Goal: Task Accomplishment & Management: Use online tool/utility

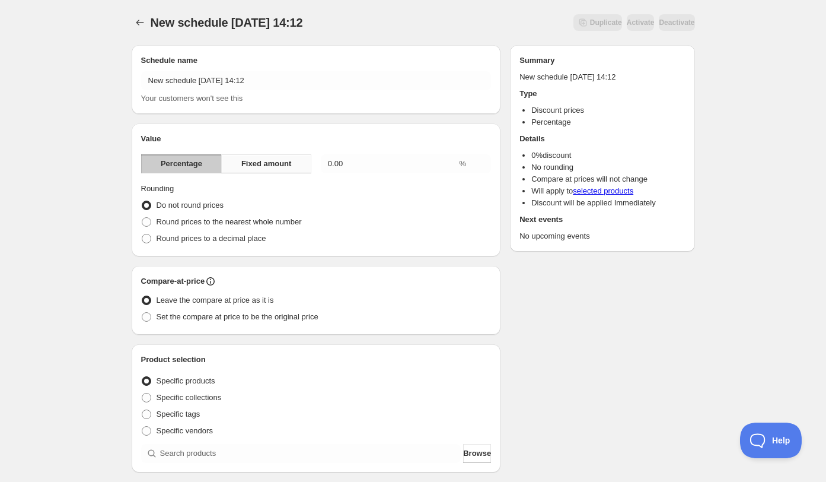
click at [285, 168] on span "Fixed amount" at bounding box center [266, 164] width 50 height 12
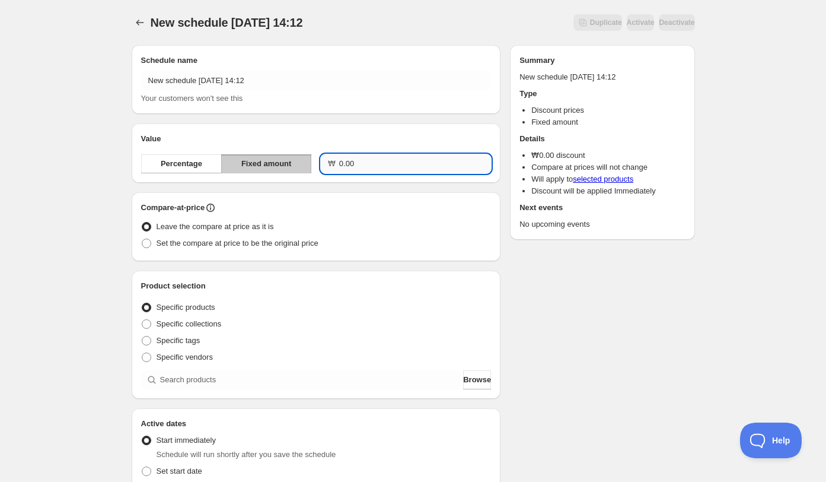
click at [369, 166] on input "0.00" at bounding box center [415, 163] width 152 height 19
type input "40000.00"
click at [258, 238] on span "Set the compare at price to be the original price" at bounding box center [238, 242] width 162 height 9
click at [142, 238] on input "Set the compare at price to be the original price" at bounding box center [142, 238] width 1 height 1
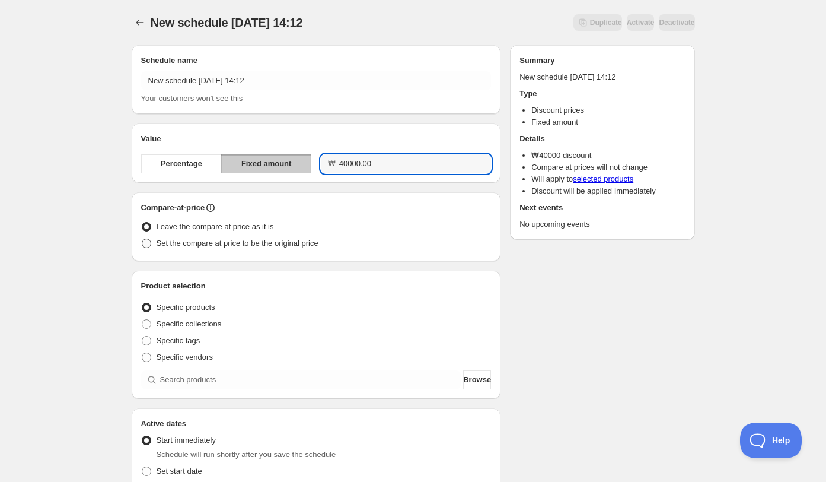
radio input "true"
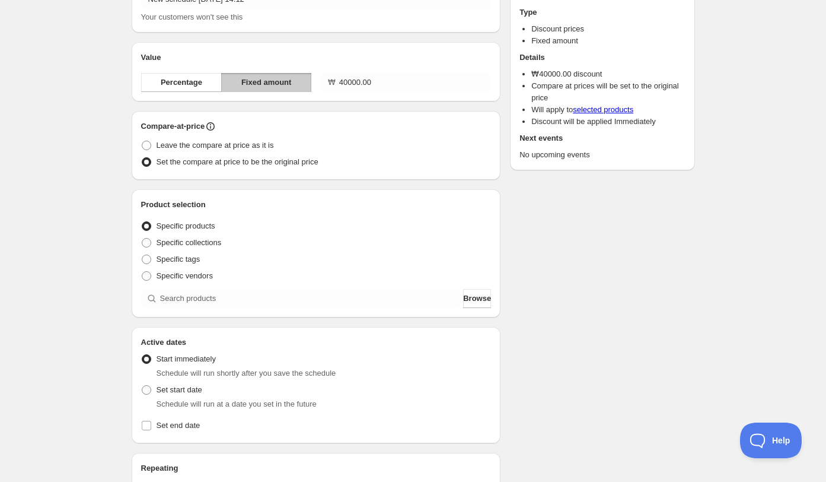
scroll to position [84, 0]
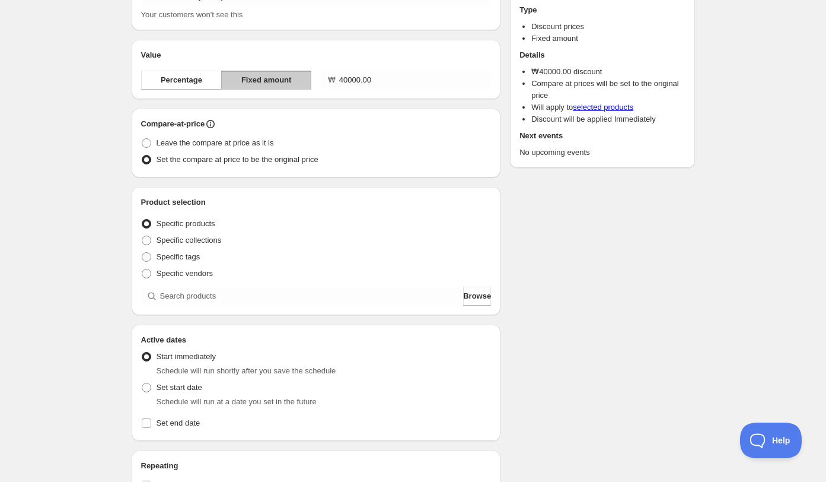
click at [246, 307] on div "Product selection Entity type Specific products Specific collections Specific t…" at bounding box center [316, 251] width 369 height 128
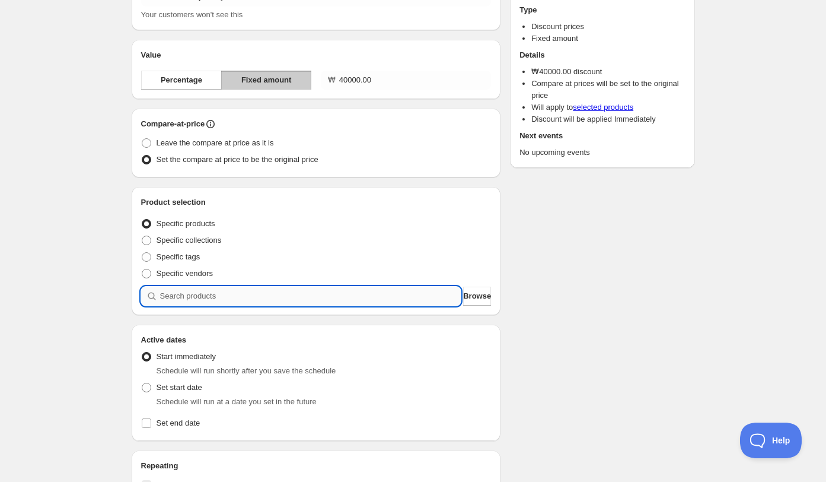
click at [246, 302] on input "search" at bounding box center [310, 295] width 301 height 19
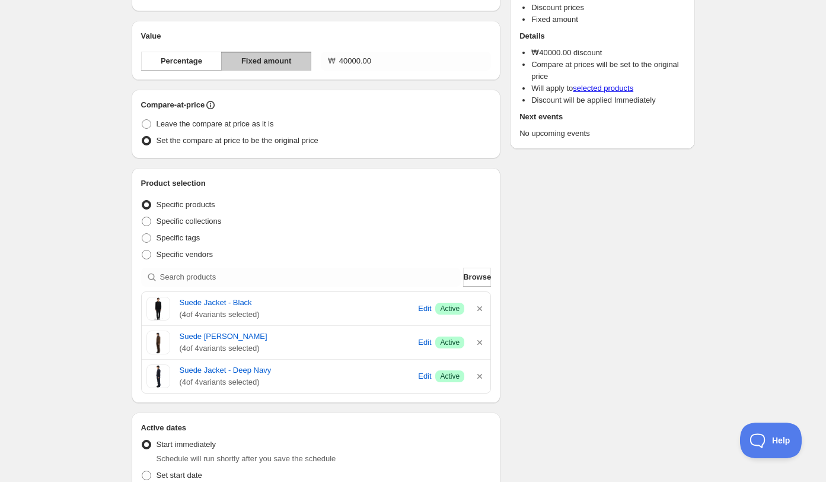
scroll to position [106, 0]
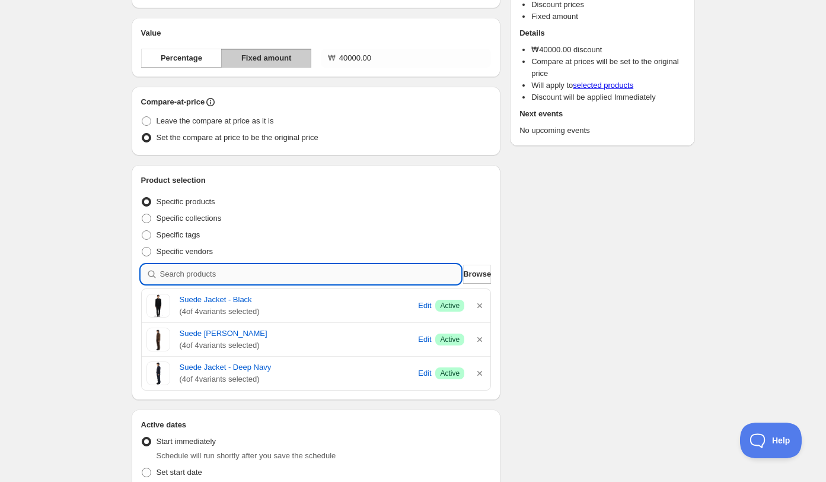
click at [309, 271] on input "search" at bounding box center [310, 274] width 301 height 19
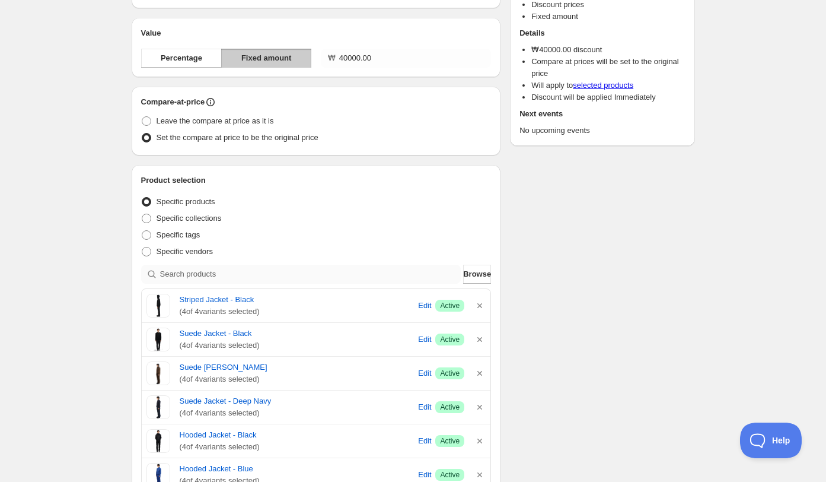
scroll to position [0, 0]
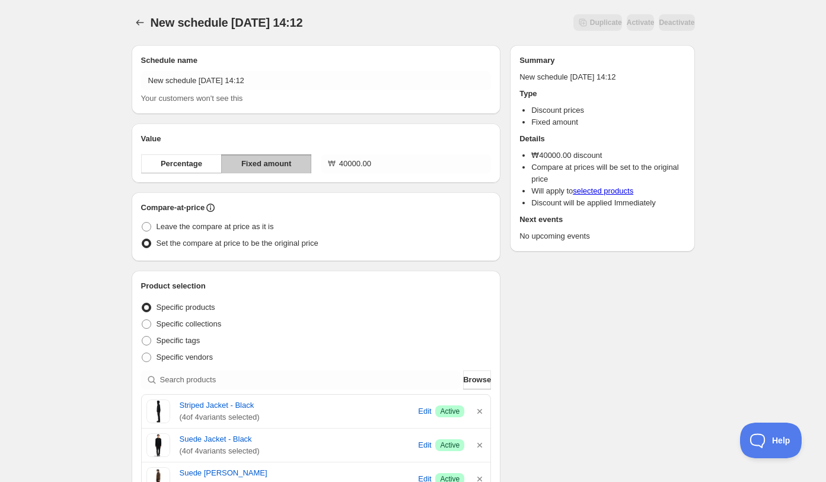
click at [265, 63] on h2 "Schedule name" at bounding box center [316, 61] width 351 height 12
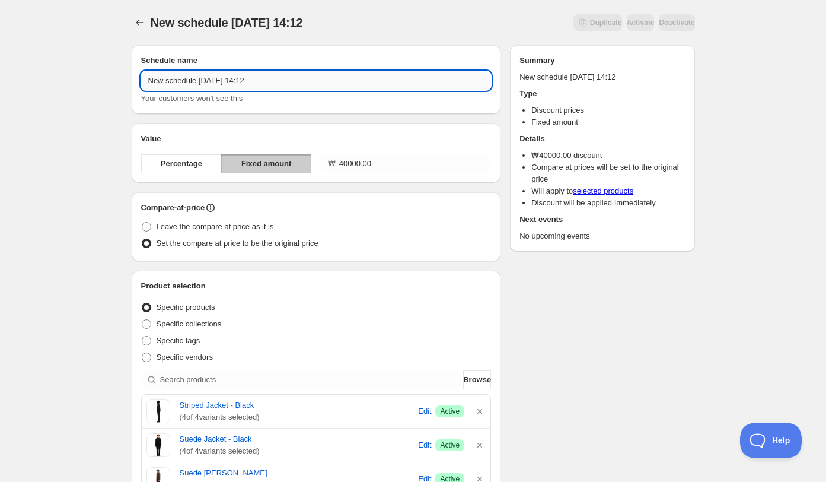
click at [265, 80] on input "New schedule Oct 15 2025 14:12" at bounding box center [316, 80] width 351 height 19
click at [284, 84] on input "Suede, Hooded, Striped Jacket 10.15 Discount" at bounding box center [316, 80] width 351 height 19
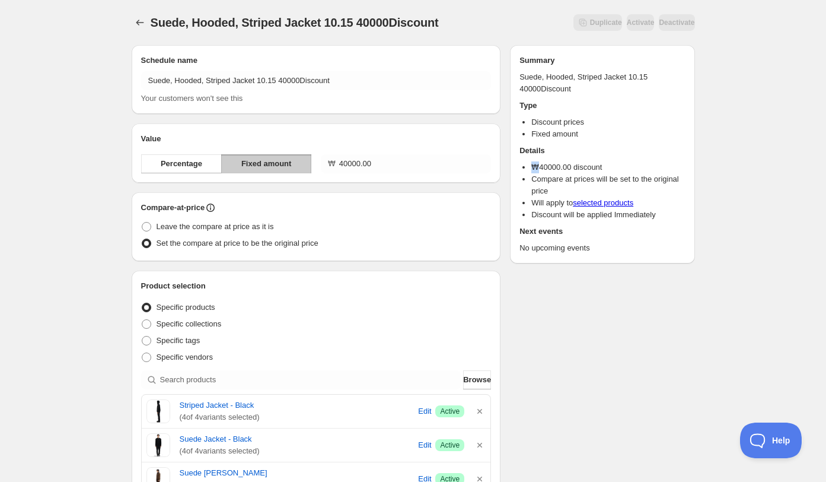
drag, startPoint x: 539, startPoint y: 170, endPoint x: 530, endPoint y: 170, distance: 8.9
click at [530, 170] on ul "₩ 40000.00 discount Compare at prices will be set to the original price Will ap…" at bounding box center [602, 190] width 165 height 59
copy li "₩"
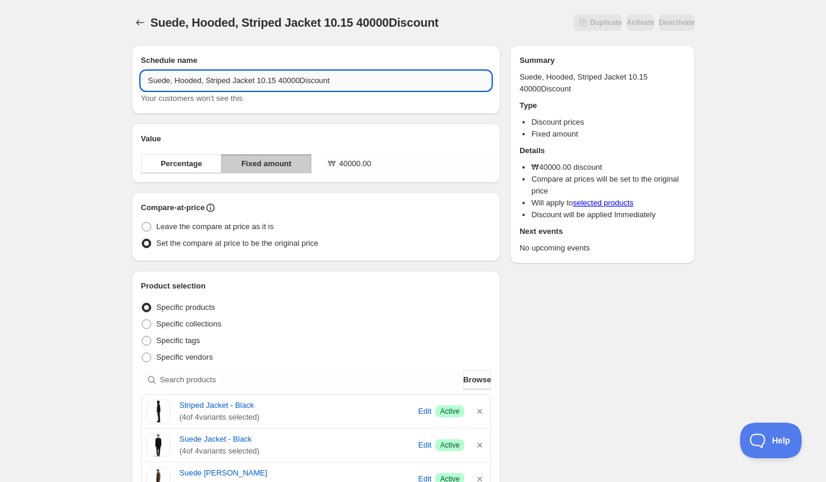
click at [282, 80] on input "Suede, Hooded, Striped Jacket 10.15 40000Discount" at bounding box center [316, 80] width 351 height 19
paste input "₩"
click at [316, 81] on input "Suede, Hooded, Striped Jacket 10.15 ₩40000Discount" at bounding box center [316, 80] width 351 height 19
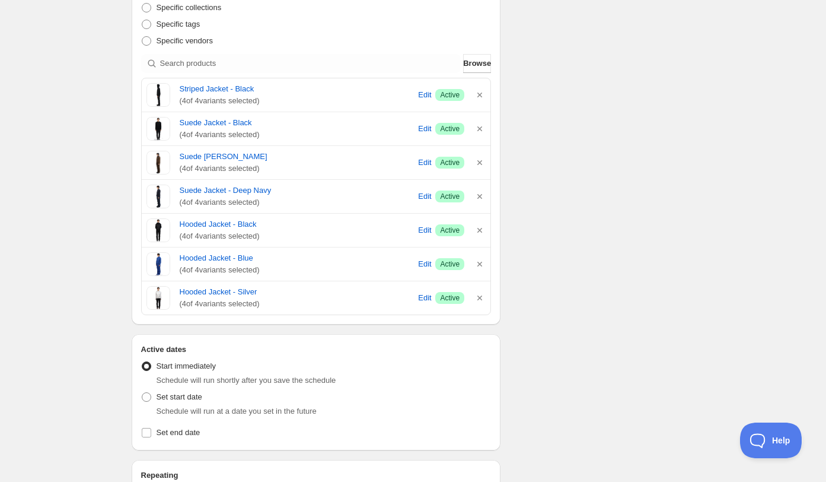
scroll to position [560, 0]
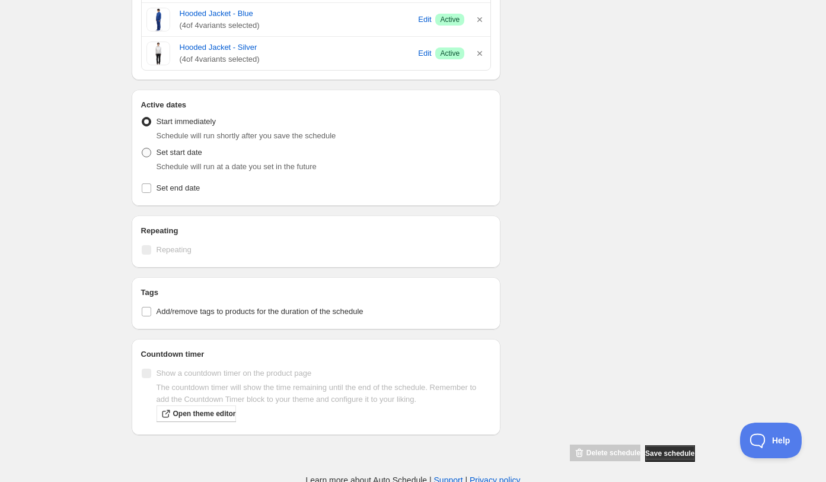
type input "Suede, Hooded, Striped Jacket 10.15 ₩40000 Discount"
click at [146, 148] on span at bounding box center [146, 152] width 9 height 9
click at [142, 148] on input "Set start date" at bounding box center [142, 148] width 1 height 1
radio input "true"
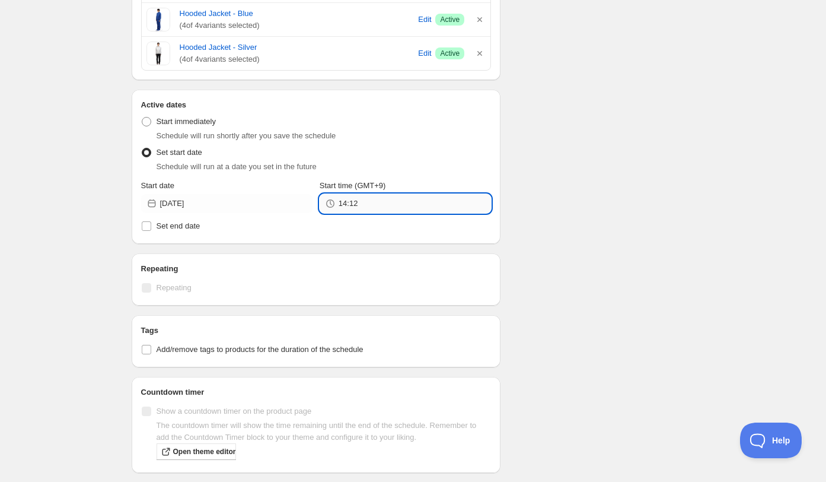
click at [354, 203] on input "14:12" at bounding box center [415, 203] width 152 height 19
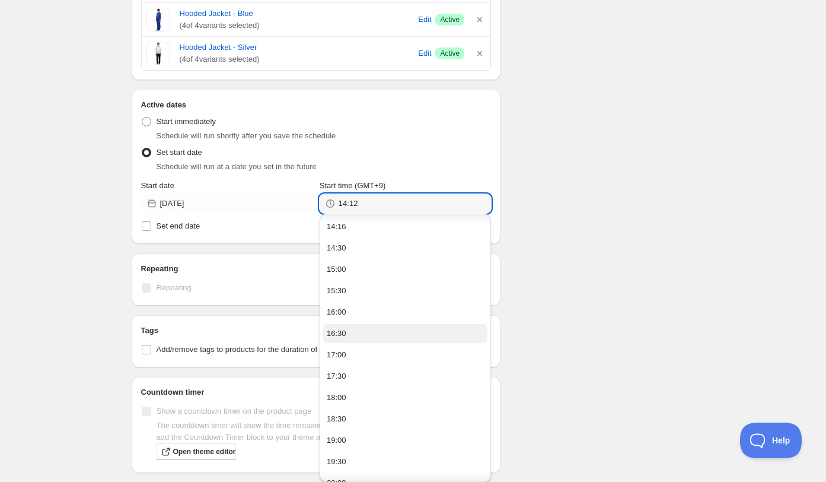
scroll to position [34, 0]
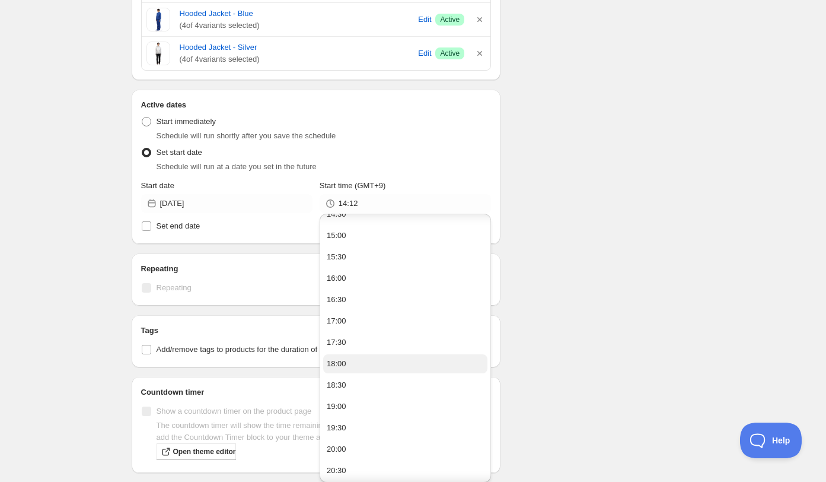
click at [341, 358] on div "18:00" at bounding box center [337, 364] width 20 height 12
type input "18:00"
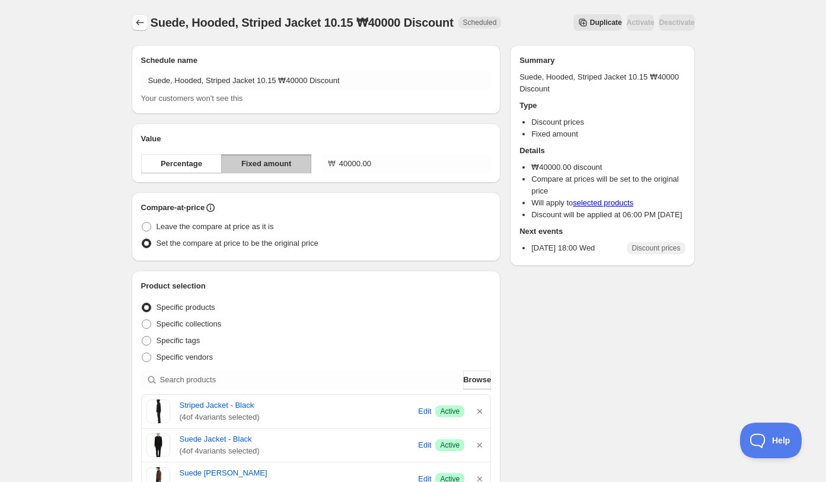
click at [141, 20] on icon "Schedules" at bounding box center [140, 23] width 12 height 12
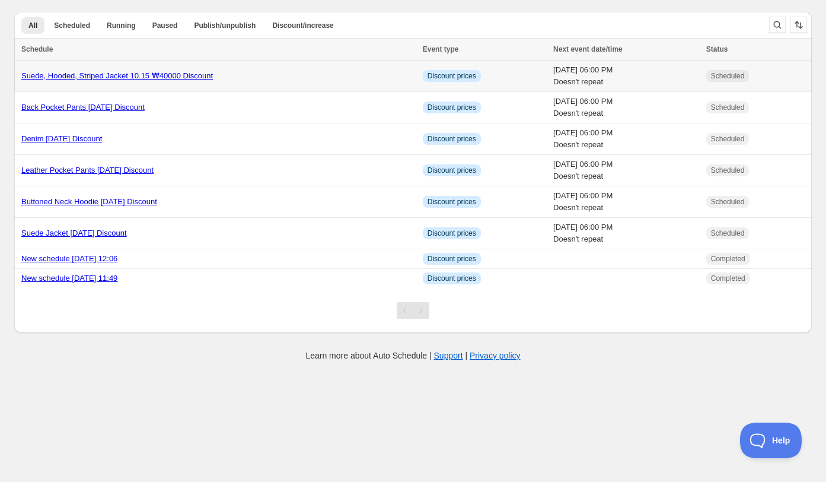
click at [251, 71] on div "Suede, Hooded, Striped Jacket 10.15 ₩40000 Discount" at bounding box center [218, 76] width 394 height 12
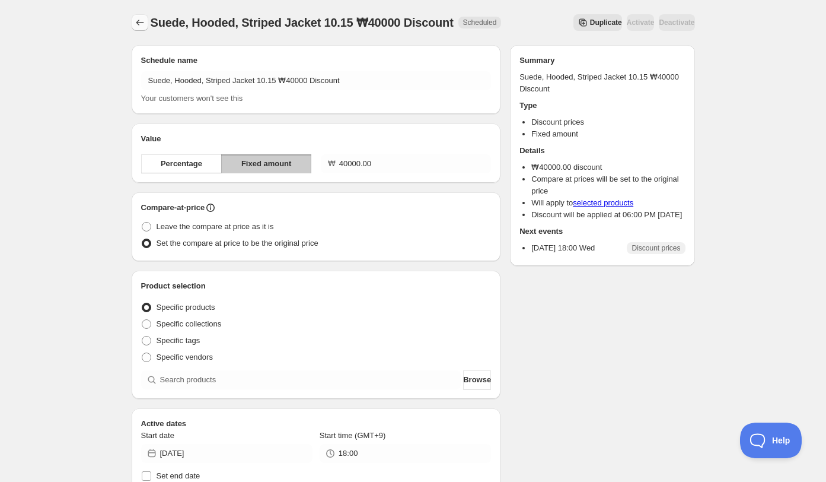
click at [139, 23] on icon "Schedules" at bounding box center [140, 23] width 8 height 6
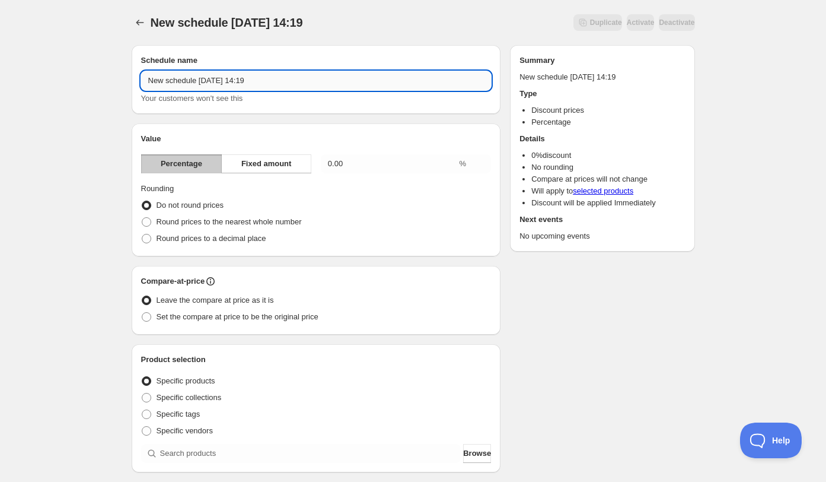
click at [249, 82] on input "New schedule Oct 15 2025 14:19" at bounding box center [316, 80] width 351 height 19
click at [269, 170] on button "Fixed amount" at bounding box center [266, 163] width 90 height 19
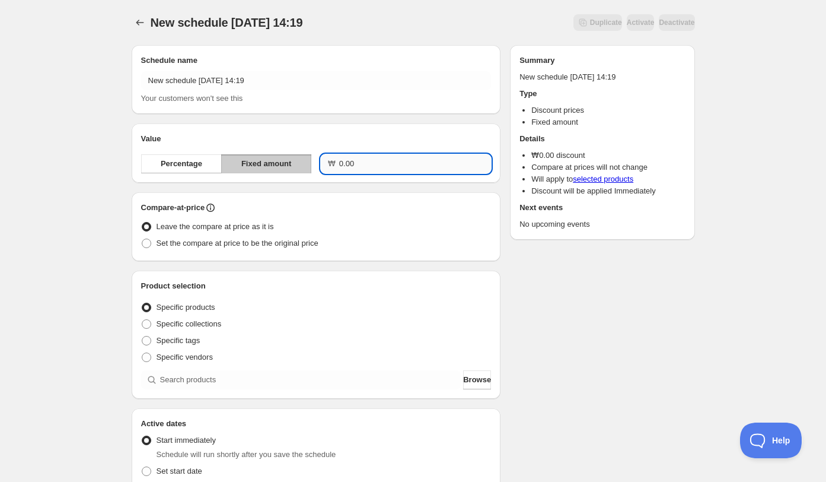
click at [356, 167] on input "0.00" at bounding box center [415, 163] width 152 height 19
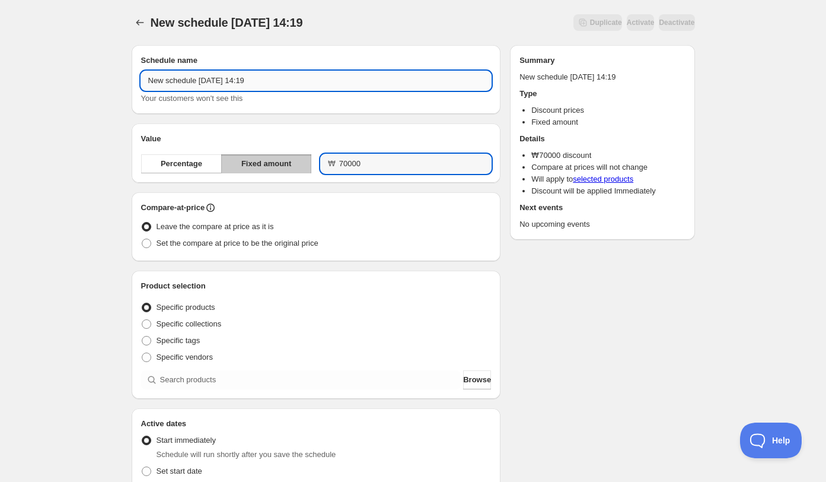
type input "70000.00"
click at [321, 87] on input "New schedule Oct 15 2025 14:19" at bounding box center [316, 80] width 351 height 19
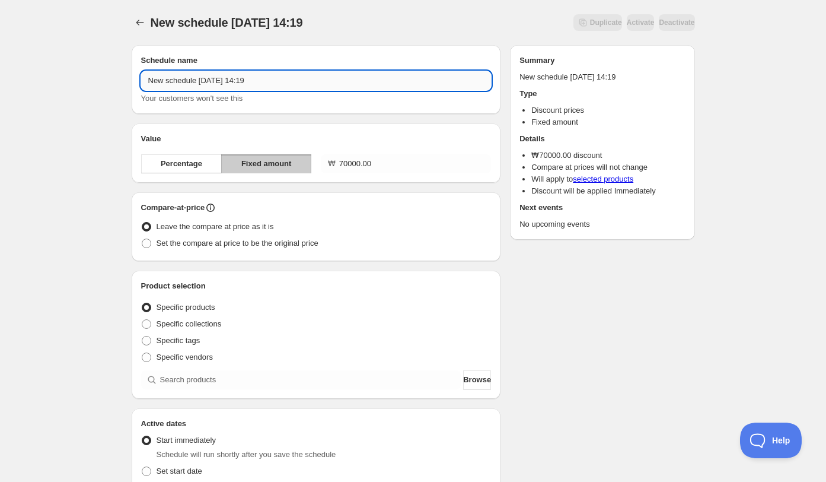
click at [321, 87] on input "New schedule Oct 15 2025 14:19" at bounding box center [316, 80] width 351 height 19
click at [321, 89] on input "New schedule Oct 15 2025 14:19" at bounding box center [316, 80] width 351 height 19
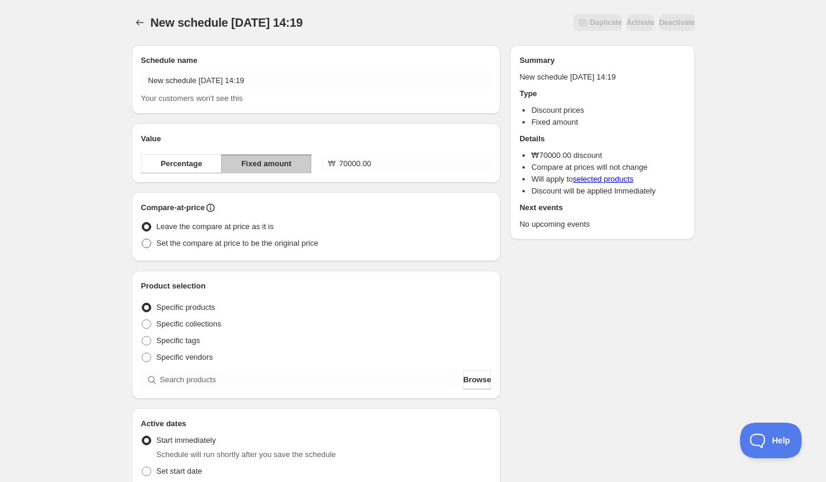
click at [220, 240] on span "Set the compare at price to be the original price" at bounding box center [238, 242] width 162 height 9
click at [142, 239] on input "Set the compare at price to be the original price" at bounding box center [142, 238] width 1 height 1
radio input "true"
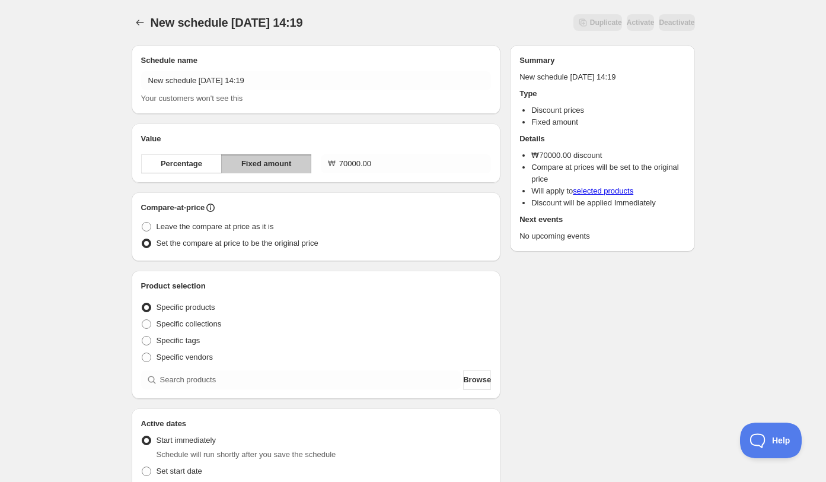
scroll to position [75, 0]
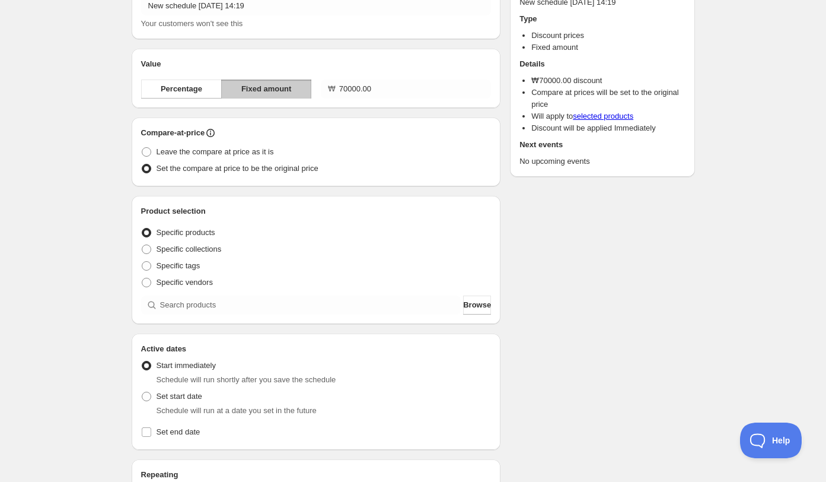
click at [219, 292] on div "Product selection Entity type Specific products Specific collections Specific t…" at bounding box center [316, 259] width 351 height 109
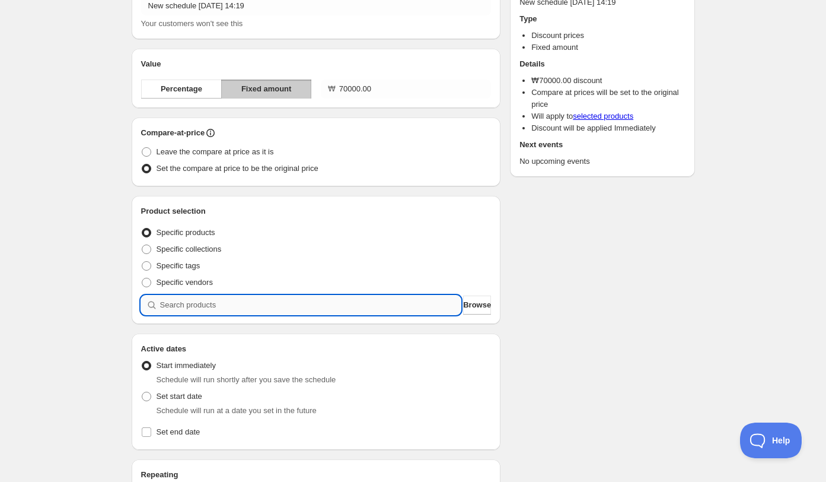
click at [219, 302] on input "search" at bounding box center [310, 304] width 301 height 19
click at [374, 309] on input "search" at bounding box center [310, 304] width 301 height 19
type input "s"
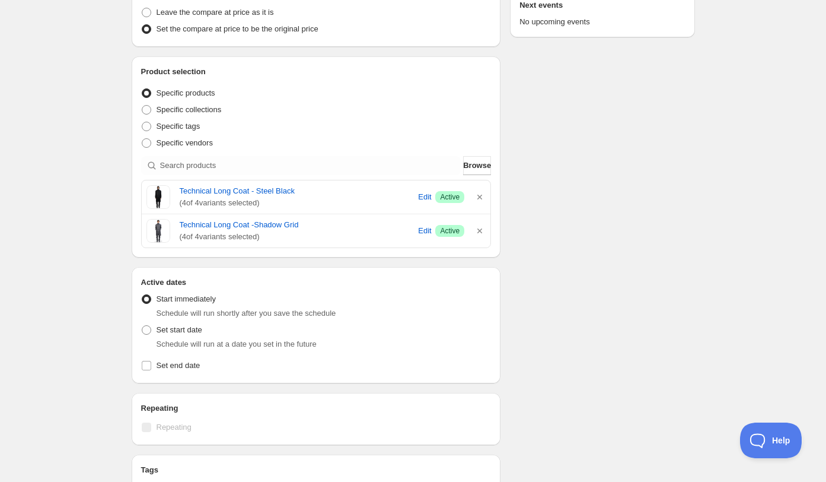
scroll to position [264, 0]
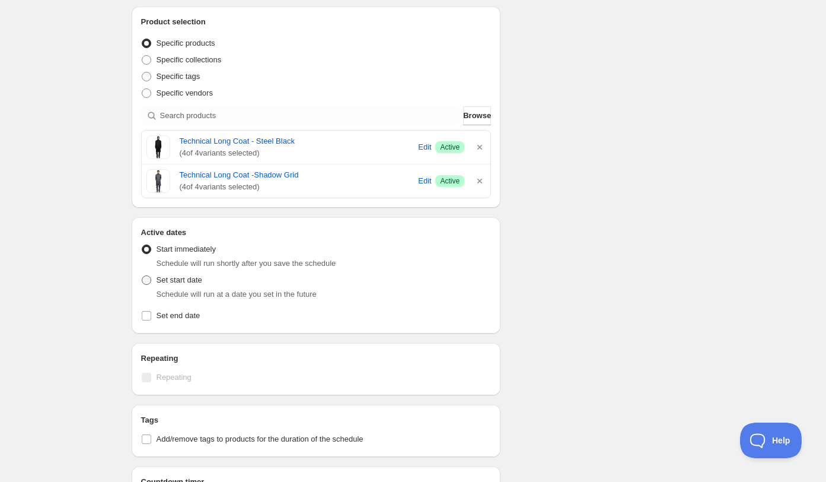
click at [149, 285] on label "Set start date" at bounding box center [171, 280] width 61 height 17
click at [142, 276] on input "Set start date" at bounding box center [142, 275] width 1 height 1
radio input "true"
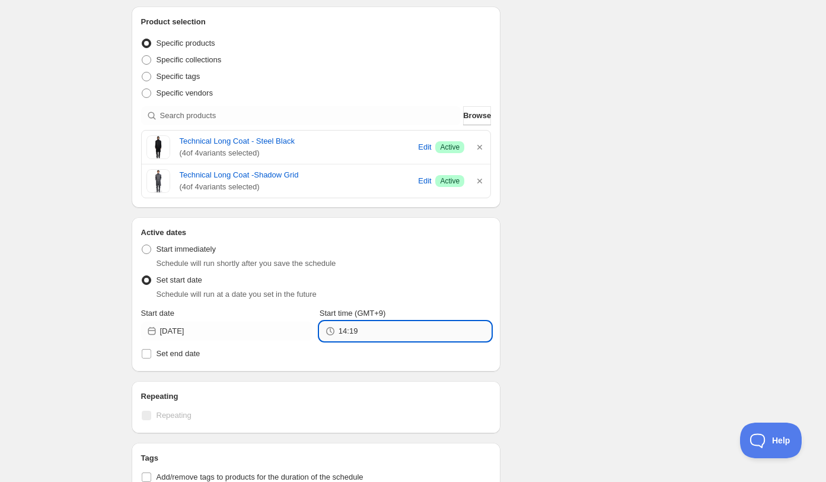
click at [360, 333] on input "14:19" at bounding box center [415, 330] width 152 height 19
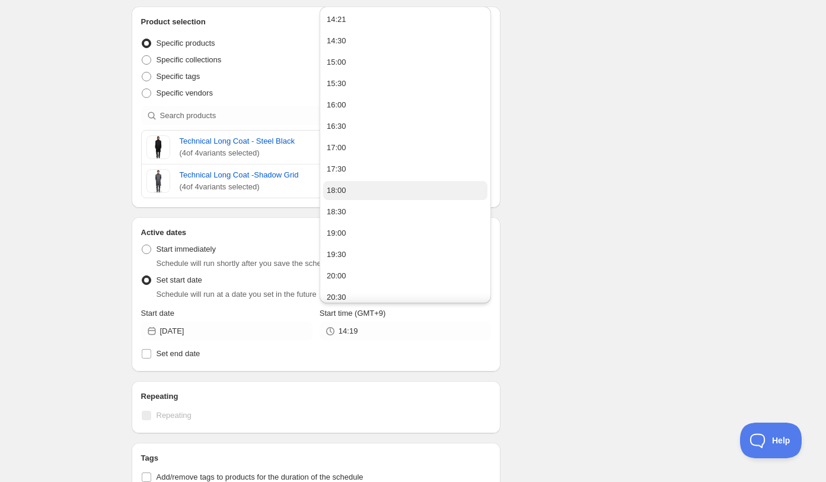
click at [366, 184] on button "18:00" at bounding box center [405, 190] width 164 height 19
type input "18:00"
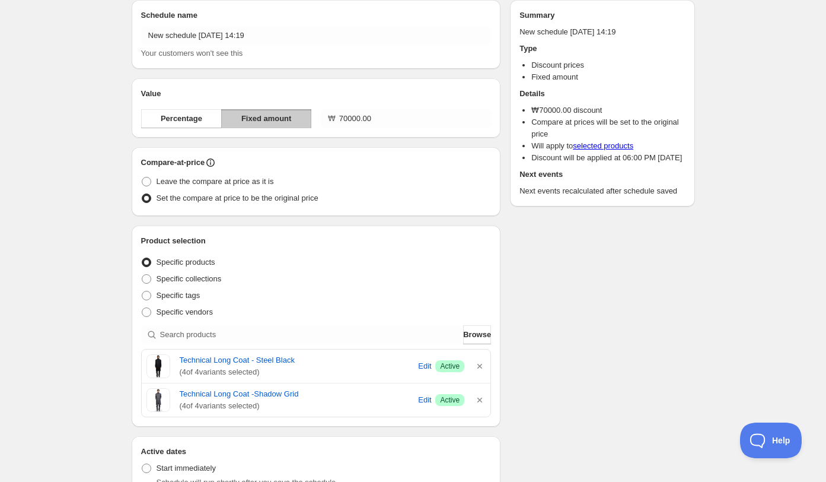
scroll to position [0, 0]
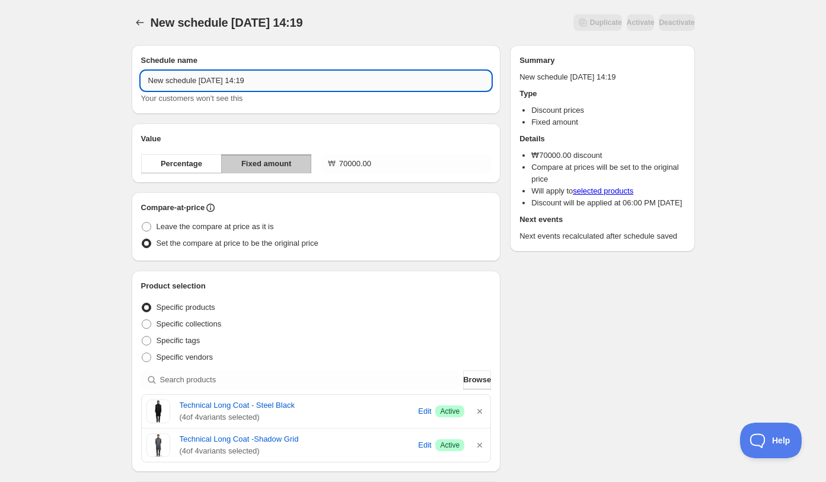
click at [253, 84] on input "New schedule Oct 15 2025 14:19" at bounding box center [316, 80] width 351 height 19
click at [253, 85] on input "New schedule Oct 15 2025 14:19" at bounding box center [316, 80] width 351 height 19
click at [195, 85] on input "Technical LOng Coat" at bounding box center [316, 80] width 351 height 19
click at [266, 80] on input "Technical Long Coat" at bounding box center [316, 80] width 351 height 19
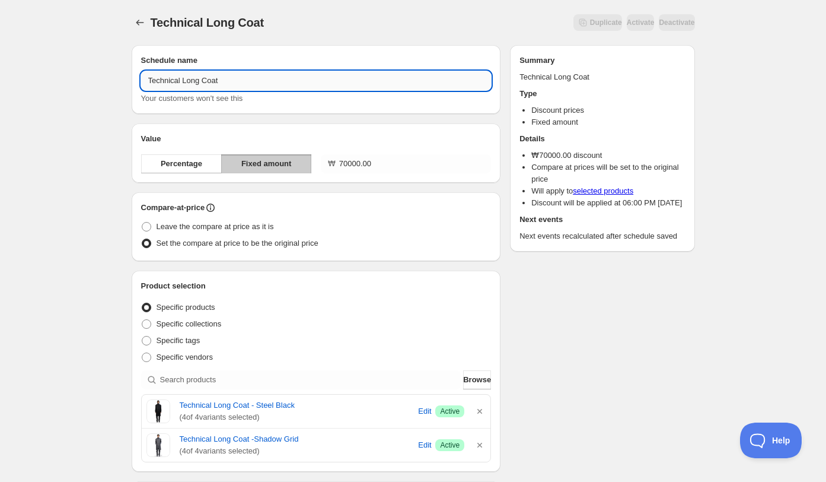
click at [147, 81] on input "Technical Long Coat" at bounding box center [316, 80] width 351 height 19
click at [262, 83] on input "10.15 Technical Long Coat" at bounding box center [316, 80] width 351 height 19
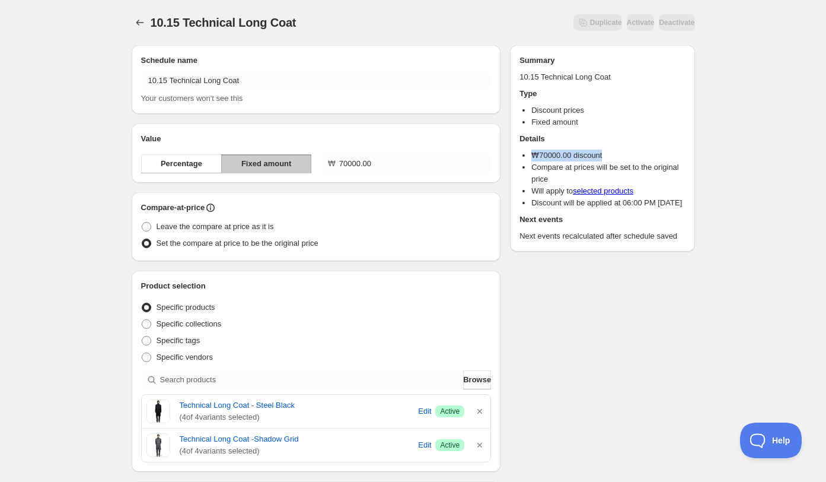
drag, startPoint x: 531, startPoint y: 155, endPoint x: 607, endPoint y: 158, distance: 76.0
click at [607, 158] on ul "₩ 70000.00 discount Compare at prices will be set to the original price Will ap…" at bounding box center [602, 178] width 165 height 59
copy li "₩ 70000.00 discount"
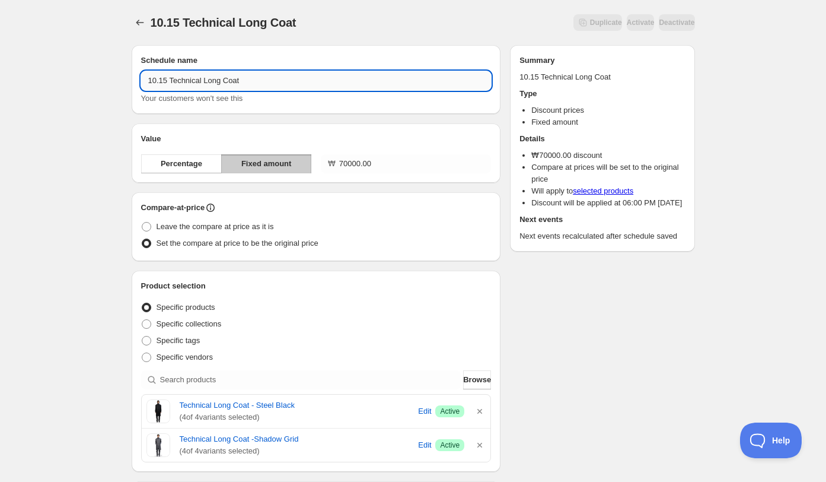
click at [268, 77] on input "10.15 Technical Long Coat" at bounding box center [316, 80] width 351 height 19
paste input "₩70000.00 discount"
click at [287, 81] on input "10.15 Technical Long Coat ₩70000.00 discount" at bounding box center [316, 80] width 351 height 19
type input "10.15 Technical Long Coat ₩70000 discount"
click at [320, 131] on div "Value Percentage Fixed amount ₩ 70000.00" at bounding box center [316, 152] width 369 height 59
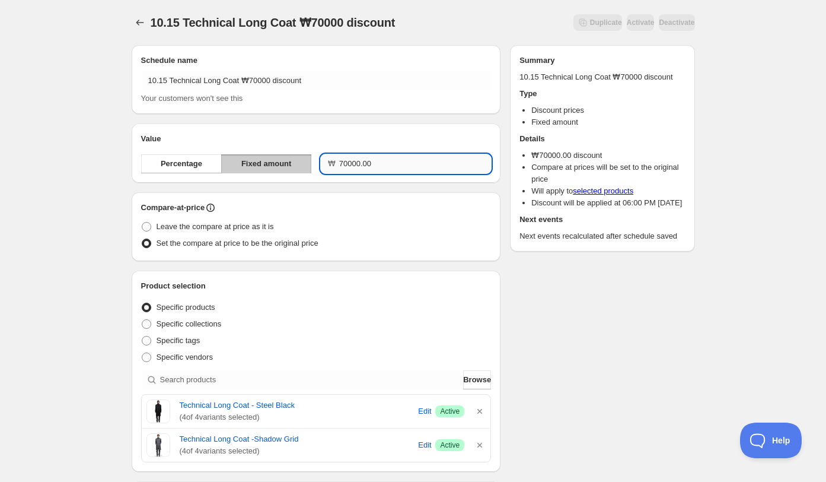
click at [354, 163] on input "70000.00" at bounding box center [415, 163] width 152 height 19
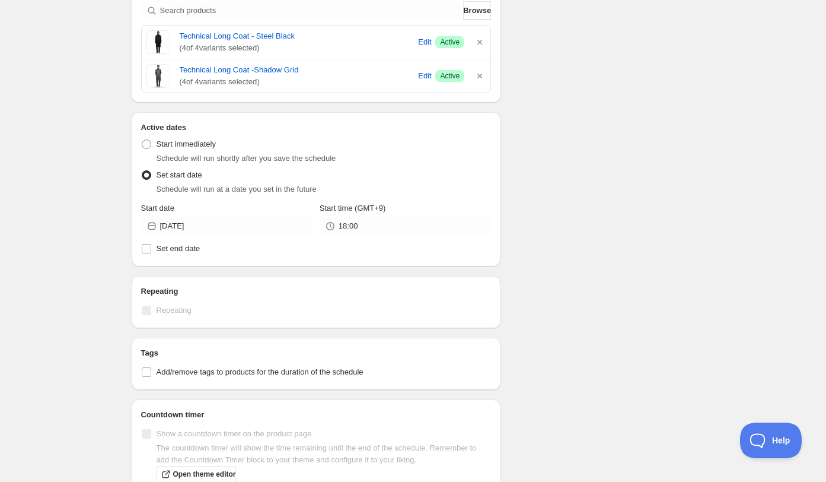
scroll to position [431, 0]
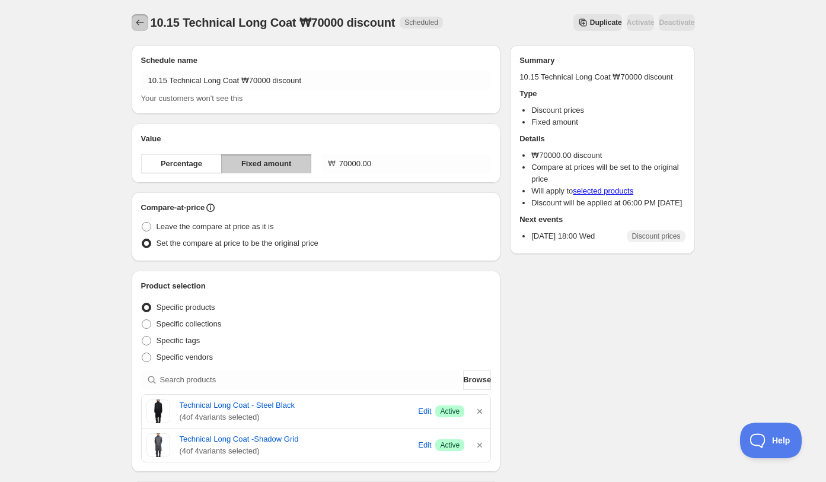
click at [140, 21] on icon "Schedules" at bounding box center [140, 23] width 12 height 12
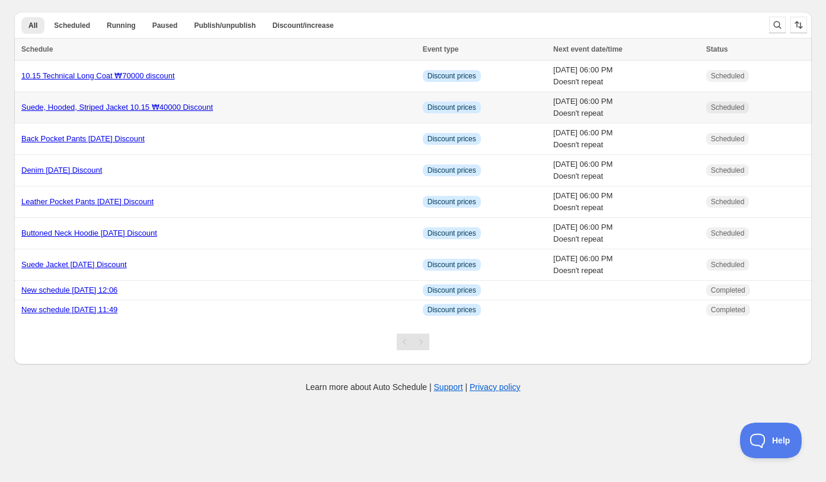
click at [228, 105] on div "Suede, Hooded, Striped Jacket 10.15 ₩40000 Discount" at bounding box center [218, 107] width 394 height 12
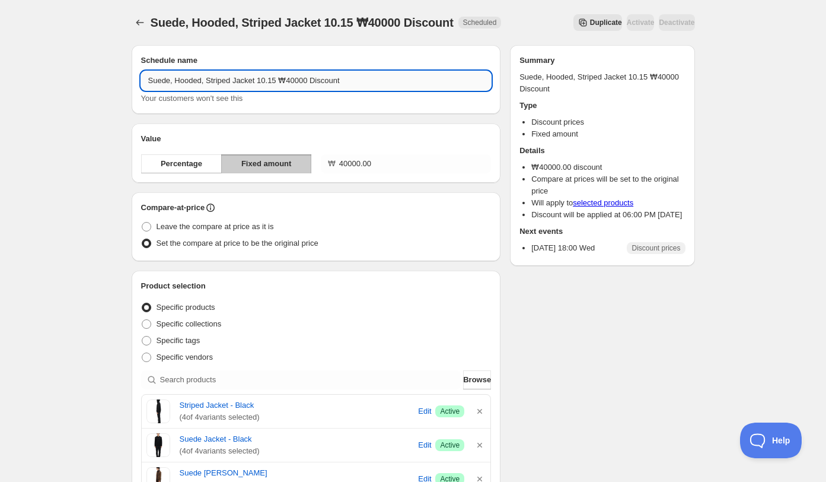
drag, startPoint x: 281, startPoint y: 81, endPoint x: 266, endPoint y: 81, distance: 14.8
click at [266, 81] on input "Suede, Hooded, Striped Jacket 10.15 ₩40000 Discount" at bounding box center [316, 80] width 351 height 19
drag, startPoint x: 264, startPoint y: 83, endPoint x: 285, endPoint y: 84, distance: 21.4
click at [285, 84] on input "Suede, Hooded, Striped Jacket 10.15 ₩40000 Discount" at bounding box center [316, 80] width 351 height 19
click at [147, 78] on input "Suede, Hooded, Striped Jacket ₩40000 Discount" at bounding box center [316, 80] width 351 height 19
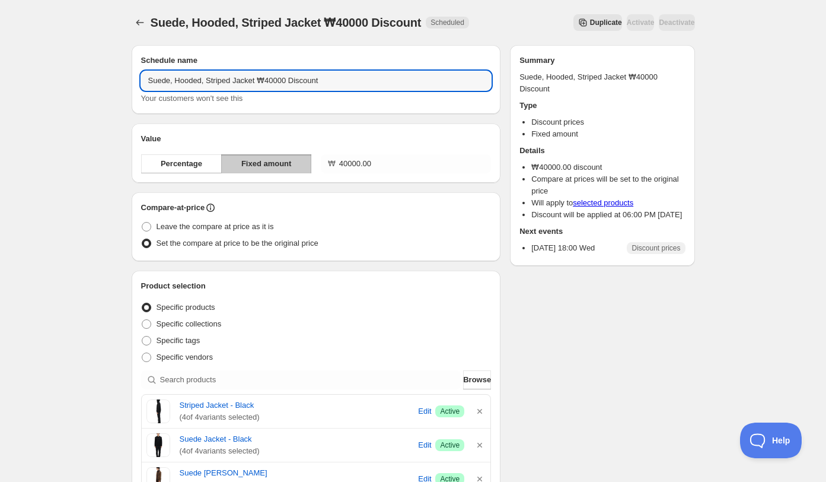
paste input "10.15"
drag, startPoint x: 357, startPoint y: 84, endPoint x: 339, endPoint y: 84, distance: 17.8
click at [339, 84] on input "10.15 Suede, Hooded, Striped Jacket ₩40000 Discount" at bounding box center [316, 80] width 351 height 19
click at [323, 84] on input "10.15 Suede, Hooded, Striped Jacket ₩40000 Discount" at bounding box center [316, 80] width 351 height 19
type input "10.15 Suede, Hooded, Striped Jacket ₩40000 discount"
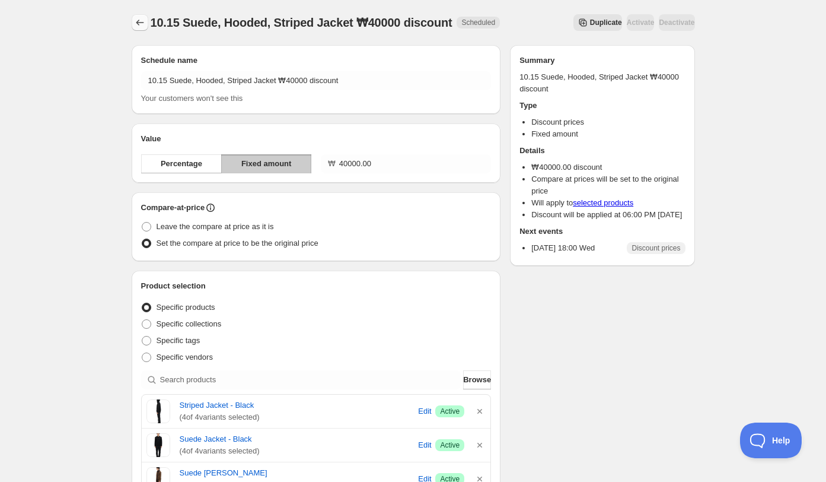
click at [134, 30] on button "Schedules" at bounding box center [140, 22] width 17 height 17
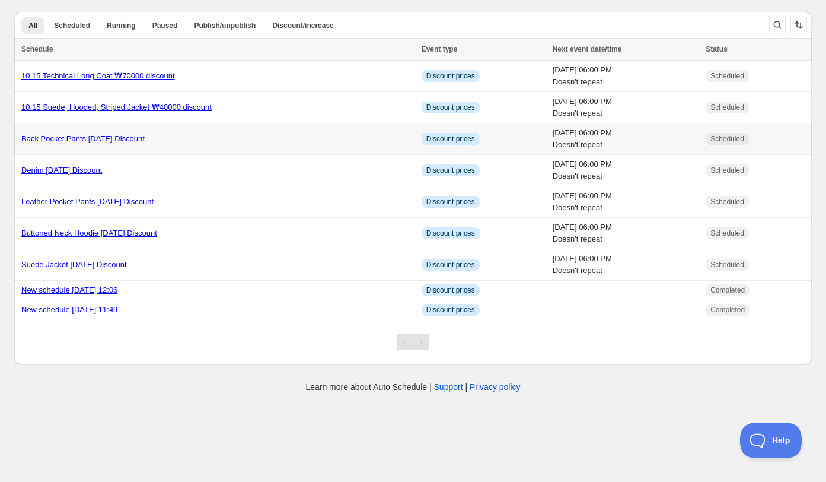
click at [210, 148] on td "Back Pocket Pants 25.10.15 Discount" at bounding box center [216, 138] width 404 height 31
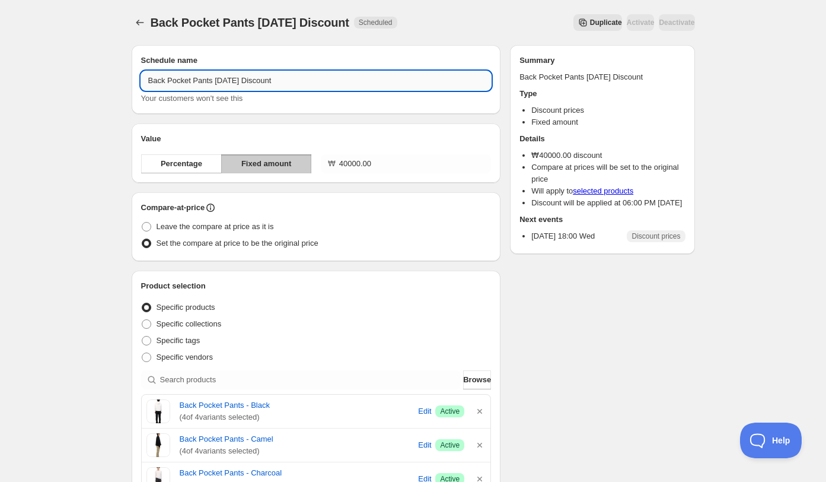
click at [257, 84] on input "Back Pocket Pants 25.10.15 Discount" at bounding box center [316, 80] width 351 height 19
drag, startPoint x: 246, startPoint y: 82, endPoint x: 230, endPoint y: 81, distance: 16.0
click at [230, 81] on input "Back Pocket Pants 25.10.15 Discount" at bounding box center [316, 80] width 351 height 19
click at [148, 76] on input "Back Pocket Pants Discount" at bounding box center [316, 80] width 351 height 19
paste input "10.15"
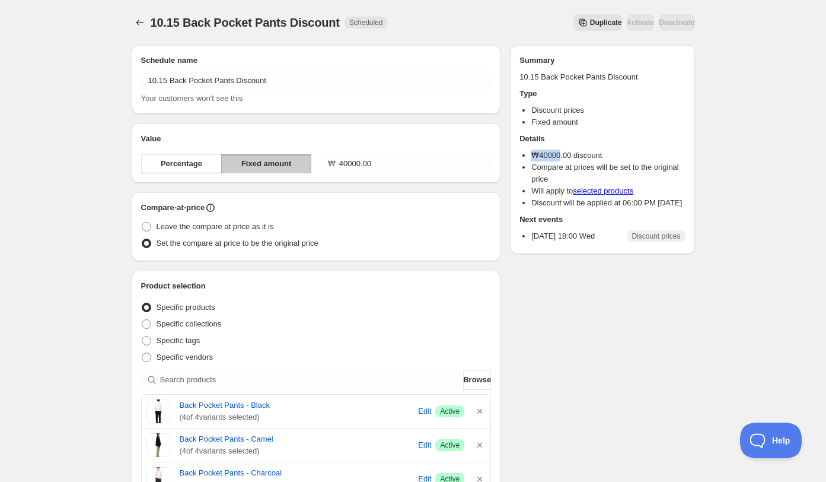
drag, startPoint x: 562, startPoint y: 157, endPoint x: 533, endPoint y: 156, distance: 28.5
click at [533, 156] on li "₩ 40000.00 discount" at bounding box center [608, 155] width 154 height 12
copy li "₩ 40000"
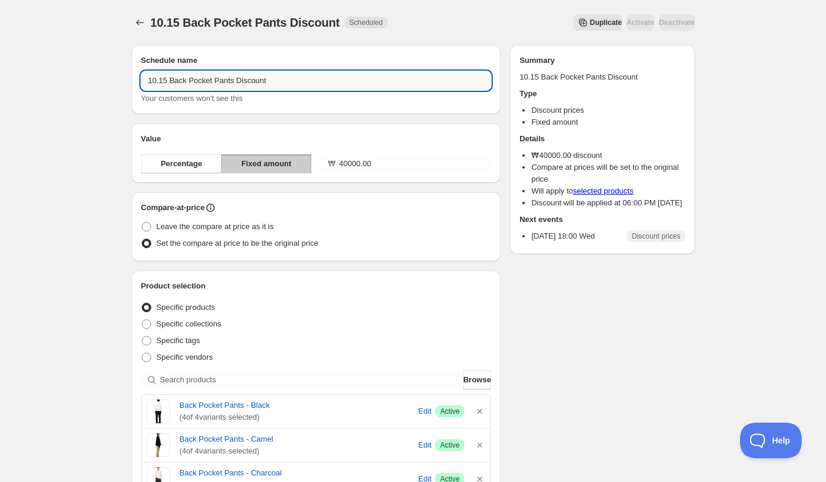
click at [239, 83] on input "10.15 Back Pocket Pants Discount" at bounding box center [316, 80] width 351 height 19
paste input "₩40000"
click at [274, 82] on input "10.15 Back Pocket Pants ₩40000 Discount" at bounding box center [316, 80] width 351 height 19
click at [275, 91] on div "10.15 Back Pocket Pants ₩40000 Discount Your customers won't see this" at bounding box center [316, 87] width 351 height 33
click at [274, 85] on input "10.15 Back Pocket Pants ₩40000 Discount" at bounding box center [316, 80] width 351 height 19
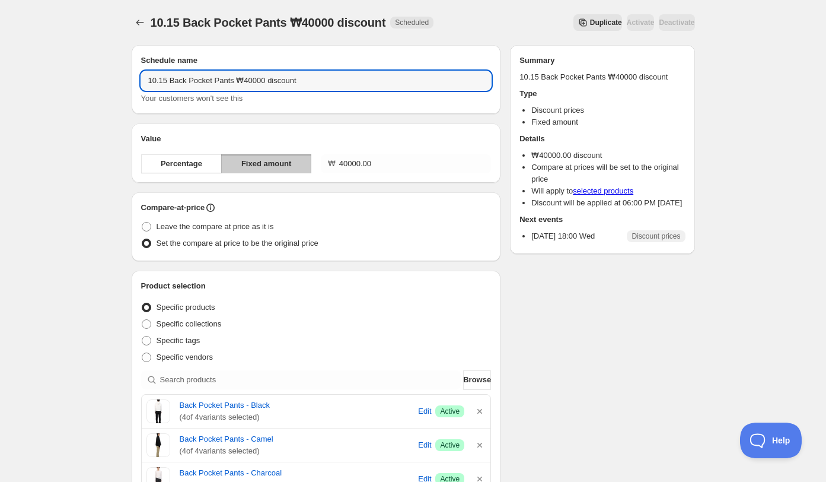
type input "10.15 Back Pocket Pants ₩40000 discount"
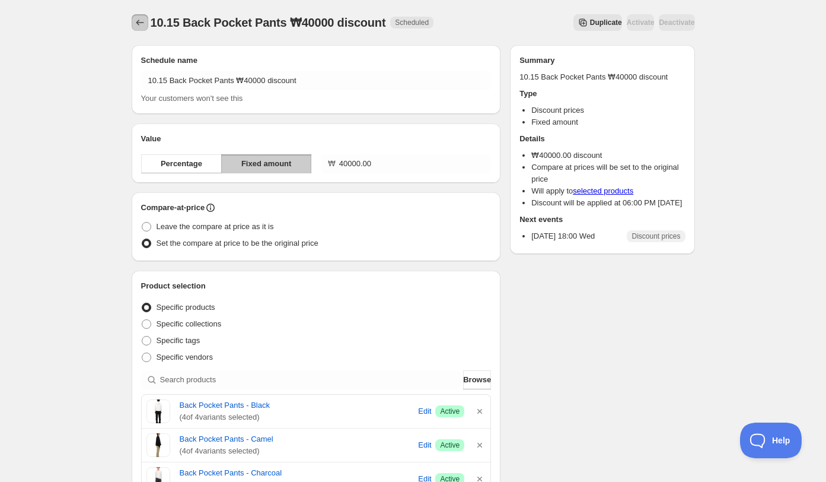
click at [137, 21] on icon "Schedules" at bounding box center [140, 23] width 12 height 12
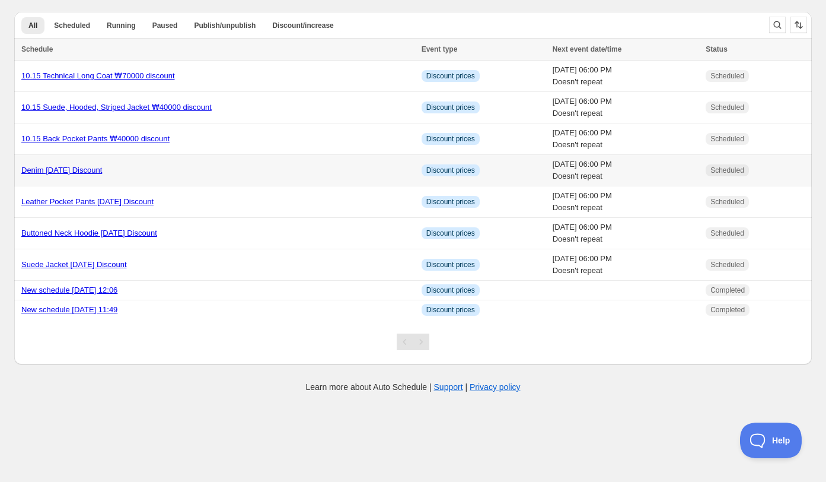
click at [185, 174] on div "Denim 25.10.15 Discount" at bounding box center [217, 170] width 393 height 12
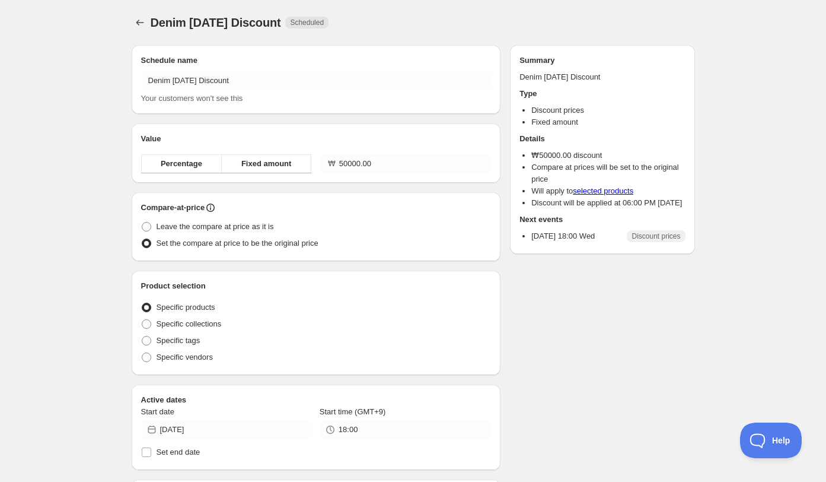
radio input "true"
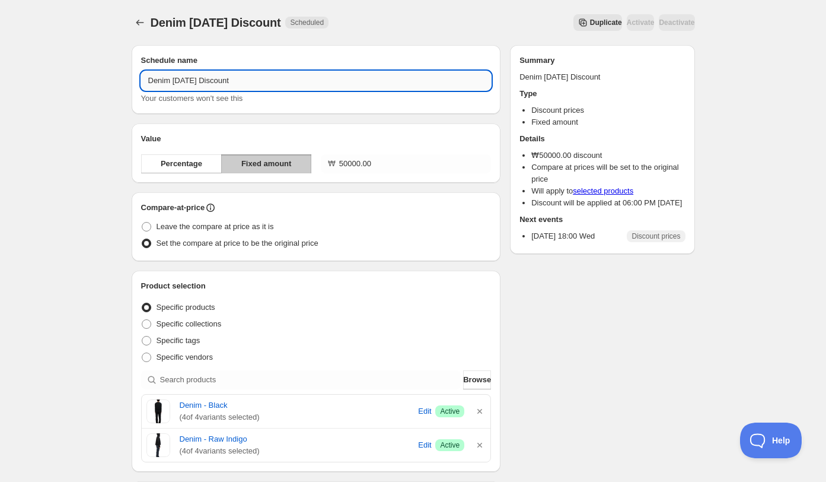
click at [192, 81] on input "Denim 25.10.15 Discount" at bounding box center [316, 80] width 351 height 19
drag, startPoint x: 186, startPoint y: 81, endPoint x: 201, endPoint y: 81, distance: 15.4
click at [201, 81] on input "Denim 25.10.15 Discount" at bounding box center [316, 80] width 351 height 19
click at [148, 78] on input "Denim Discount" at bounding box center [316, 80] width 351 height 19
paste input "10.15"
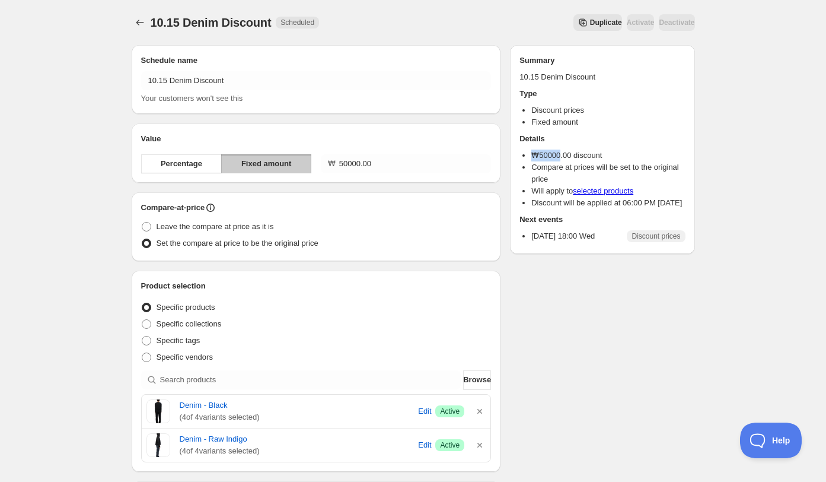
drag, startPoint x: 533, startPoint y: 155, endPoint x: 560, endPoint y: 157, distance: 27.3
click at [560, 157] on li "₩ 50000.00 discount" at bounding box center [608, 155] width 154 height 12
copy li "₩ 50000"
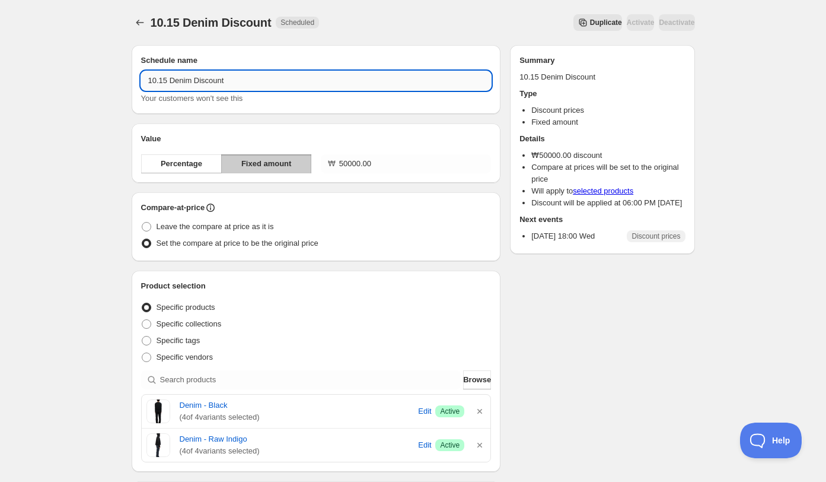
click at [196, 78] on input "10.15 Denim Discount" at bounding box center [316, 80] width 351 height 19
paste input "₩50000"
click at [232, 81] on input "10.15 Denim ₩50000 Discount" at bounding box center [316, 80] width 351 height 19
type input "10.15 Denim ₩50000 discount"
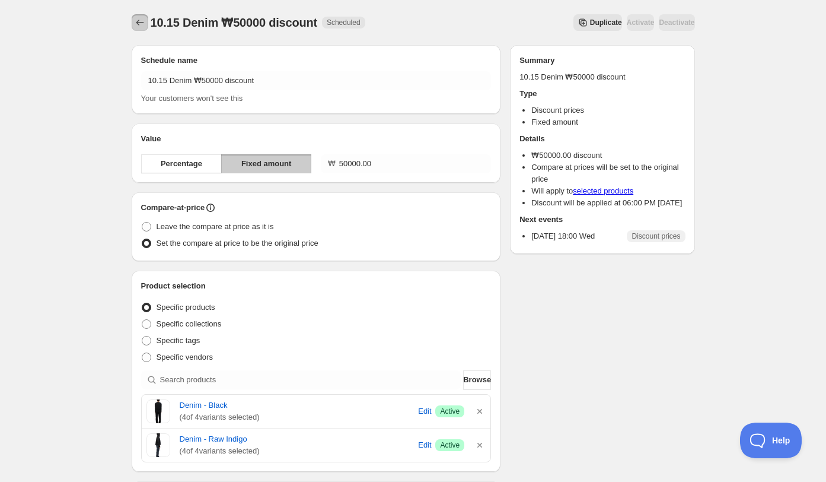
click at [137, 24] on icon "Schedules" at bounding box center [140, 23] width 12 height 12
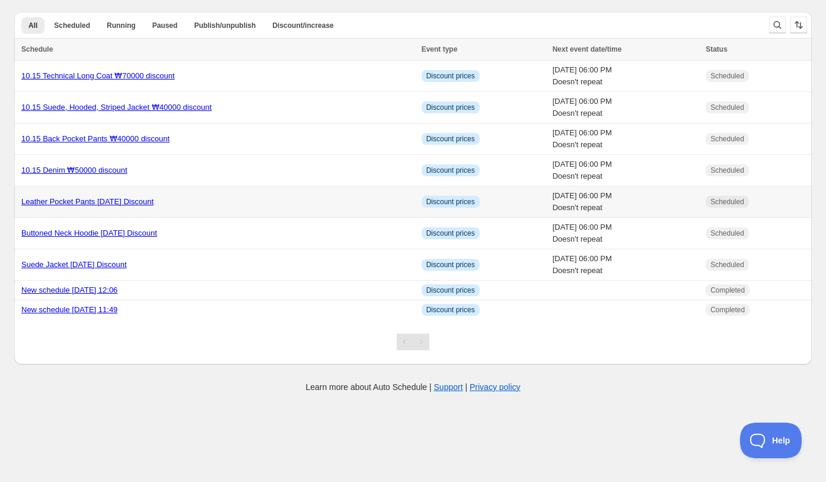
click at [199, 202] on div "Leather Pocket Pants 25.10.15 Discount" at bounding box center [217, 202] width 393 height 12
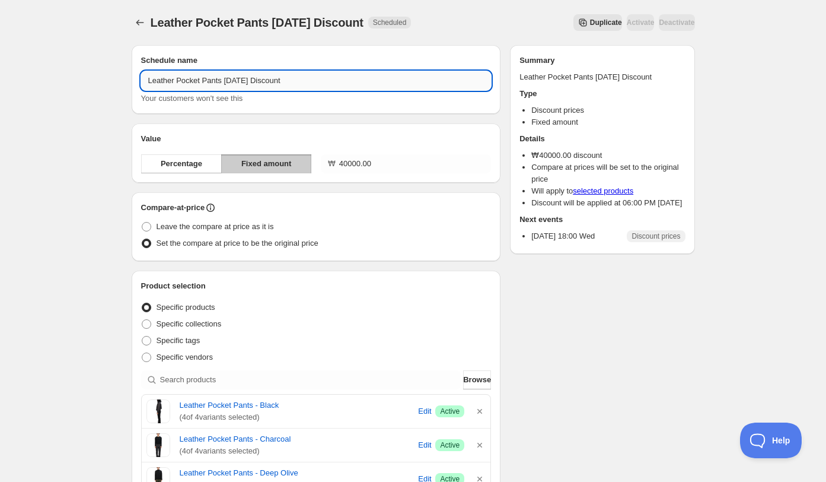
drag, startPoint x: 237, startPoint y: 81, endPoint x: 254, endPoint y: 81, distance: 16.6
click at [254, 81] on input "Leather Pocket Pants 25.10.15 Discount" at bounding box center [316, 80] width 351 height 19
drag, startPoint x: 257, startPoint y: 81, endPoint x: 239, endPoint y: 80, distance: 17.8
click at [239, 80] on input "Leather Pocket Pants 25.10.15 Discount" at bounding box center [316, 80] width 351 height 19
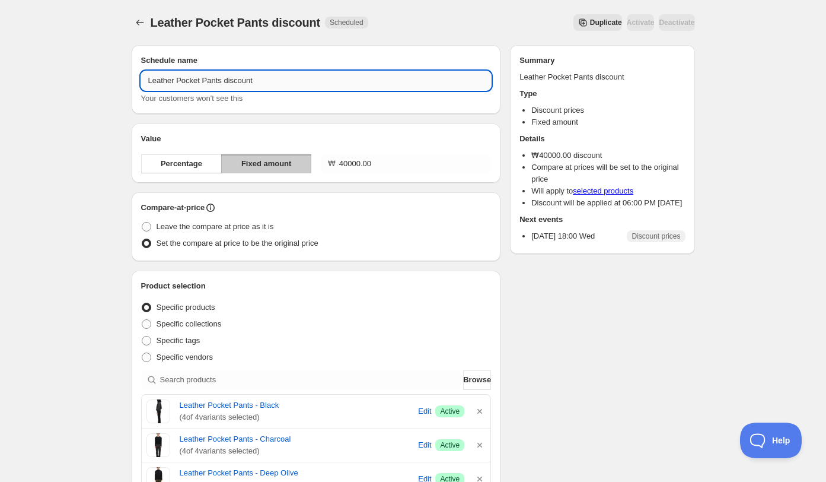
click at [145, 81] on input "Leather Pocket Pants discount" at bounding box center [316, 80] width 351 height 19
paste input "10.15"
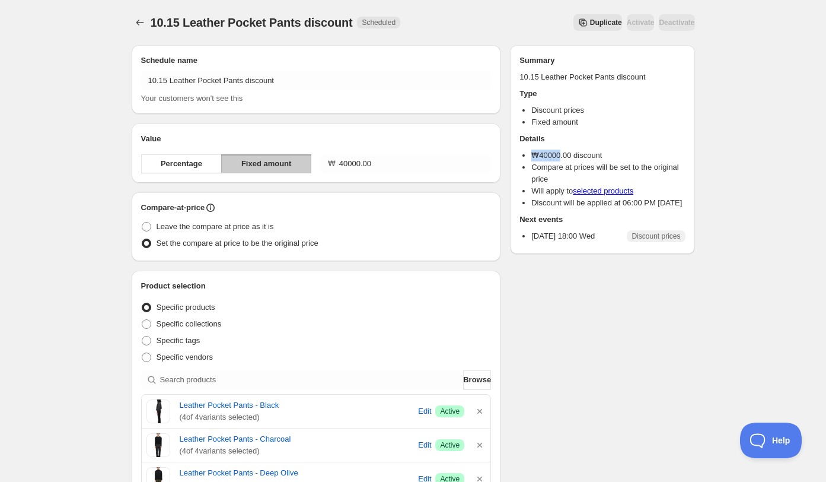
drag, startPoint x: 532, startPoint y: 155, endPoint x: 561, endPoint y: 154, distance: 29.1
click at [561, 154] on li "₩ 40000.00 discount" at bounding box center [608, 155] width 154 height 12
copy li "₩ 40000"
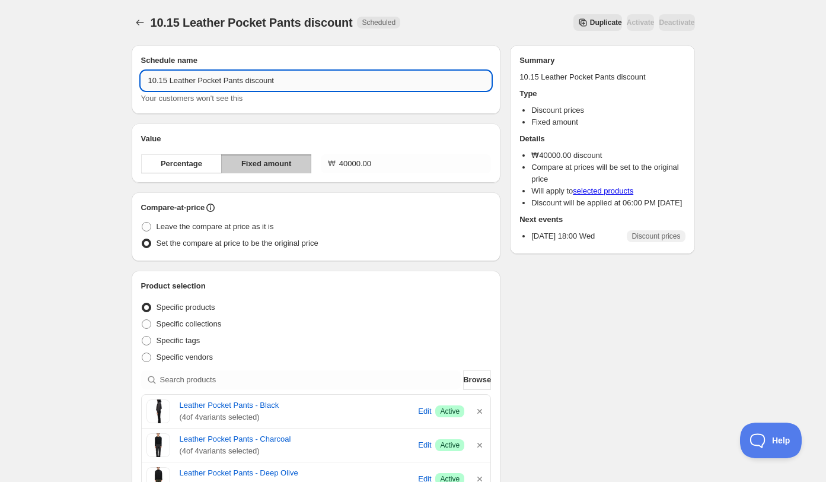
click at [248, 81] on input "10.15 Leather Pocket Pants discount" at bounding box center [316, 80] width 351 height 19
paste input "₩40000"
type input "10.15 Leather Pocket Pants ₩40000 discount"
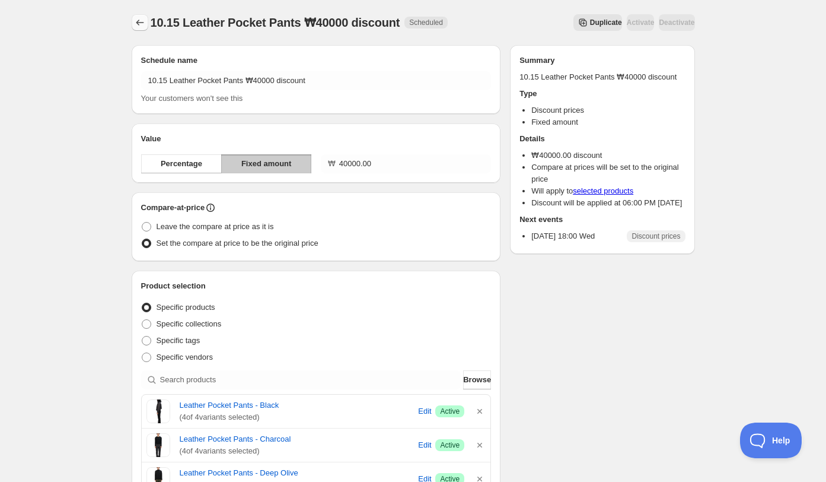
click at [138, 18] on icon "Schedules" at bounding box center [140, 23] width 12 height 12
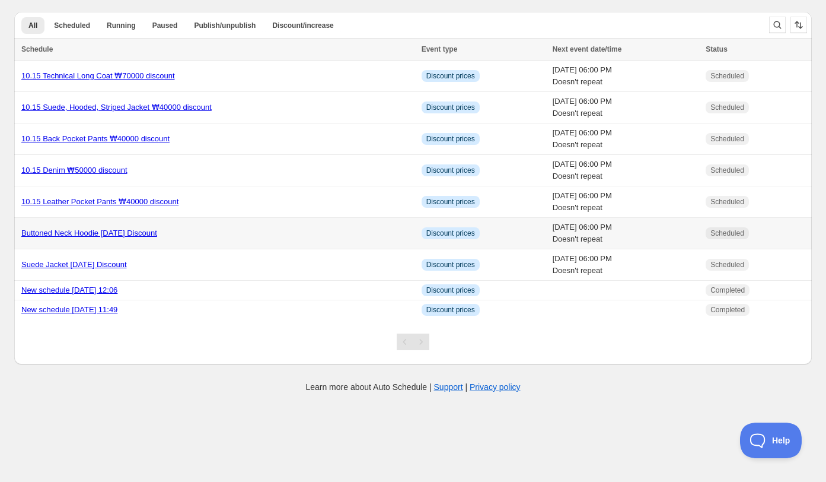
click at [202, 230] on div "Buttoned Neck Hoodie 25.10.15 Discount" at bounding box center [217, 233] width 393 height 12
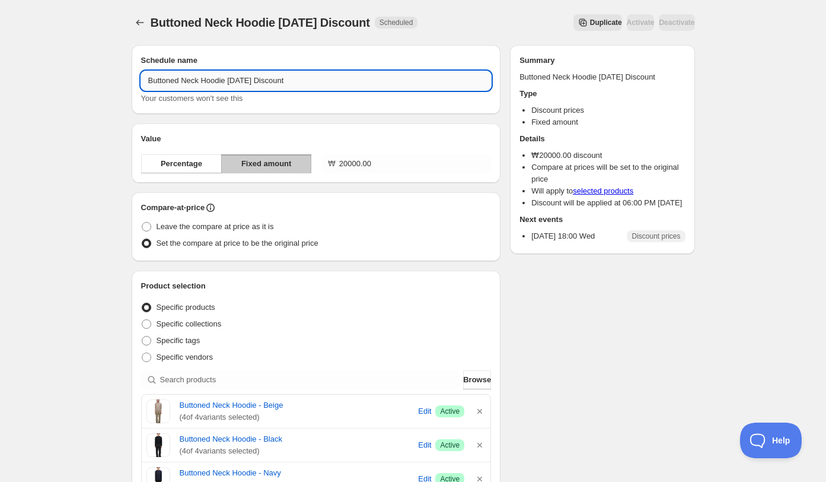
drag, startPoint x: 263, startPoint y: 82, endPoint x: 244, endPoint y: 82, distance: 19.6
click at [244, 82] on input "Buttoned Neck Hoodie 25.10.15 Discount" at bounding box center [316, 80] width 351 height 19
click at [147, 84] on input "Buttoned Neck Hoodie Discount" at bounding box center [316, 80] width 351 height 19
paste input "10.15"
drag, startPoint x: 168, startPoint y: 81, endPoint x: 210, endPoint y: 81, distance: 41.5
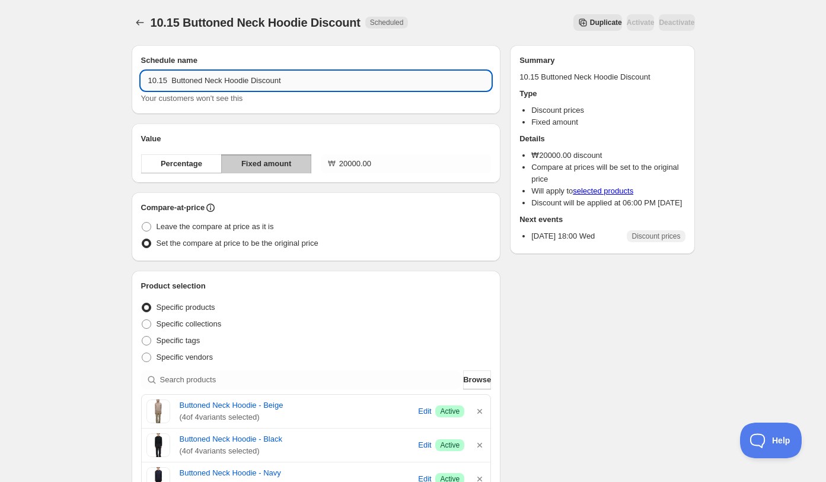
click at [210, 81] on input "10.15 Buttoned Neck Hoodie Discount" at bounding box center [316, 80] width 351 height 19
click at [228, 79] on input "10.15 Buttoned Neck Hoodie Discount" at bounding box center [316, 80] width 351 height 19
click at [254, 79] on input "10.15 Buttoned Neck Hoodie Discount" at bounding box center [316, 80] width 351 height 19
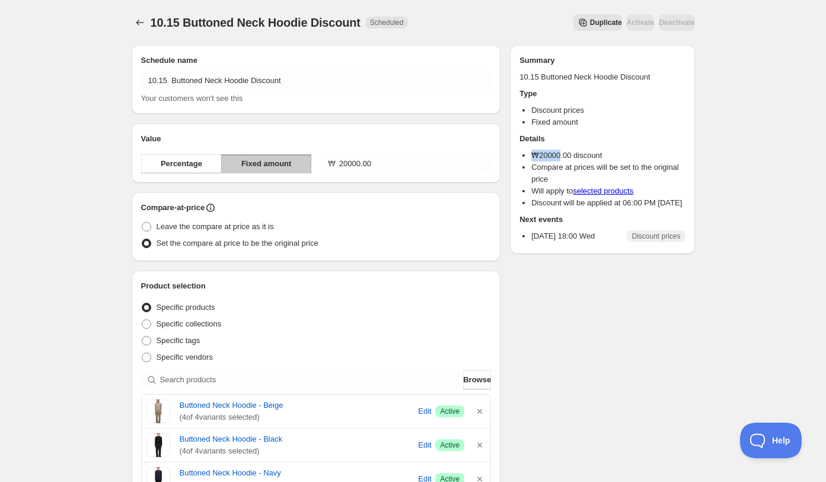
drag, startPoint x: 534, startPoint y: 155, endPoint x: 562, endPoint y: 155, distance: 27.9
click at [562, 155] on li "₩ 20000.00 discount" at bounding box center [608, 155] width 154 height 12
copy li "₩ 20000"
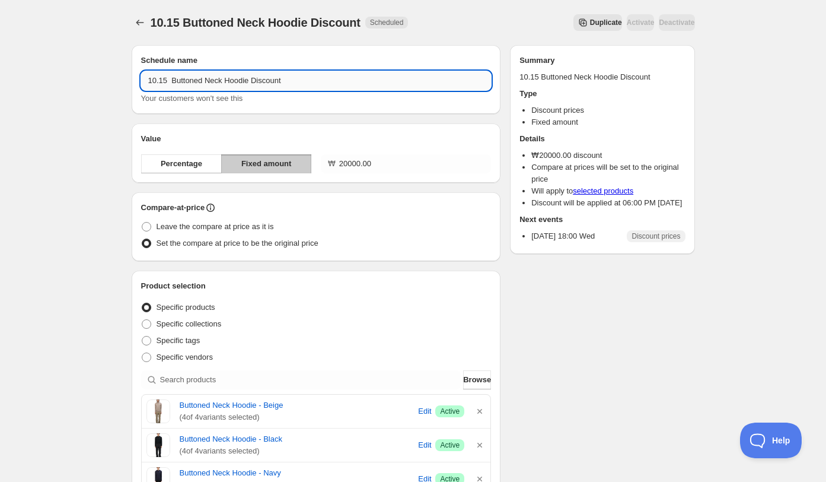
click at [254, 80] on input "10.15 Buttoned Neck Hoodie Discount" at bounding box center [316, 80] width 351 height 19
paste input "₩20000"
click at [291, 80] on input "10.15 Buttoned Neck Hoodie ₩20000 Discount" at bounding box center [316, 80] width 351 height 19
type input "10.15 Buttoned Neck Hoodie ₩20000 discount"
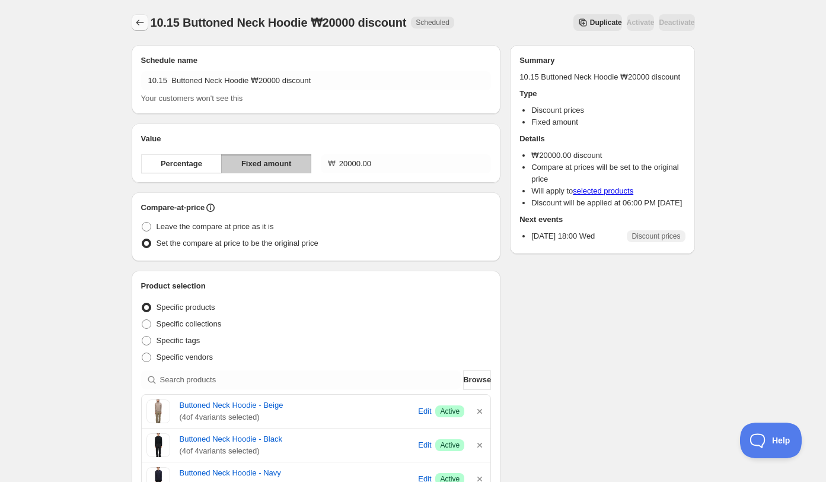
click at [139, 23] on icon "Schedules" at bounding box center [140, 23] width 12 height 12
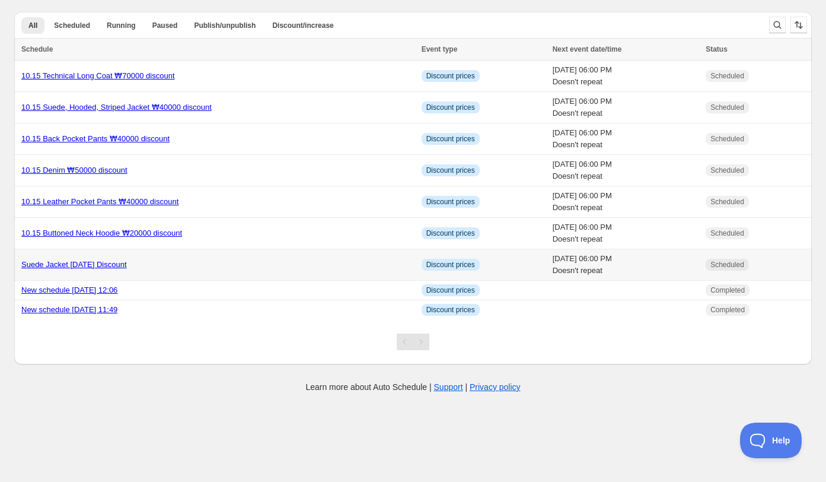
click at [274, 270] on td "Suede Jacket 25.10.15 Discount" at bounding box center [216, 264] width 404 height 31
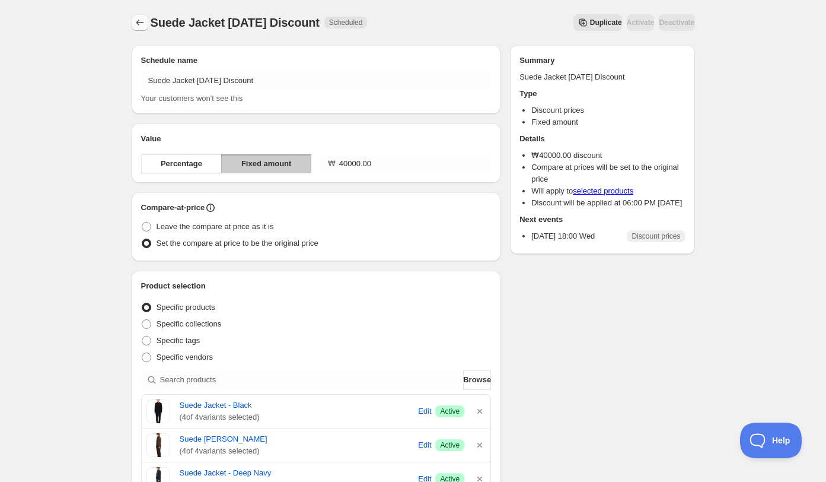
click at [135, 25] on icon "Schedules" at bounding box center [140, 23] width 12 height 12
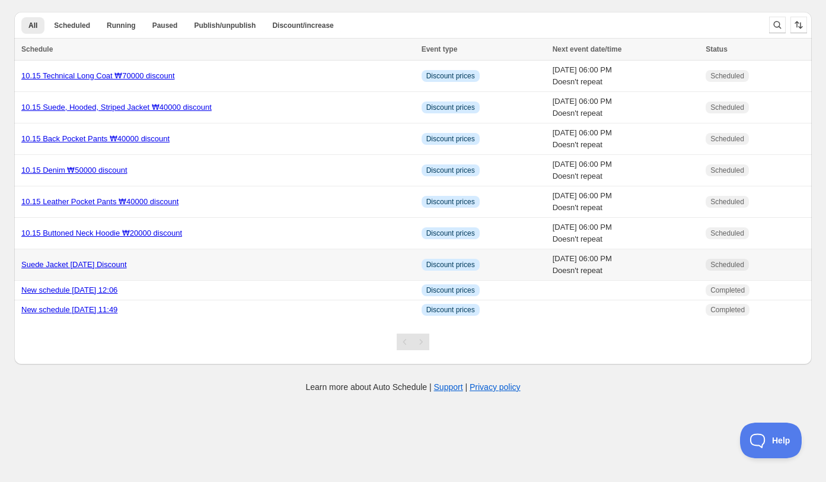
click at [152, 266] on div "Suede Jacket 25.10.15 Discount" at bounding box center [217, 265] width 393 height 12
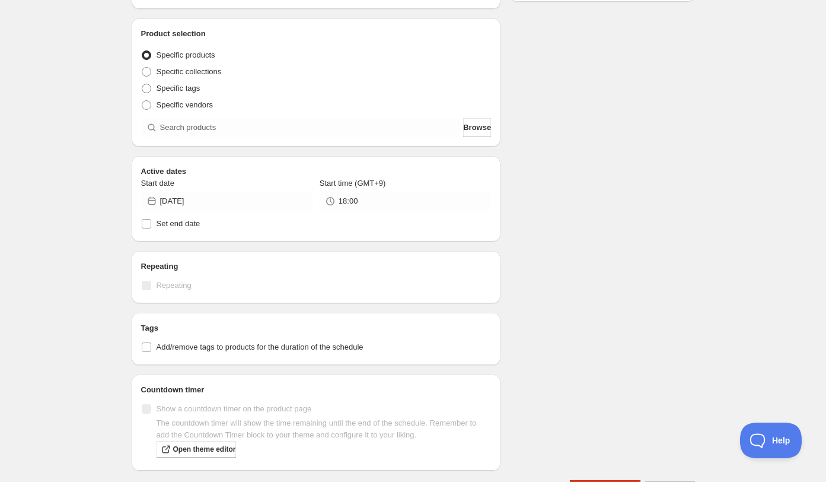
scroll to position [290, 0]
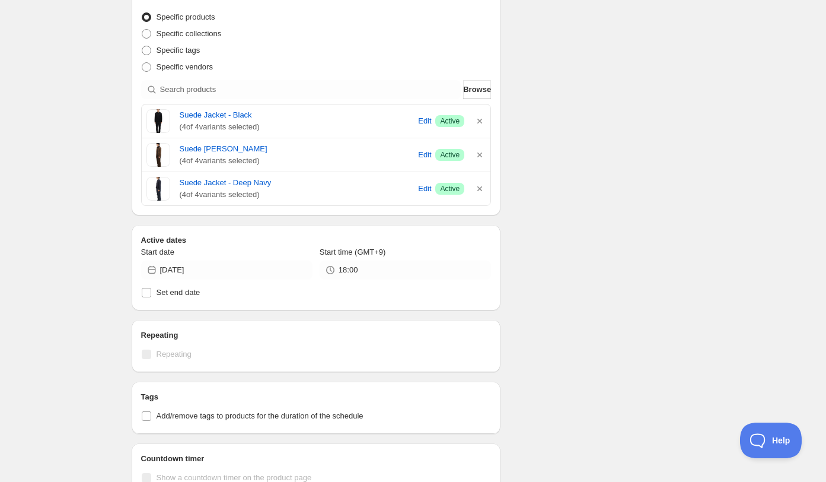
click at [586, 451] on div "Schedule name Suede Jacket 25.10.15 Discount Your customers won't see this Valu…" at bounding box center [408, 156] width 573 height 821
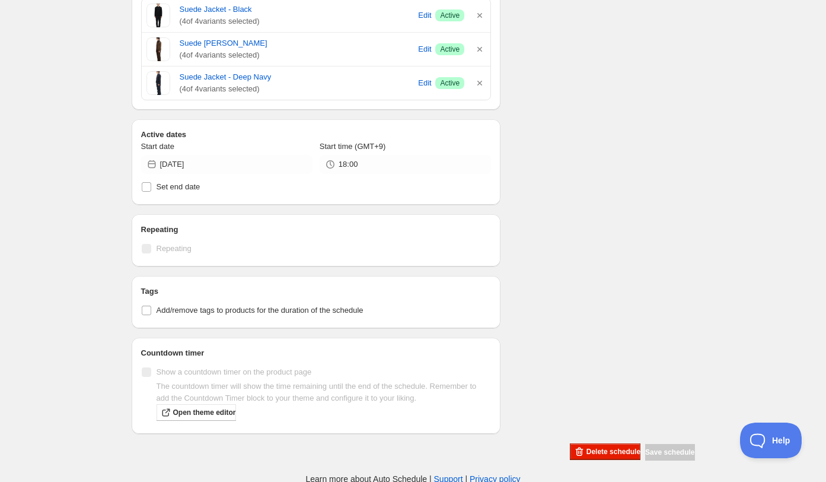
click at [587, 452] on span "Delete schedule" at bounding box center [614, 451] width 54 height 9
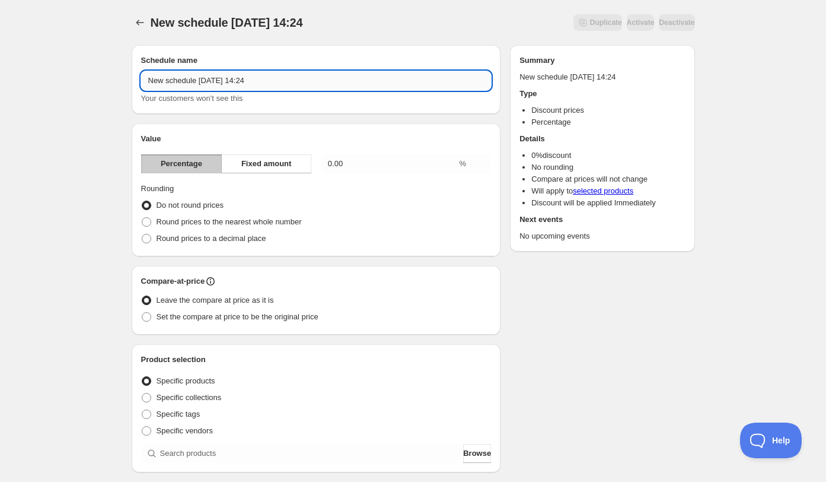
click at [230, 90] on input "New schedule Oct 15 2025 14:24" at bounding box center [316, 80] width 351 height 19
click at [242, 77] on input "New schedule Oct 15 2025 14:24" at bounding box center [316, 80] width 351 height 19
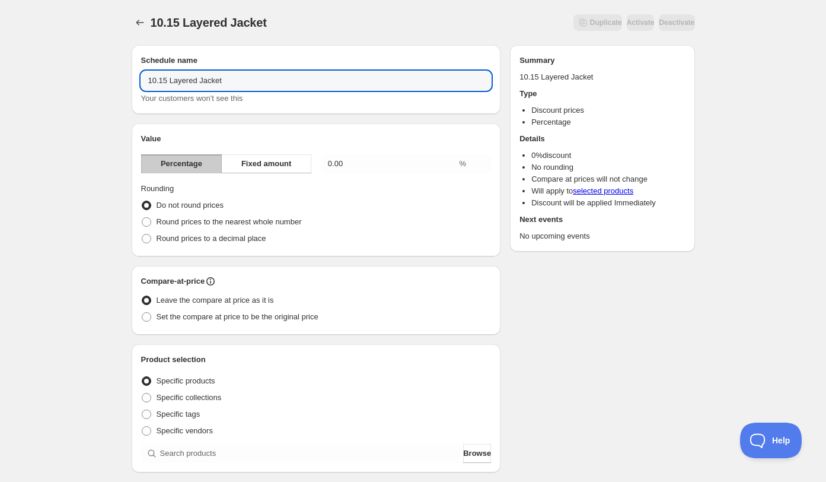
type input "10.15 Layered Jacket"
drag, startPoint x: 228, startPoint y: 87, endPoint x: 130, endPoint y: 72, distance: 98.9
click at [130, 72] on div "Schedule name 10.15 Layered Jacket Your customers won't see this Value Percenta…" at bounding box center [408, 445] width 573 height 818
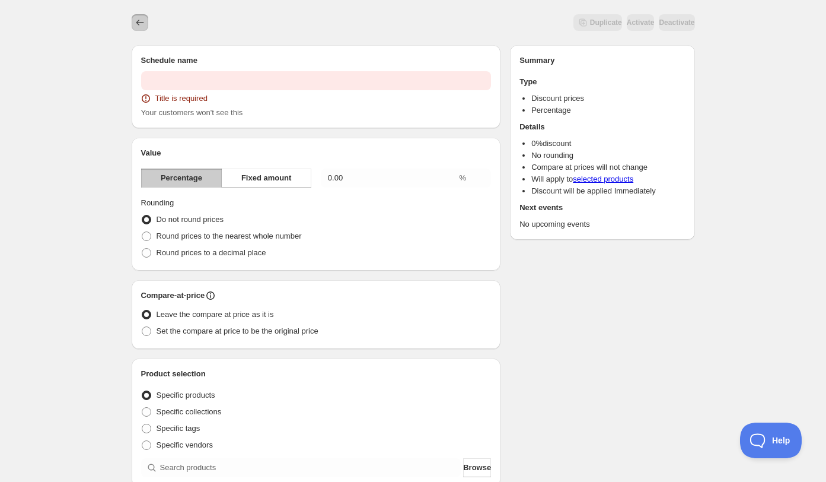
click at [143, 21] on icon "Schedules" at bounding box center [140, 23] width 12 height 12
click at [136, 31] on div "Duplicate Activate Deactivate More actions Duplicate Activate Deactivate" at bounding box center [413, 22] width 563 height 45
click at [136, 26] on icon "Schedules" at bounding box center [140, 23] width 12 height 12
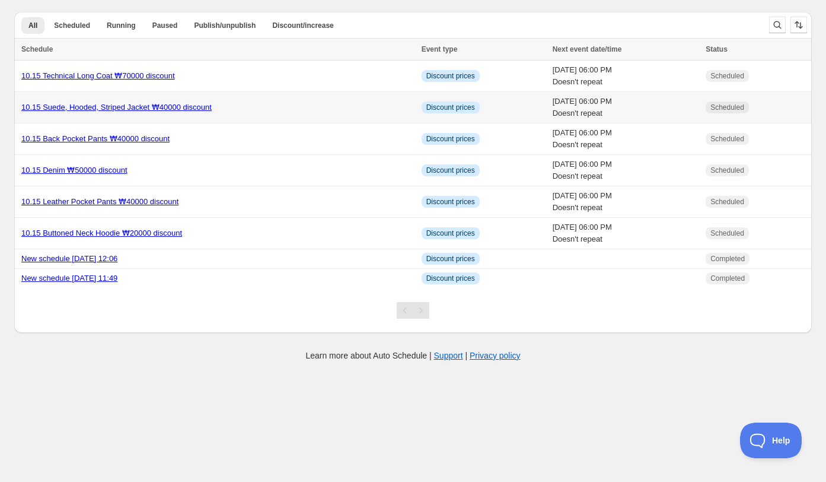
click at [269, 113] on td "10.15 Suede, Hooded, Striped Jacket ₩40000 discount" at bounding box center [216, 107] width 404 height 31
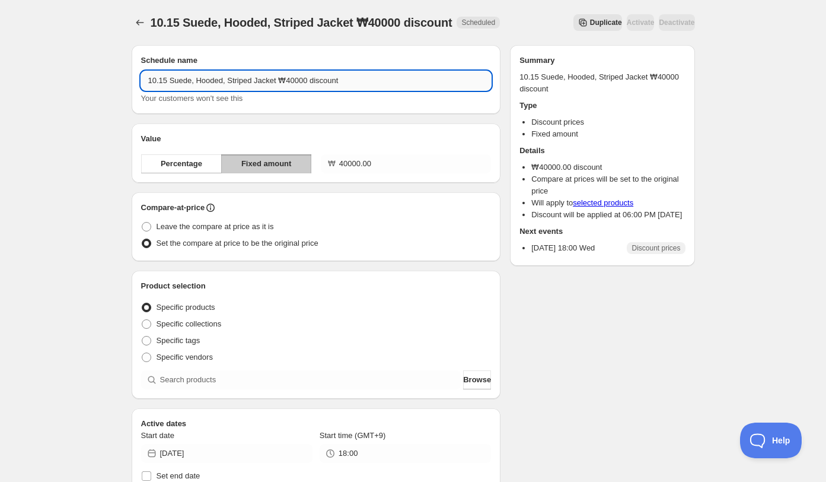
click at [259, 85] on input "10.15 Suede, Hooded, Striped Jacket ₩40000 discount" at bounding box center [316, 80] width 351 height 19
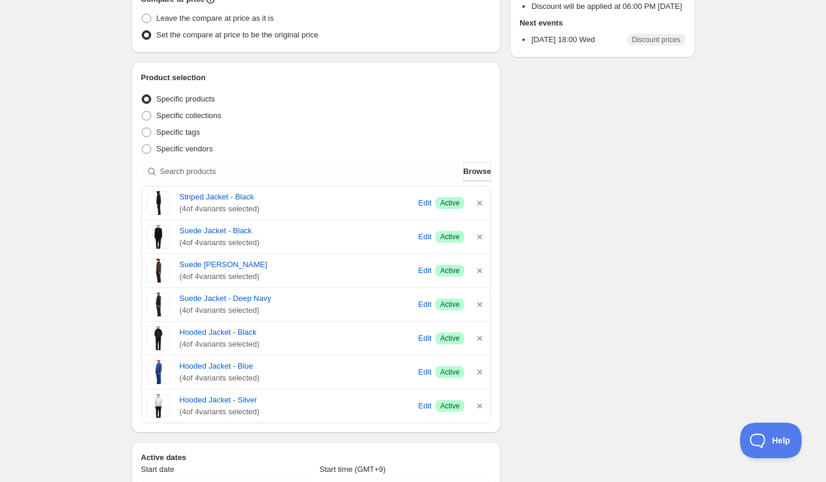
scroll to position [203, 0]
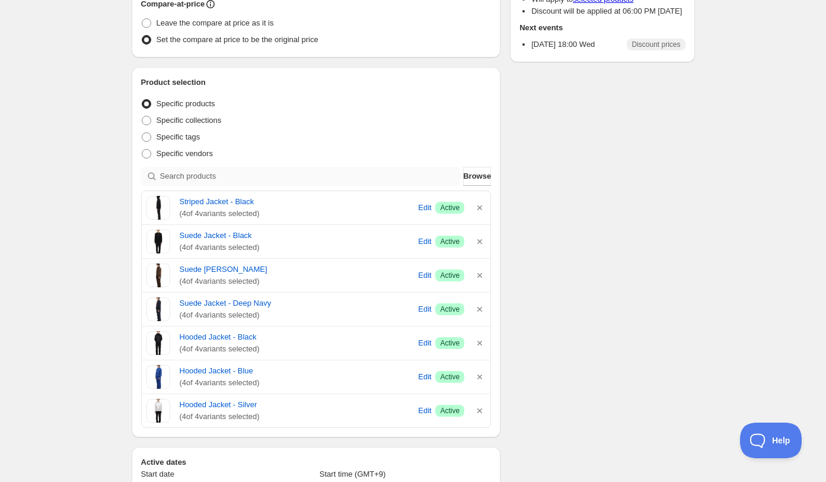
type input "10.15 Suede, Hooded, Striped, Layered Jacket ₩40000 discount"
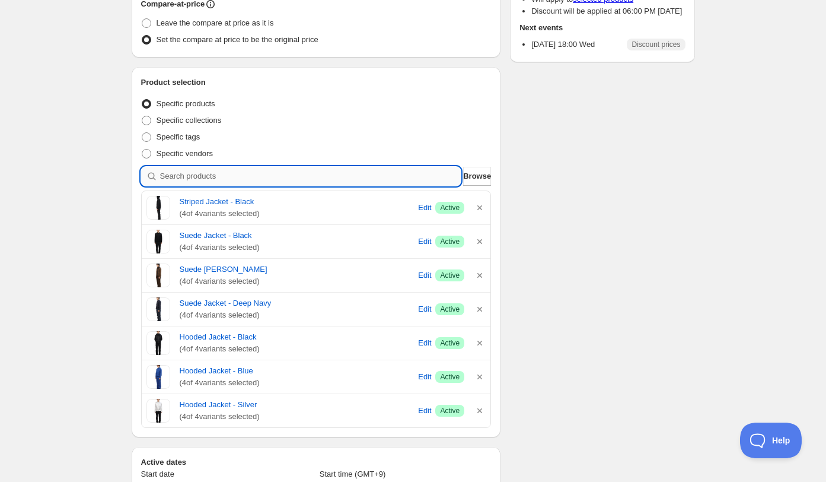
click at [345, 179] on input "search" at bounding box center [310, 176] width 301 height 19
type input "L"
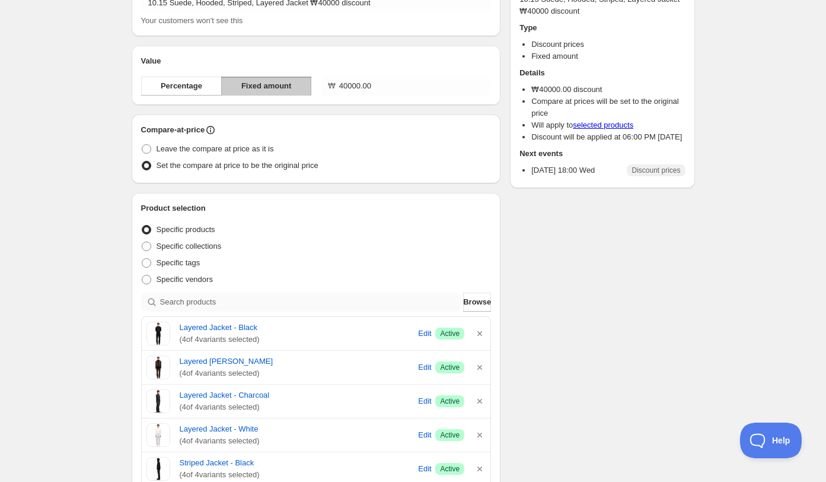
scroll to position [0, 0]
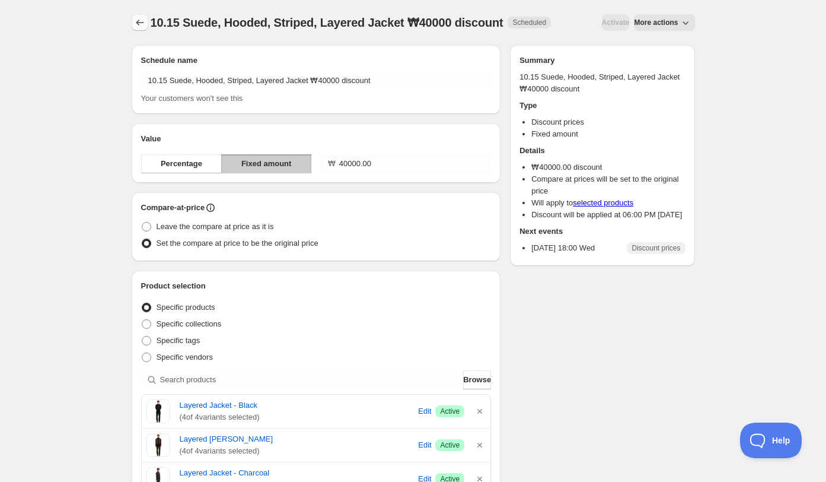
click at [134, 28] on button "Schedules" at bounding box center [140, 22] width 17 height 17
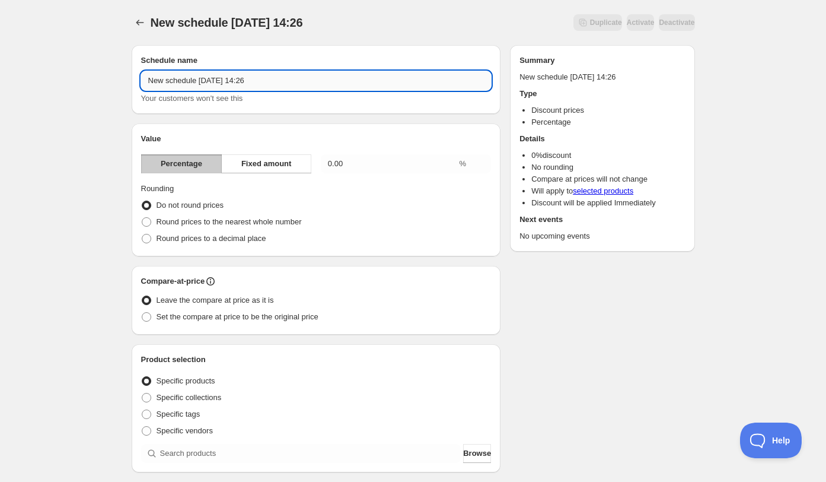
click at [218, 88] on input "New schedule Oct 15 2025 14:26" at bounding box center [316, 80] width 351 height 19
type input "10.15 Button Cardigan"
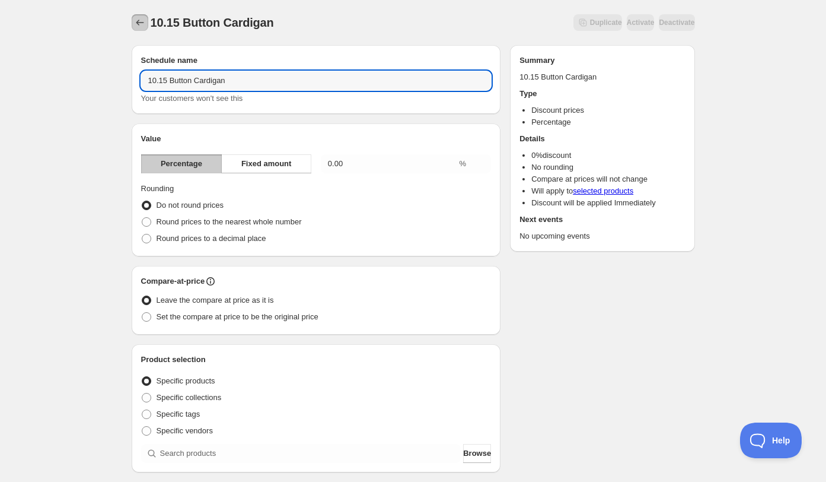
click at [134, 25] on icon "Schedules" at bounding box center [140, 23] width 12 height 12
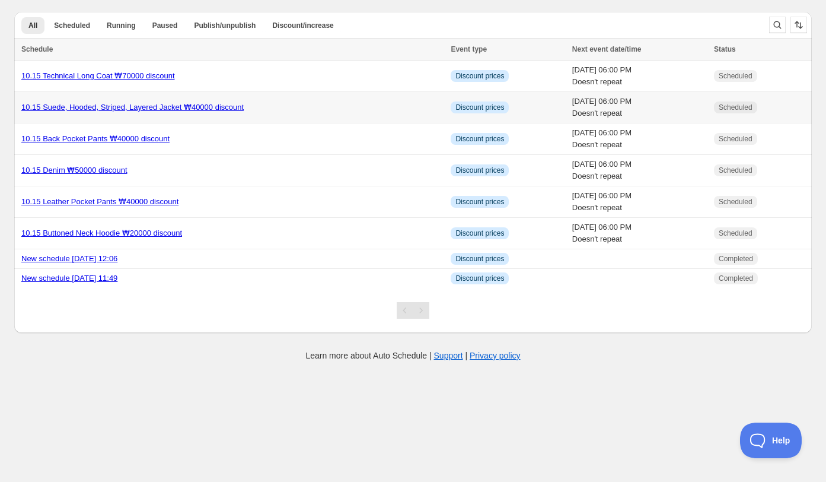
click at [298, 108] on div "10.15 Suede, Hooded, Striped, Layered Jacket ₩40000 discount" at bounding box center [232, 107] width 422 height 12
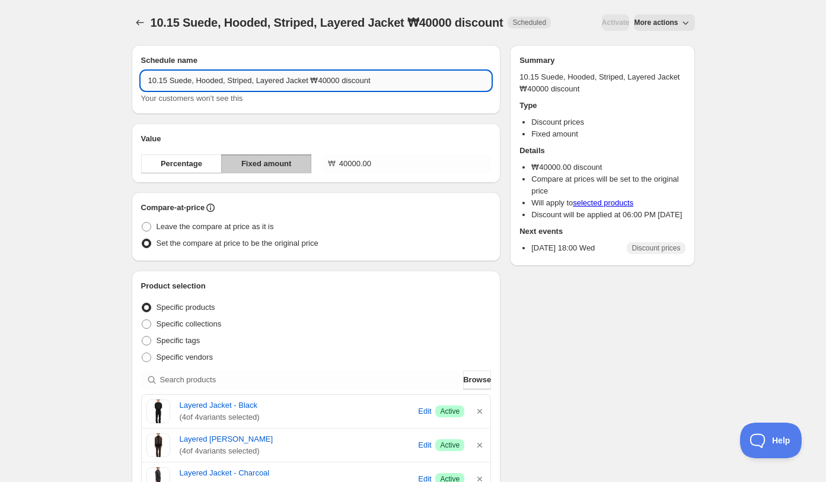
click at [316, 82] on input "10.15 Suede, Hooded, Striped, Layered Jacket ₩40000 discount" at bounding box center [316, 80] width 351 height 19
drag, startPoint x: 170, startPoint y: 84, endPoint x: 130, endPoint y: 84, distance: 39.7
click at [343, 82] on input "10.15 Suede, Hooded, Striped, Layered Jacket ₩40000 discount" at bounding box center [316, 80] width 351 height 19
click at [318, 82] on input "10.15 Suede, Hooded, Striped, Layered Jacket ₩40000 discount" at bounding box center [316, 80] width 351 height 19
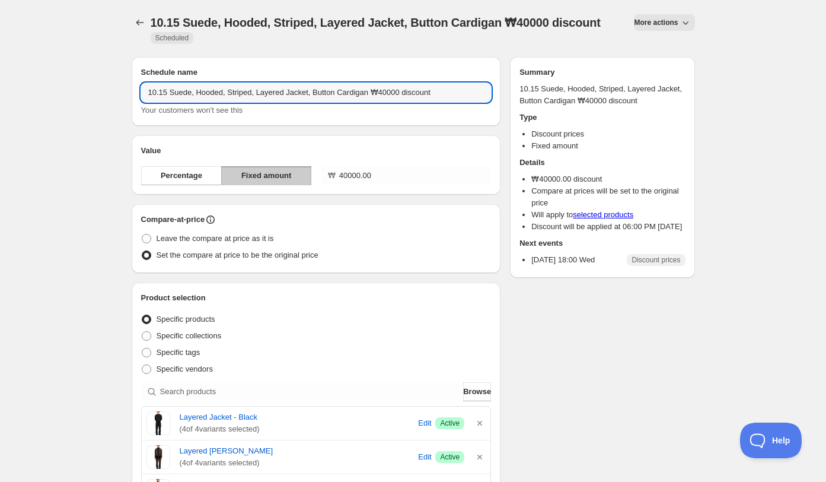
type input "10.15 Suede, Hooded, Striped, Layered Jacket, Button Cardigan ₩40000 discount"
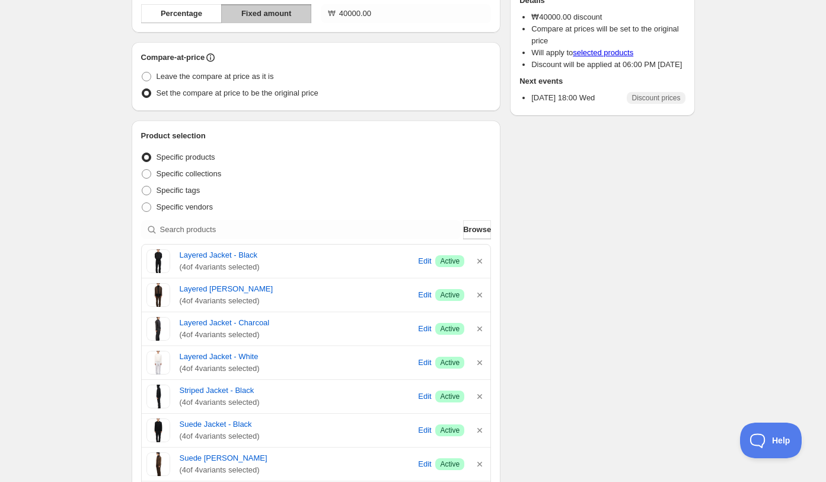
scroll to position [163, 0]
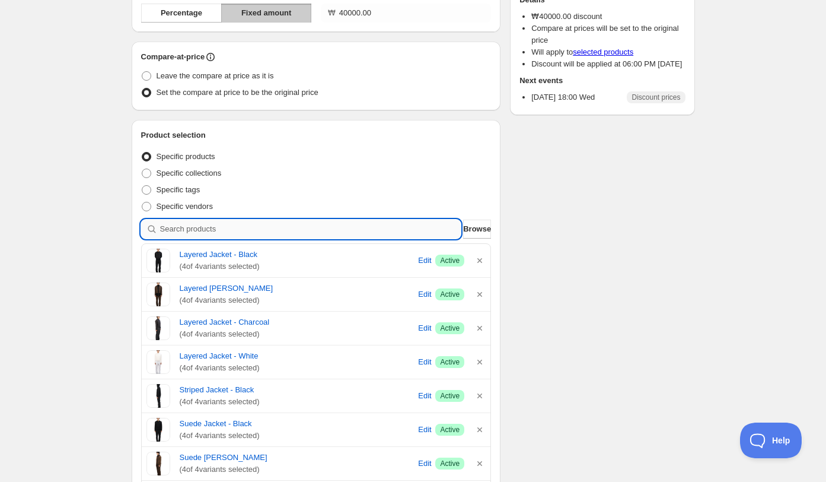
click at [368, 227] on input "search" at bounding box center [310, 228] width 301 height 19
type input "v"
click at [271, 228] on input "search" at bounding box center [310, 228] width 301 height 19
type input "b"
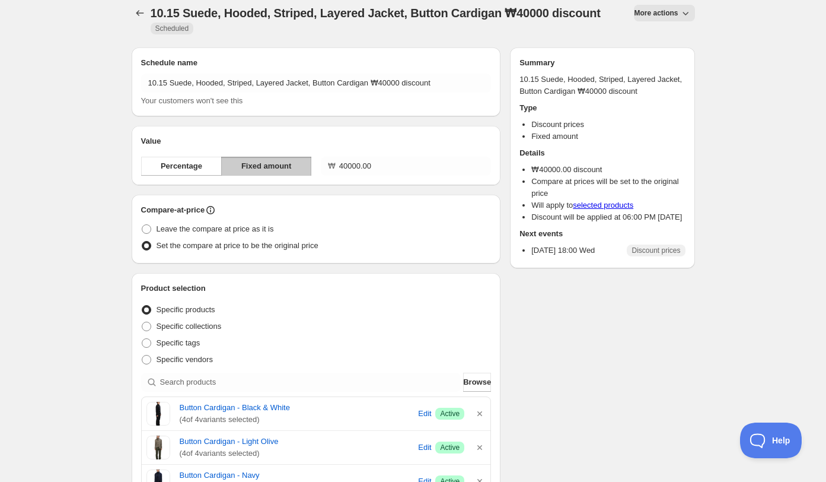
scroll to position [0, 0]
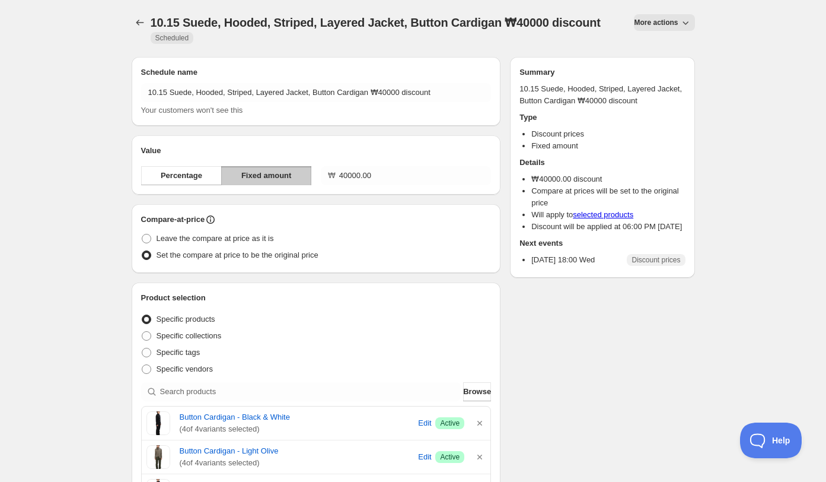
type input "10.15 Suede, Hooded, Striped, Layered Jacket, Button Cardigan, Pleated Collar J…"
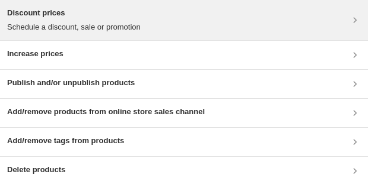
click at [283, 21] on div "Discount prices Schedule a discount, sale or promotion" at bounding box center [183, 20] width 353 height 26
click at [200, 26] on div "Discount prices Schedule a discount, sale or promotion" at bounding box center [183, 20] width 353 height 26
click at [193, 31] on div "Discount prices Schedule a discount, sale or promotion" at bounding box center [183, 20] width 353 height 26
click at [206, 30] on div "Discount prices Schedule a discount, sale or promotion" at bounding box center [183, 20] width 353 height 26
click at [172, 31] on div "Discount prices Schedule a discount, sale or promotion" at bounding box center [183, 20] width 353 height 26
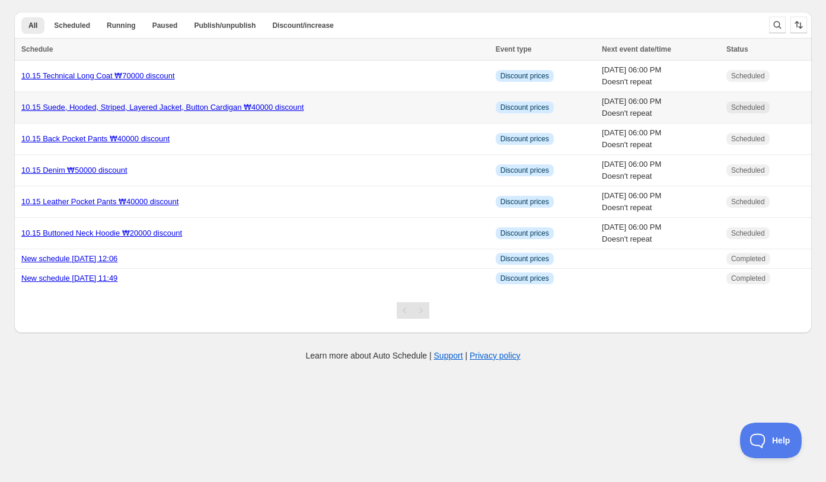
click at [177, 110] on link "10.15 Suede, Hooded, Striped, Layered Jacket, Button Cardigan ₩40000 discount" at bounding box center [162, 107] width 282 height 9
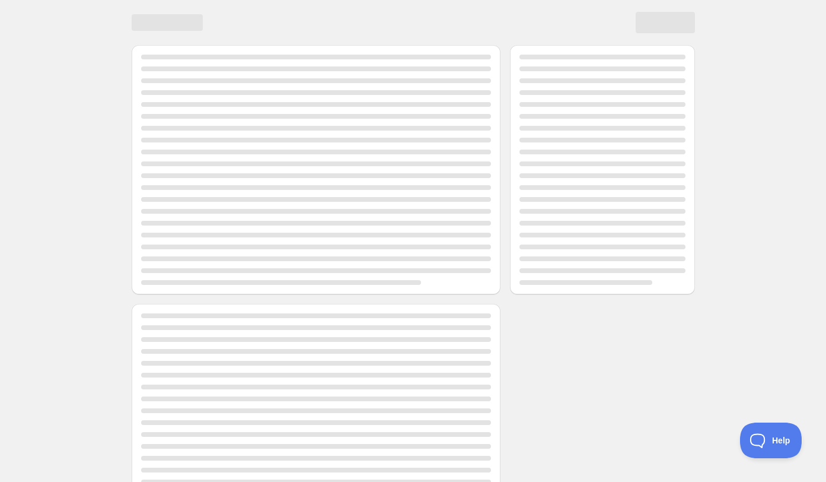
click at [177, 110] on div "Page loading" at bounding box center [316, 170] width 351 height 230
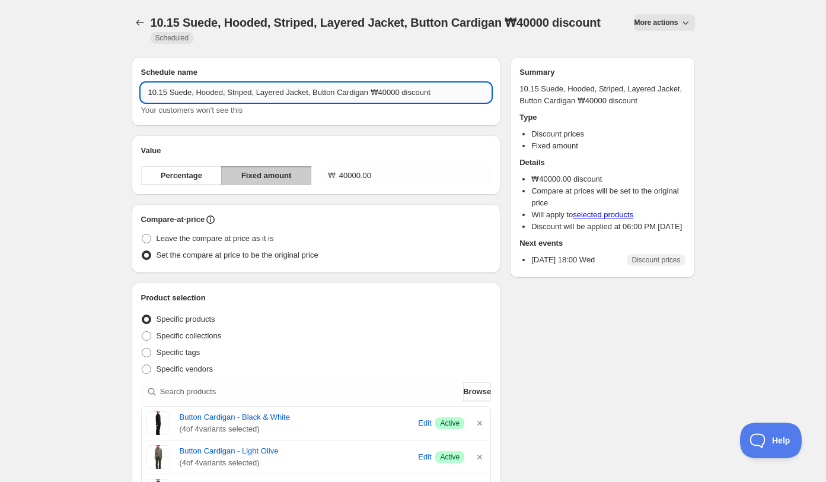
click at [362, 89] on input "10.15 Suede, Hooded, Striped, Layered Jacket, Button Cardigan ₩40000 discount" at bounding box center [316, 92] width 351 height 19
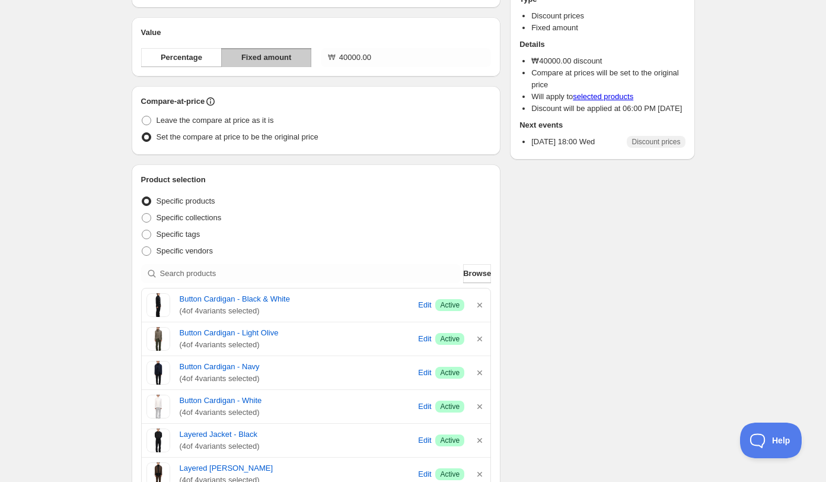
scroll to position [30, 0]
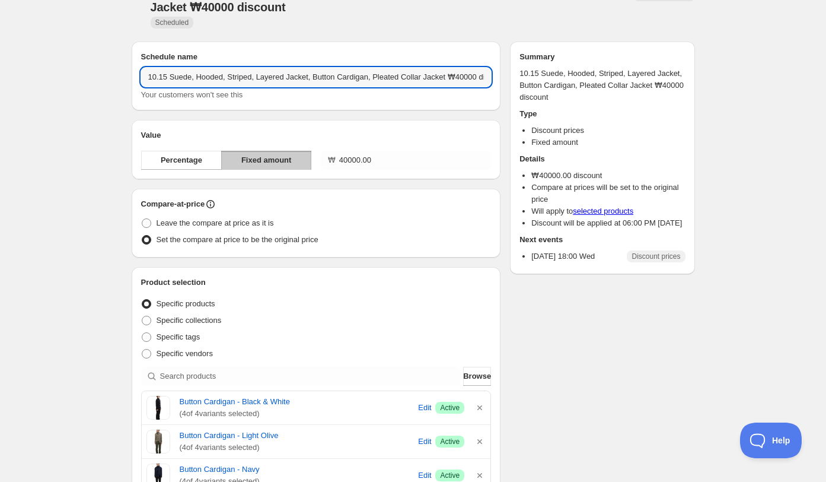
type input "10.15 Suede, Hooded, Striped, Layered Jacket, Button Cardigan, Pleated Collar J…"
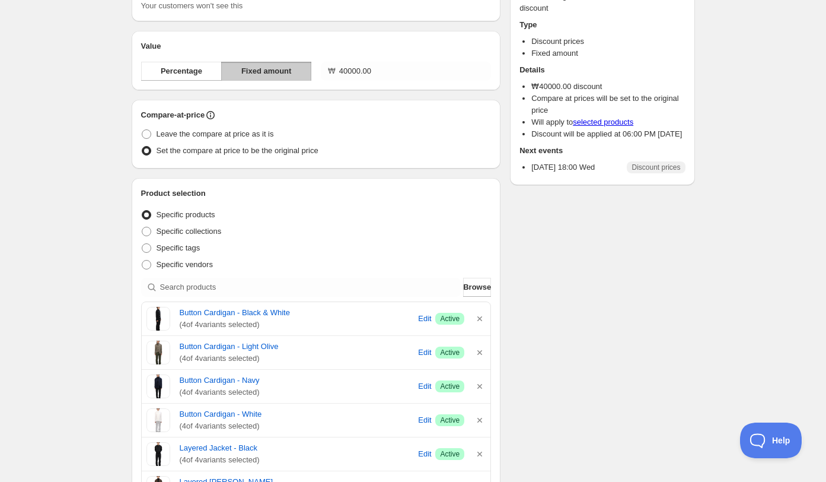
scroll to position [117, 0]
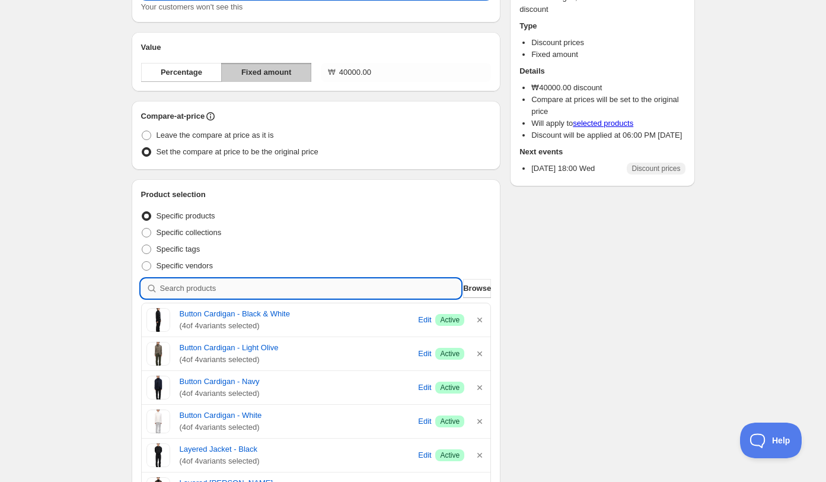
click at [302, 290] on input "search" at bounding box center [310, 288] width 301 height 19
type input "p"
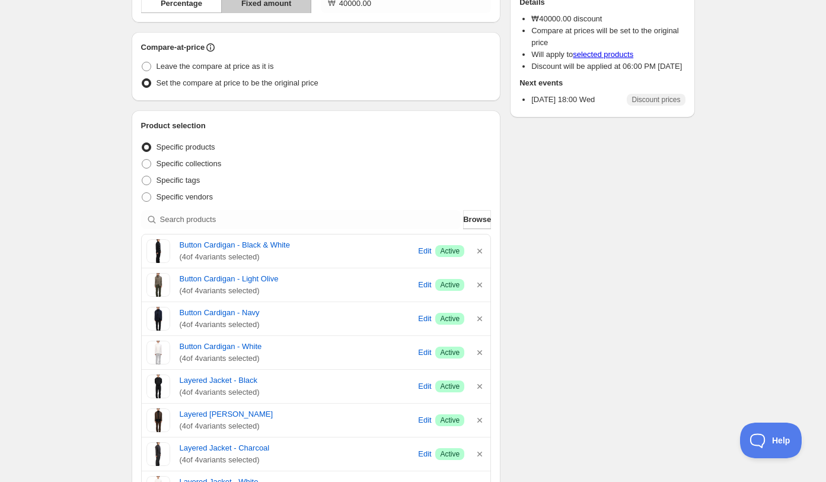
scroll to position [0, 0]
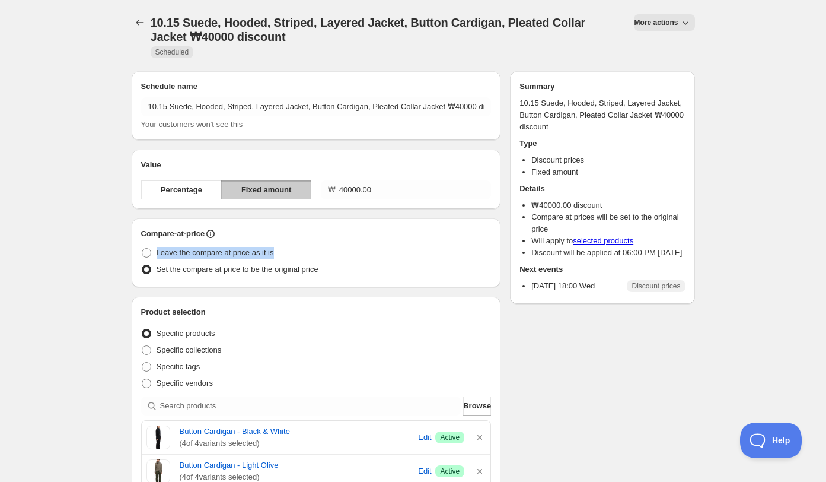
click at [499, 244] on div "Compare-at-price Leave the compare at price as it is Set the compare at price t…" at bounding box center [316, 252] width 369 height 69
click at [141, 22] on icon "Schedules" at bounding box center [140, 23] width 12 height 12
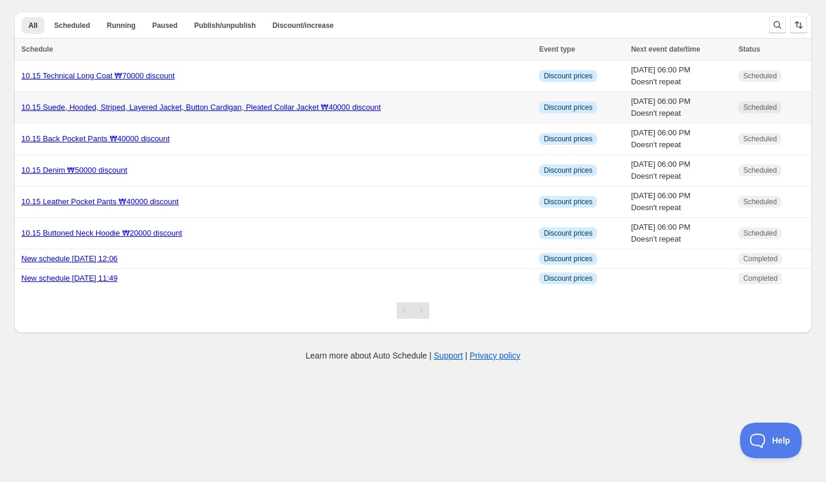
click at [164, 120] on td "10.15 Suede, Hooded, Striped, Layered Jacket, Button Cardigan, Pleated Collar J…" at bounding box center [274, 107] width 521 height 31
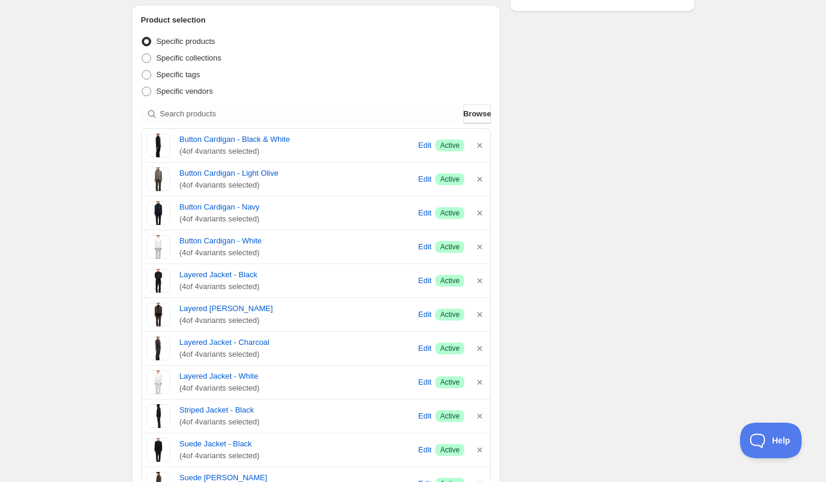
scroll to position [275, 0]
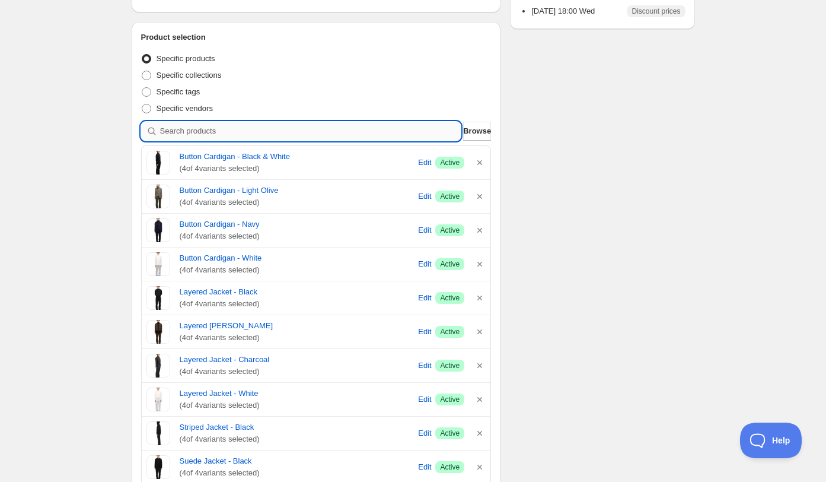
click at [225, 136] on input "search" at bounding box center [310, 131] width 301 height 19
type input "p"
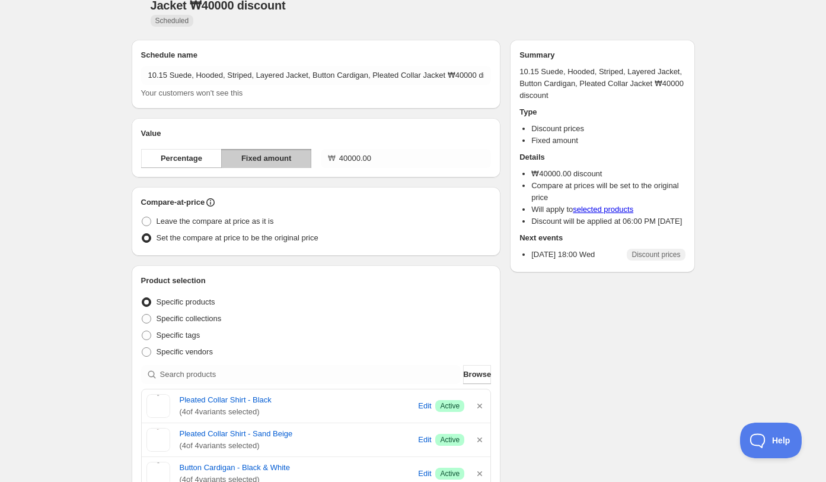
scroll to position [0, 0]
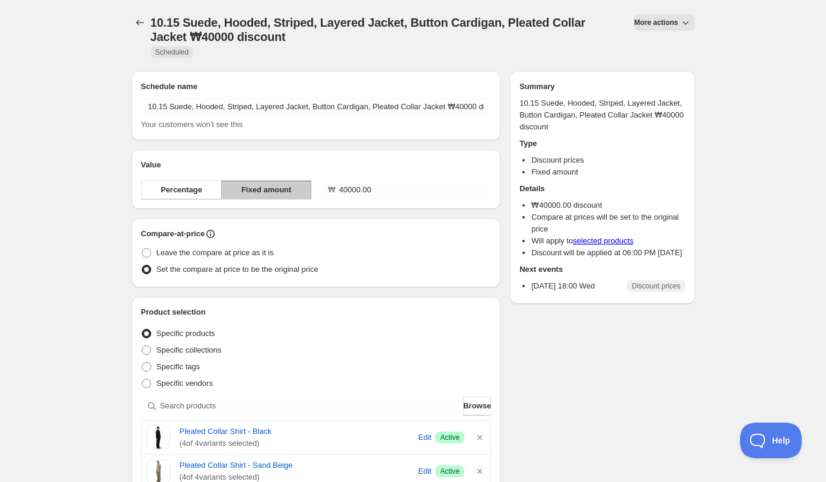
click at [525, 24] on span "10.15 Suede, Hooded, Striped, Layered Jacket, Button Cardigan, Pleated Collar J…" at bounding box center [368, 29] width 435 height 27
click at [228, 36] on span "10.15 Suede, Hooded, Striped, Layered Jacket, Button Cardigan, Pleated Collar J…" at bounding box center [368, 29] width 435 height 27
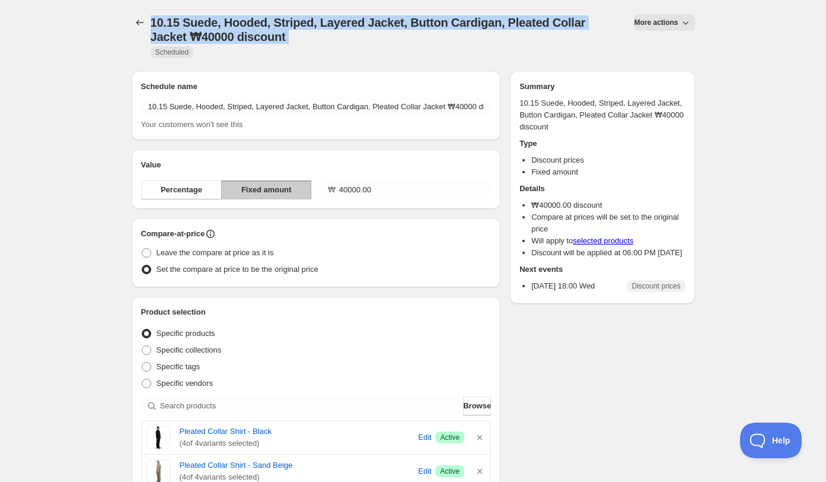
click at [228, 35] on span "10.15 Suede, Hooded, Striped, Layered Jacket, Button Cardigan, Pleated Collar J…" at bounding box center [368, 29] width 435 height 27
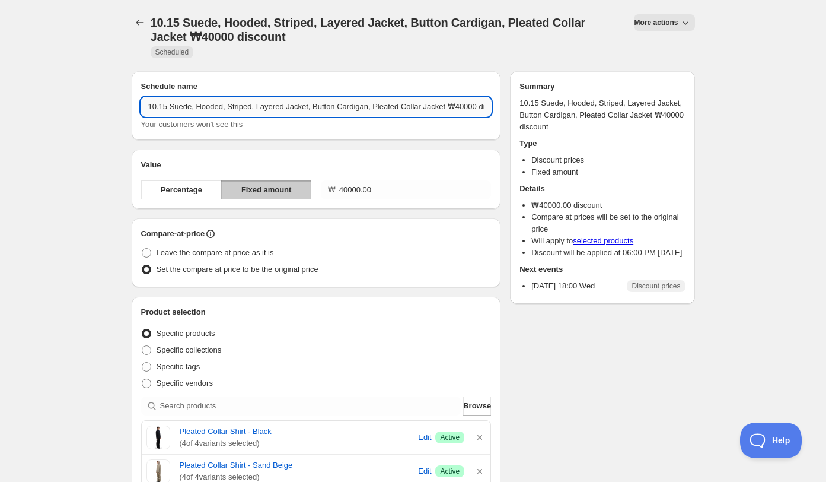
click at [267, 114] on input "10.15 Suede, Hooded, Striped, Layered Jacket, Button Cardigan, Pleated Collar J…" at bounding box center [316, 106] width 351 height 19
click at [458, 110] on input "10.15 Suede, Hooded, Striped, Layered Jacket, Button Cardigan, Pleated Collar J…" at bounding box center [316, 106] width 351 height 19
type input "10.15 Suede, Hooded, Striped, Layered Jacket, Button Cardigan, Pleated Collar S…"
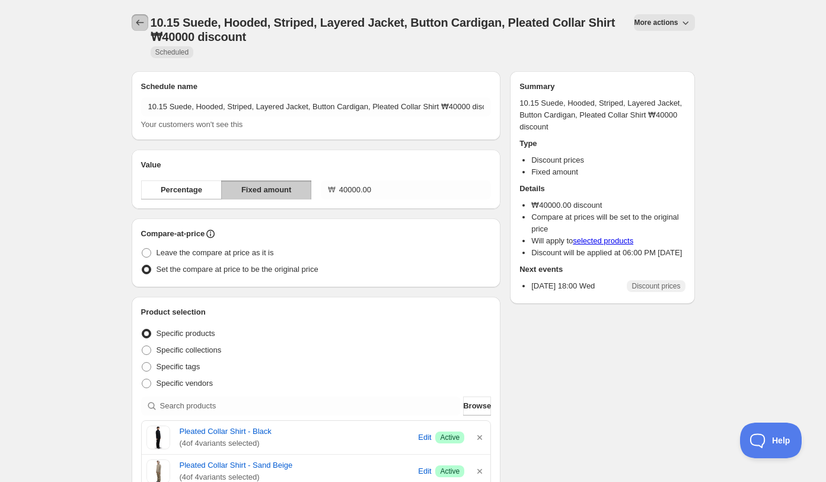
click at [136, 25] on icon "Schedules" at bounding box center [140, 23] width 12 height 12
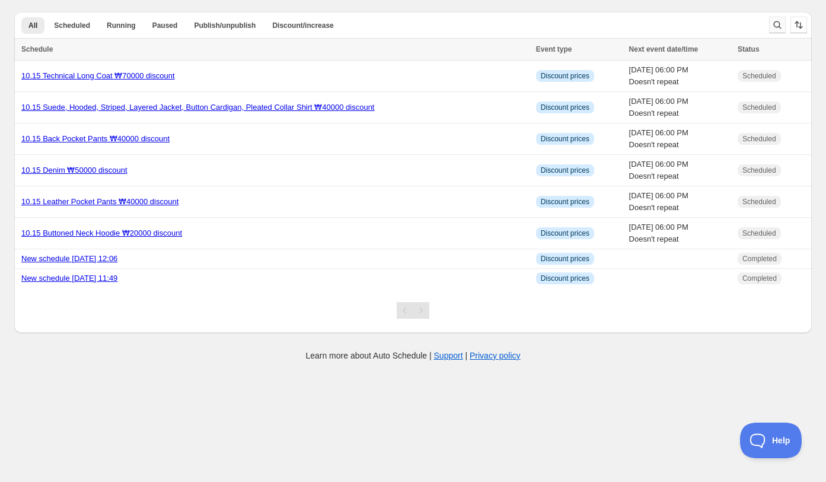
click at [780, 27] on icon "Search and filter results" at bounding box center [778, 25] width 12 height 12
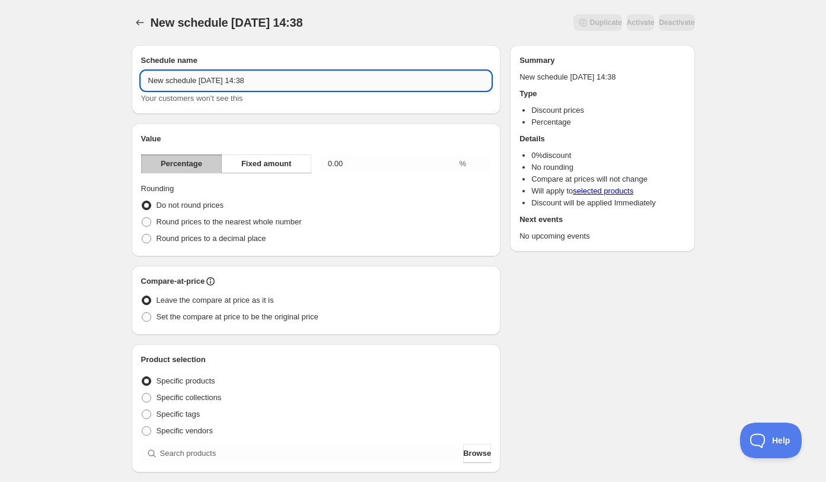
click at [187, 86] on input "New schedule Oct 15 2025 14:38" at bounding box center [316, 80] width 351 height 19
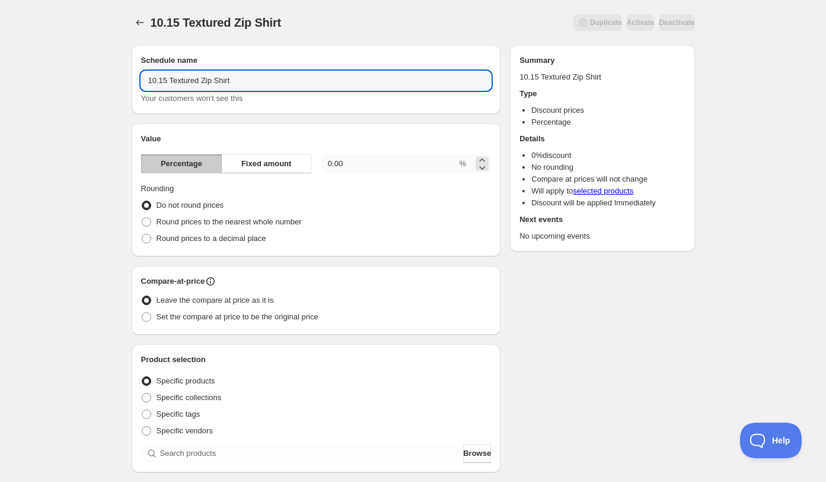
type input "10.15 Textured Zip Shirt"
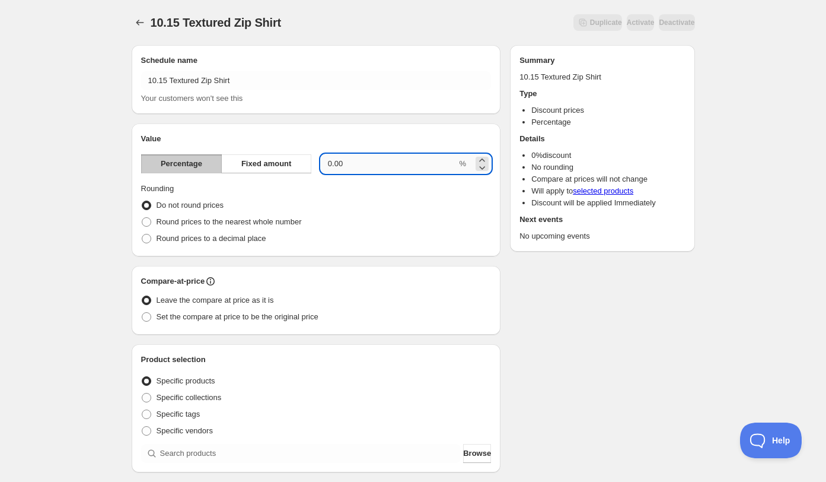
click at [416, 168] on input "0.00" at bounding box center [389, 163] width 136 height 19
click at [289, 164] on span "Fixed amount" at bounding box center [266, 164] width 50 height 12
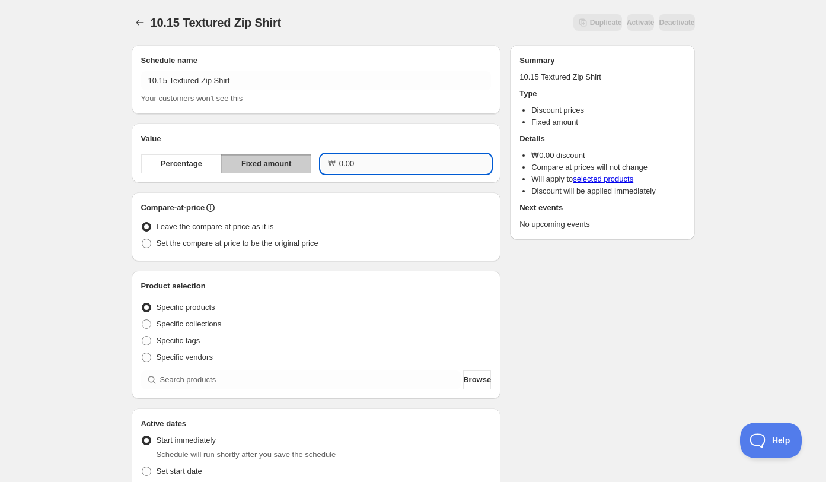
click at [353, 164] on input "0.00" at bounding box center [415, 163] width 152 height 19
type input "30000.00"
click at [570, 155] on li "₩ 30000.00 discount" at bounding box center [608, 155] width 154 height 12
drag, startPoint x: 561, startPoint y: 156, endPoint x: 518, endPoint y: 157, distance: 43.3
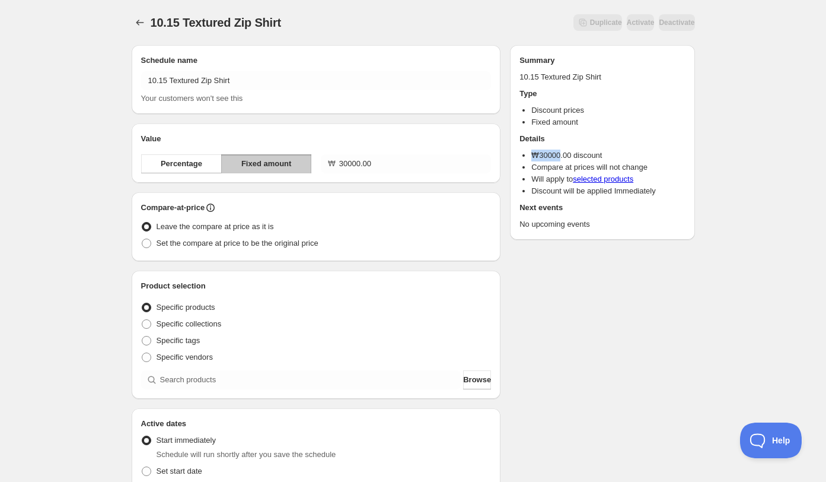
click at [516, 157] on div "Summary 10.15 Textured Zip Shirt Type Discount prices Fixed amount Details ₩ 30…" at bounding box center [602, 142] width 184 height 195
copy li "₩ 30000"
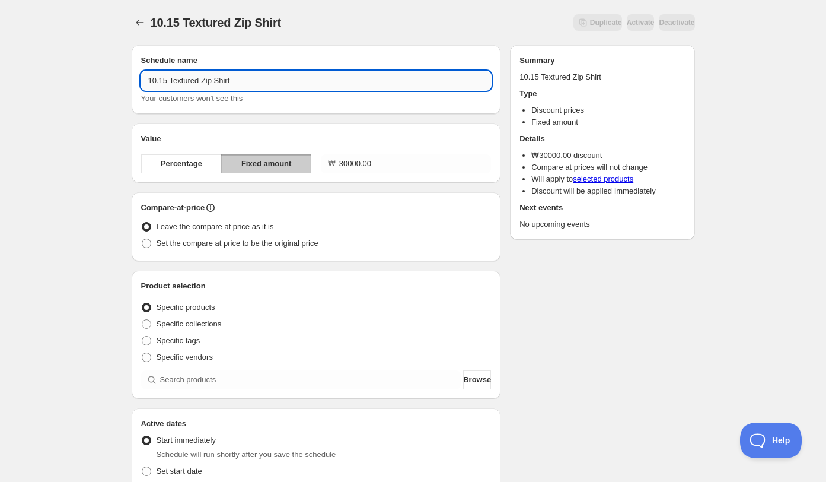
click at [347, 72] on input "10.15 Textured Zip Shirt" at bounding box center [316, 80] width 351 height 19
click at [347, 75] on input "10.15 Textured Zip Shirt" at bounding box center [316, 80] width 351 height 19
paste input "₩30000"
type input "10.15 Textured Zip Shirt ₩30000 discount"
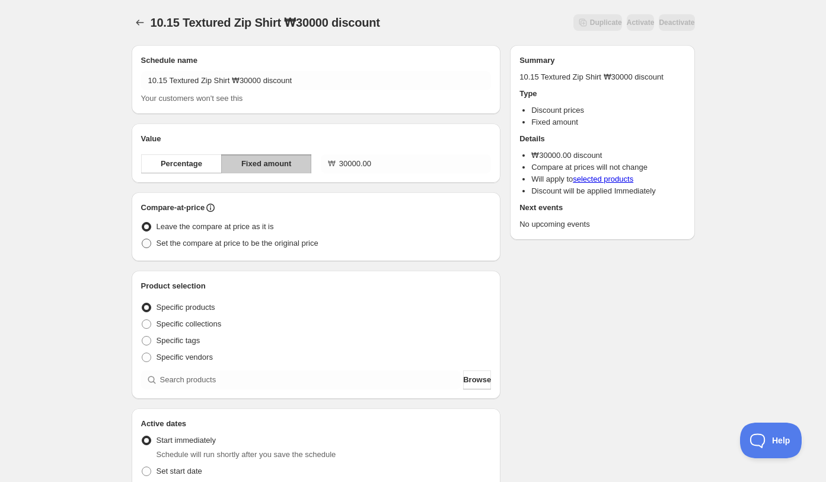
click at [284, 250] on label "Set the compare at price to be the original price" at bounding box center [229, 243] width 177 height 17
click at [142, 239] on input "Set the compare at price to be the original price" at bounding box center [142, 238] width 1 height 1
radio input "true"
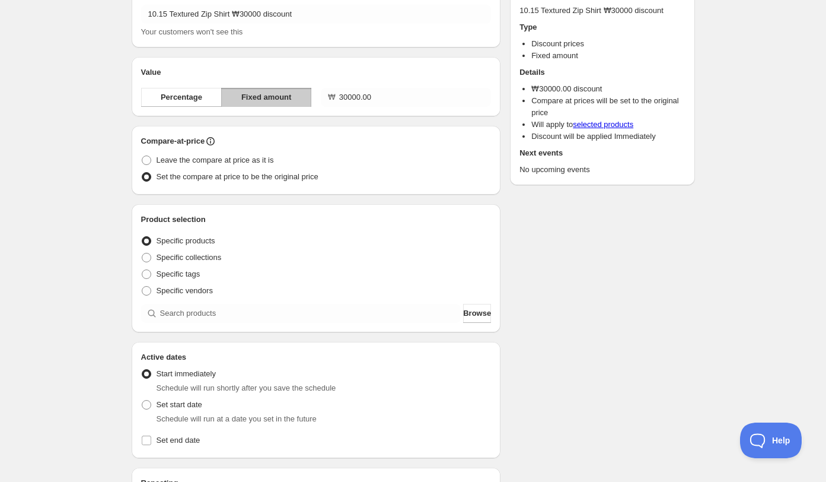
scroll to position [84, 0]
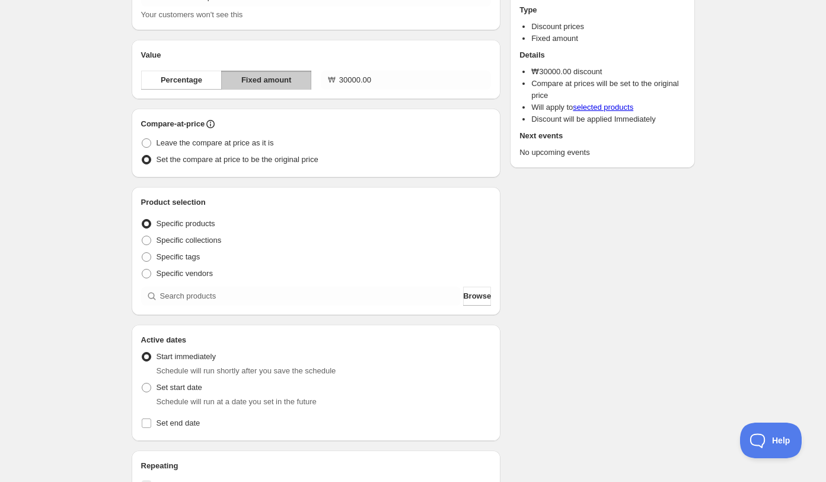
click at [243, 309] on div "Product selection Entity type Specific products Specific collections Specific t…" at bounding box center [316, 251] width 369 height 128
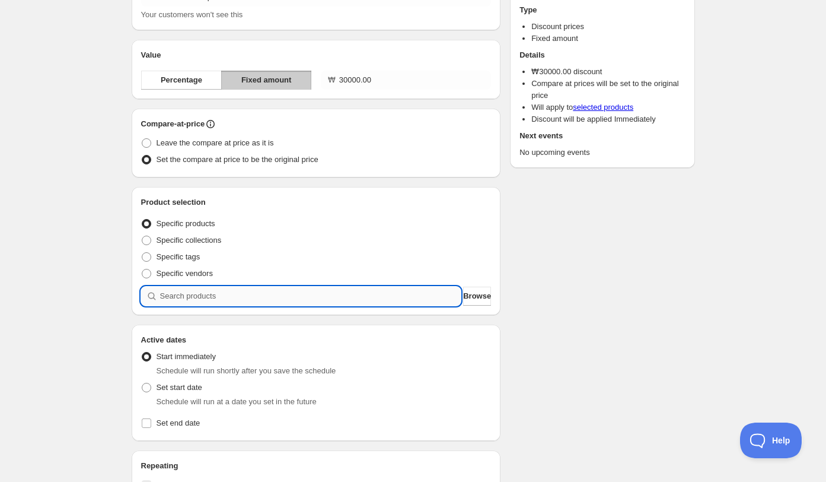
click at [243, 305] on input "search" at bounding box center [310, 295] width 301 height 19
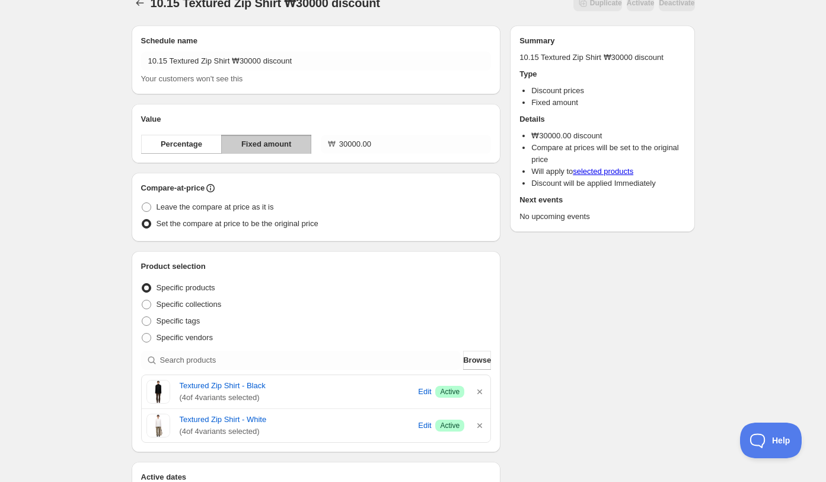
scroll to position [224, 0]
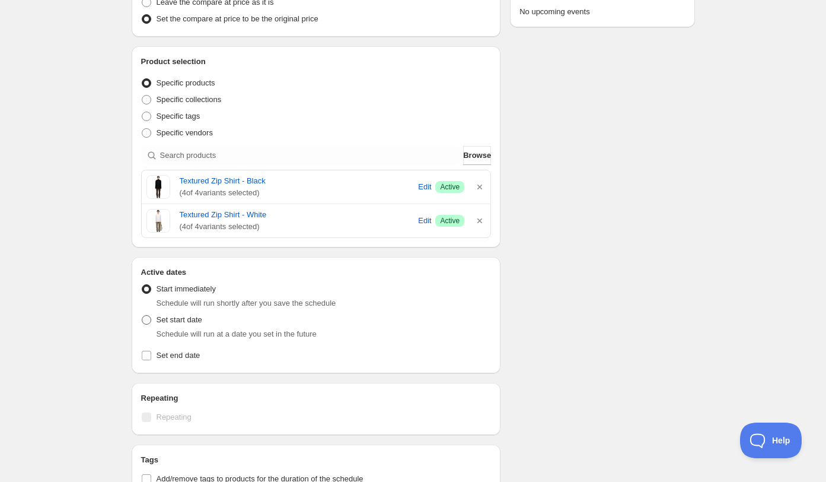
click at [197, 321] on span "Set start date" at bounding box center [180, 319] width 46 height 9
click at [142, 316] on input "Set start date" at bounding box center [142, 315] width 1 height 1
radio input "true"
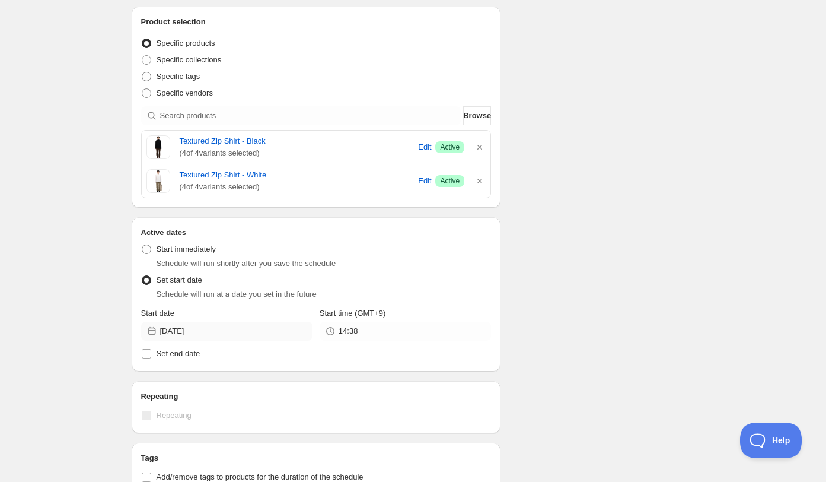
scroll to position [285, 0]
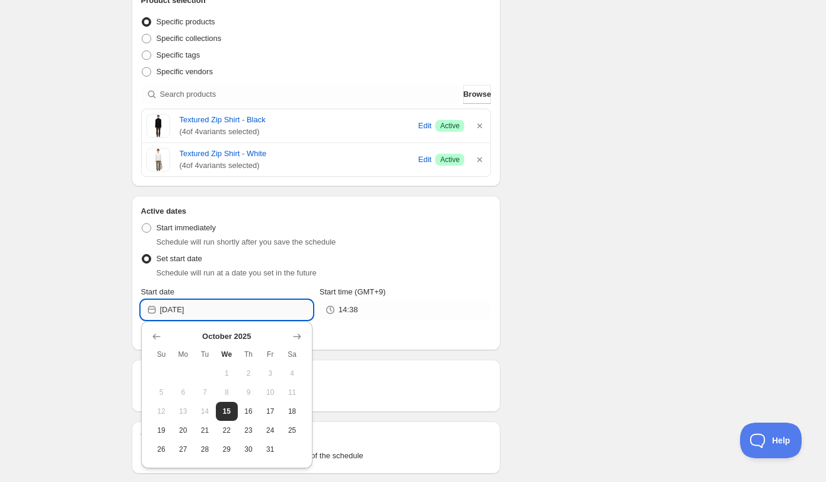
click at [220, 313] on input "2025-10-15" at bounding box center [236, 309] width 152 height 19
click at [352, 312] on input "14:38" at bounding box center [415, 309] width 152 height 19
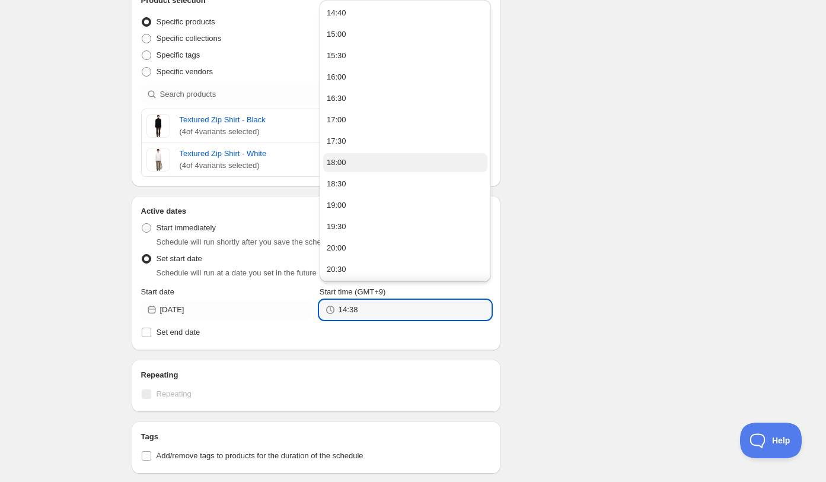
click at [346, 162] on div "18:00" at bounding box center [337, 163] width 20 height 12
type input "18:00"
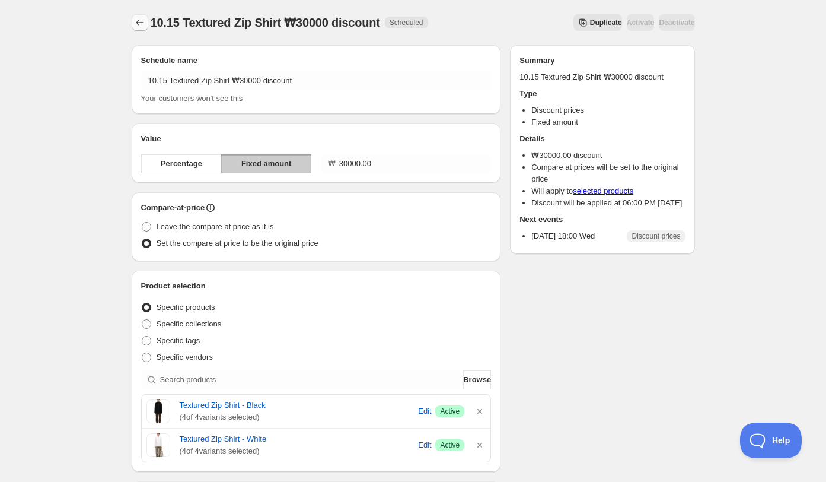
click at [136, 21] on icon "Schedules" at bounding box center [140, 23] width 12 height 12
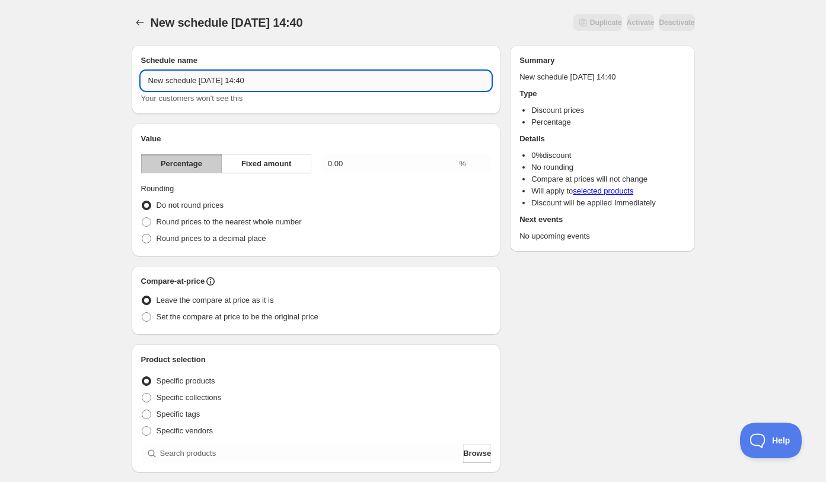
click at [215, 78] on input "New schedule Oct 15 2025 14:40" at bounding box center [316, 80] width 351 height 19
type input "10.15 Buttoned Neck Hoodie"
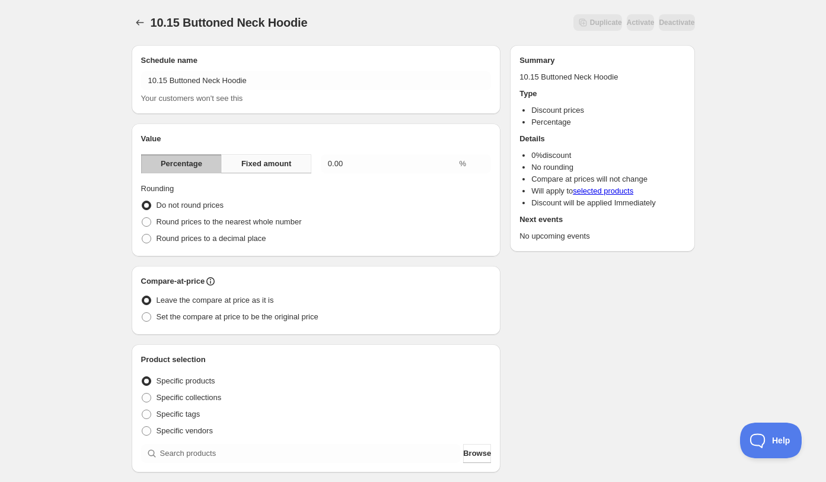
click at [270, 169] on button "Fixed amount" at bounding box center [266, 163] width 90 height 19
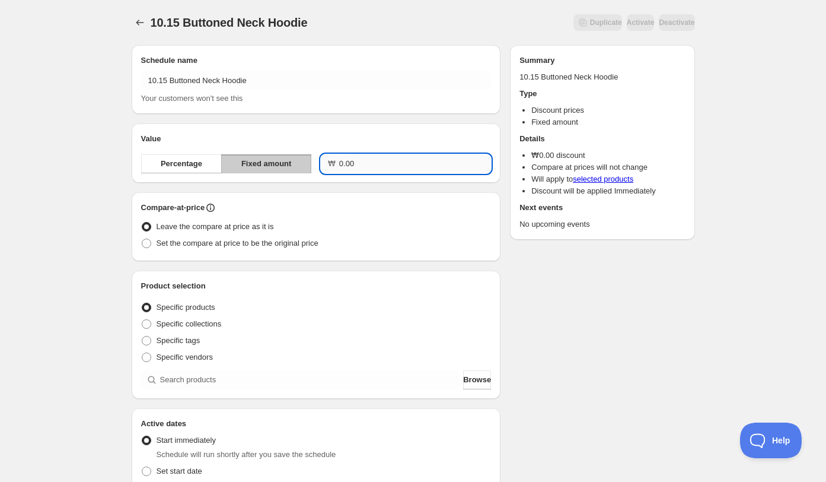
click at [340, 165] on input "0.00" at bounding box center [415, 163] width 152 height 19
type input "20000.00"
click at [581, 155] on li "₩ 20000.00 discount" at bounding box center [608, 155] width 154 height 12
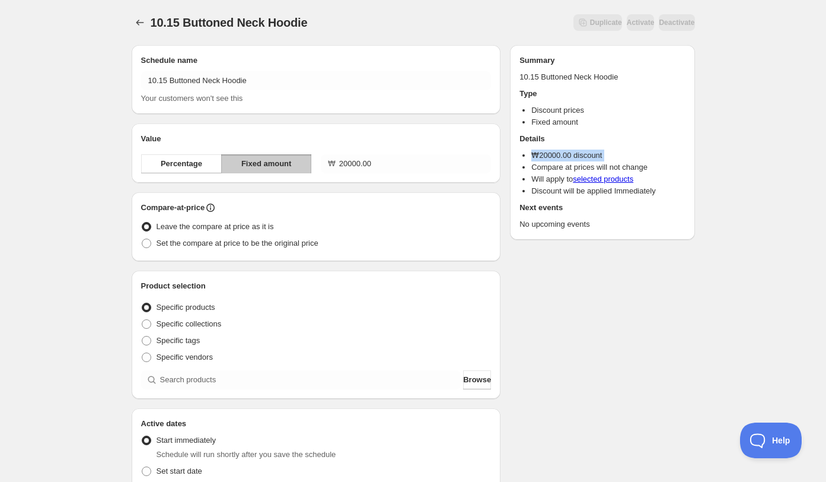
click at [581, 155] on li "₩ 20000.00 discount" at bounding box center [608, 155] width 154 height 12
copy li "₩ 20000.00 discount"
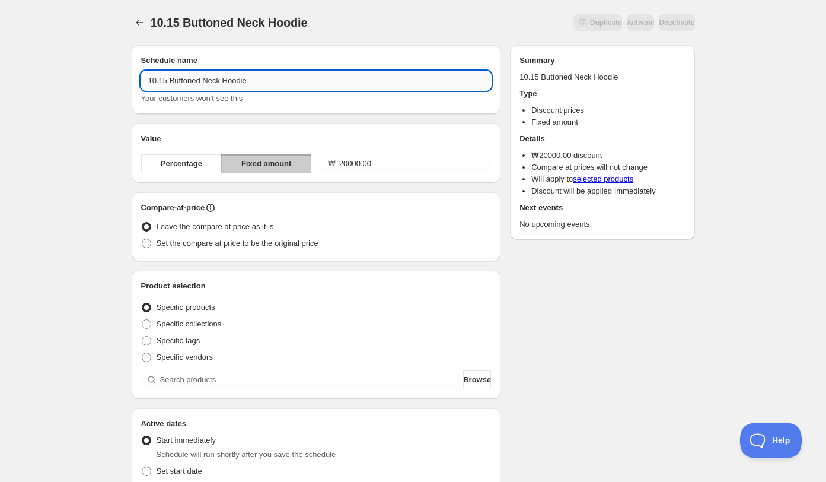
click at [274, 79] on input "10.15 Buttoned Neck Hoodie" at bounding box center [316, 80] width 351 height 19
paste input "₩20000.00 discount"
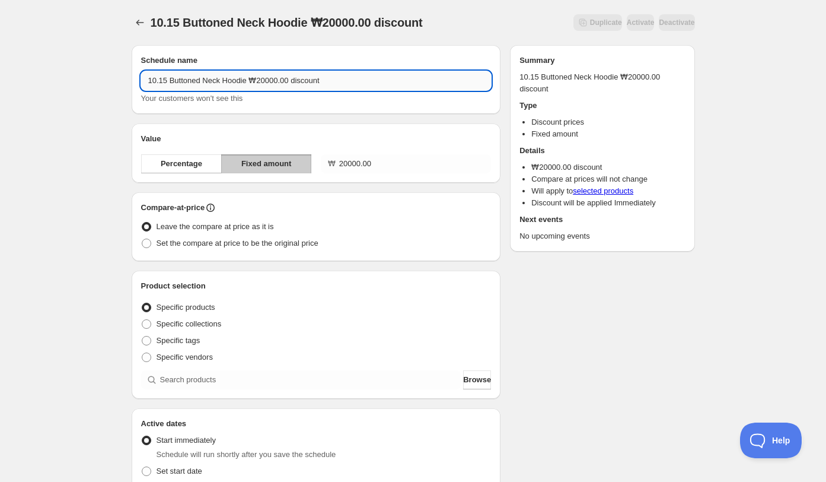
click at [295, 79] on input "10.15 Buttoned Neck Hoodie ₩20000.00 discount" at bounding box center [316, 80] width 351 height 19
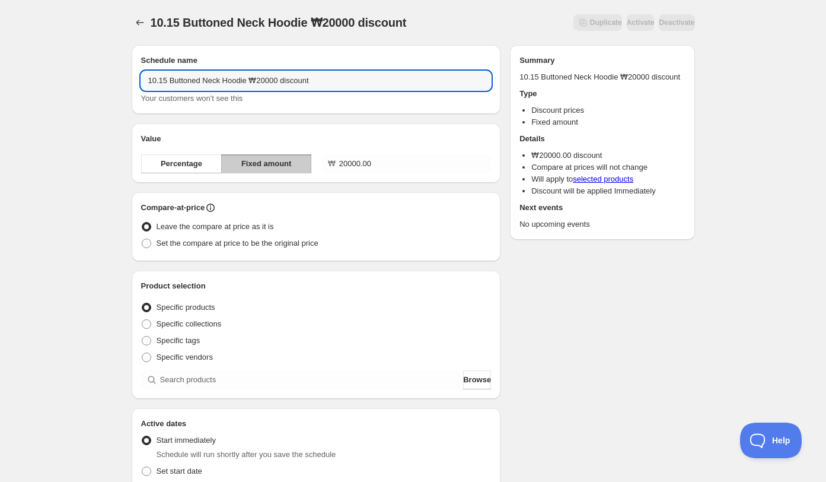
type input "10.15 Buttoned Neck Hoodie ₩20000 discount"
click at [334, 218] on div "Leave the compare at price as it is" at bounding box center [316, 226] width 351 height 17
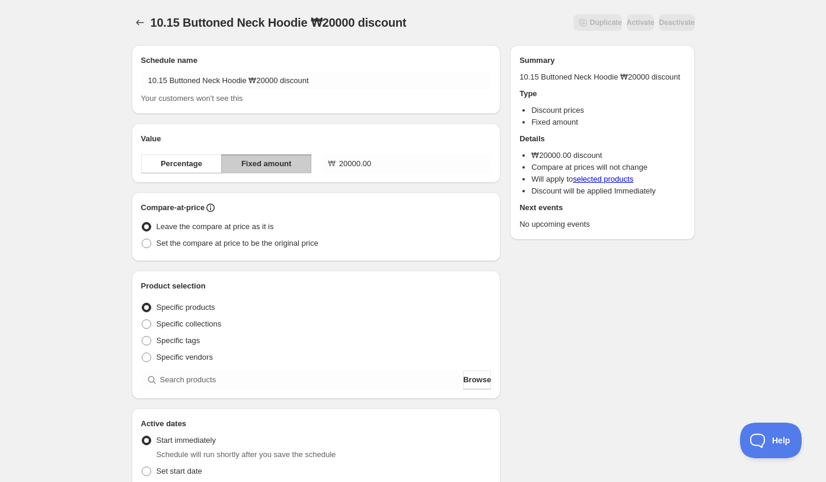
click at [283, 251] on div "Compare-at-price Leave the compare at price as it is Set the compare at price t…" at bounding box center [316, 226] width 369 height 69
click at [287, 244] on span "Set the compare at price to be the original price" at bounding box center [238, 242] width 162 height 9
click at [142, 239] on input "Set the compare at price to be the original price" at bounding box center [142, 238] width 1 height 1
radio input "true"
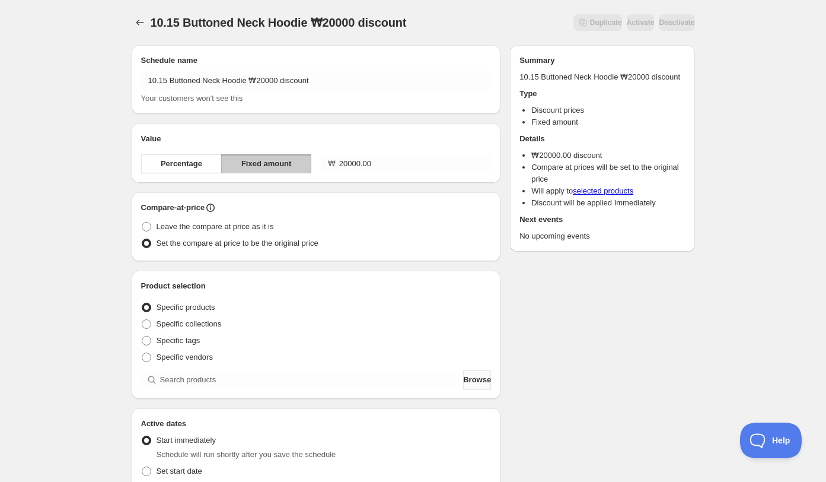
click at [466, 376] on span "Browse" at bounding box center [477, 380] width 28 height 12
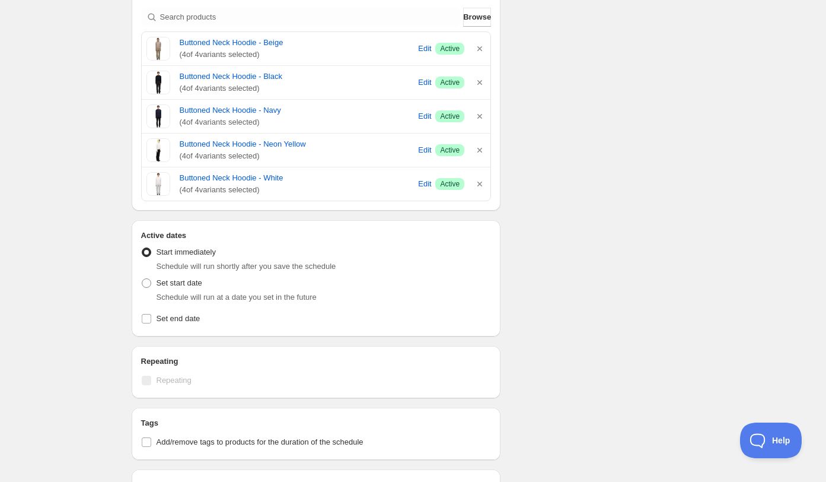
scroll to position [423, 0]
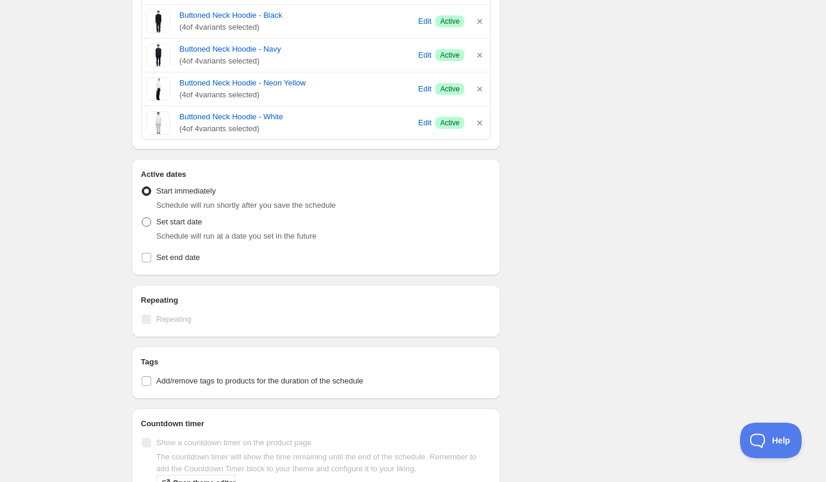
click at [201, 220] on span "Set start date" at bounding box center [180, 221] width 46 height 9
click at [142, 218] on input "Set start date" at bounding box center [142, 217] width 1 height 1
radio input "true"
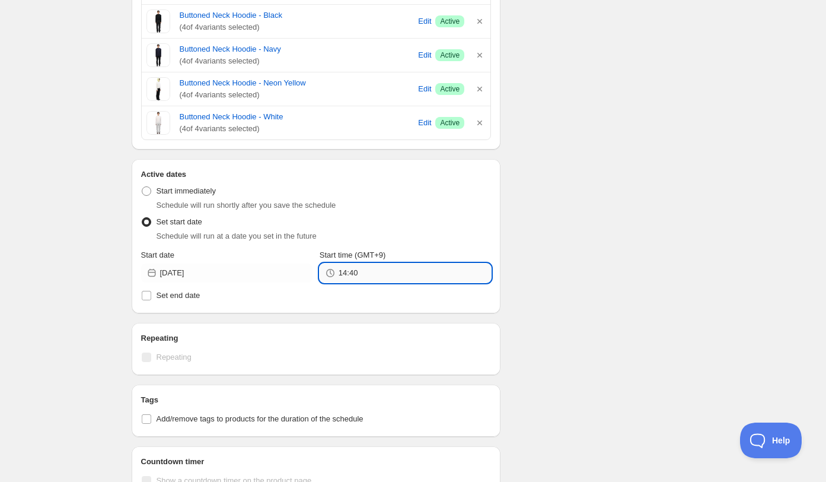
click at [368, 263] on input "14:40" at bounding box center [415, 272] width 152 height 19
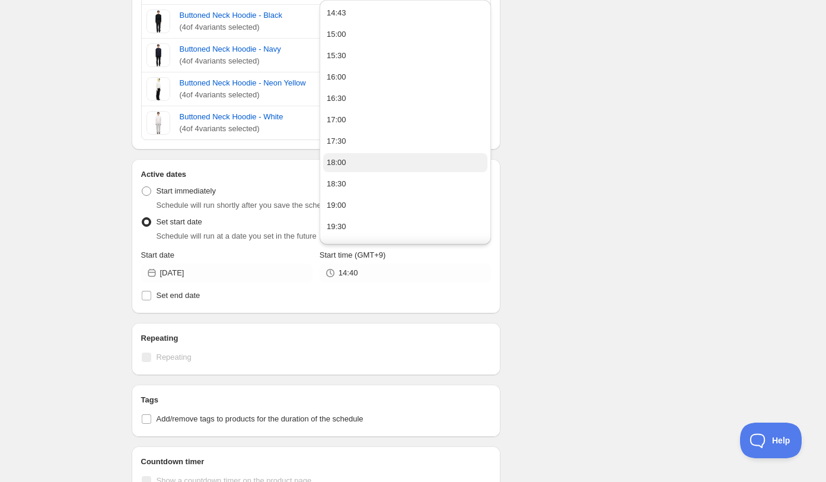
click at [348, 164] on button "18:00" at bounding box center [405, 162] width 164 height 19
type input "18:00"
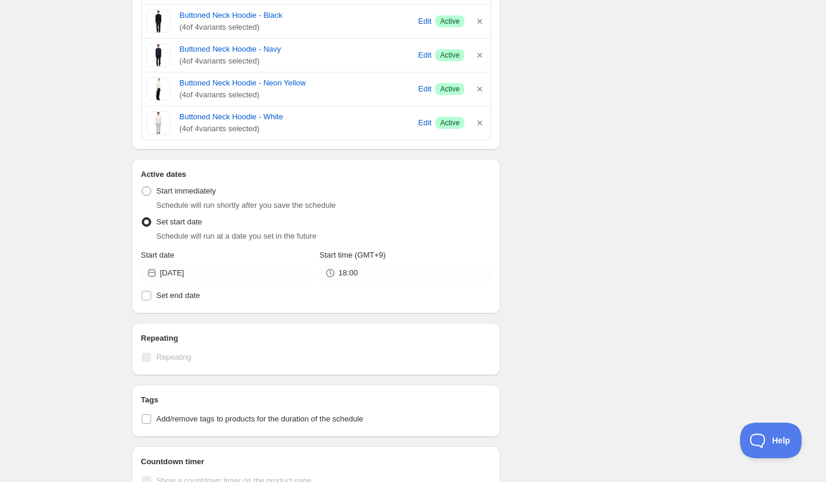
scroll to position [531, 0]
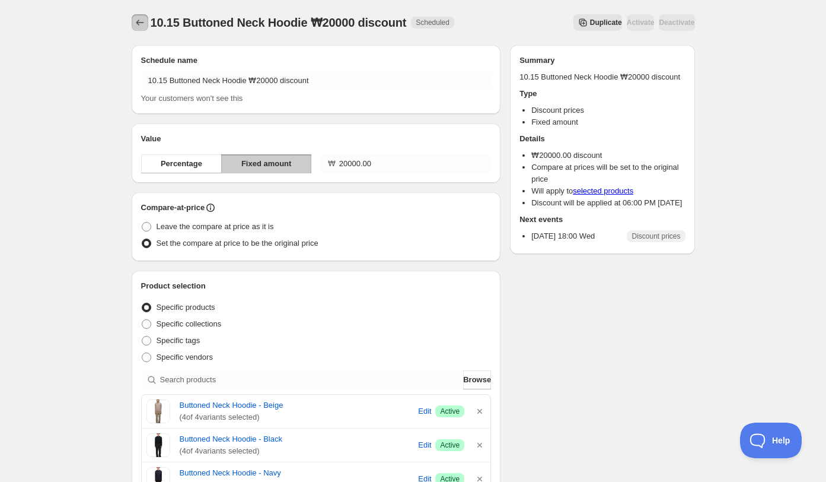
click at [133, 28] on button "Schedules" at bounding box center [140, 22] width 17 height 17
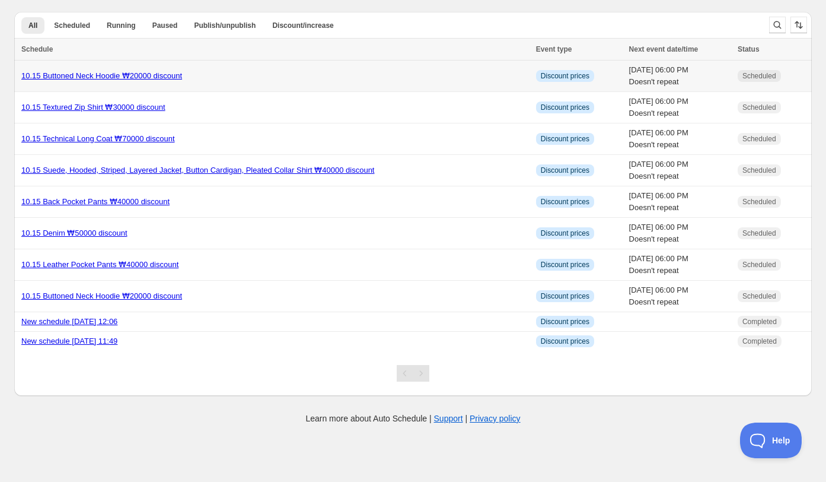
click at [309, 88] on td "10.15 Buttoned Neck Hoodie ₩20000 discount" at bounding box center [273, 75] width 518 height 31
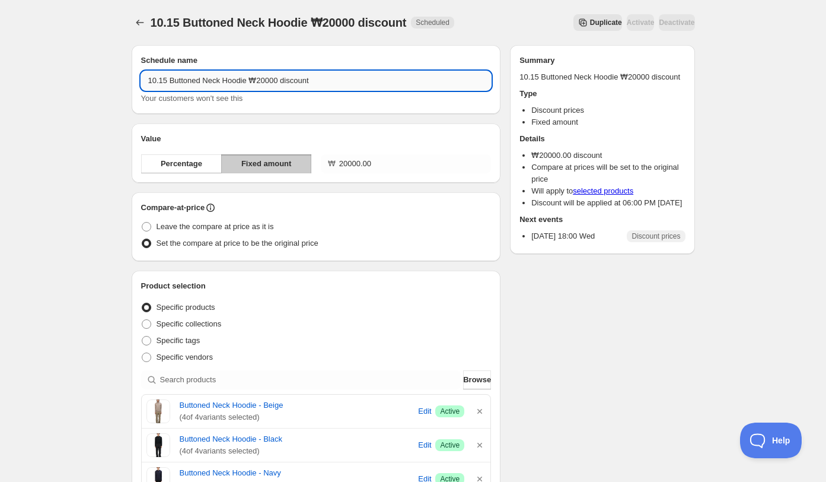
click at [253, 81] on input "10.15 Buttoned Neck Hoodie ₩20000 discount" at bounding box center [316, 80] width 351 height 19
click at [250, 81] on input "10.15 Buttoned Neck Hoodie ₩20000 discount" at bounding box center [316, 80] width 351 height 19
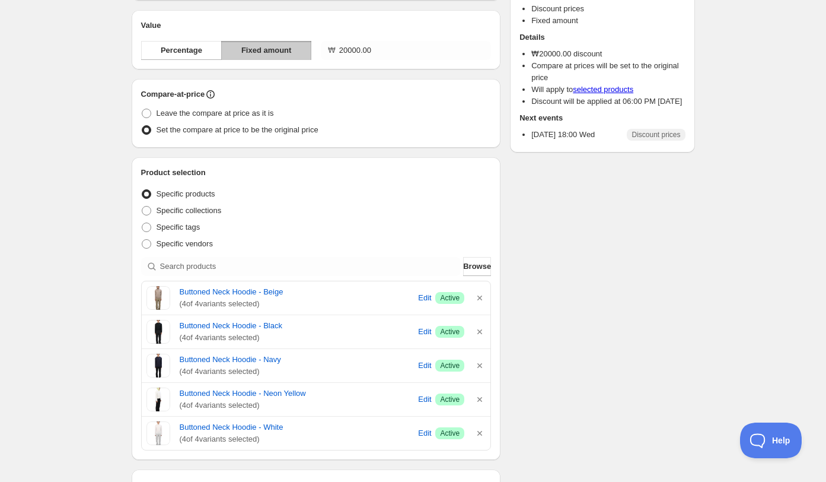
scroll to position [121, 0]
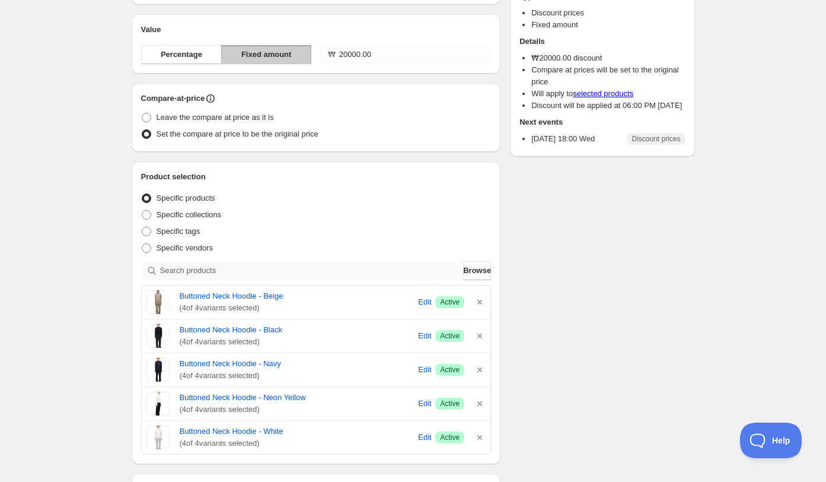
type input "10.15 Buttoned Neck Hoodie Striped Long Sleeve, Long Sleeve ₩20000 discount"
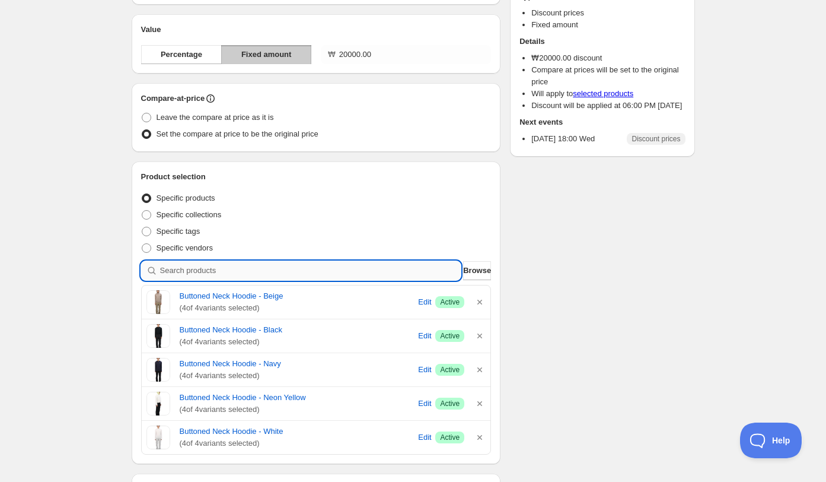
click at [323, 275] on input "search" at bounding box center [310, 270] width 301 height 19
type input "l"
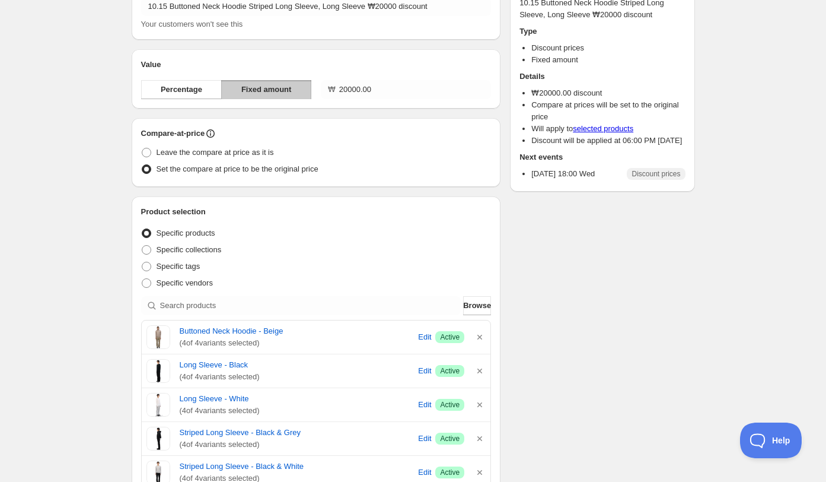
scroll to position [0, 0]
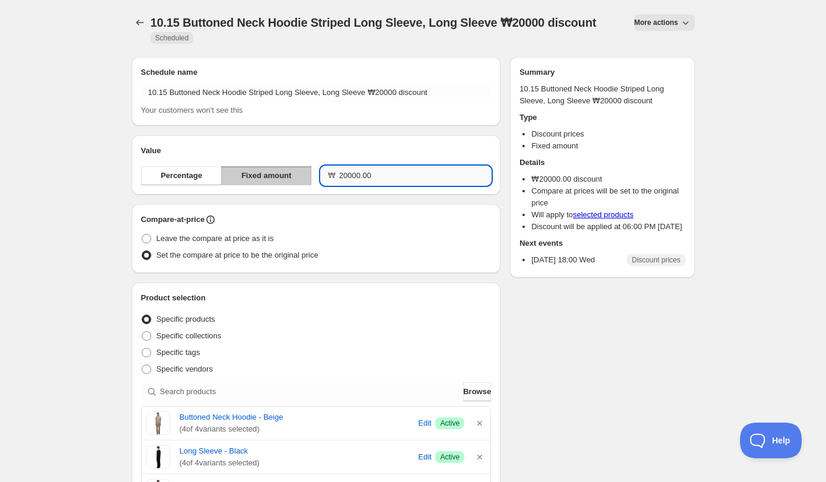
click at [355, 177] on input "20000.00" at bounding box center [415, 175] width 152 height 19
click at [138, 12] on div "10.15 Buttoned Neck Hoodie Striped Long Sleeve, Long Sleeve ₩20000 discount. Th…" at bounding box center [413, 28] width 563 height 57
click at [138, 20] on icon "Schedules" at bounding box center [140, 23] width 8 height 6
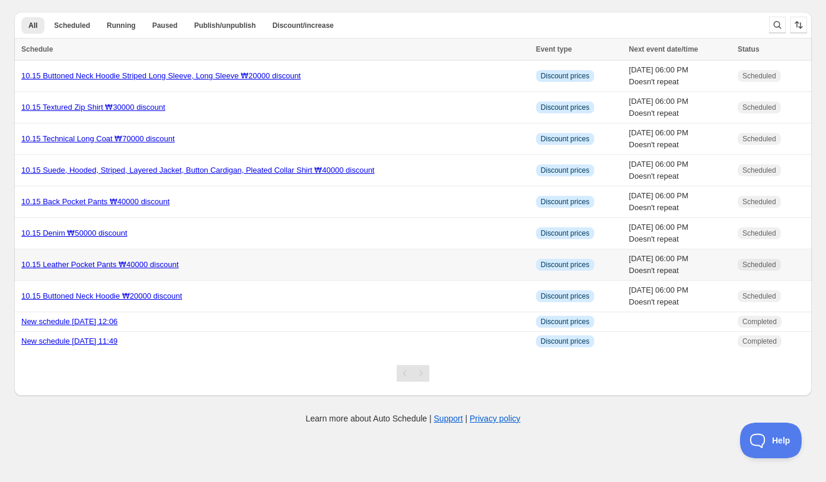
click at [246, 260] on div "10.15 Leather Pocket Pants ₩40000 discount" at bounding box center [275, 265] width 508 height 12
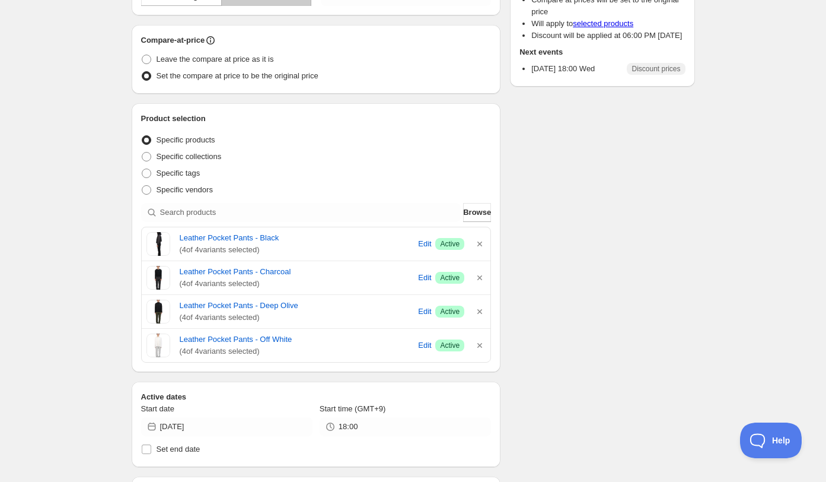
scroll to position [166, 0]
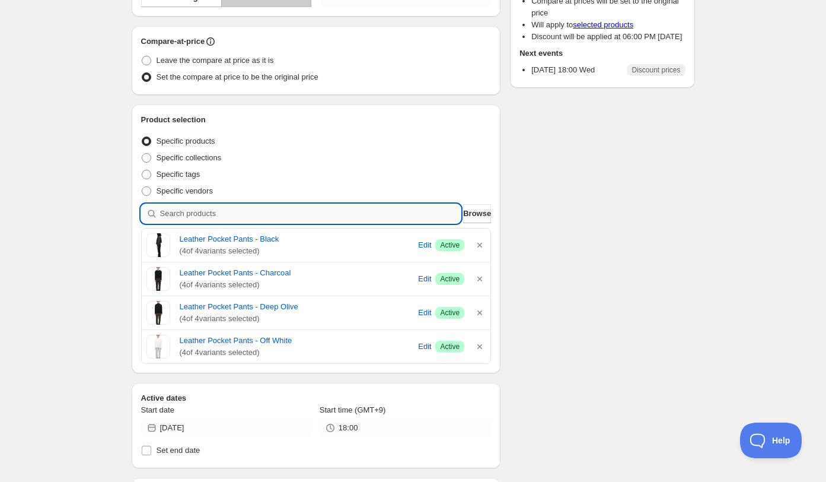
click at [253, 216] on input "search" at bounding box center [310, 213] width 301 height 19
type input "b"
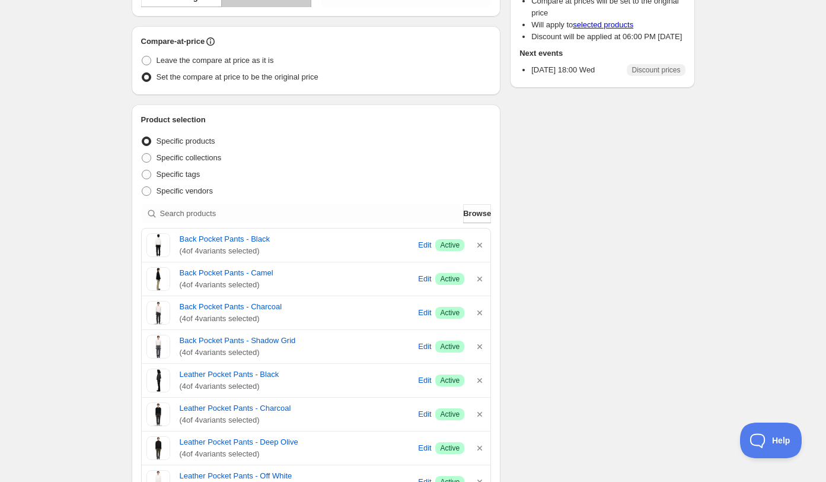
scroll to position [0, 0]
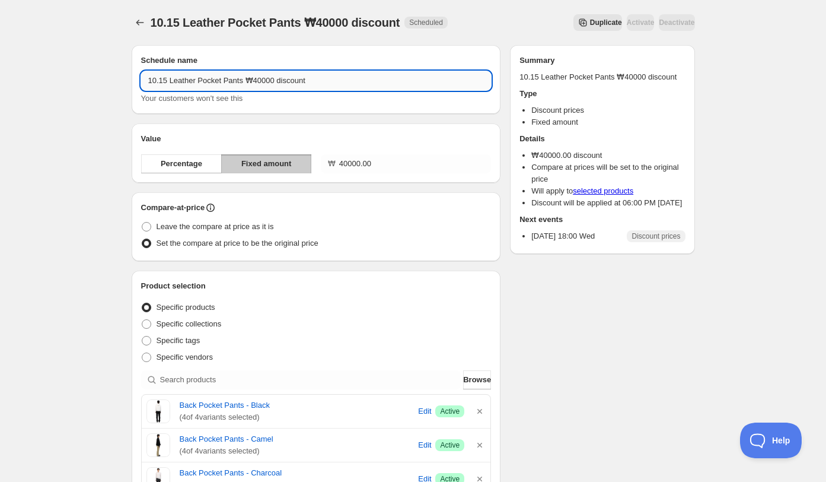
click at [247, 82] on input "10.15 Leather Pocket Pants ₩40000 discount" at bounding box center [316, 80] width 351 height 19
click at [197, 83] on input "10.15 Leather Pocket Pants ₩40000 discount" at bounding box center [316, 80] width 351 height 19
click at [225, 82] on input "10.15 Leather Pocket Pants ₩40000 discount" at bounding box center [316, 80] width 351 height 19
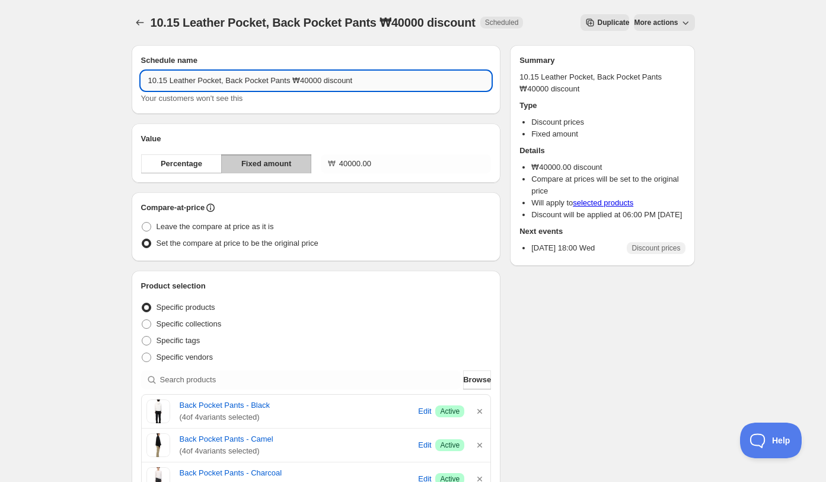
click at [293, 83] on input "10.15 Leather Pocket, Back Pocket Pants ₩40000 discount" at bounding box center [316, 80] width 351 height 19
type input "10.15 Leather Pocket, Back Pocket, Technical Pants ₩40000 discount"
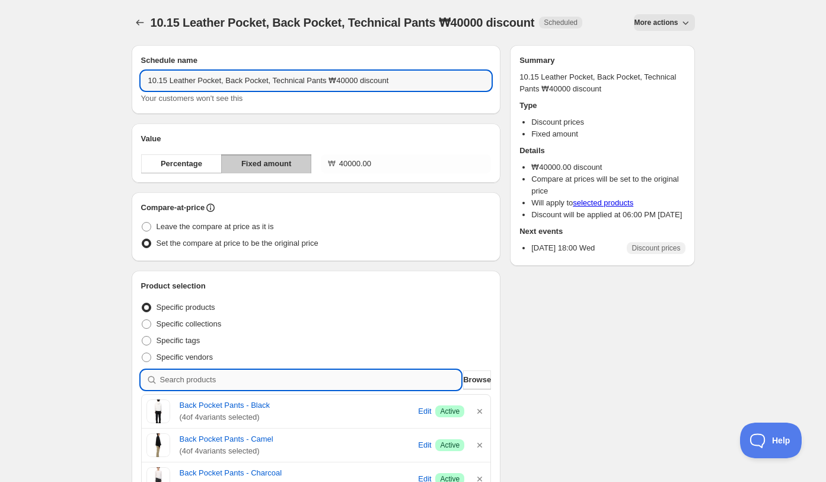
click at [186, 377] on input "search" at bounding box center [310, 379] width 301 height 19
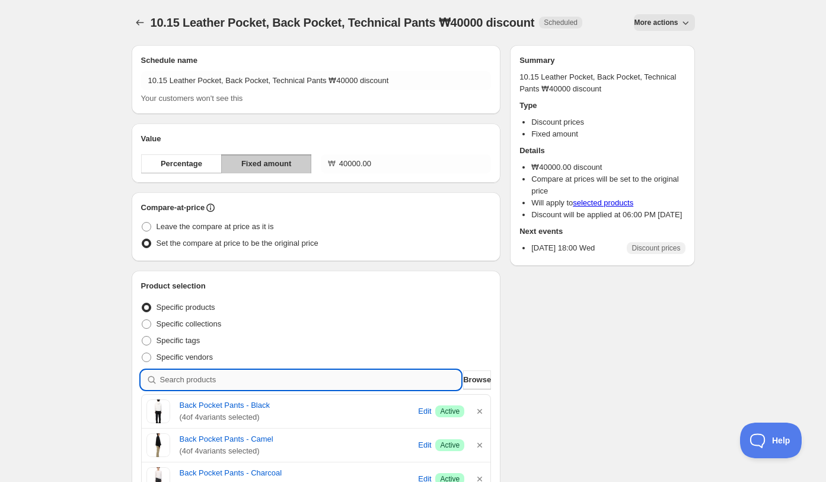
type input "t"
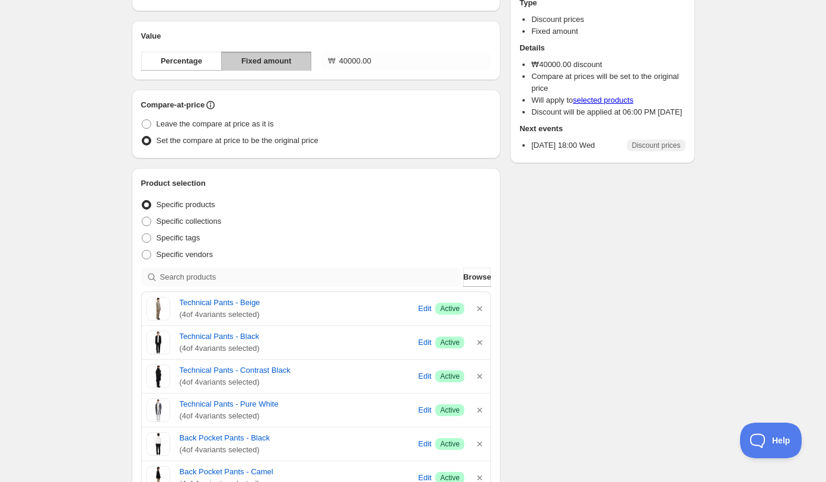
scroll to position [104, 0]
click at [480, 407] on icon "button" at bounding box center [479, 408] width 5 height 5
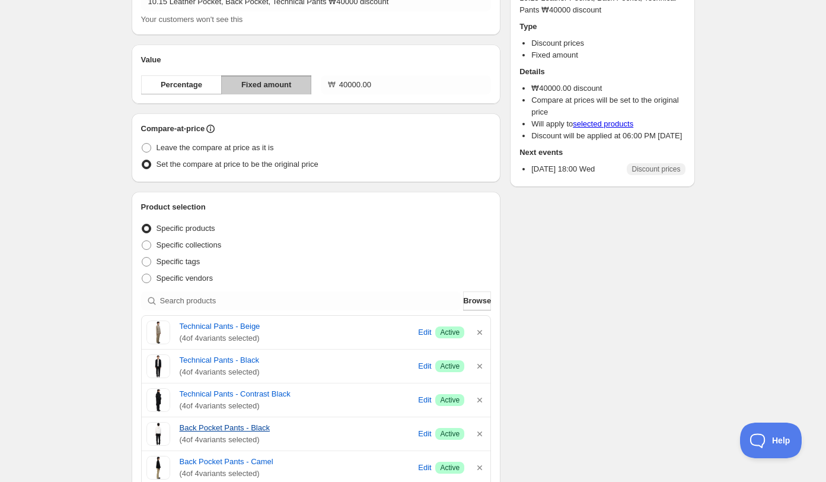
scroll to position [0, 0]
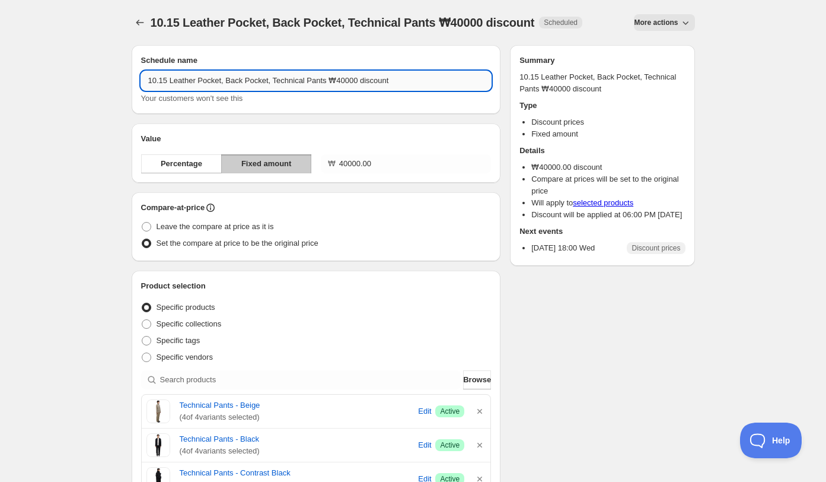
click at [310, 80] on input "10.15 Leather Pocket, Back Pocket, Technical Pants ₩40000 discount" at bounding box center [316, 80] width 351 height 19
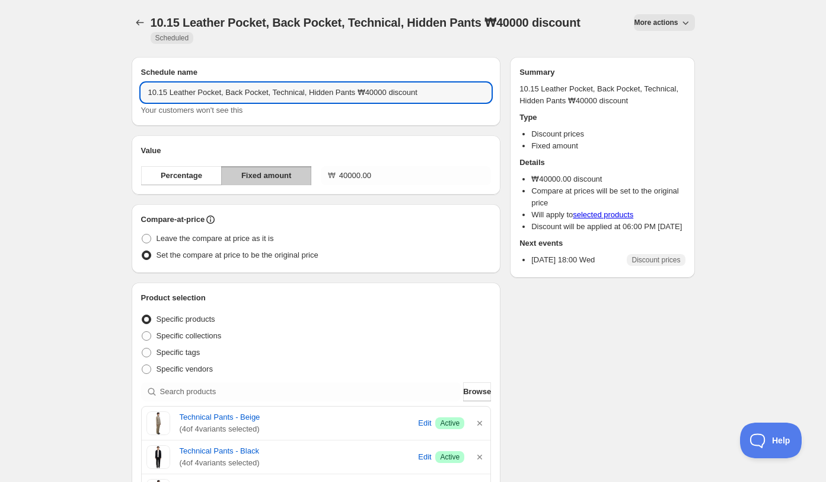
scroll to position [20, 0]
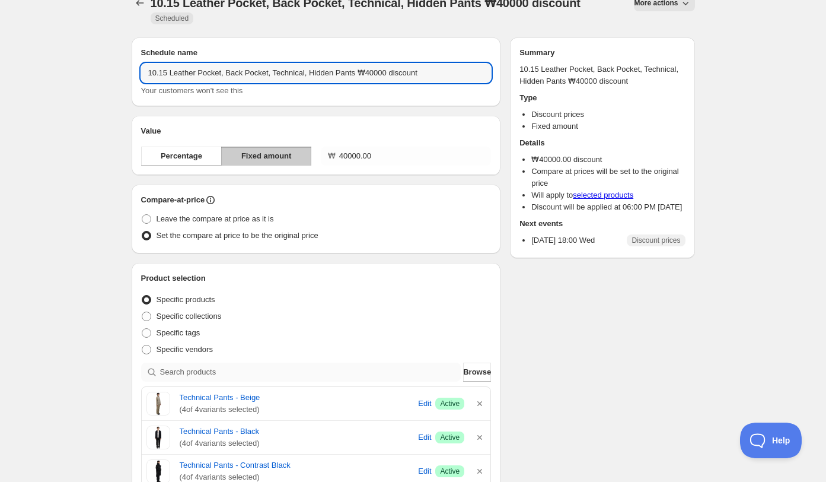
type input "10.15 Leather Pocket, Back Pocket, Technical, Hidden Pants ₩40000 discount"
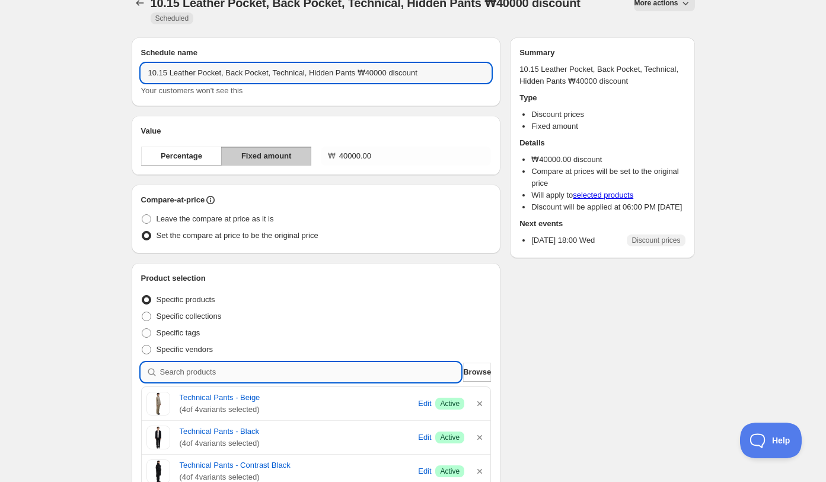
click at [351, 368] on input "search" at bounding box center [310, 371] width 301 height 19
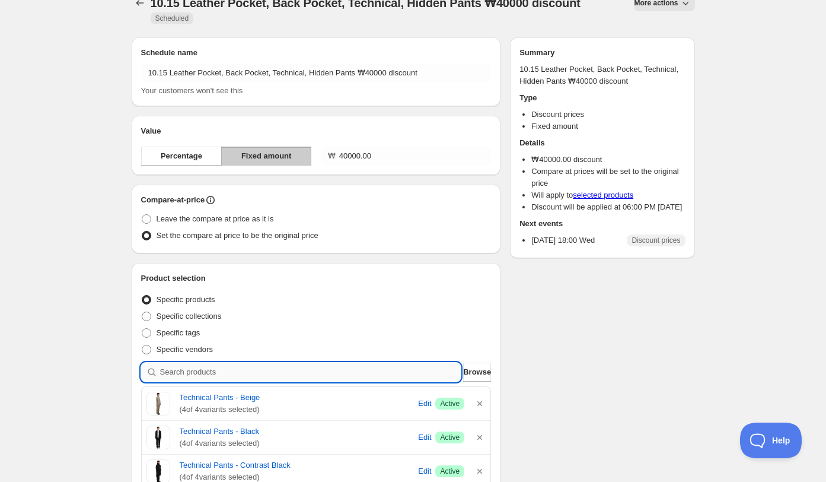
type input "h"
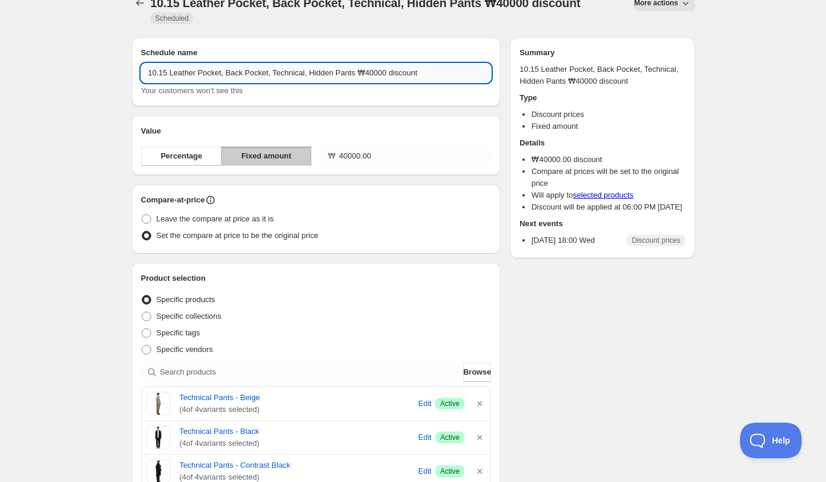
drag, startPoint x: 361, startPoint y: 74, endPoint x: 318, endPoint y: 73, distance: 43.3
click at [318, 73] on input "10.15 Leather Pocket, Back Pocket, Technical, Hidden Pants ₩40000 discount" at bounding box center [316, 72] width 351 height 19
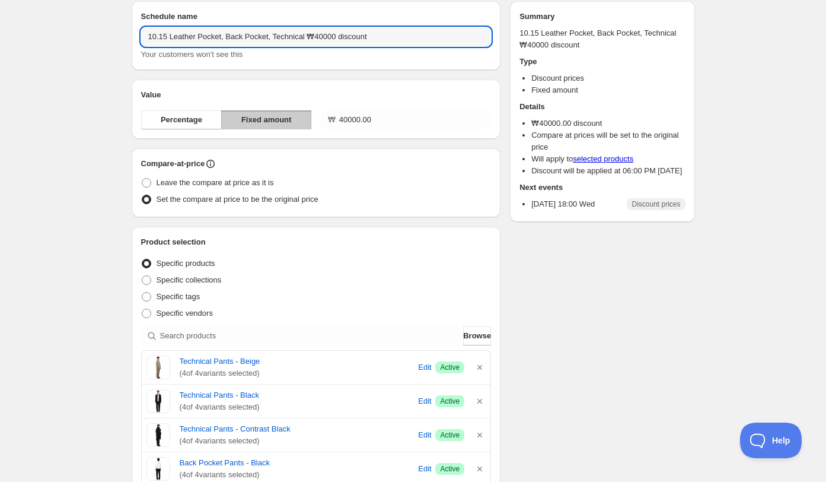
scroll to position [0, 0]
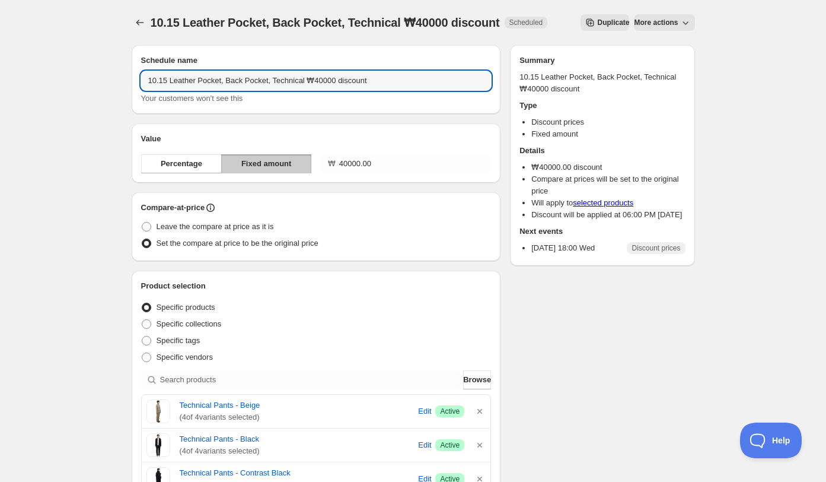
type input "10.15 Leather Pocket, Back Pocket, Technical ₩40000 discount"
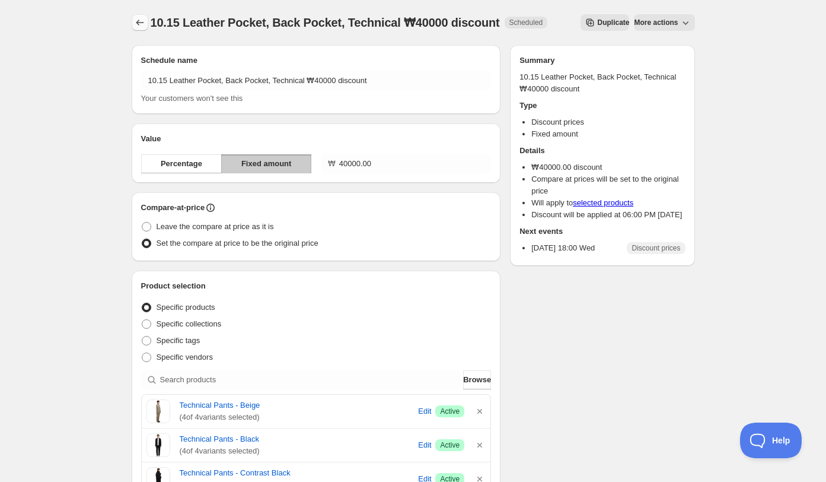
click at [140, 23] on icon "Schedules" at bounding box center [140, 23] width 8 height 6
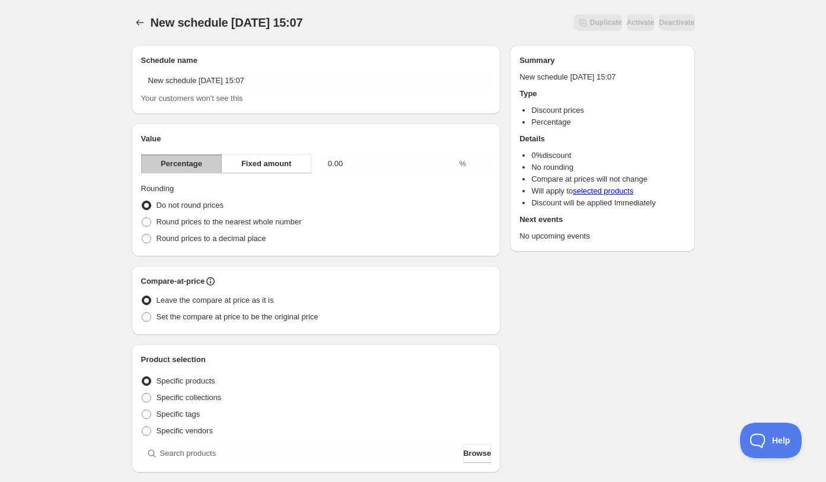
click at [219, 90] on div "New schedule Oct 15 2025 15:07 Your customers won't see this" at bounding box center [316, 87] width 351 height 33
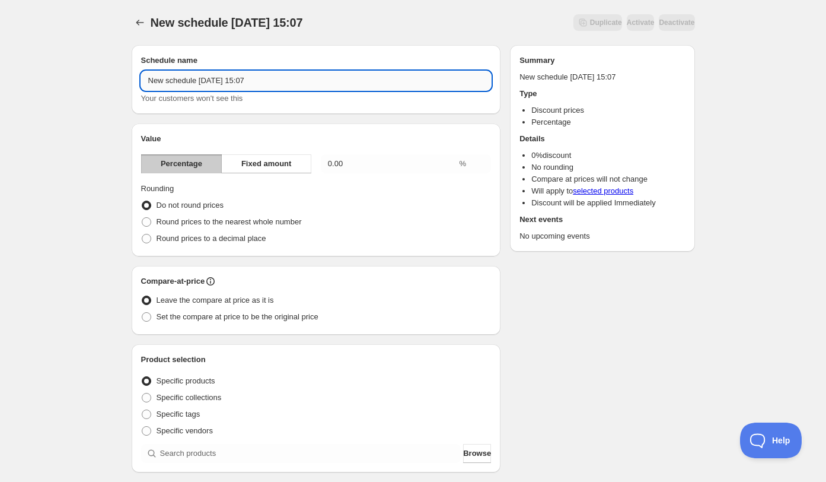
click at [219, 85] on input "New schedule Oct 15 2025 15:07" at bounding box center [316, 80] width 351 height 19
type input "10.15 Hidden Pants"
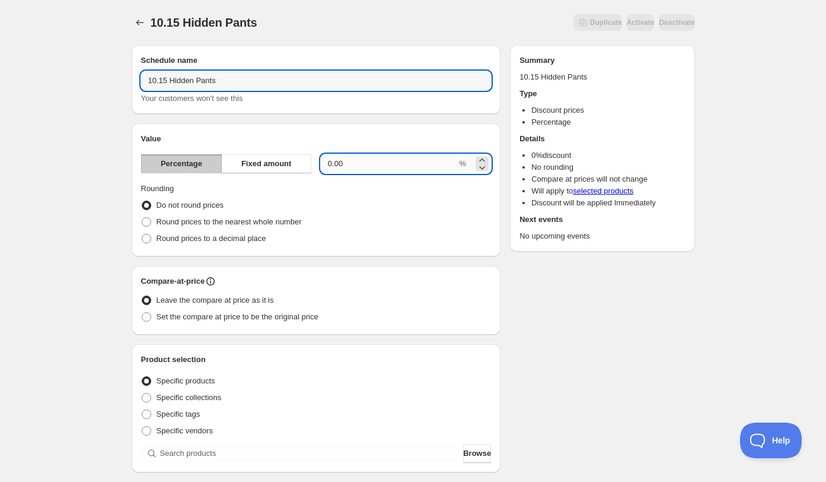
click at [387, 162] on input "0.00" at bounding box center [389, 163] width 136 height 19
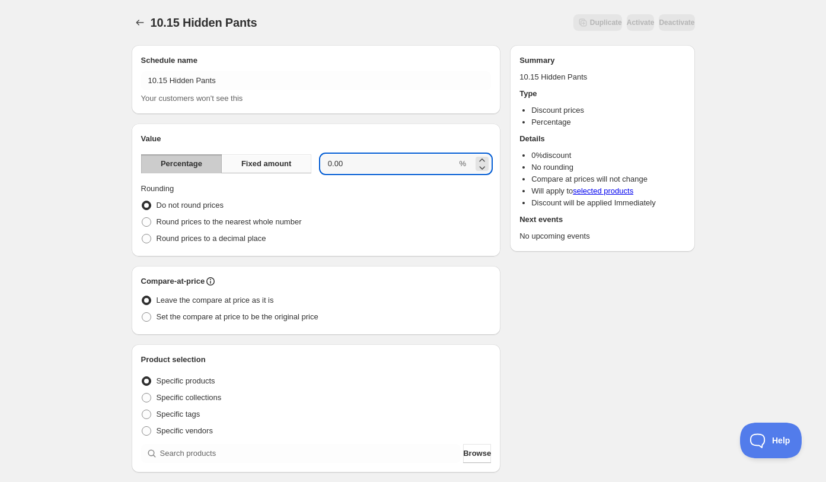
click at [293, 163] on button "Fixed amount" at bounding box center [266, 163] width 90 height 19
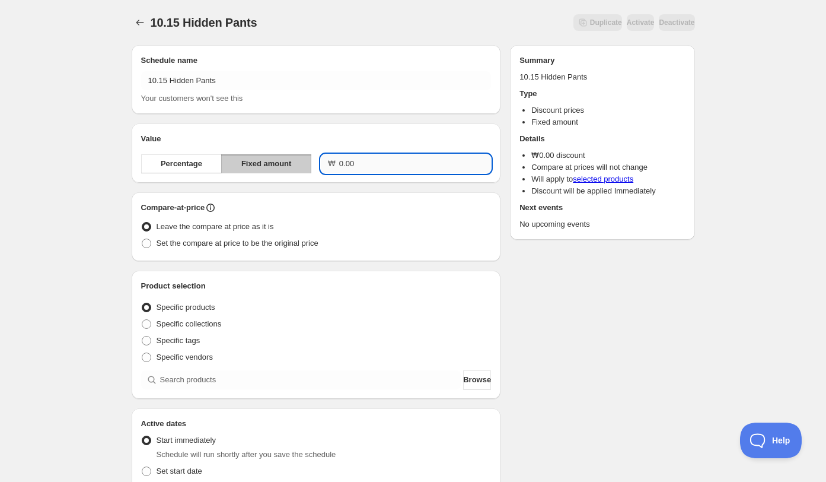
click at [367, 166] on input "0.00" at bounding box center [415, 163] width 152 height 19
type input "30000.00"
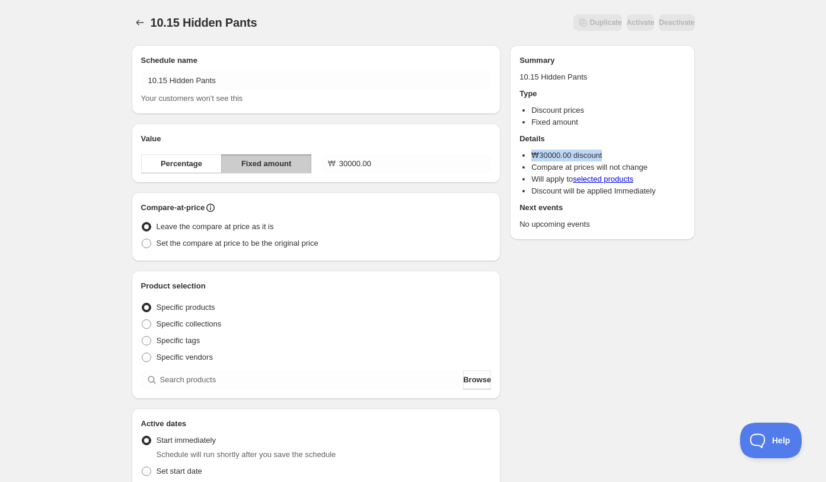
drag, startPoint x: 531, startPoint y: 158, endPoint x: 610, endPoint y: 153, distance: 78.4
click at [610, 152] on li "₩ 30000.00 discount" at bounding box center [608, 155] width 154 height 12
copy li "₩ 30000.00 discount"
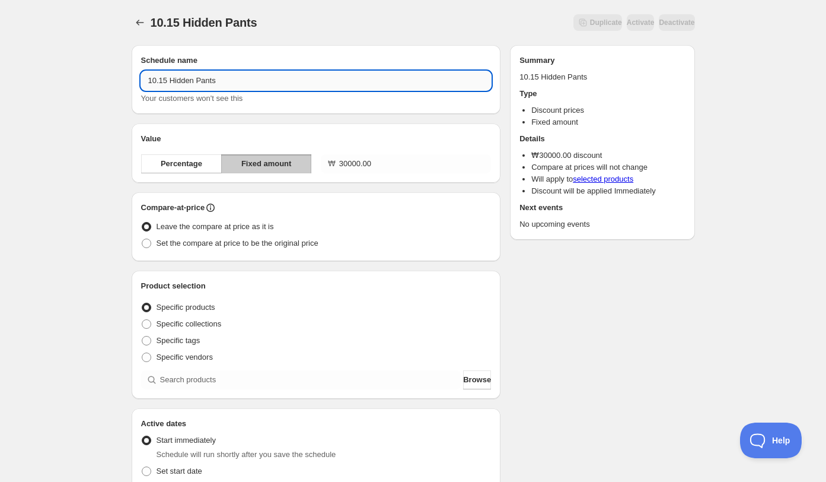
click at [283, 79] on input "10.15 Hidden Pants" at bounding box center [316, 80] width 351 height 19
paste input "₩30000.00 discount"
click at [263, 85] on input "10.15 Hidden Pants ₩30000.00 discount" at bounding box center [316, 80] width 351 height 19
type input "10.15 Hidden Pants ₩30000 discount"
click at [220, 243] on span "Set the compare at price to be the original price" at bounding box center [238, 242] width 162 height 9
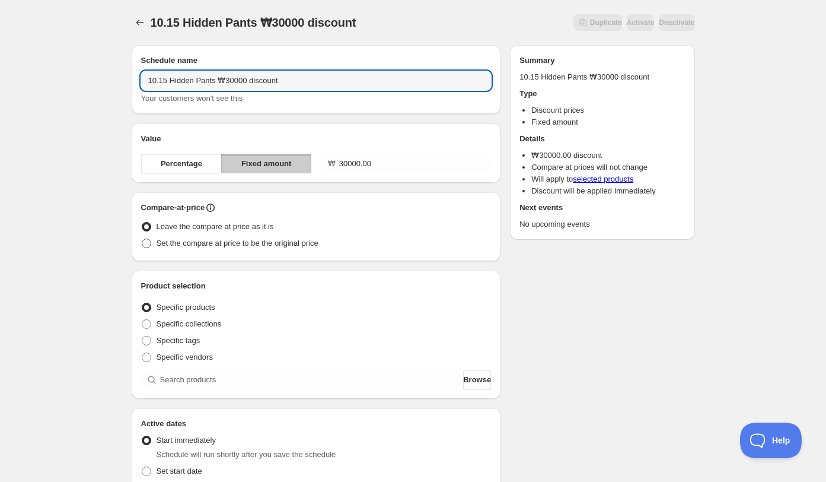
click at [142, 239] on input "Set the compare at price to be the original price" at bounding box center [142, 238] width 1 height 1
radio input "true"
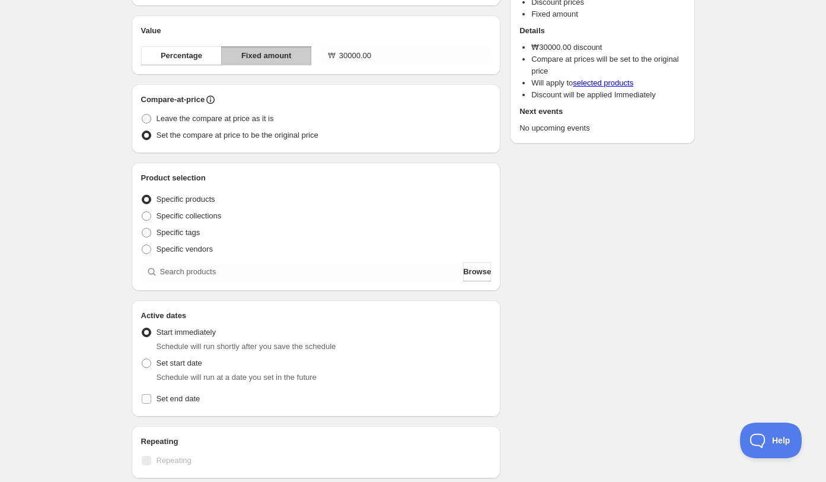
scroll to position [109, 0]
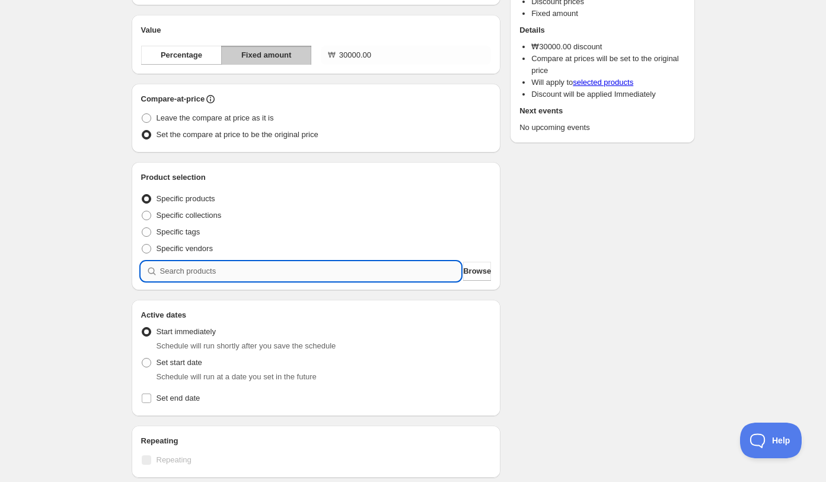
click at [217, 269] on input "search" at bounding box center [310, 271] width 301 height 19
type input "h"
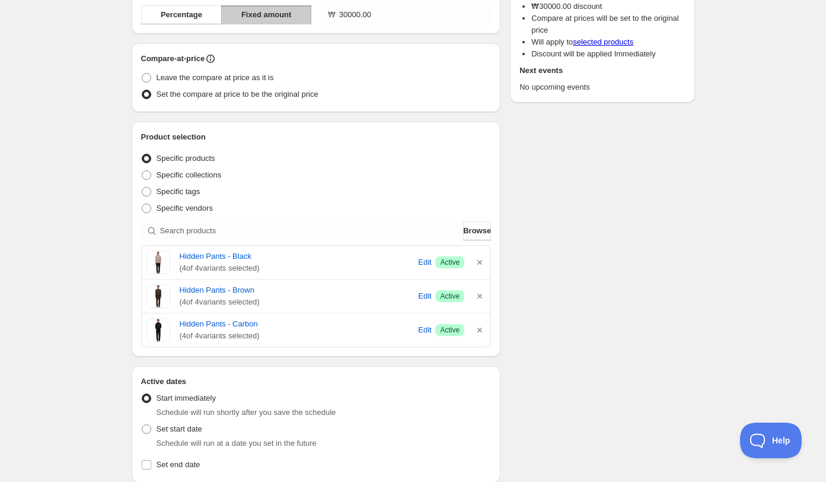
scroll to position [298, 0]
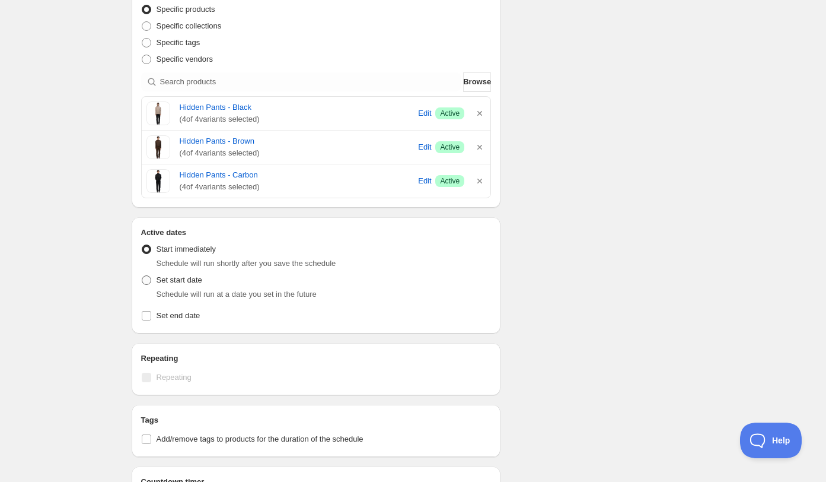
click at [202, 286] on label "Set start date" at bounding box center [171, 280] width 61 height 17
click at [142, 276] on input "Set start date" at bounding box center [142, 275] width 1 height 1
radio input "true"
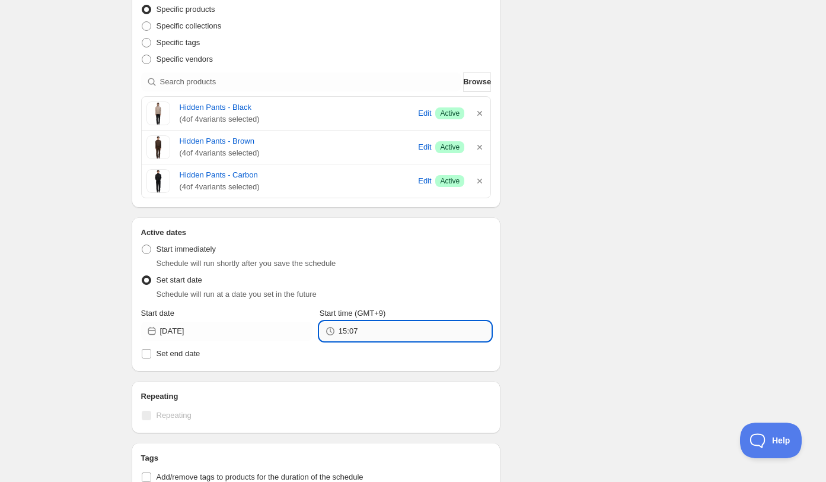
click at [385, 329] on input "15:07" at bounding box center [415, 330] width 152 height 19
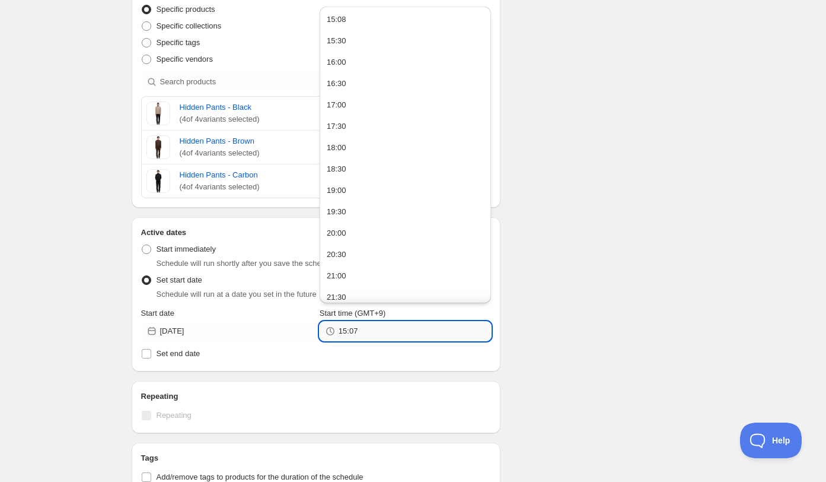
click at [385, 329] on input "15:07" at bounding box center [415, 330] width 152 height 19
click at [353, 145] on button "18:00" at bounding box center [405, 147] width 164 height 19
type input "18:00"
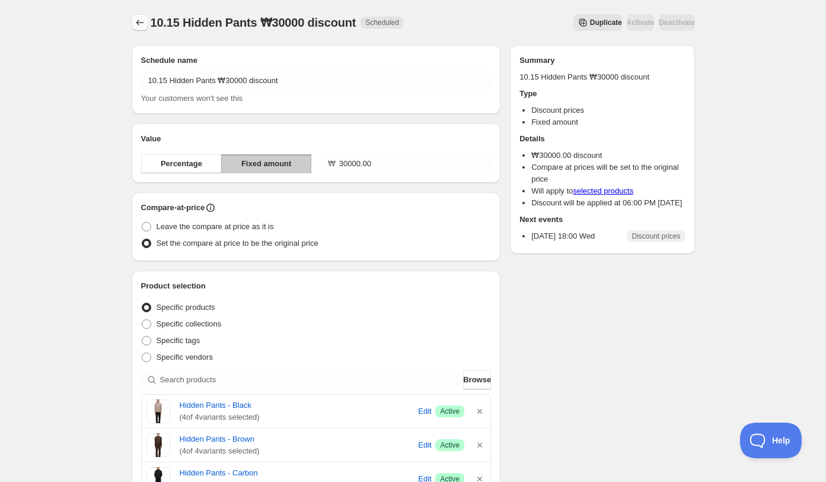
click at [141, 26] on icon "Schedules" at bounding box center [140, 23] width 12 height 12
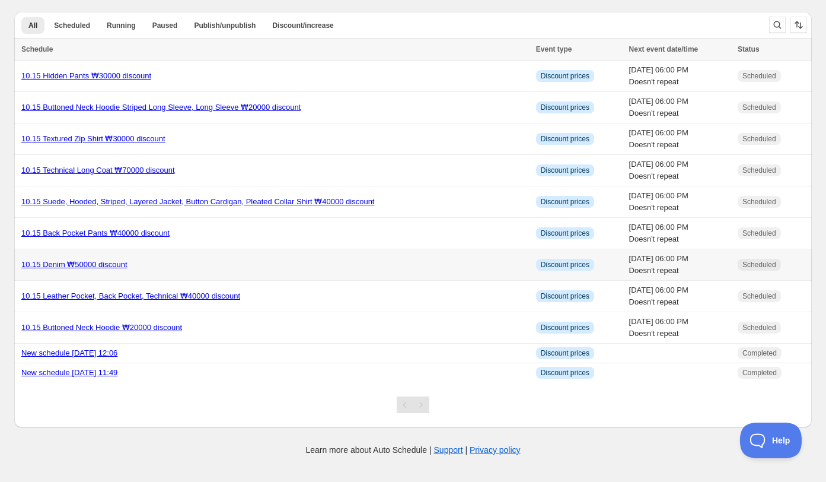
click at [196, 260] on div "10.15 Denim ₩50000 discount" at bounding box center [275, 265] width 508 height 12
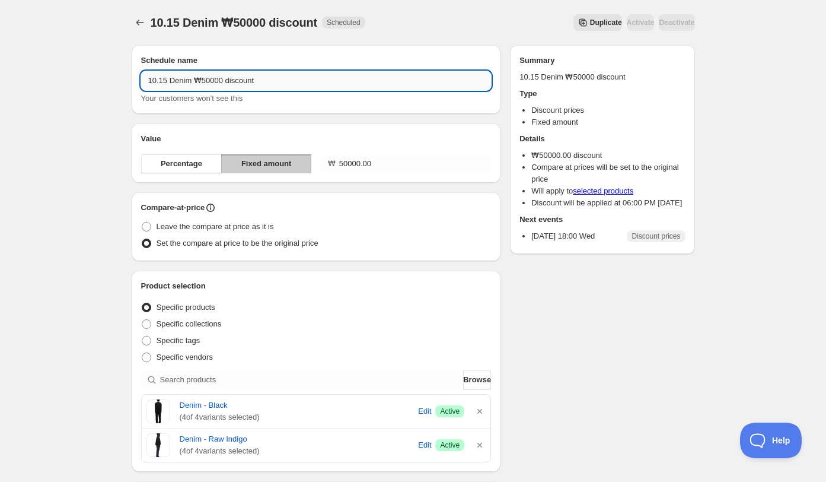
click at [193, 82] on input "10.15 Denim ₩50000 discount" at bounding box center [316, 80] width 351 height 19
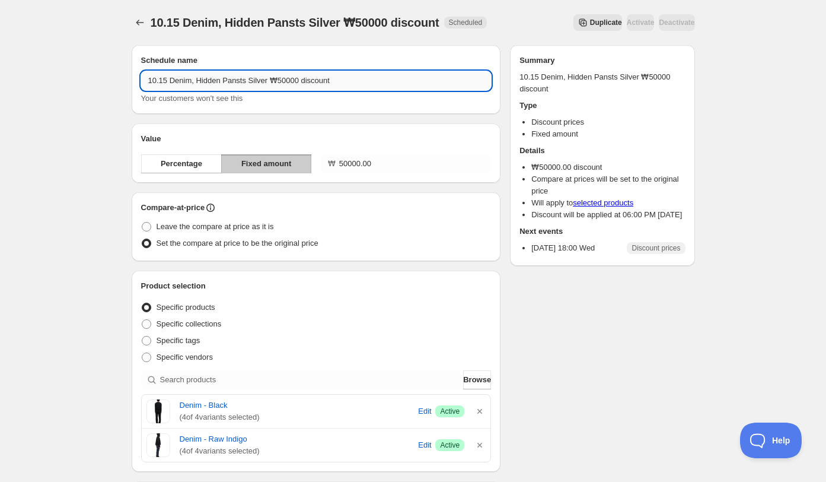
click at [241, 81] on input "10.15 Denim, Hidden Pansts Silver ₩50000 discount" at bounding box center [316, 80] width 351 height 19
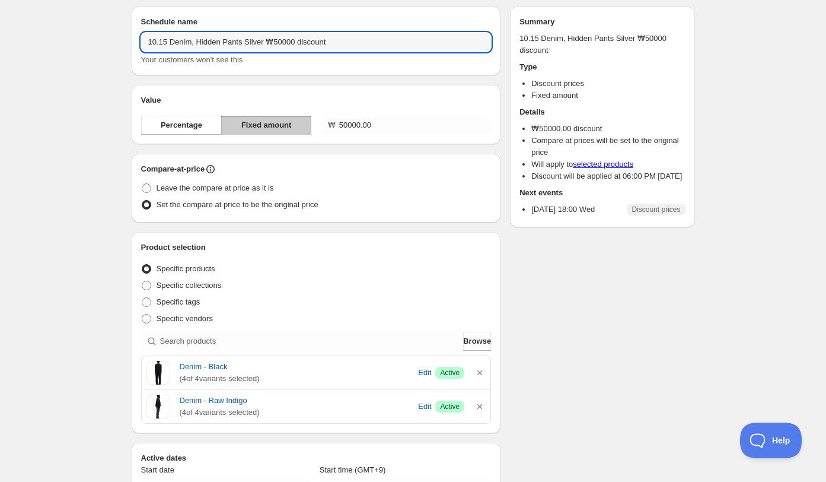
scroll to position [44, 0]
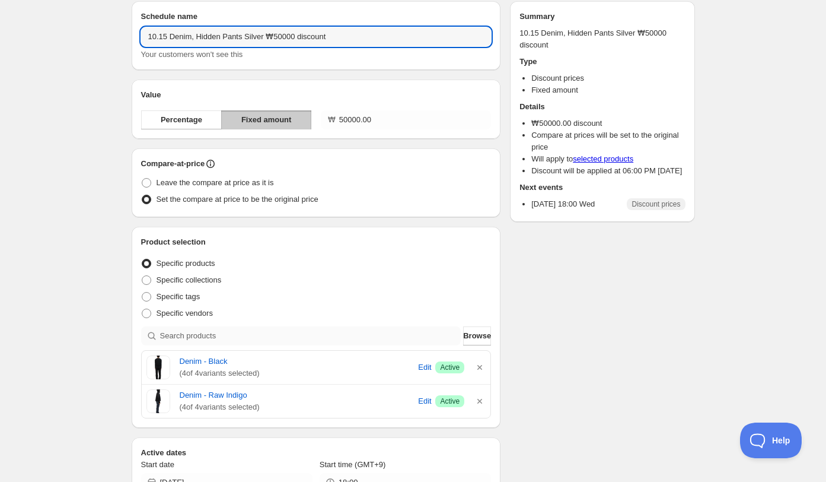
type input "10.15 Denim, Hidden Pants Silver ₩50000 discount"
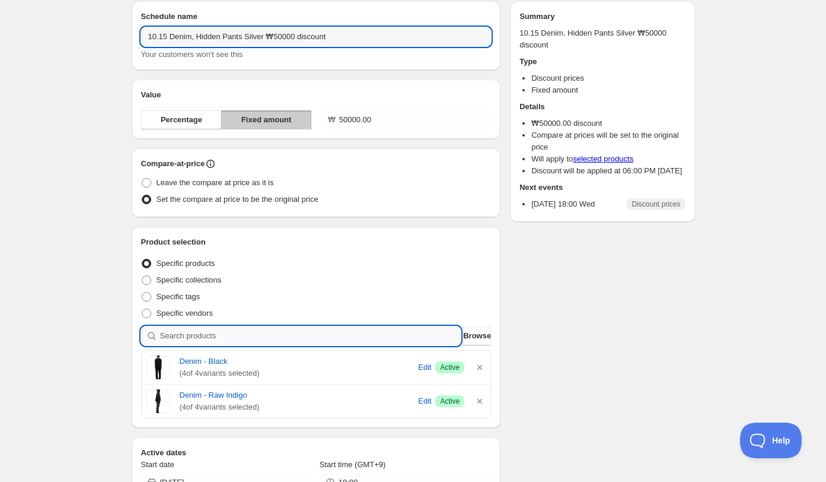
click at [253, 336] on input "search" at bounding box center [310, 335] width 301 height 19
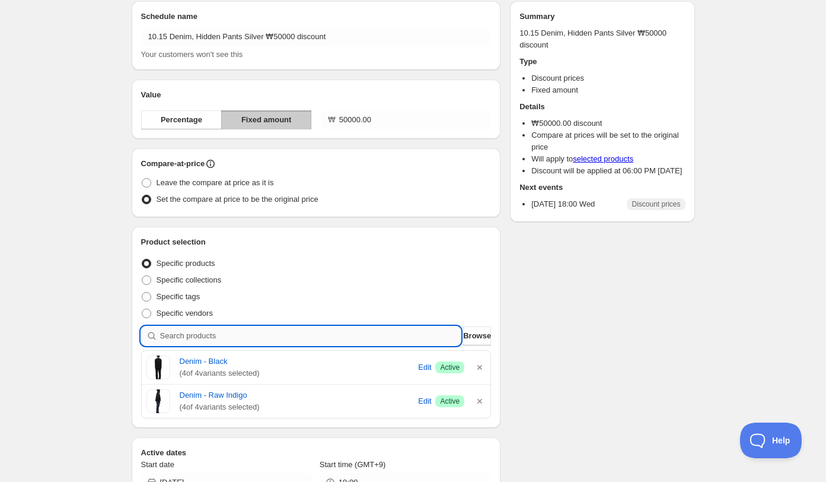
type input "h"
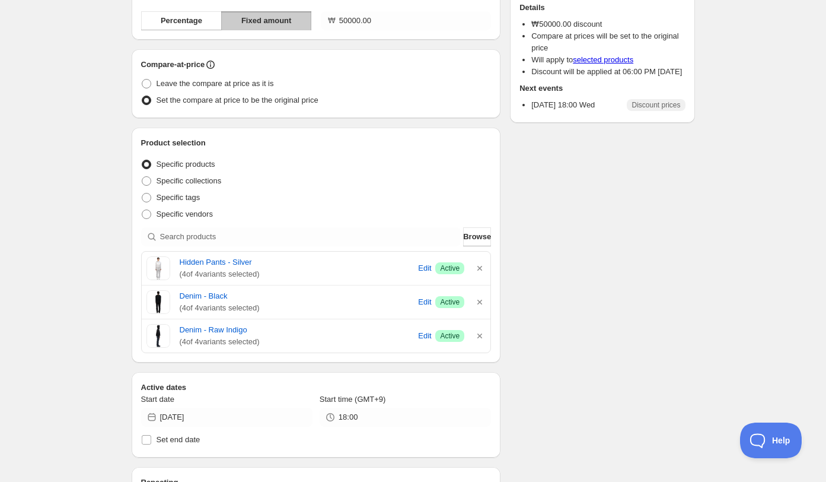
scroll to position [396, 0]
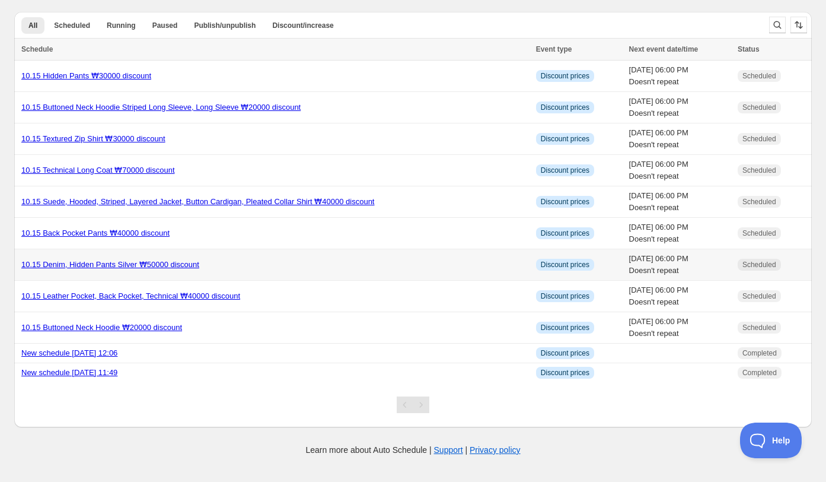
click at [223, 271] on td "10.15 Denim, Hidden Pants Silver ₩50000 discount" at bounding box center [273, 264] width 518 height 31
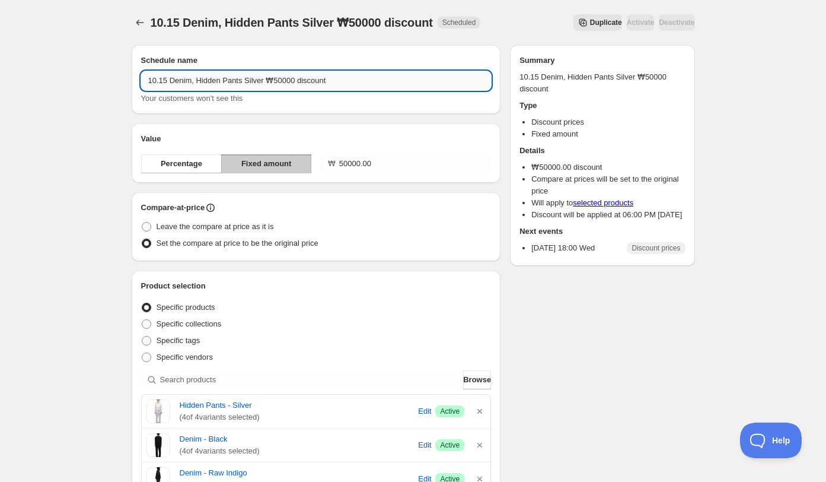
click at [266, 84] on input "10.15 Denim, Hidden Pants Silver ₩50000 discount" at bounding box center [316, 80] width 351 height 19
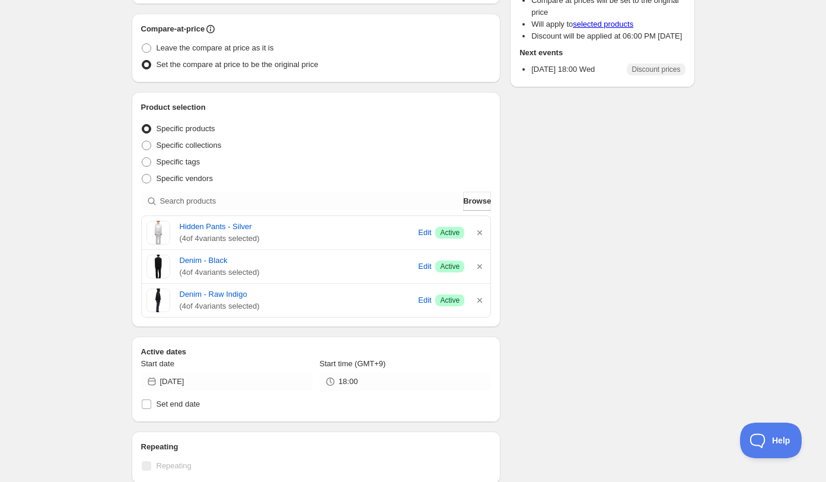
scroll to position [181, 0]
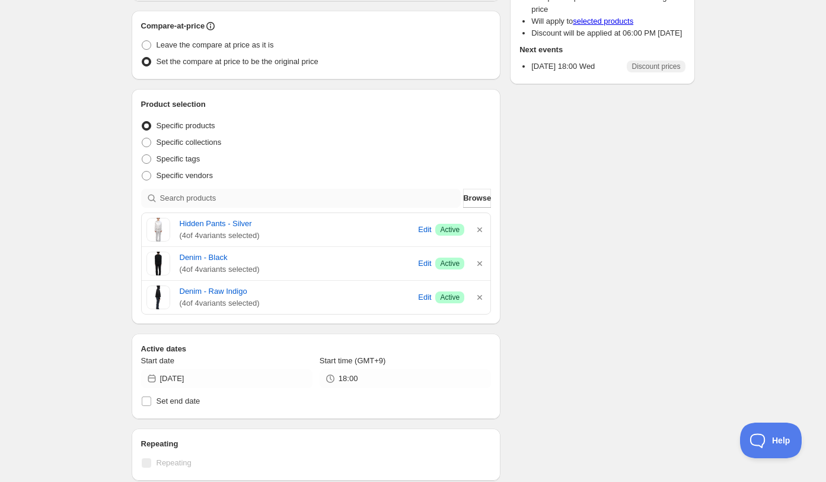
type input "10.15 Denim, Hidden Pants Silver, Suede Bag ₩50000 discount"
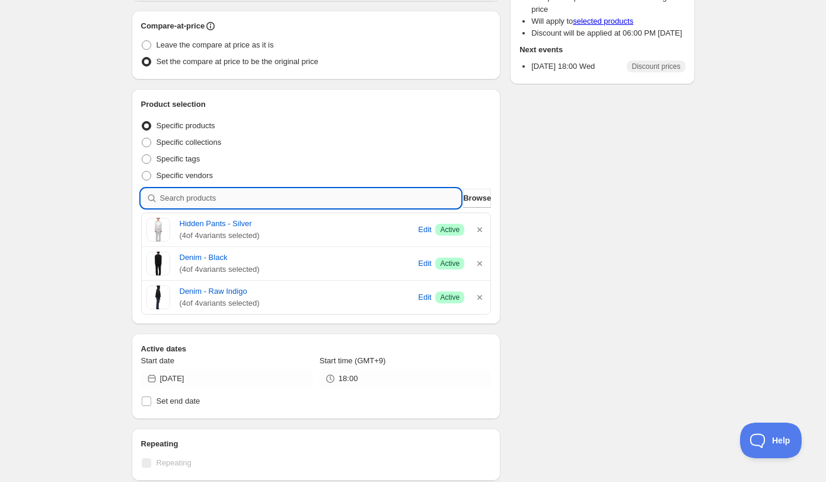
click at [339, 202] on input "search" at bounding box center [310, 198] width 301 height 19
type input "s"
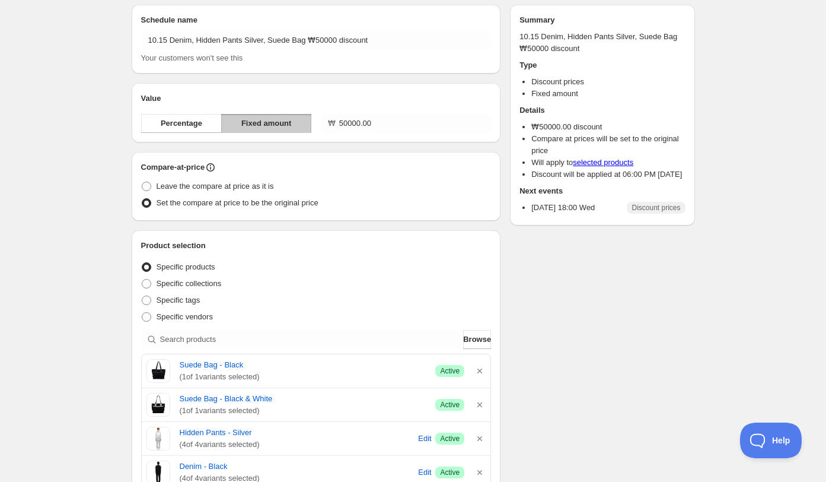
scroll to position [0, 0]
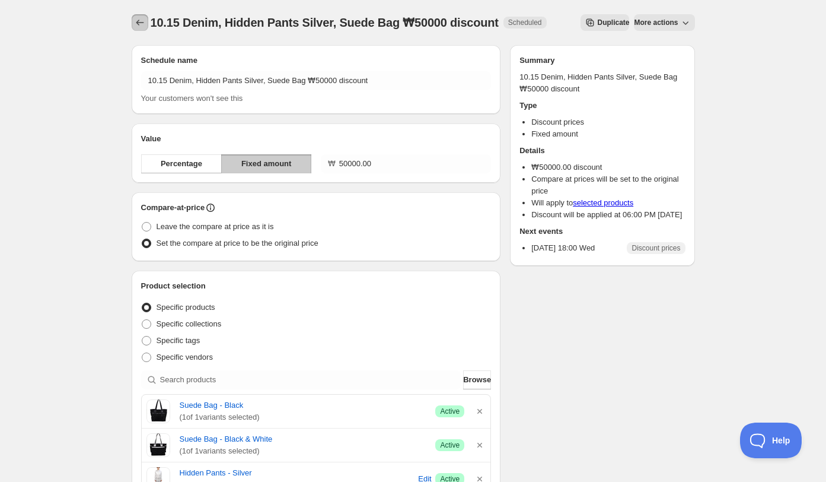
click at [139, 30] on button "Schedules" at bounding box center [140, 22] width 17 height 17
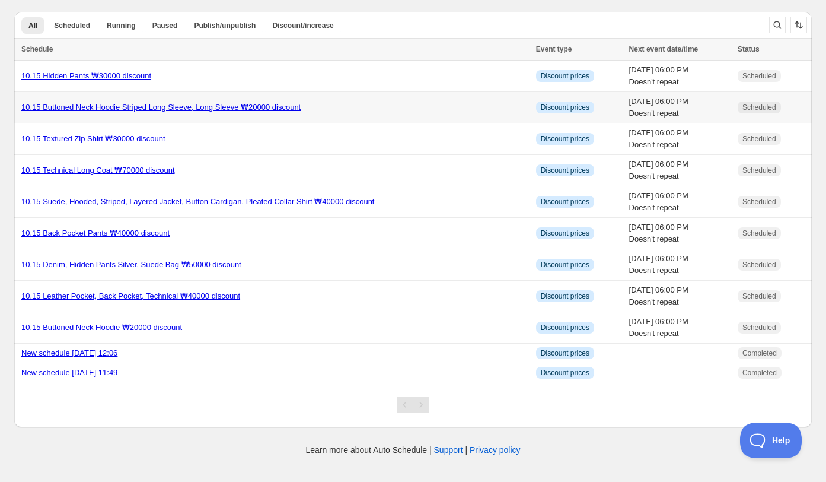
click at [353, 104] on div "10.15 Buttoned Neck Hoodie Striped Long Sleeve, Long Sleeve ₩20000 discount" at bounding box center [275, 107] width 508 height 12
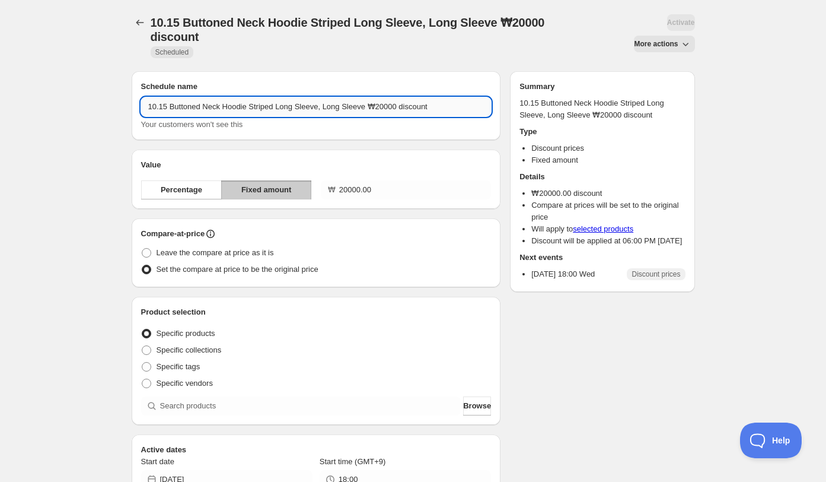
click at [373, 110] on input "10.15 Buttoned Neck Hoodie Striped Long Sleeve, Long Sleeve ₩20000 discount" at bounding box center [316, 106] width 351 height 19
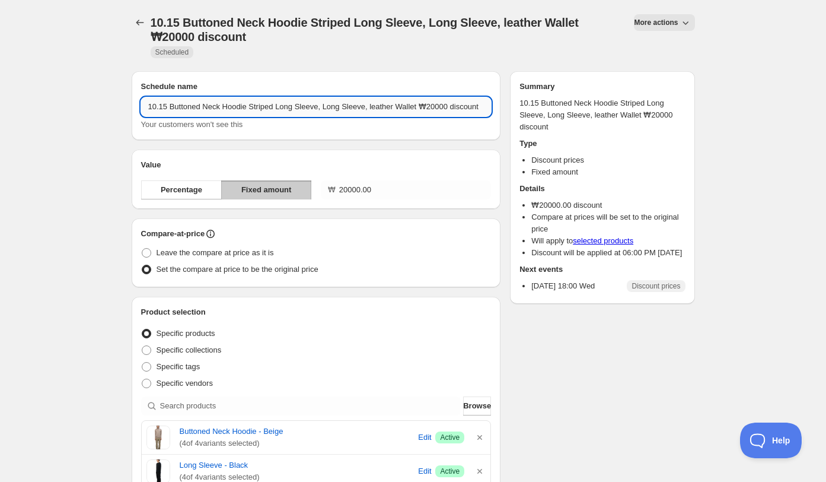
click at [382, 111] on input "10.15 Buttoned Neck Hoodie Striped Long Sleeve, Long Sleeve, leather Wallet ₩20…" at bounding box center [316, 106] width 351 height 19
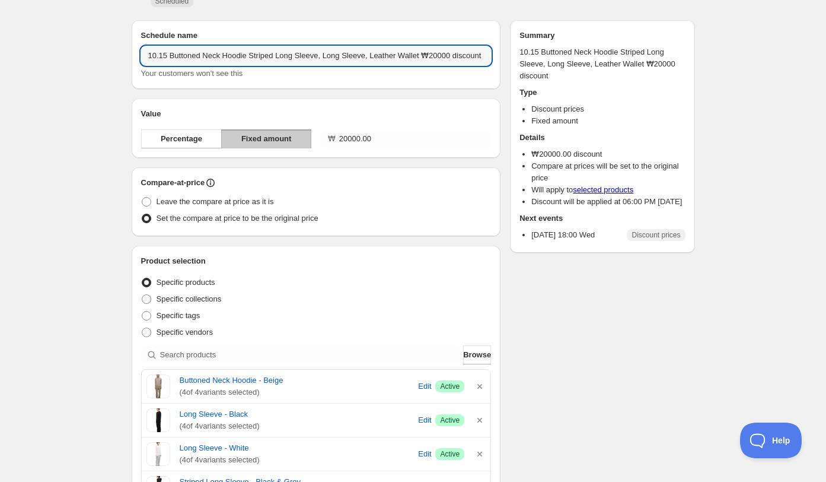
scroll to position [110, 0]
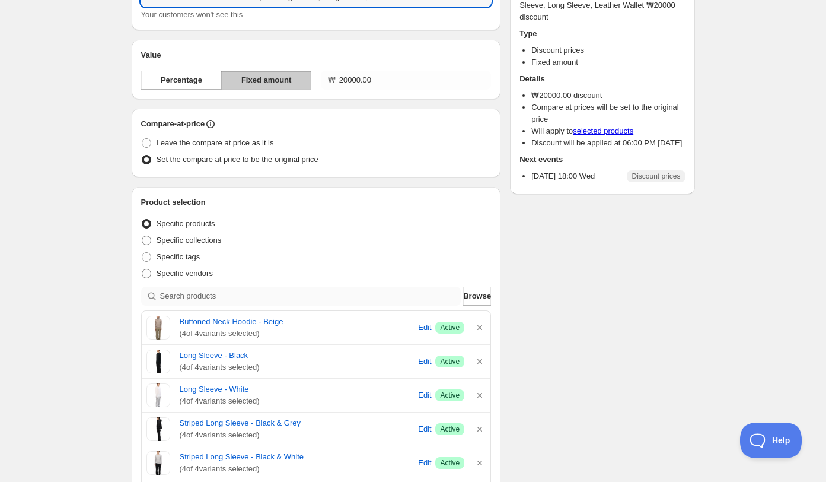
type input "10.15 Buttoned Neck Hoodie Striped Long Sleeve, Long Sleeve, Leather Wallet ₩20…"
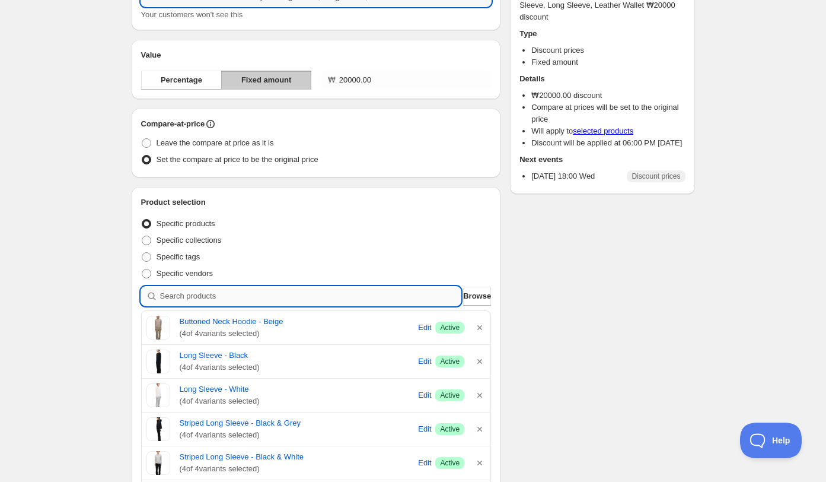
click at [326, 294] on input "search" at bounding box center [310, 295] width 301 height 19
type input "l"
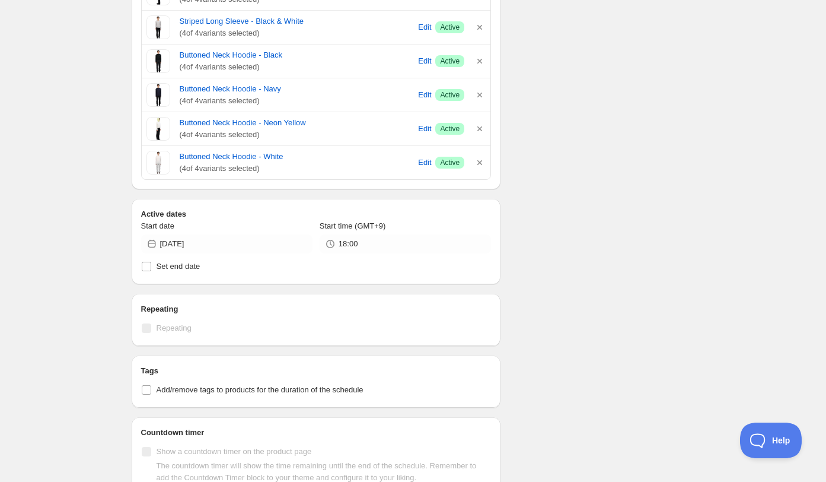
scroll to position [690, 0]
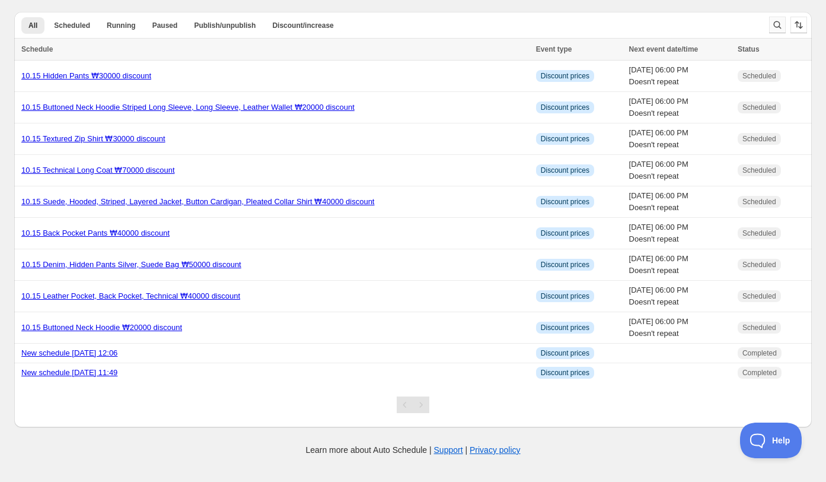
click at [775, 29] on icon "Search and filter results" at bounding box center [778, 25] width 12 height 12
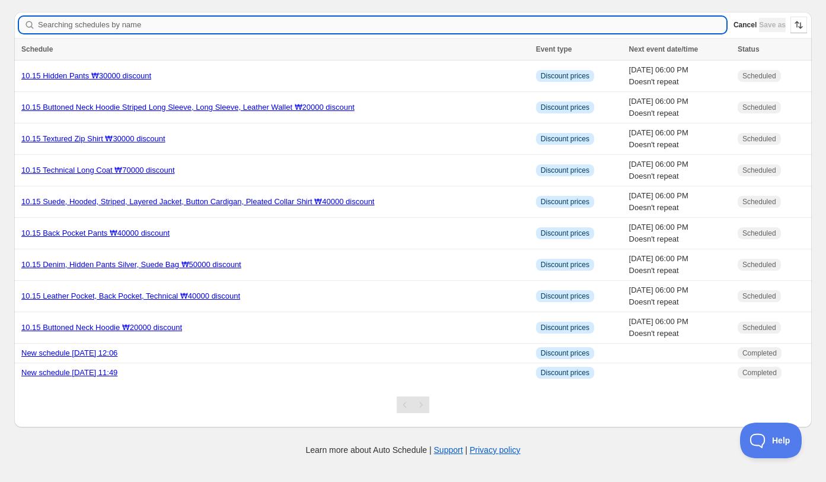
click at [337, 29] on input "Searching schedules by name" at bounding box center [382, 25] width 689 height 17
type input "ㄴ"
type input "striped"
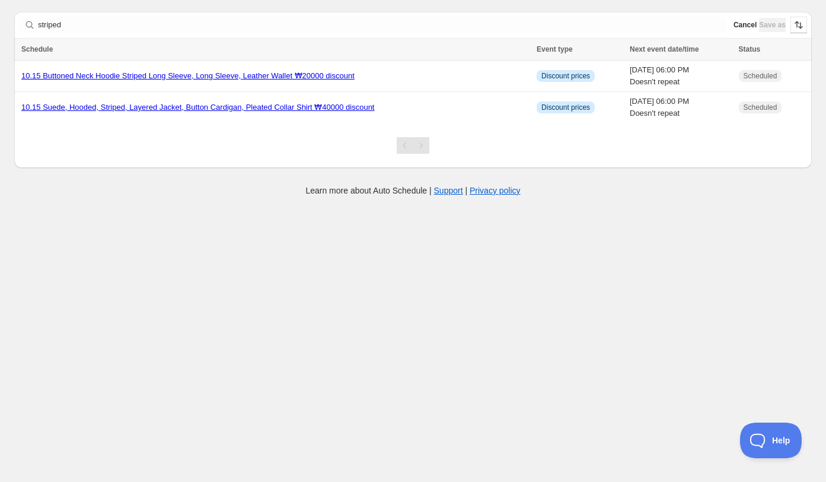
click at [244, 167] on div at bounding box center [413, 145] width 798 height 45
click at [421, 110] on div "10.15 Suede, Hooded, Striped, Layered Jacket, Button Cardigan, Pleated Collar S…" at bounding box center [275, 107] width 508 height 12
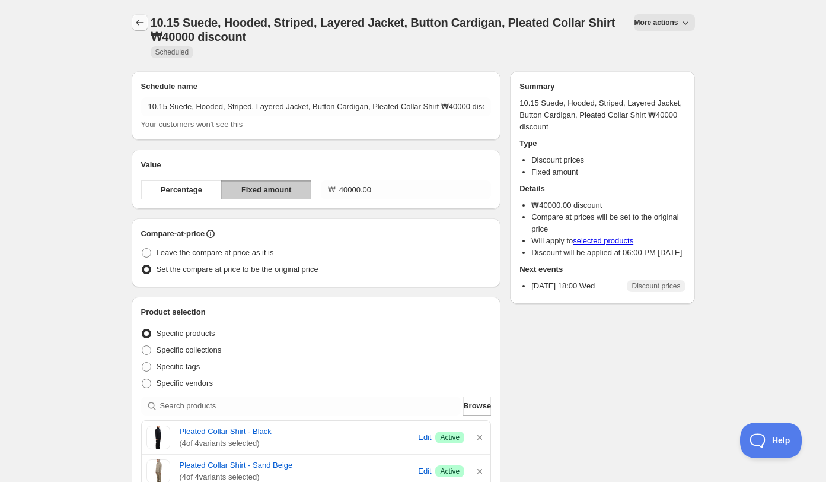
click at [138, 20] on icon "Schedules" at bounding box center [140, 23] width 12 height 12
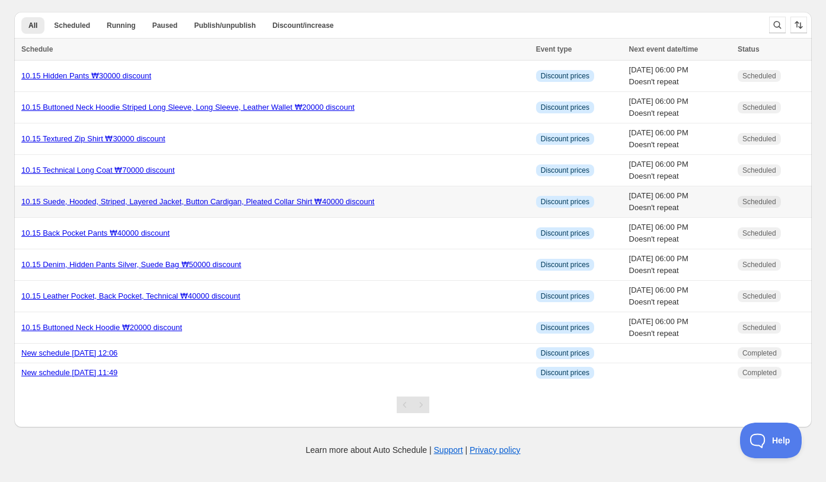
click at [129, 191] on td "10.15 Suede, Hooded, Striped, Layered Jacket, Button Cardigan, Pleated Collar S…" at bounding box center [273, 201] width 518 height 31
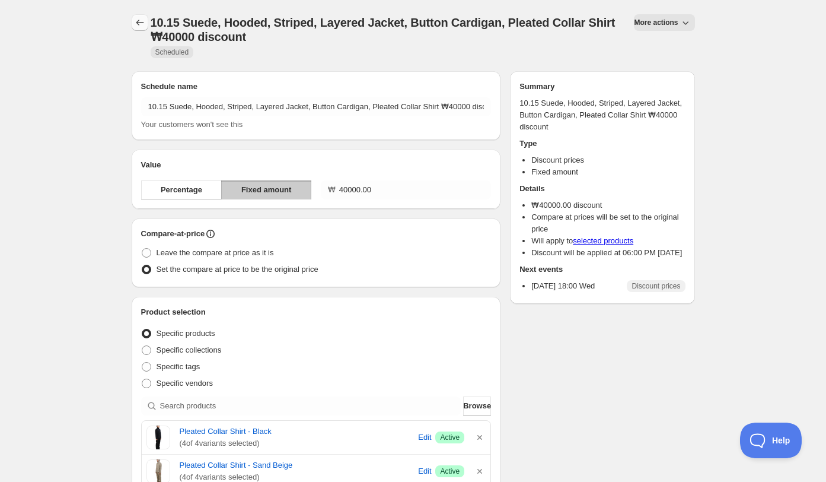
click at [137, 18] on icon "Schedules" at bounding box center [140, 23] width 12 height 12
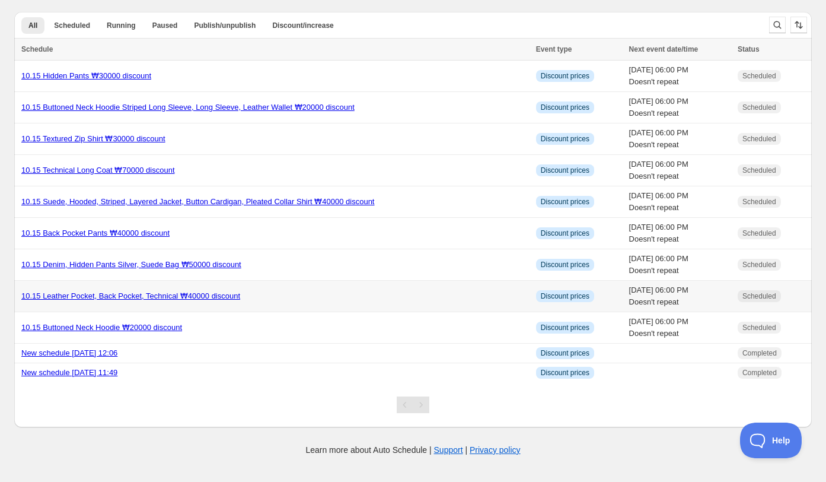
click at [281, 292] on div "10.15 Leather Pocket, Back Pocket, Technical ₩40000 discount" at bounding box center [275, 296] width 508 height 12
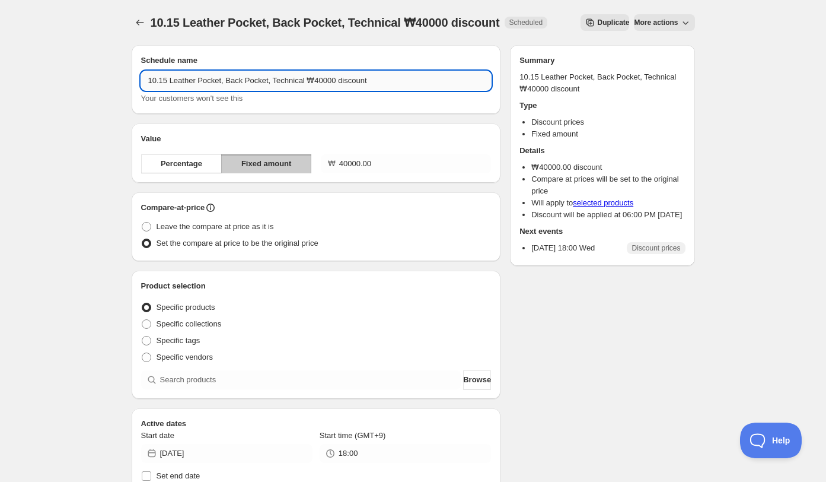
click at [317, 84] on input "10.15 Leather Pocket, Back Pocket, Technical ₩40000 discount" at bounding box center [316, 80] width 351 height 19
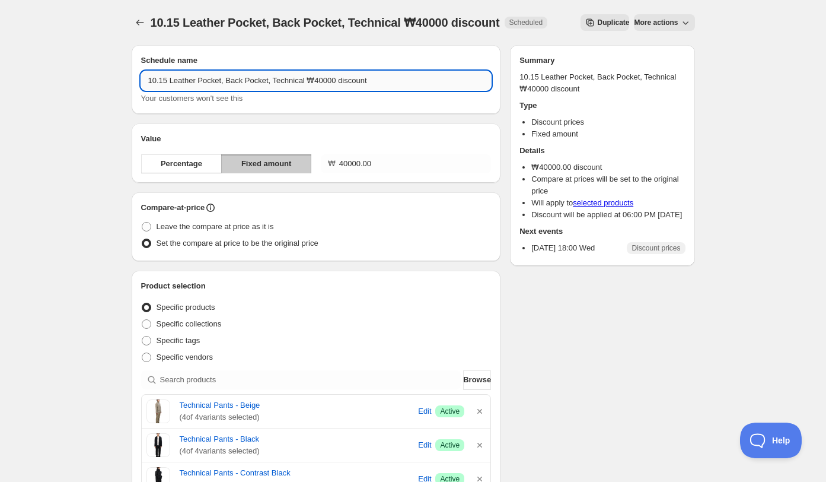
click at [314, 84] on input "10.15 Leather Pocket, Back Pocket, Technical ₩40000 discount" at bounding box center [316, 80] width 351 height 19
type input "10.15 Leather Pocket, Back Pocket, Technical Pants ₩40000 discount"
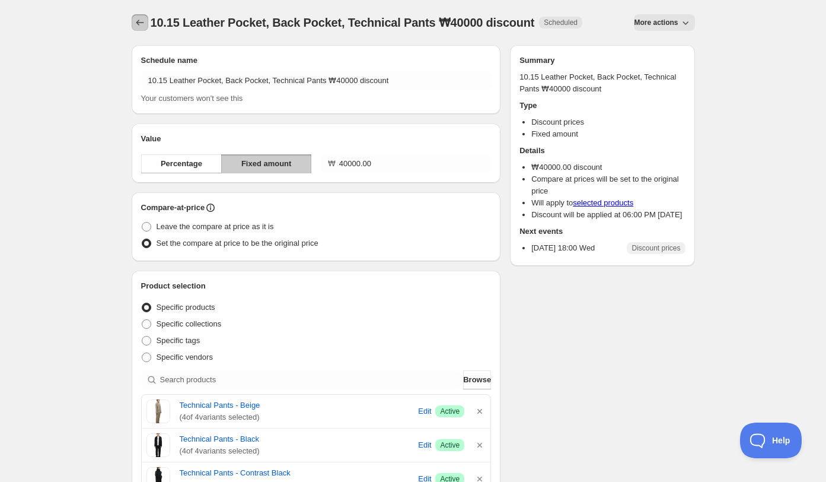
click at [141, 19] on icon "Schedules" at bounding box center [140, 23] width 12 height 12
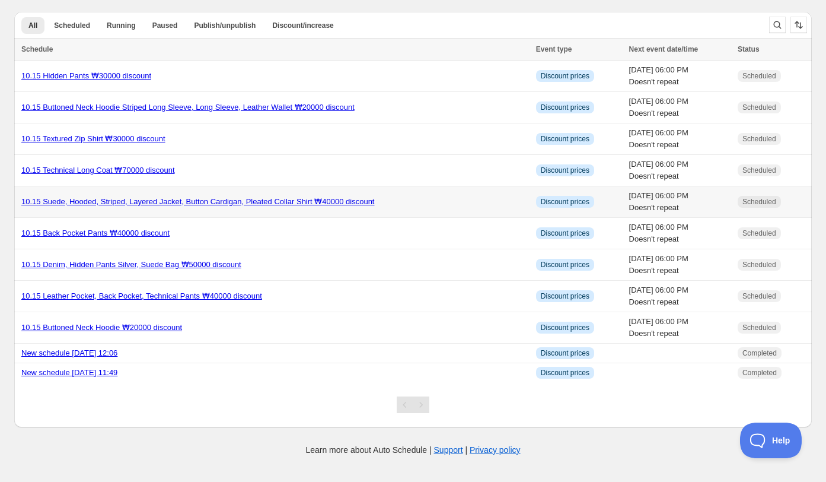
click at [422, 202] on div "10.15 Suede, Hooded, Striped, Layered Jacket, Button Cardigan, Pleated Collar S…" at bounding box center [275, 202] width 508 height 12
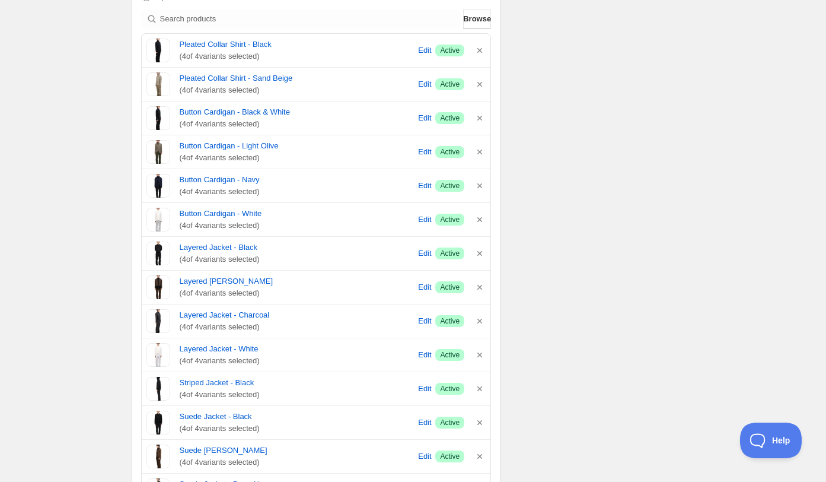
scroll to position [382, 0]
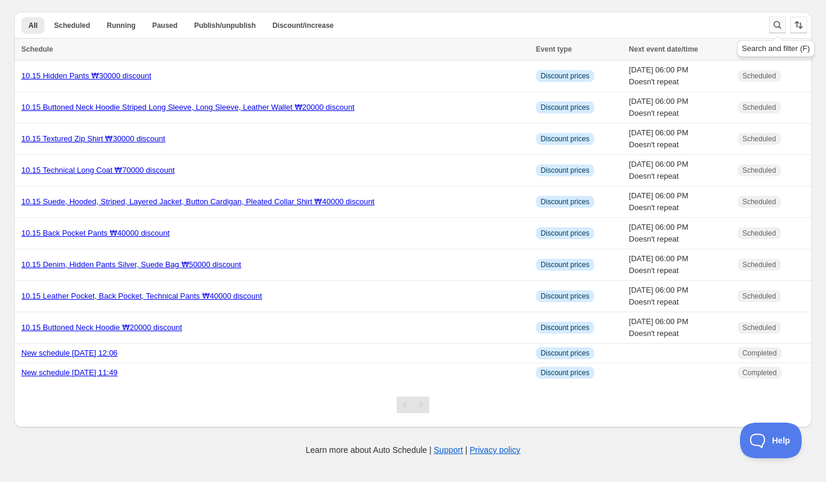
click at [775, 27] on icon "Search and filter results" at bounding box center [778, 25] width 12 height 12
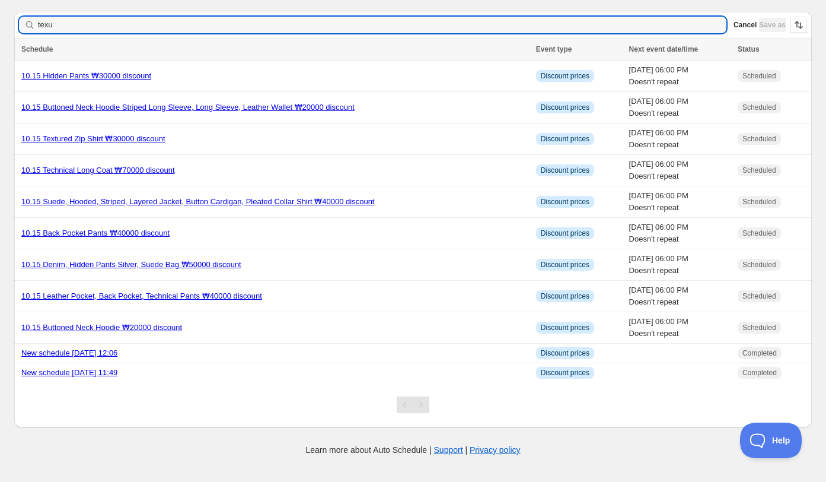
type input "texut"
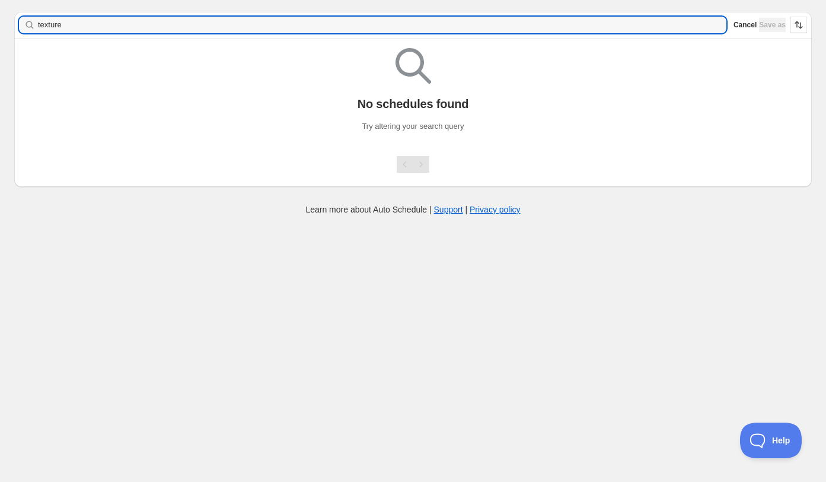
type input "textured"
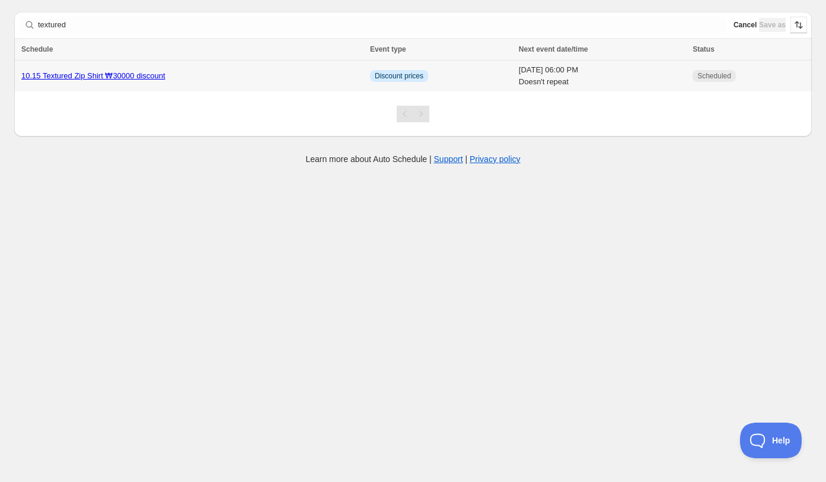
click at [217, 76] on div "10.15 Textured Zip Shirt ₩30000 discount" at bounding box center [192, 76] width 342 height 12
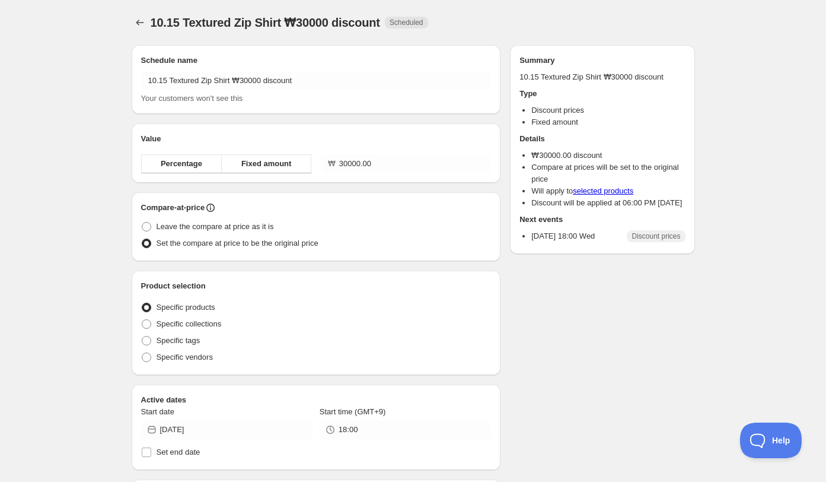
radio input "true"
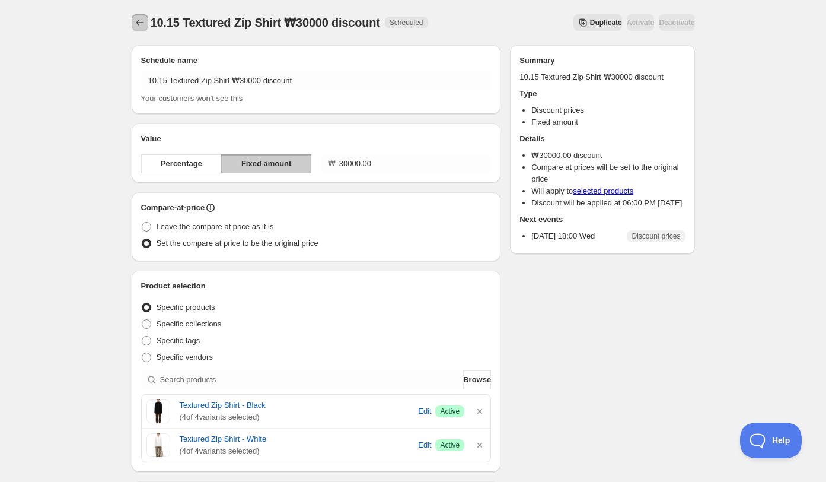
click at [137, 27] on icon "Schedules" at bounding box center [140, 23] width 12 height 12
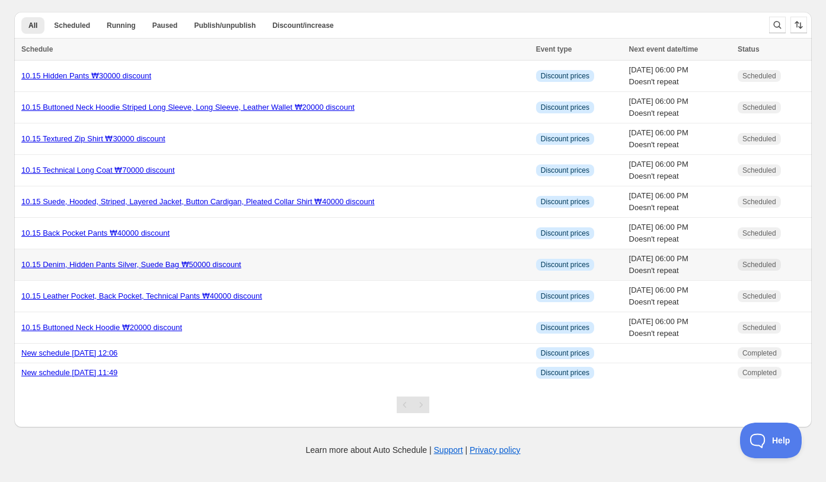
click at [310, 267] on div "10.15 Denim, Hidden Pants Silver, Suede Bag ₩50000 discount" at bounding box center [275, 265] width 508 height 12
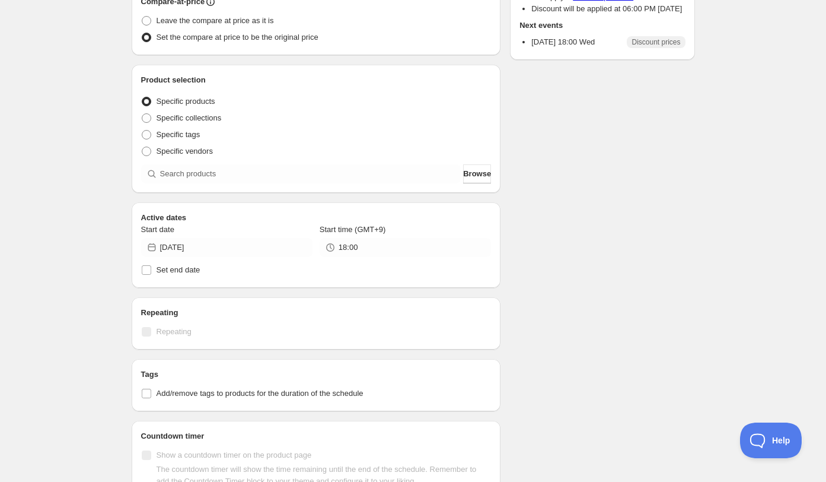
scroll to position [216, 0]
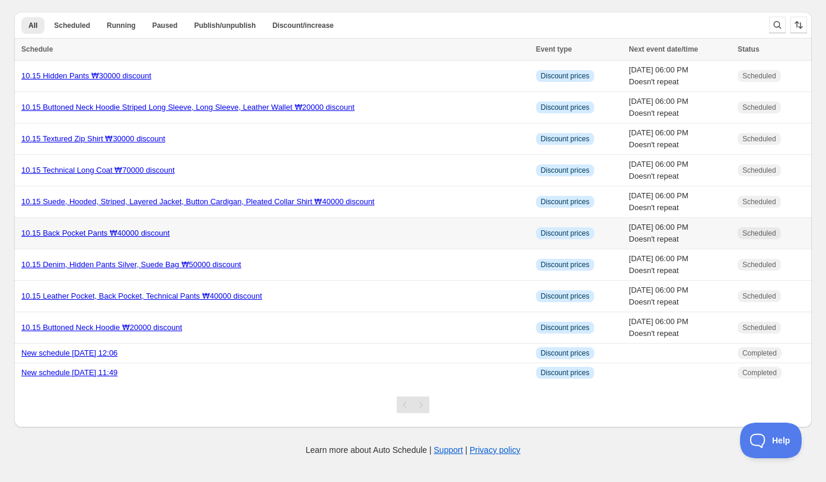
click at [332, 229] on div "10.15 Back Pocket Pants ₩40000 discount" at bounding box center [275, 233] width 508 height 12
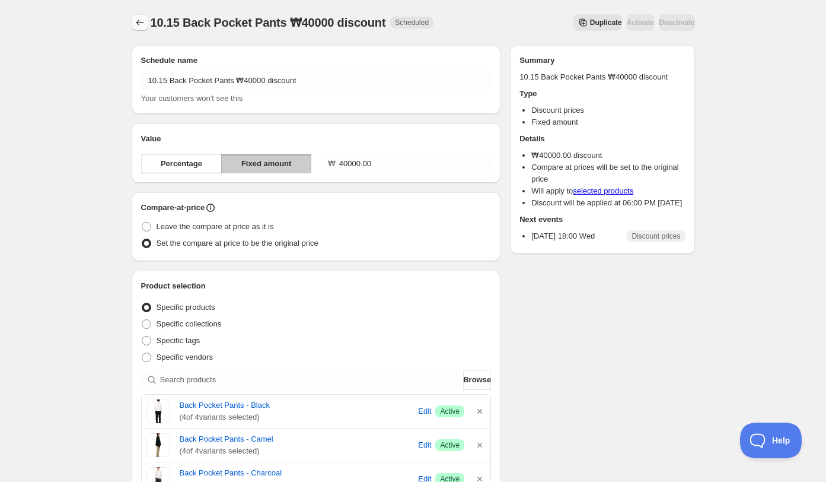
click at [134, 27] on icon "Schedules" at bounding box center [140, 23] width 12 height 12
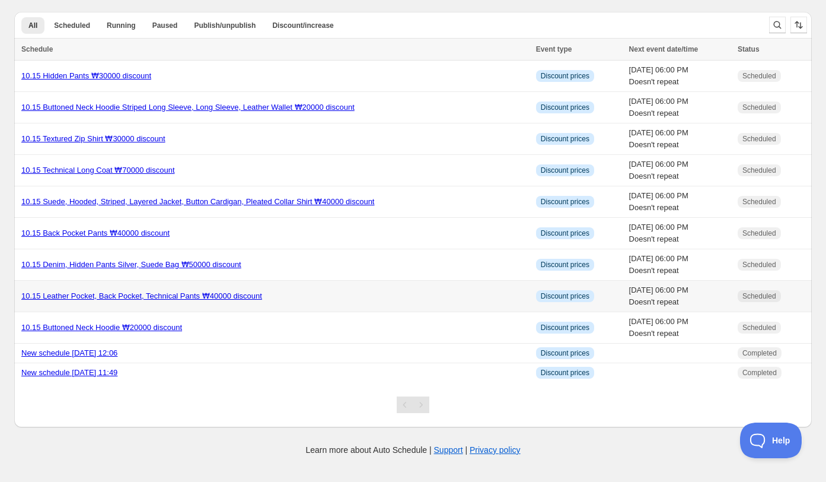
click at [304, 292] on div "10.15 Leather Pocket, Back Pocket, Technical Pants ₩40000 discount" at bounding box center [275, 296] width 508 height 12
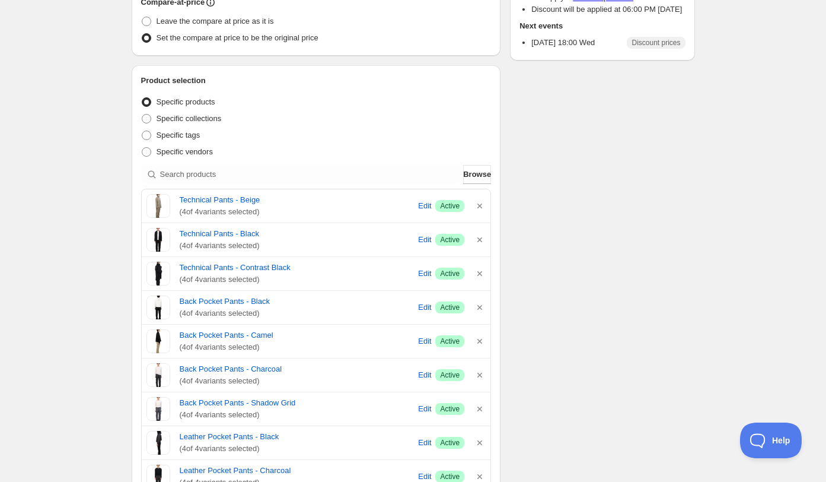
scroll to position [10, 0]
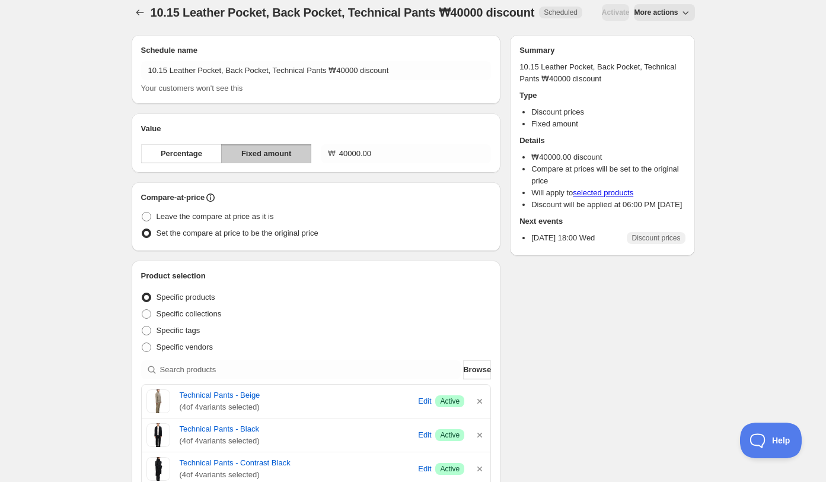
click at [142, 21] on div at bounding box center [141, 12] width 19 height 17
click at [142, 13] on icon "Schedules" at bounding box center [140, 13] width 12 height 12
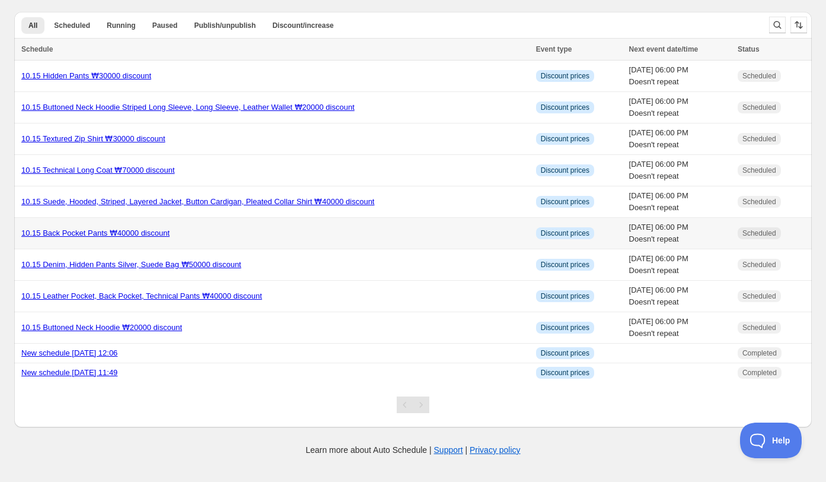
click at [251, 234] on div "10.15 Back Pocket Pants ₩40000 discount" at bounding box center [275, 233] width 508 height 12
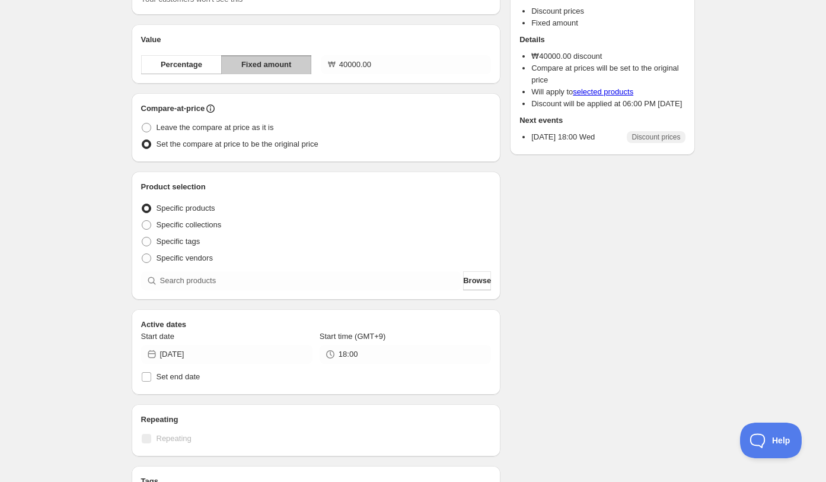
scroll to position [290, 0]
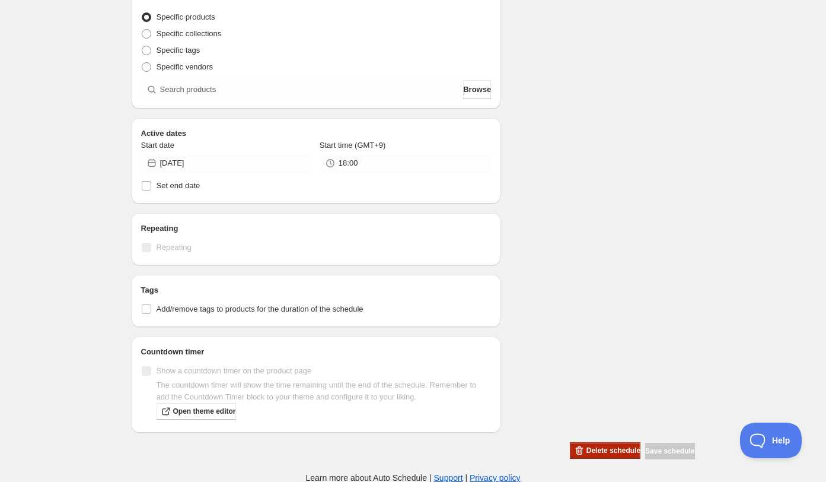
click at [587, 446] on span "Delete schedule" at bounding box center [614, 449] width 54 height 9
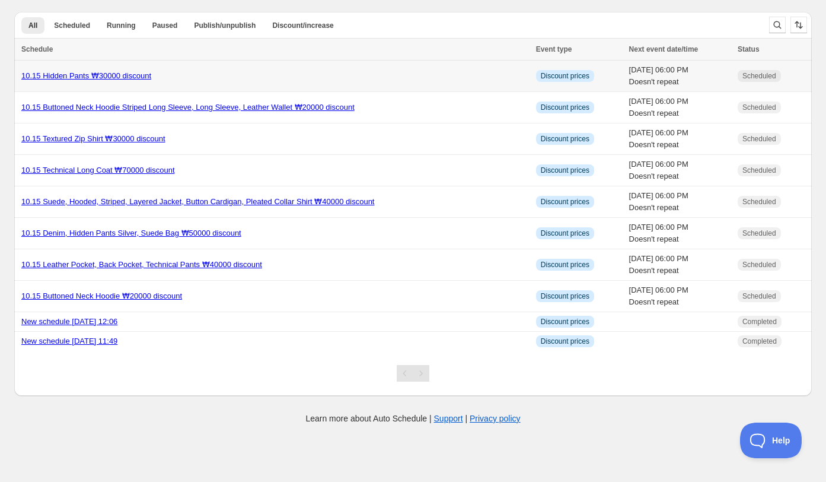
click at [211, 71] on div "10.15 Hidden Pants ₩30000 discount" at bounding box center [275, 76] width 508 height 12
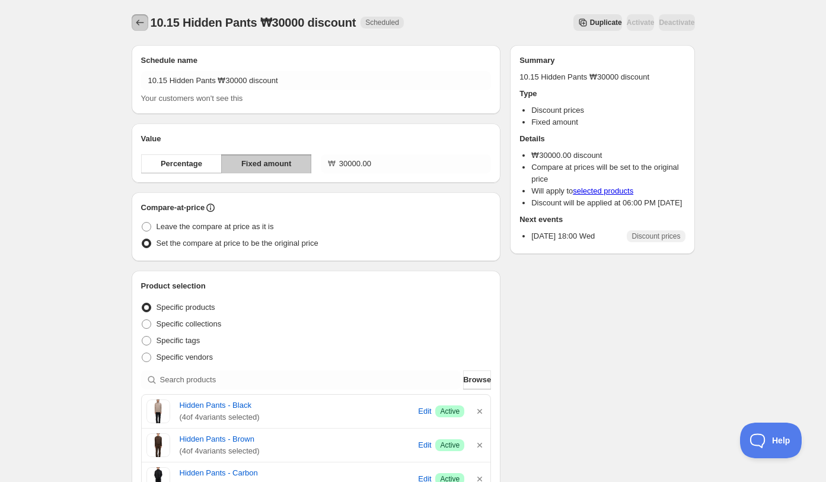
click at [135, 20] on icon "Schedules" at bounding box center [140, 23] width 12 height 12
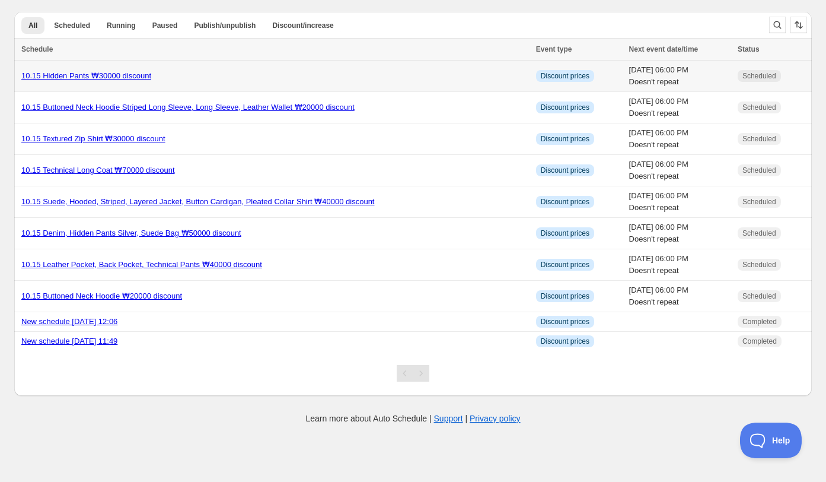
click at [209, 82] on td "10.15 Hidden Pants ₩30000 discount" at bounding box center [273, 75] width 518 height 31
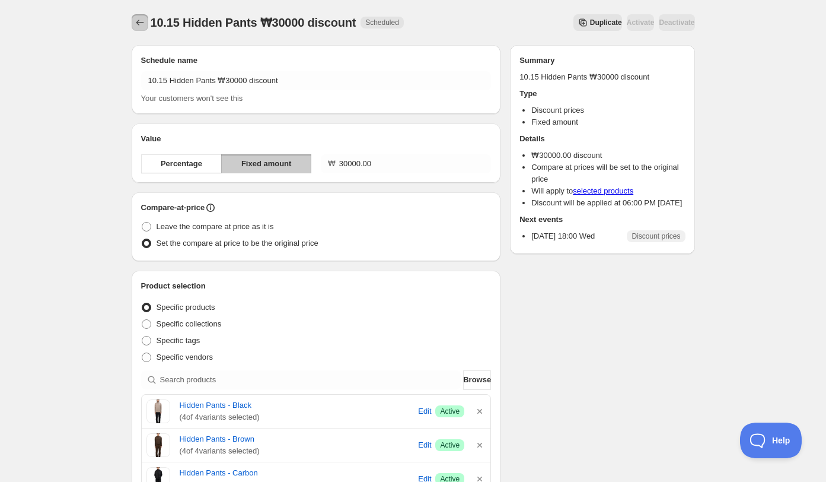
click at [136, 23] on icon "Schedules" at bounding box center [140, 23] width 8 height 6
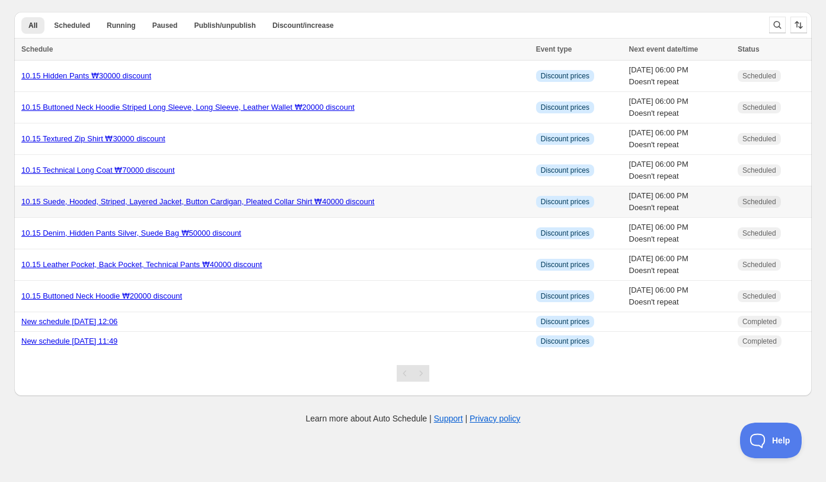
click at [276, 211] on td "10.15 Suede, Hooded, Striped, Layered Jacket, Button Cardigan, Pleated Collar S…" at bounding box center [273, 201] width 518 height 31
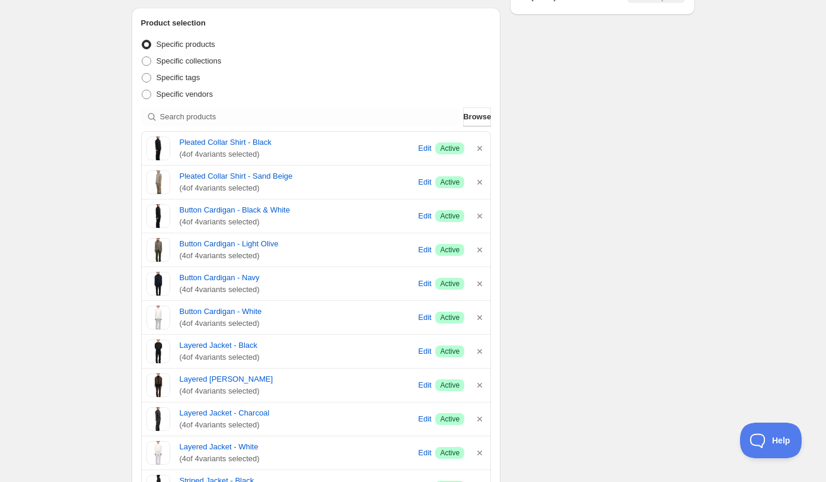
scroll to position [291, 0]
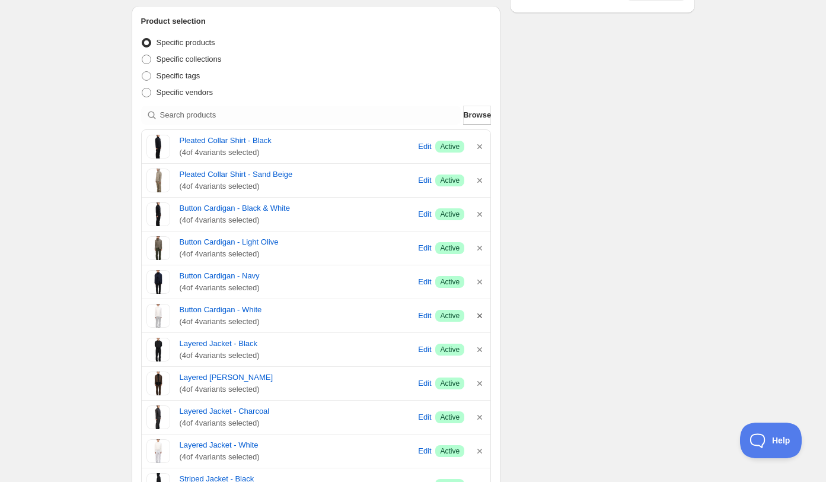
click at [482, 314] on icon "button" at bounding box center [480, 316] width 12 height 12
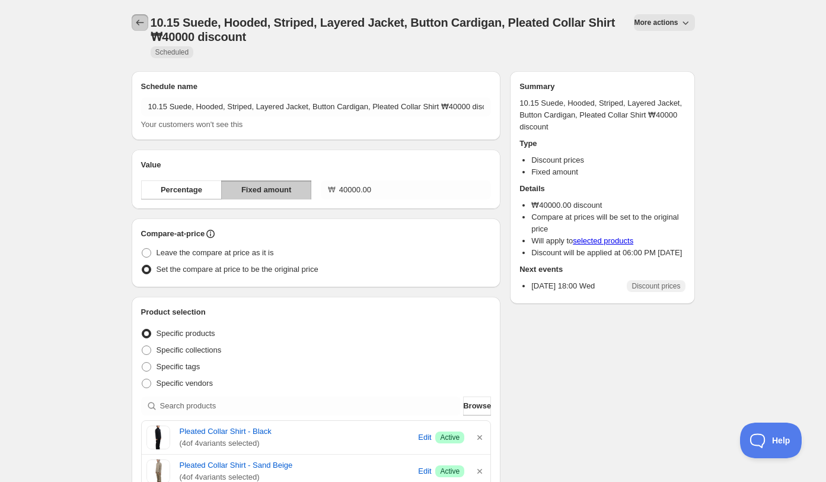
click at [139, 19] on icon "Schedules" at bounding box center [140, 23] width 12 height 12
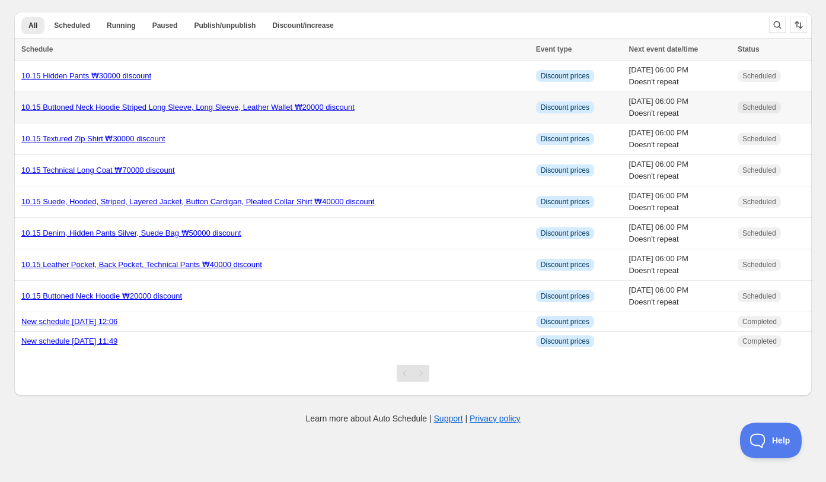
click at [413, 103] on div "10.15 Buttoned Neck Hoodie Striped Long Sleeve, Long Sleeve, Leather Wallet ₩20…" at bounding box center [275, 107] width 508 height 12
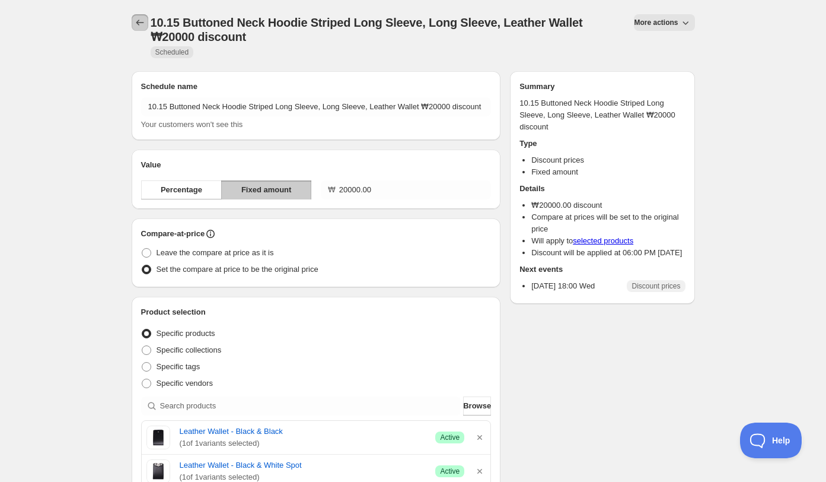
click at [142, 28] on button "Schedules" at bounding box center [140, 22] width 17 height 17
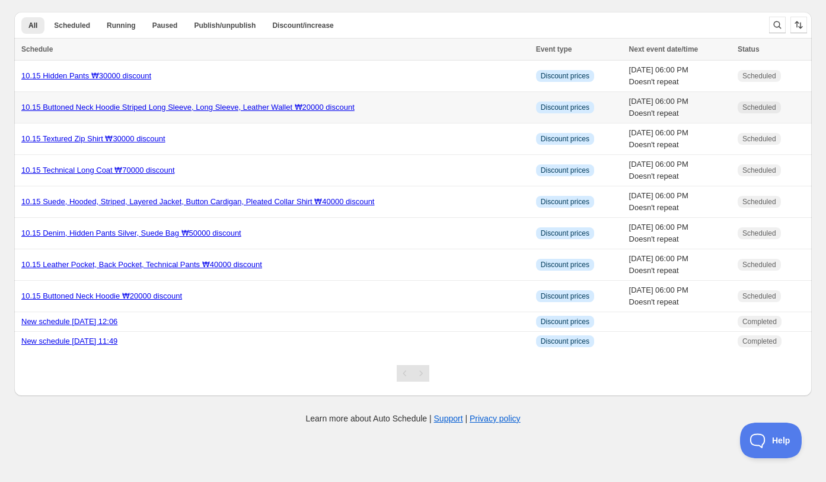
click at [130, 110] on link "10.15 Buttoned Neck Hoodie Striped Long Sleeve, Long Sleeve, Leather Wallet ₩20…" at bounding box center [187, 107] width 333 height 9
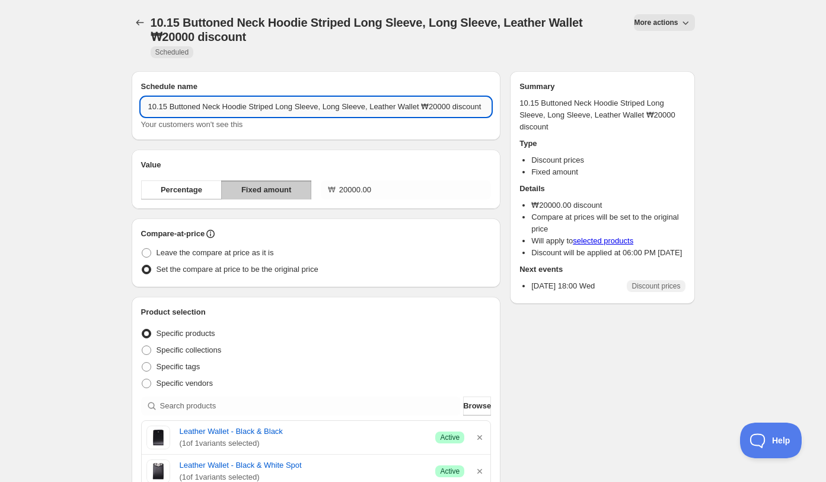
click at [251, 109] on input "10.15 Buttoned Neck Hoodie Striped Long Sleeve, Long Sleeve, Leather Wallet ₩20…" at bounding box center [316, 106] width 351 height 19
type input "10.15 Buttoned Neck Hoodie, Striped Long Sleeve, Long Sleeve, Leather Wallet ₩2…"
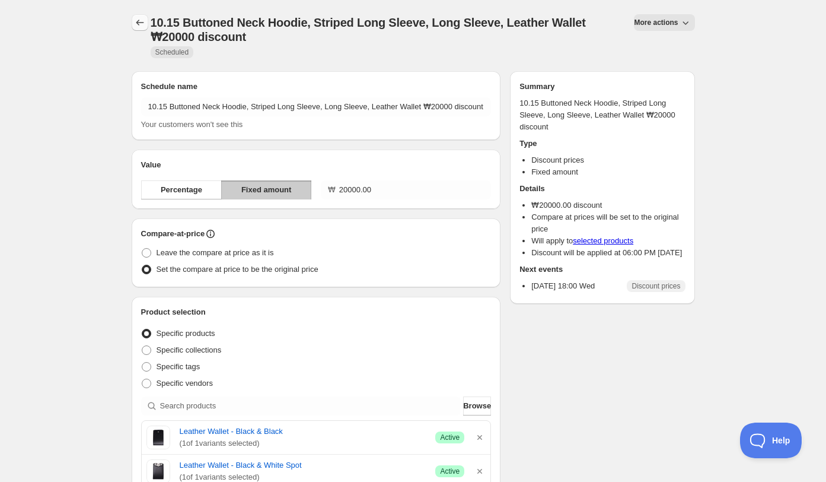
click at [140, 27] on icon "Schedules" at bounding box center [140, 23] width 12 height 12
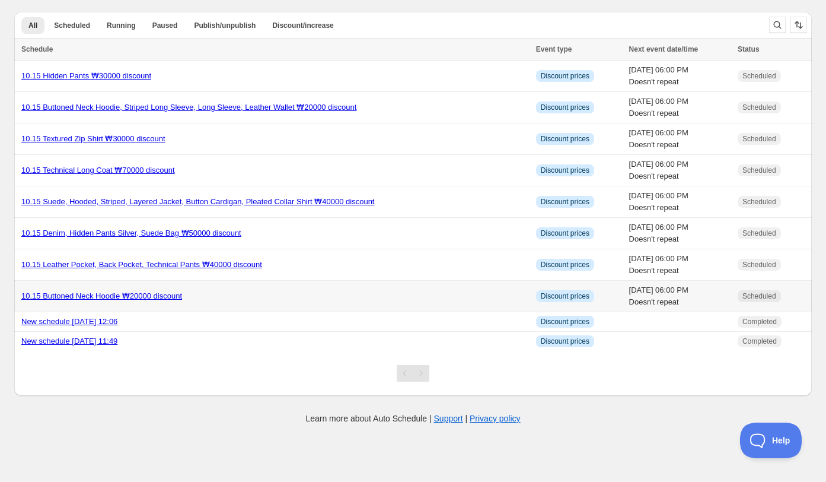
click at [222, 298] on div "10.15 Buttoned Neck Hoodie ₩20000 discount" at bounding box center [275, 296] width 508 height 12
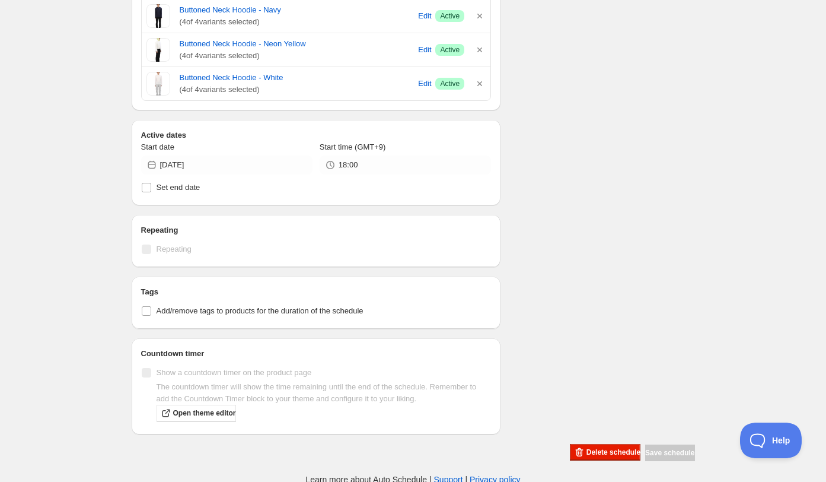
scroll to position [414, 0]
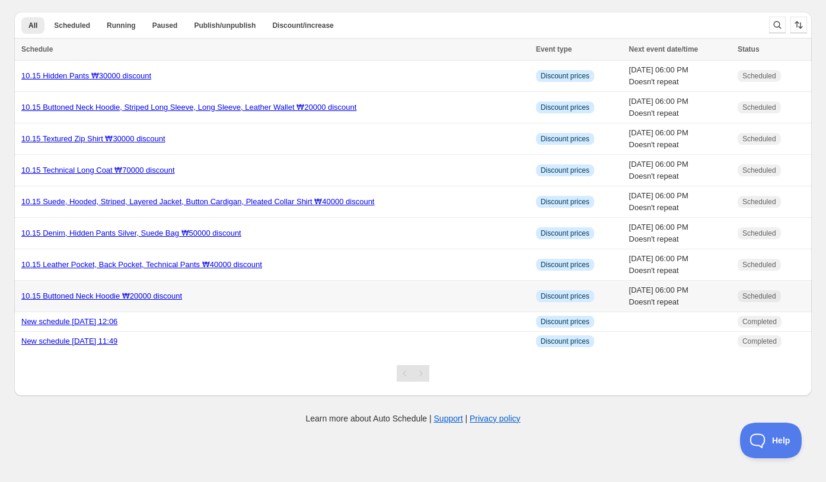
click at [212, 302] on td "10.15 Buttoned Neck Hoodie ₩20000 discount" at bounding box center [273, 296] width 518 height 31
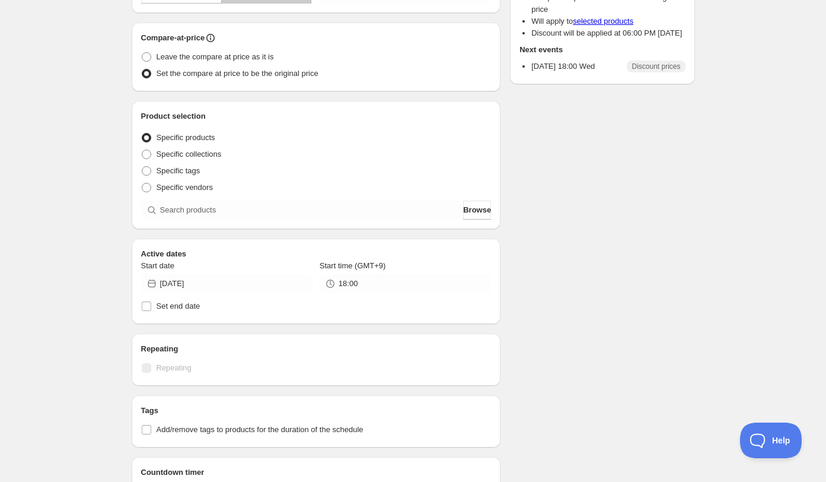
scroll to position [290, 0]
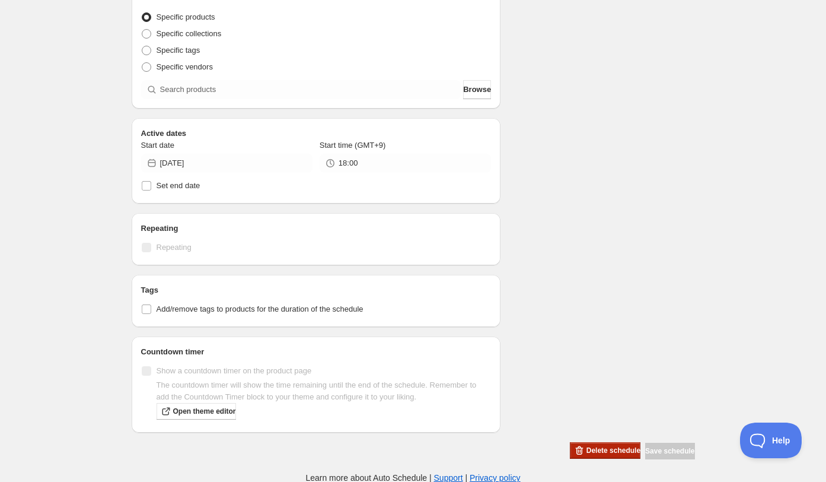
click at [572, 442] on div "Schedule name 10.15 Buttoned Neck Hoodie ₩20000 discount Your customers won't s…" at bounding box center [408, 103] width 573 height 714
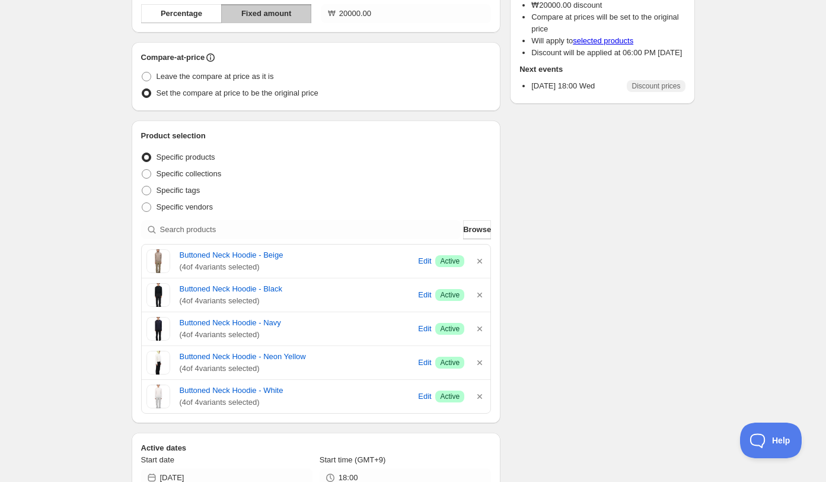
scroll to position [0, 0]
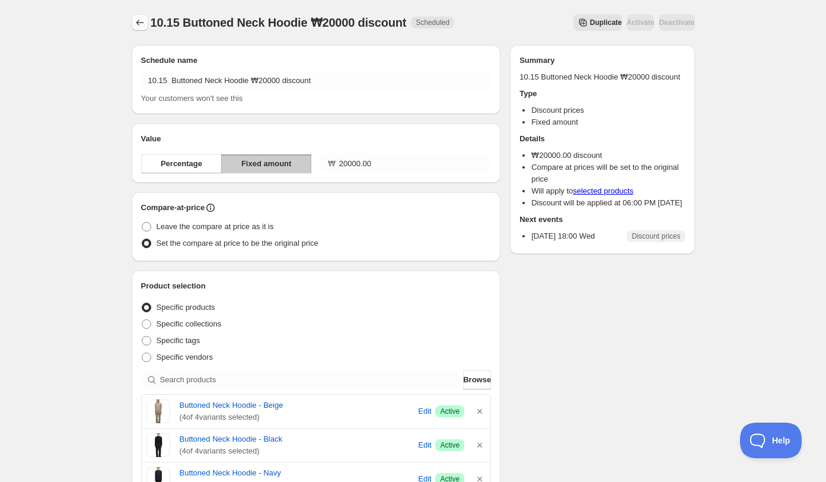
click at [141, 30] on button "Schedules" at bounding box center [140, 22] width 17 height 17
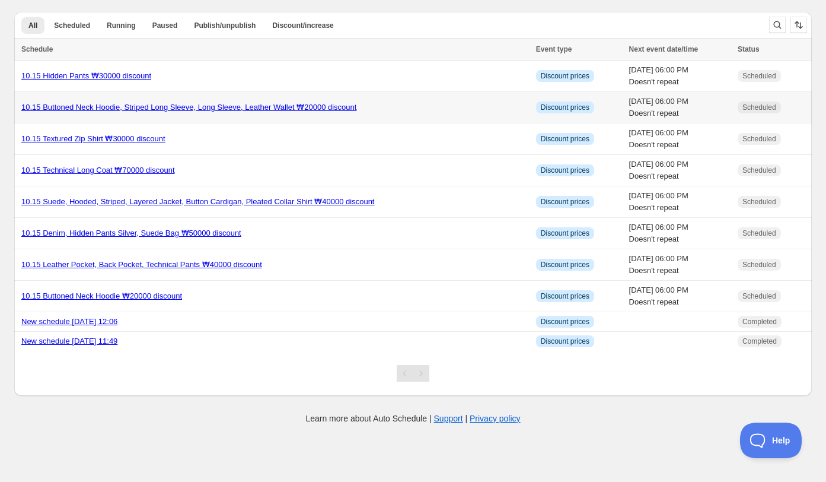
click at [189, 121] on td "10.15 Buttoned Neck Hoodie, Striped Long Sleeve, Long Sleeve, Leather Wallet ₩2…" at bounding box center [273, 107] width 518 height 31
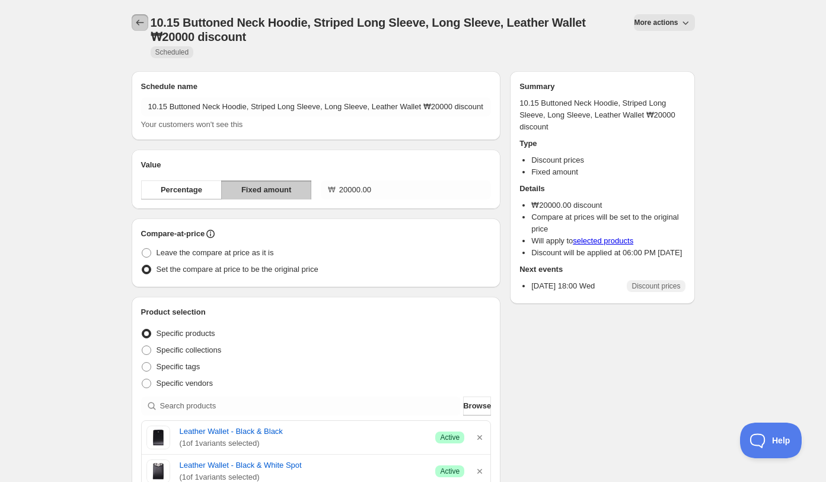
click at [139, 25] on icon "Schedules" at bounding box center [140, 23] width 12 height 12
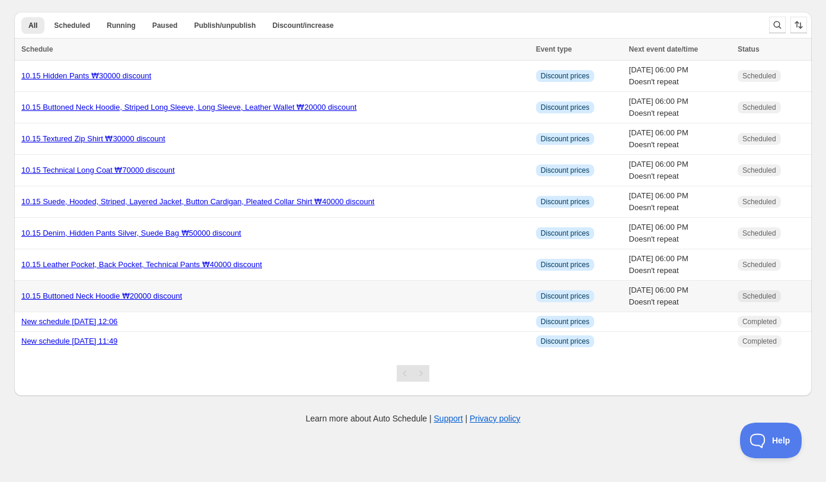
click at [211, 297] on div "10.15 Buttoned Neck Hoodie ₩20000 discount" at bounding box center [275, 296] width 508 height 12
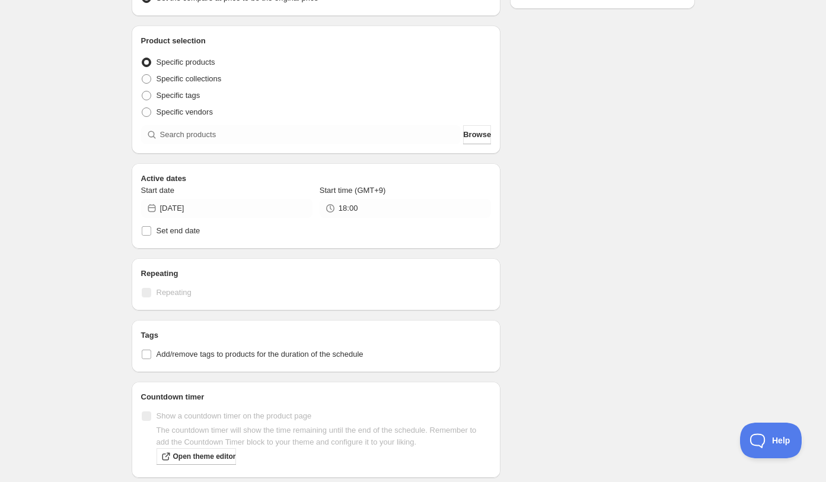
scroll to position [290, 0]
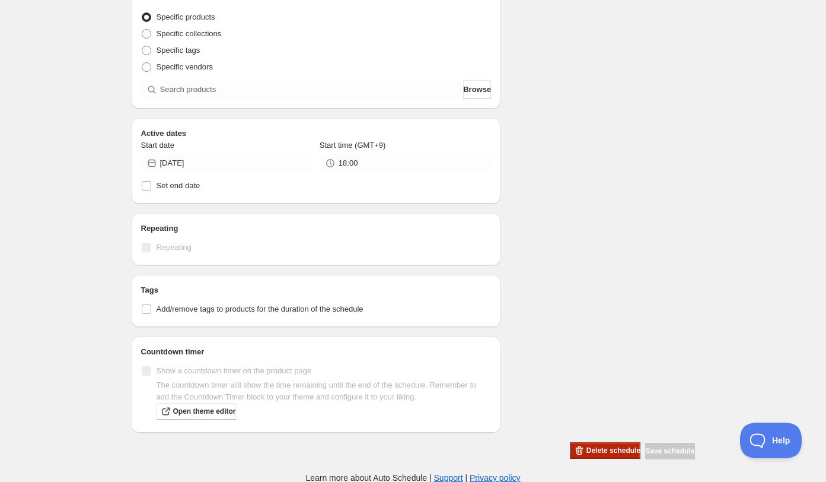
click at [593, 454] on div "Schedule name 10.15 Buttoned Neck Hoodie ₩20000 discount Your customers won't s…" at bounding box center [408, 103] width 573 height 714
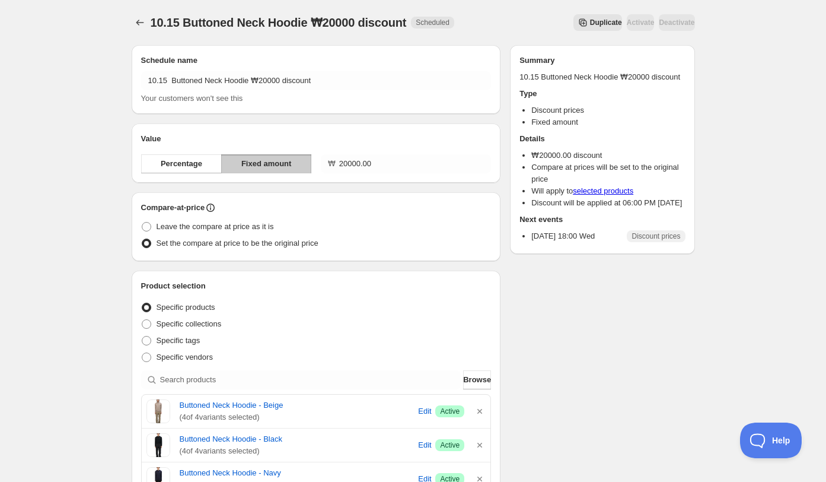
scroll to position [463, 0]
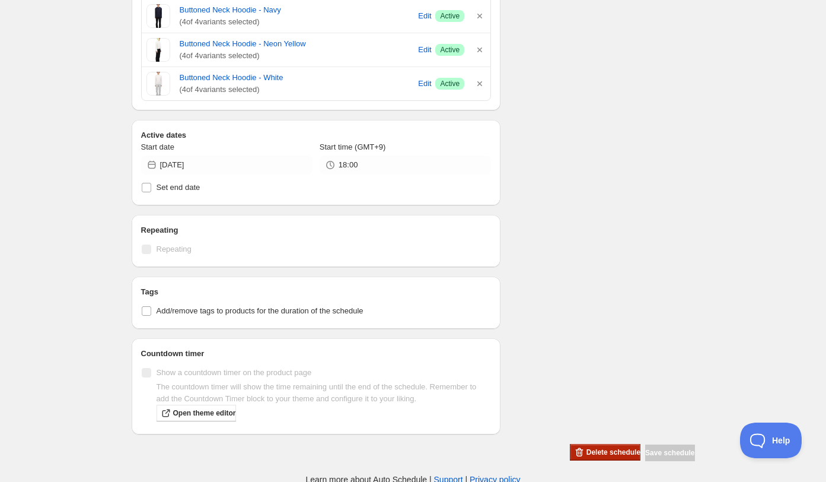
click at [587, 448] on span "Delete schedule" at bounding box center [614, 451] width 54 height 9
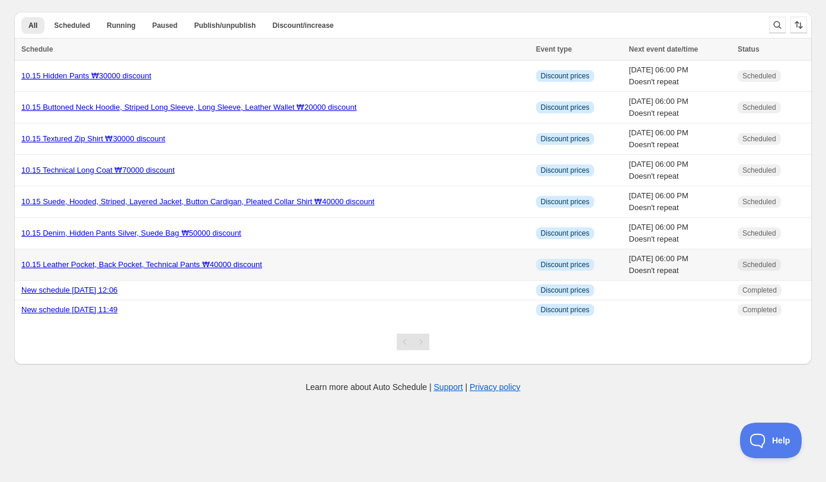
click at [348, 270] on td "10.15 Leather Pocket, Back Pocket, Technical Pants ₩40000 discount" at bounding box center [273, 264] width 518 height 31
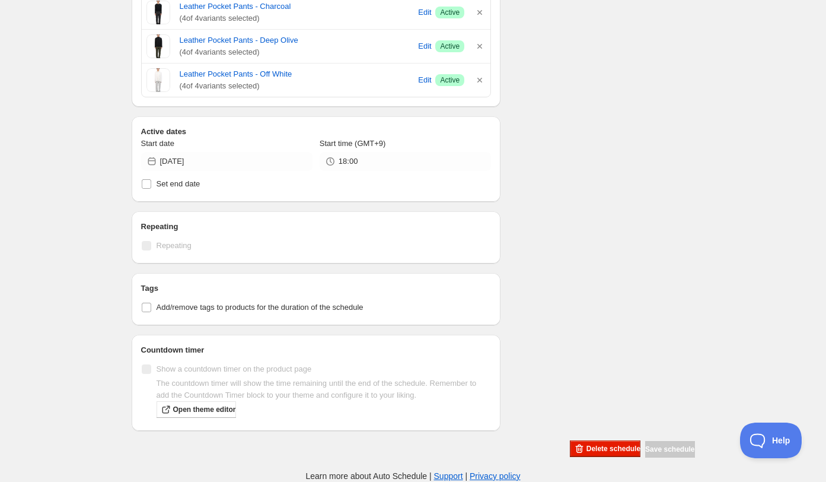
scroll to position [686, 0]
click at [378, 166] on input "18:00" at bounding box center [415, 161] width 152 height 19
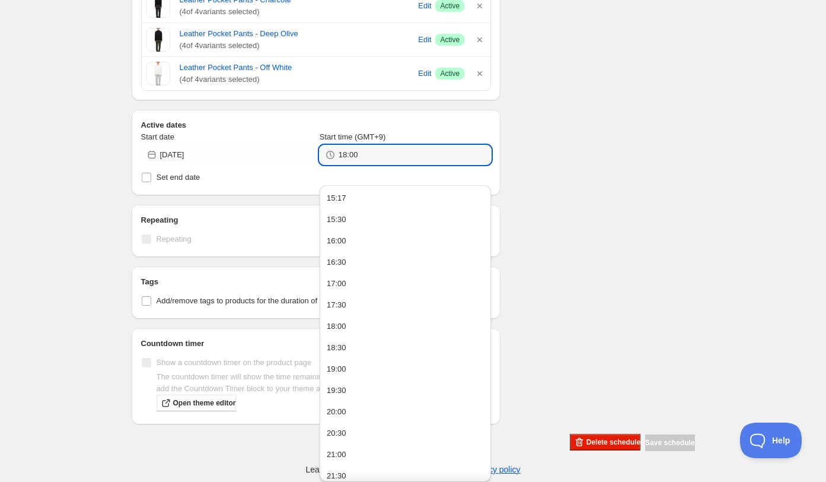
drag, startPoint x: 368, startPoint y: 165, endPoint x: 324, endPoint y: 165, distance: 43.3
click at [324, 164] on div "18:00" at bounding box center [405, 154] width 171 height 19
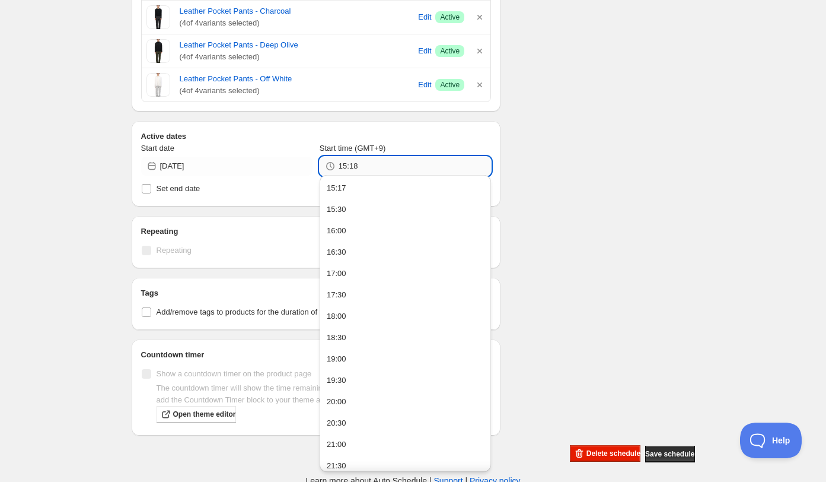
click at [449, 167] on input "15:18" at bounding box center [415, 166] width 152 height 19
type input "15:18"
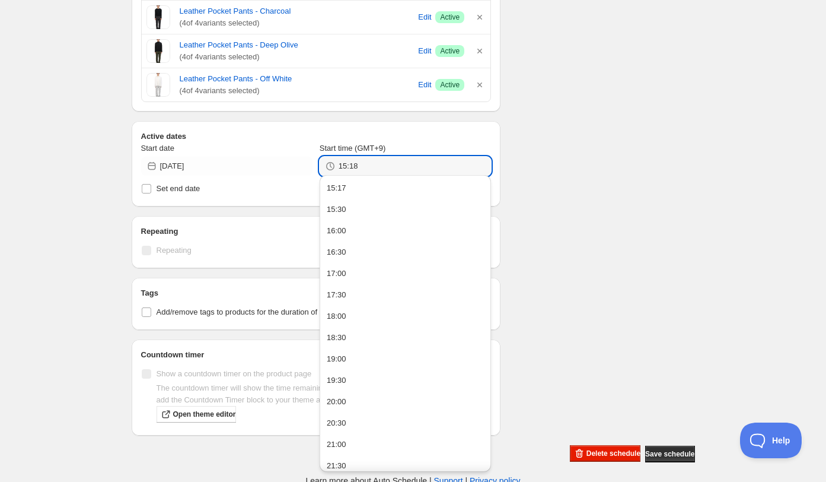
click at [400, 160] on input "15:18" at bounding box center [415, 166] width 152 height 19
click at [387, 158] on input "15:18" at bounding box center [415, 166] width 152 height 19
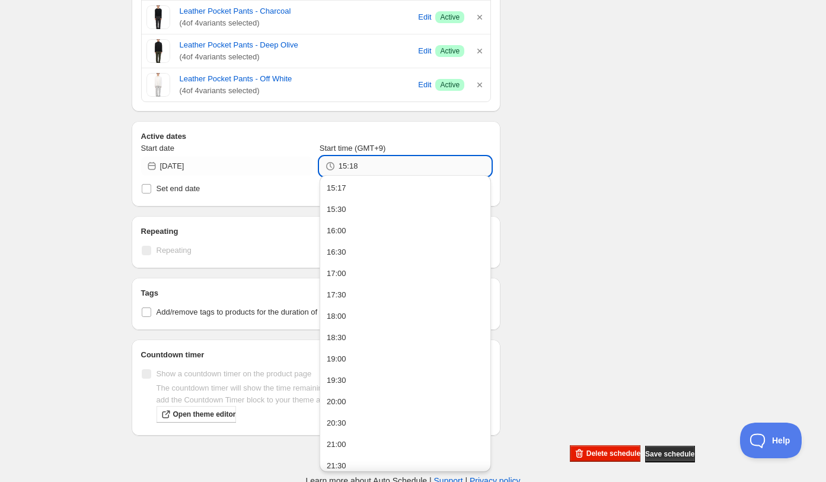
click at [382, 164] on input "15:18" at bounding box center [415, 166] width 152 height 19
click at [382, 165] on input "15:18" at bounding box center [415, 166] width 152 height 19
click at [383, 164] on input "15:18" at bounding box center [415, 166] width 152 height 19
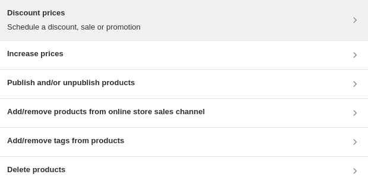
click at [195, 12] on div "Discount prices Schedule a discount, sale or promotion" at bounding box center [183, 20] width 353 height 26
click at [217, 28] on div "Discount prices Schedule a discount, sale or promotion" at bounding box center [183, 20] width 353 height 26
click at [99, 21] on p "Schedule a discount, sale or promotion" at bounding box center [73, 27] width 133 height 12
click at [206, 21] on div "Discount prices Schedule a discount, sale or promotion" at bounding box center [183, 20] width 353 height 26
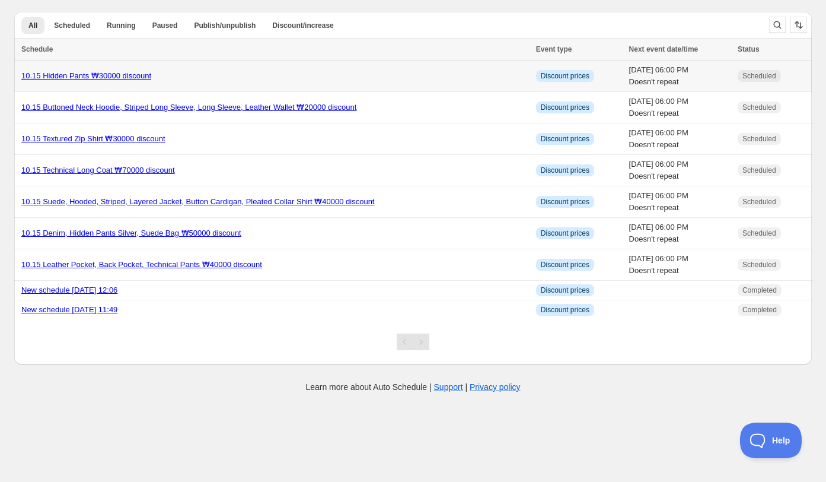
click at [234, 76] on div "10.15 Hidden Pants ₩30000 discount" at bounding box center [275, 76] width 508 height 12
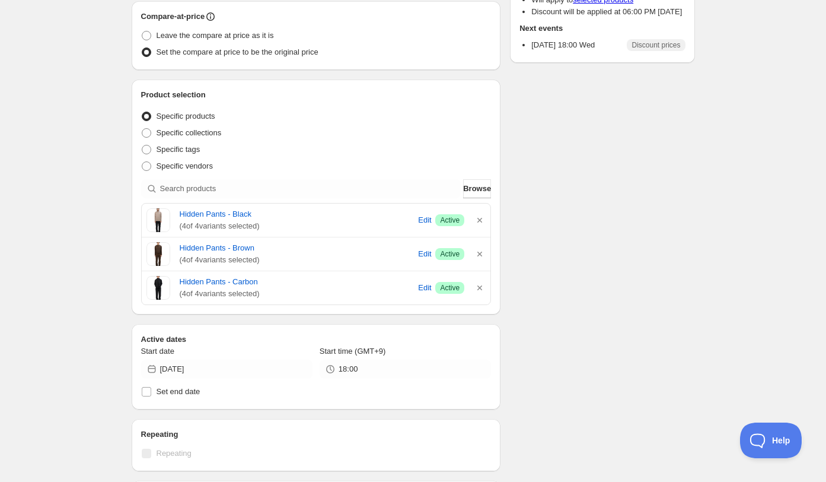
scroll to position [396, 0]
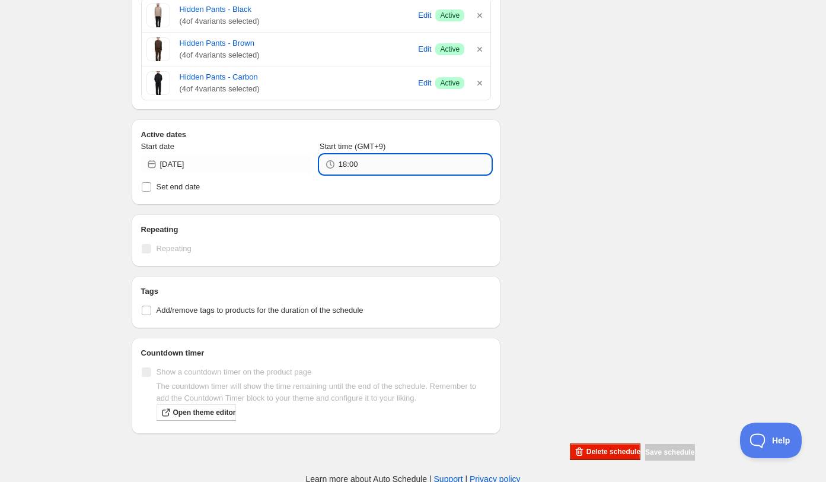
click at [367, 170] on input "18:00" at bounding box center [415, 164] width 152 height 19
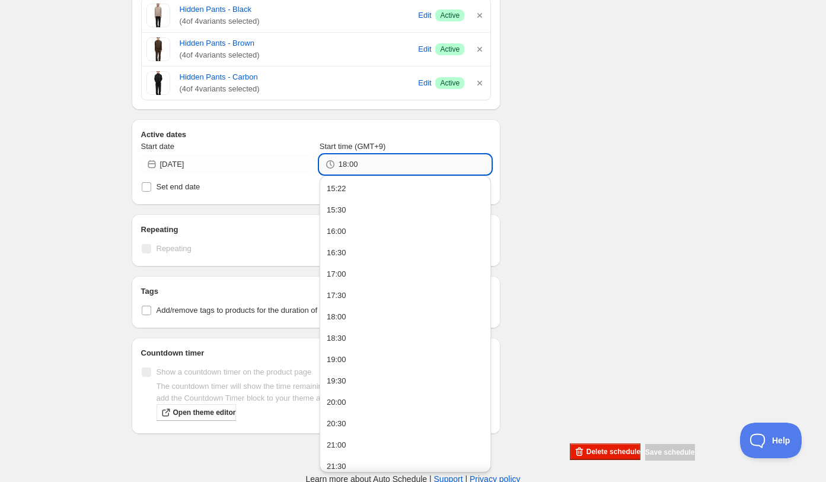
click at [346, 164] on input "18:00" at bounding box center [415, 164] width 152 height 19
type input "15:25"
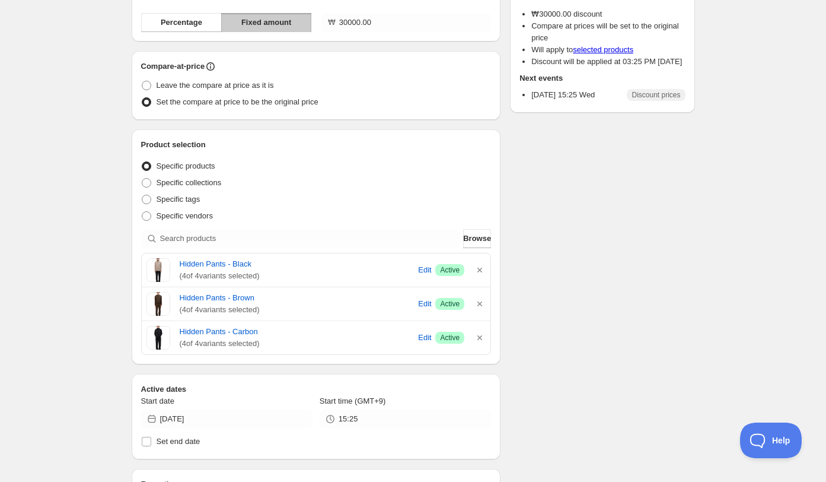
scroll to position [0, 0]
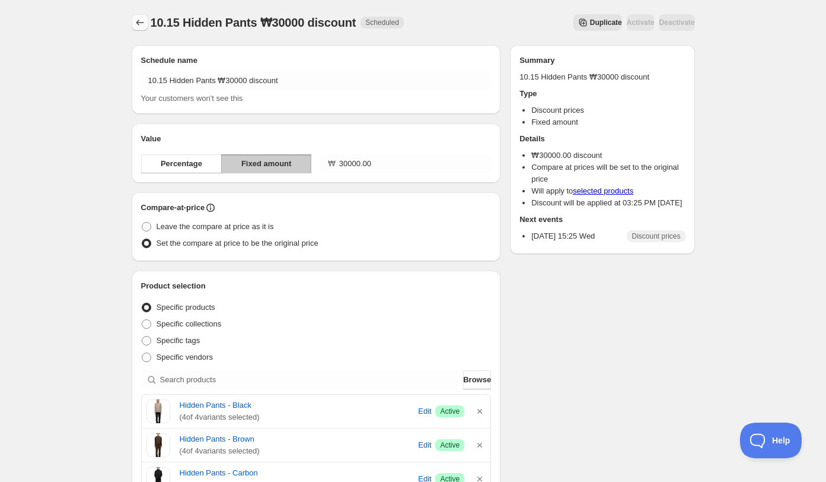
click at [144, 21] on icon "Schedules" at bounding box center [140, 23] width 12 height 12
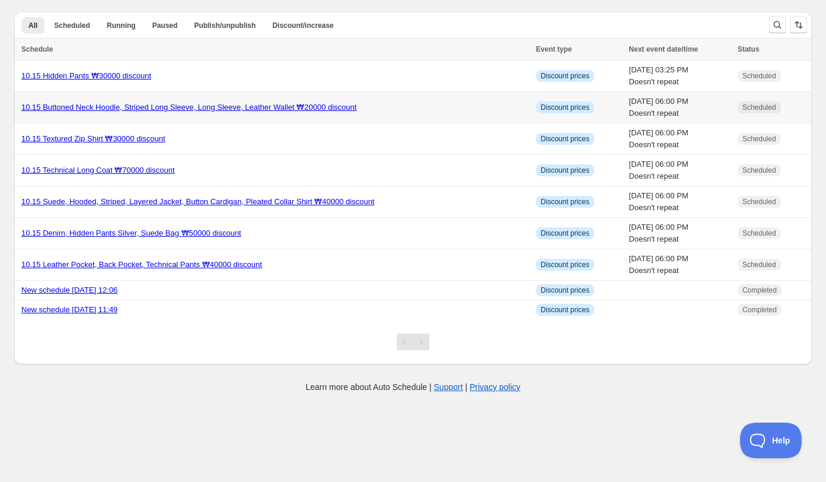
click at [223, 98] on td "10.15 Buttoned Neck Hoodie, Striped Long Sleeve, Long Sleeve, Leather Wallet ₩2…" at bounding box center [273, 107] width 518 height 31
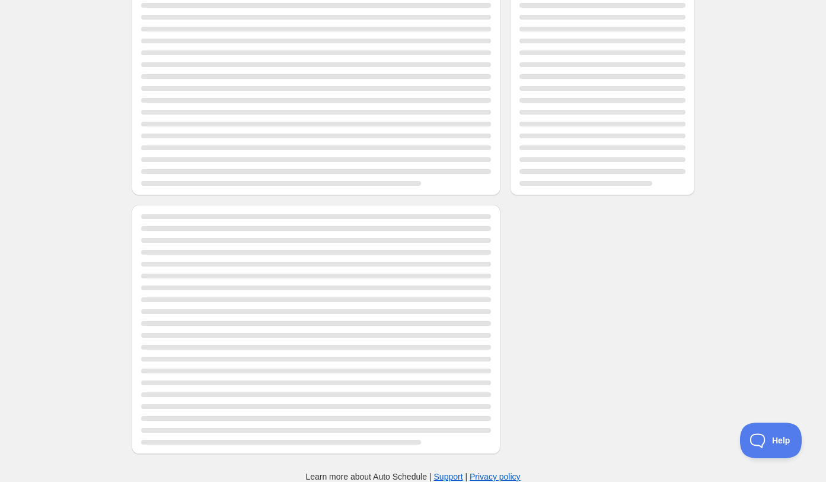
scroll to position [316, 0]
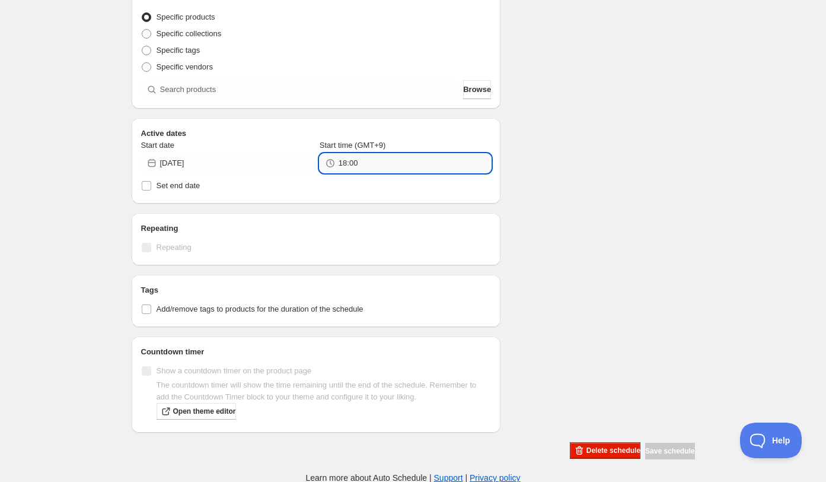
click at [356, 167] on div "Schedule name 10.15 Buttoned Neck Hoodie, Striped Long Sleeve, Long Sleeve, Lea…" at bounding box center [316, 93] width 369 height 677
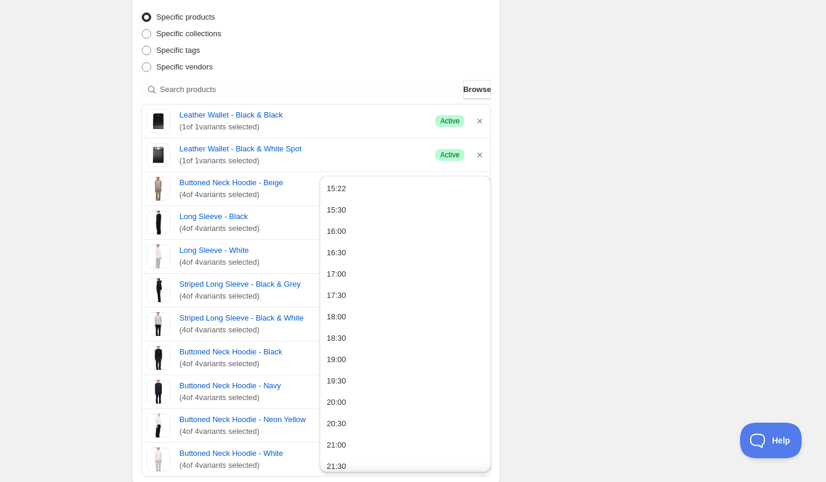
click at [356, 167] on div "Leather Wallet - Black & White Spot ( 1 of 1 variants selected) Success Active" at bounding box center [316, 154] width 349 height 33
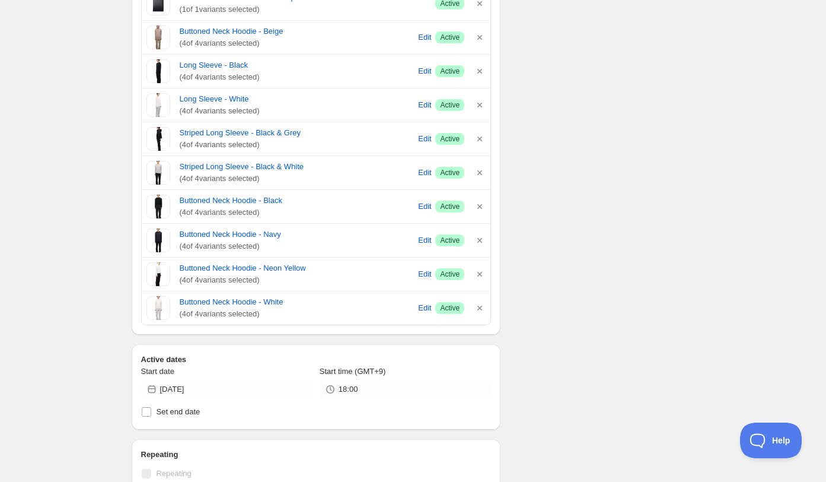
scroll to position [690, 0]
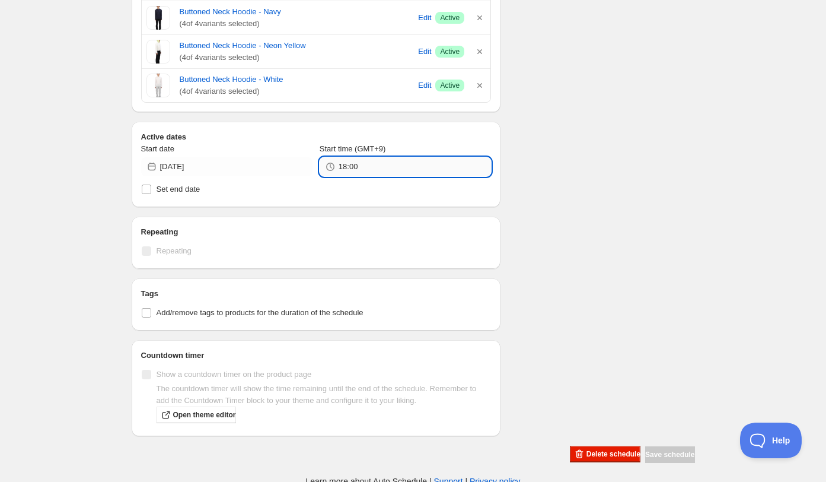
click at [353, 165] on input "18:00" at bounding box center [415, 166] width 152 height 19
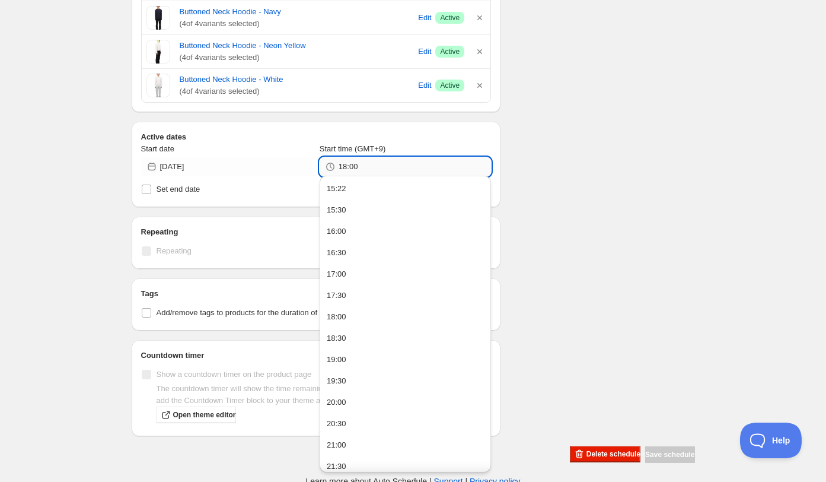
click at [353, 165] on input "18:00" at bounding box center [415, 166] width 152 height 19
type input "2"
type input "15:25"
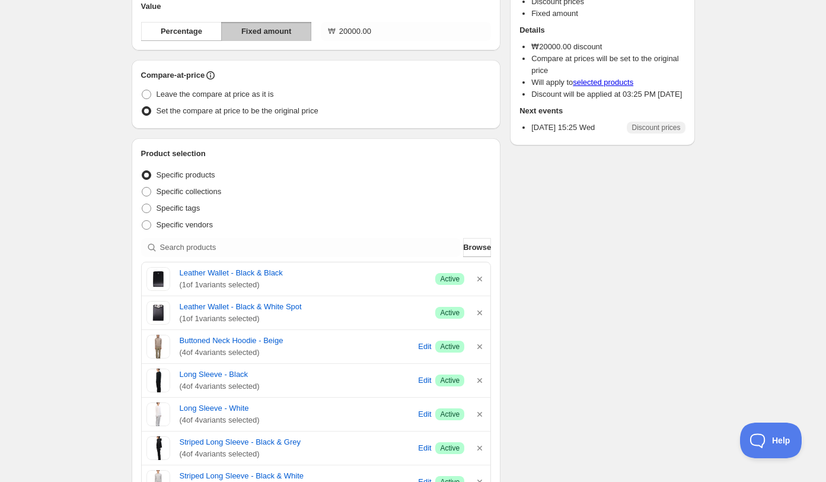
scroll to position [0, 0]
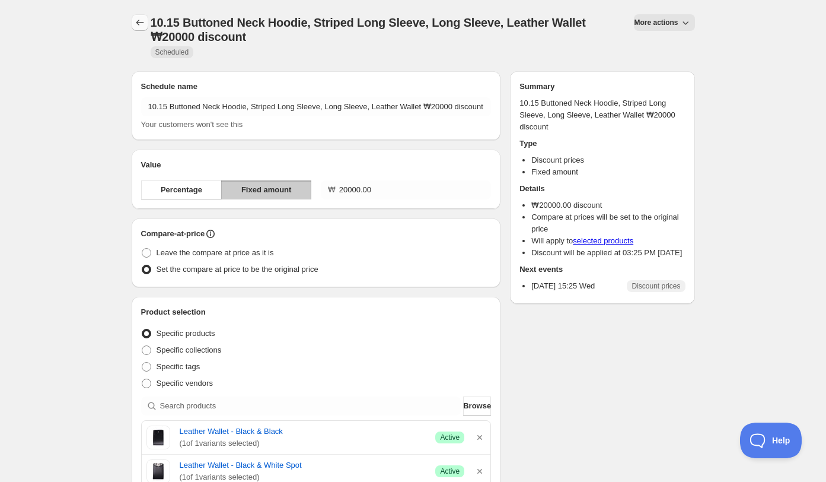
click at [138, 18] on icon "Schedules" at bounding box center [140, 23] width 12 height 12
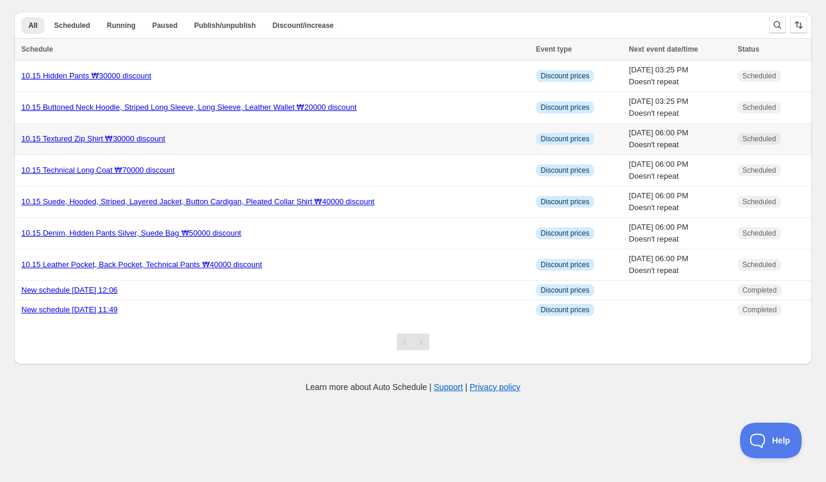
click at [206, 133] on div "10.15 Textured Zip Shirt ₩30000 discount" at bounding box center [275, 139] width 508 height 12
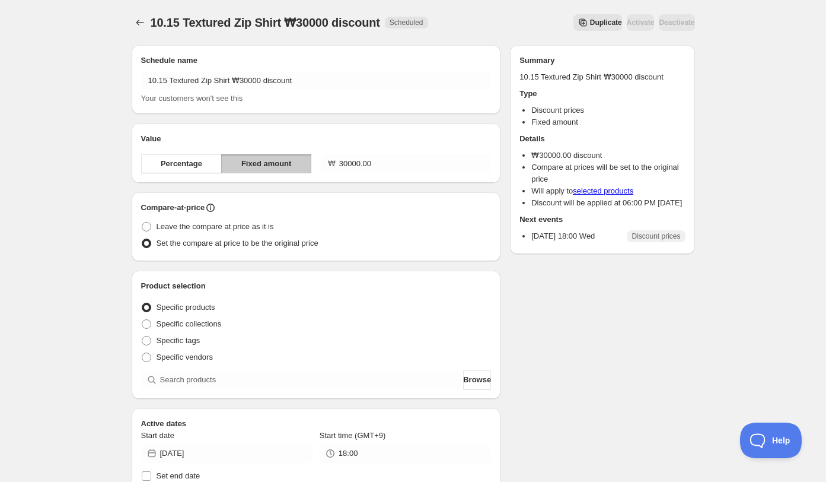
scroll to position [290, 0]
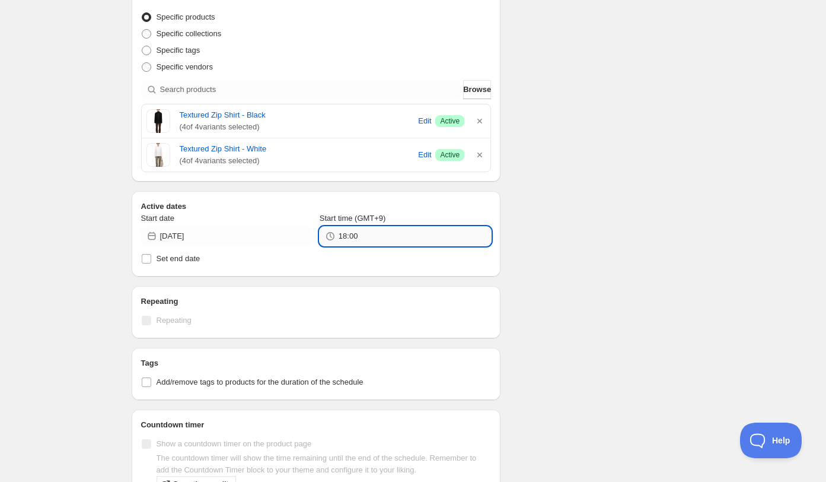
click at [369, 240] on input "18:00" at bounding box center [415, 236] width 152 height 19
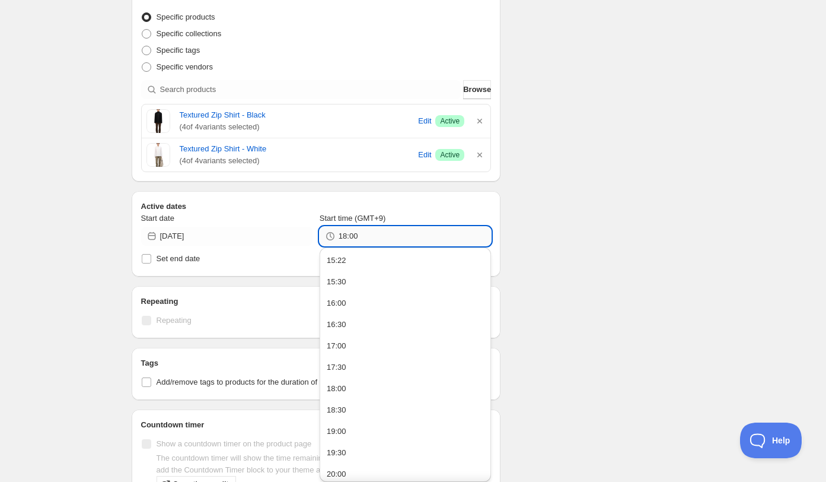
click at [369, 240] on input "18:00" at bounding box center [415, 236] width 152 height 19
click at [346, 237] on input "18:00" at bounding box center [415, 236] width 152 height 19
type input "15:25"
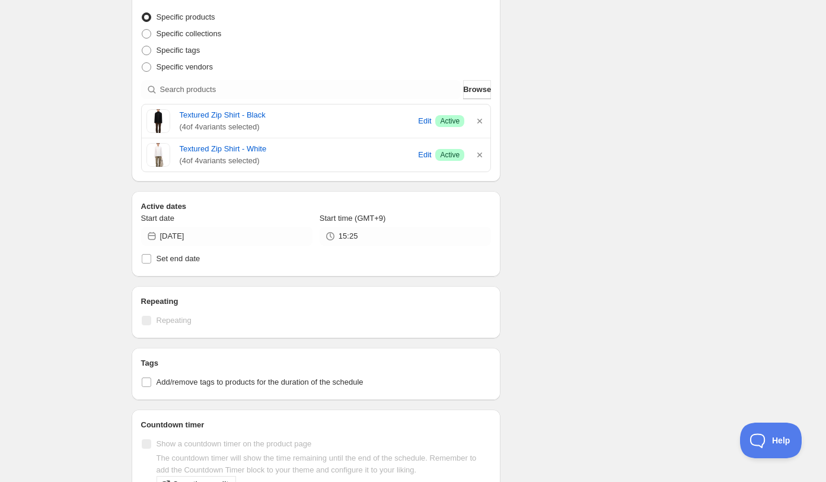
scroll to position [0, 0]
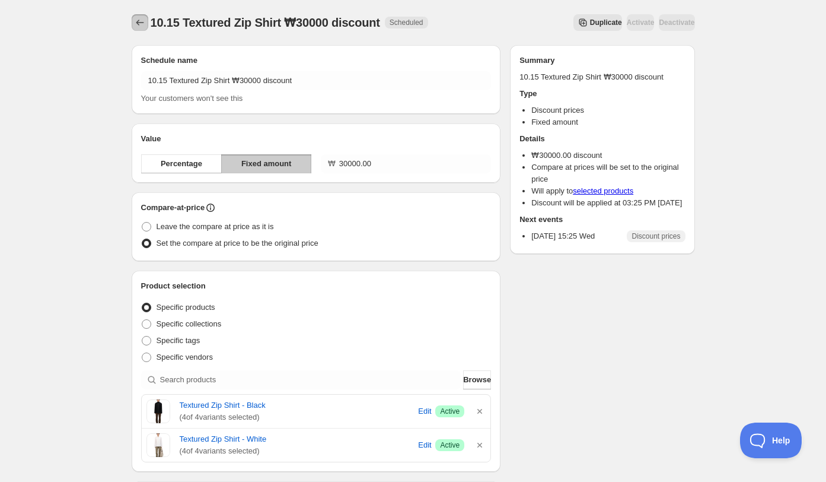
click at [139, 23] on icon "Schedules" at bounding box center [140, 23] width 12 height 12
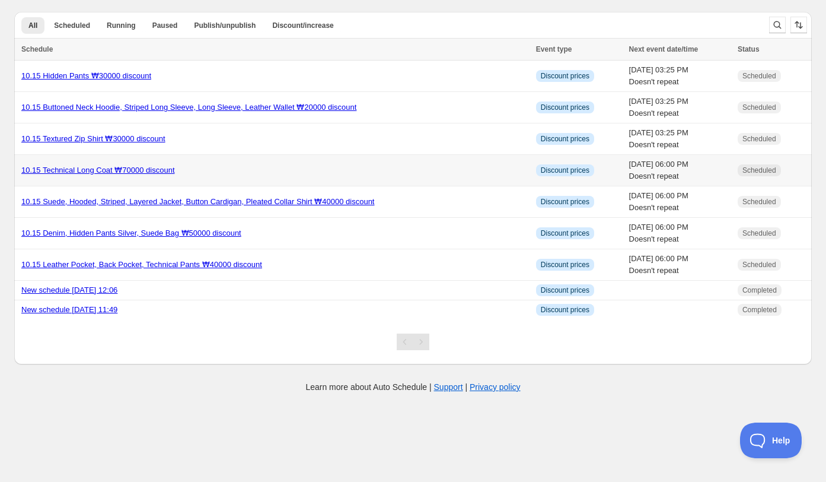
click at [224, 166] on div "10.15 Technical Long Coat ₩70000 discount" at bounding box center [275, 170] width 508 height 12
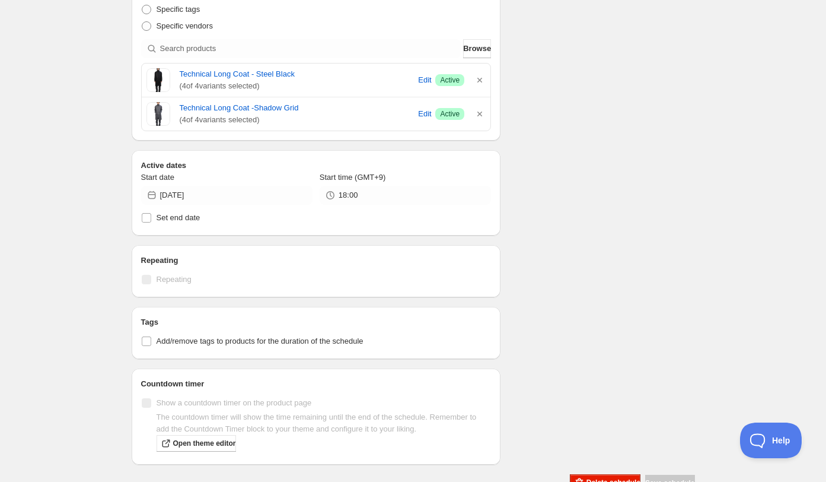
scroll to position [362, 0]
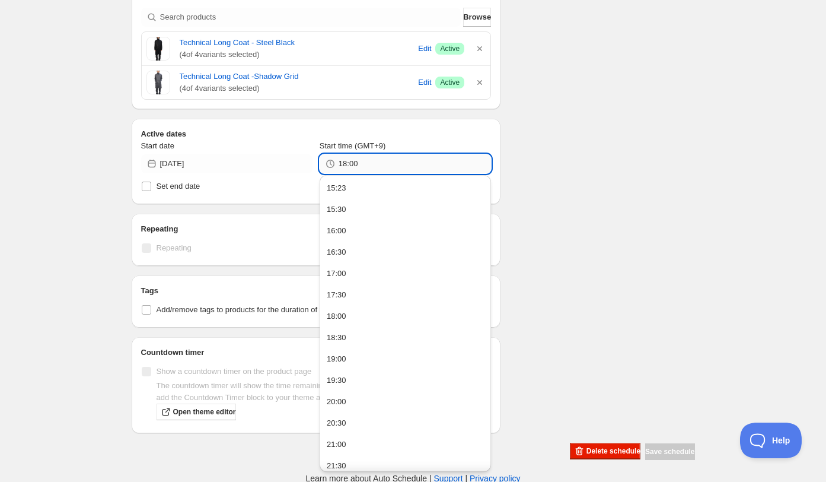
click at [360, 165] on input "18:00" at bounding box center [415, 163] width 152 height 19
type input "15:25"
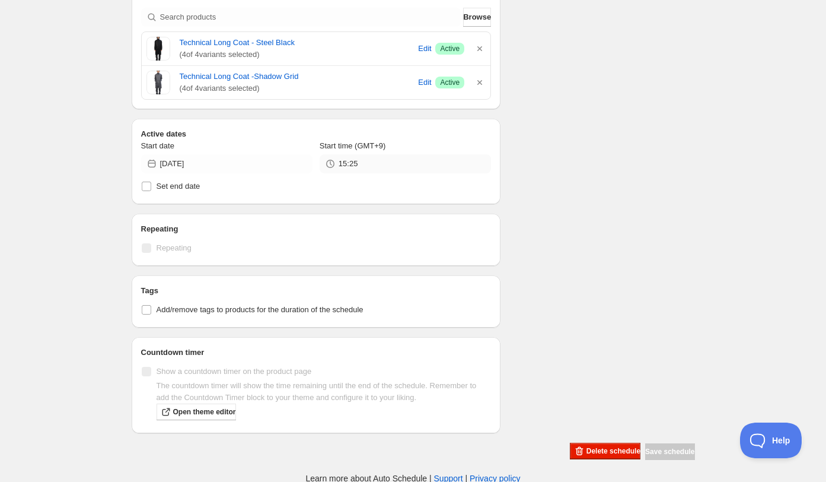
scroll to position [0, 0]
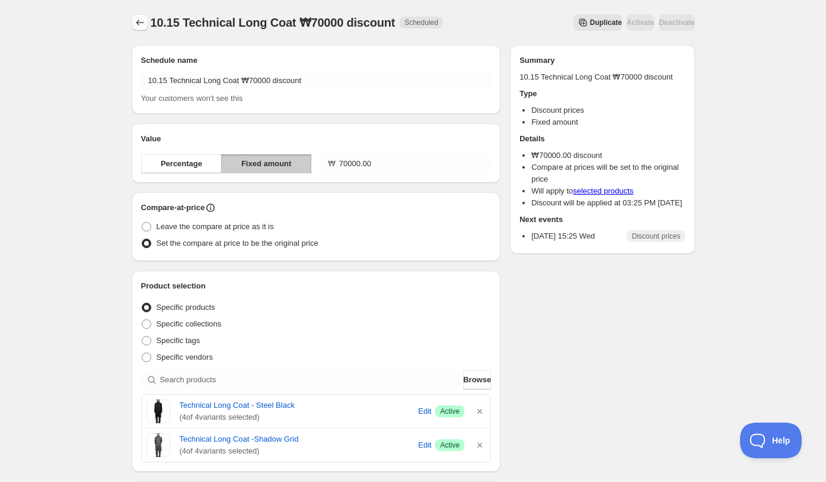
click at [139, 21] on icon "Schedules" at bounding box center [140, 23] width 12 height 12
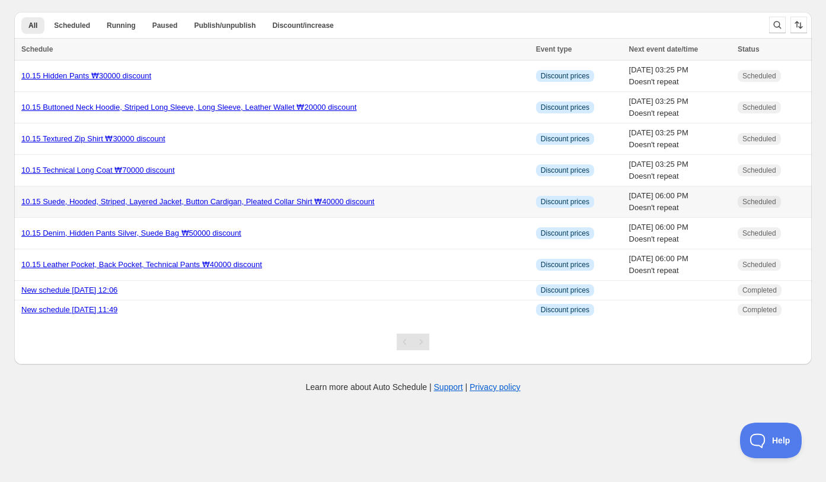
click at [417, 207] on td "10.15 Suede, Hooded, Striped, Layered Jacket, Button Cardigan, Pleated Collar S…" at bounding box center [273, 201] width 518 height 31
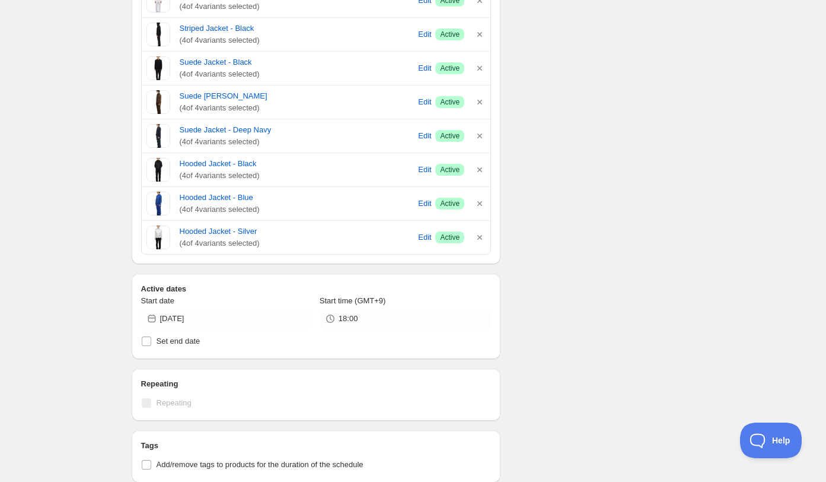
scroll to position [858, 0]
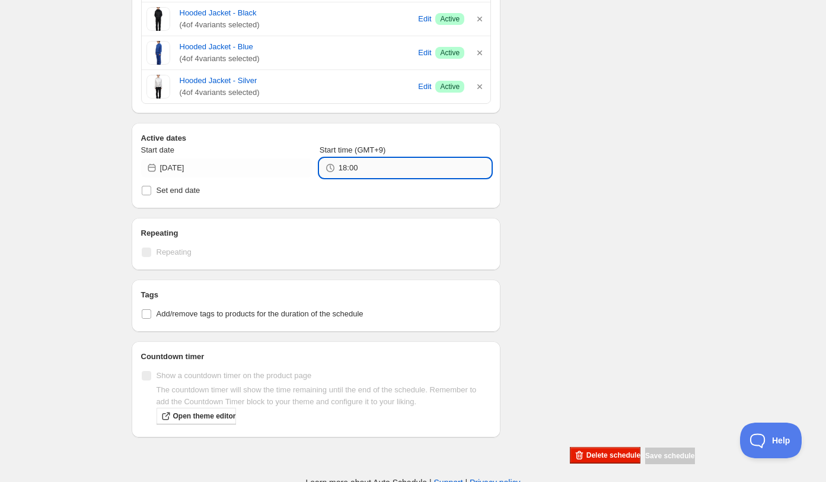
click at [346, 167] on input "18:00" at bounding box center [415, 167] width 152 height 19
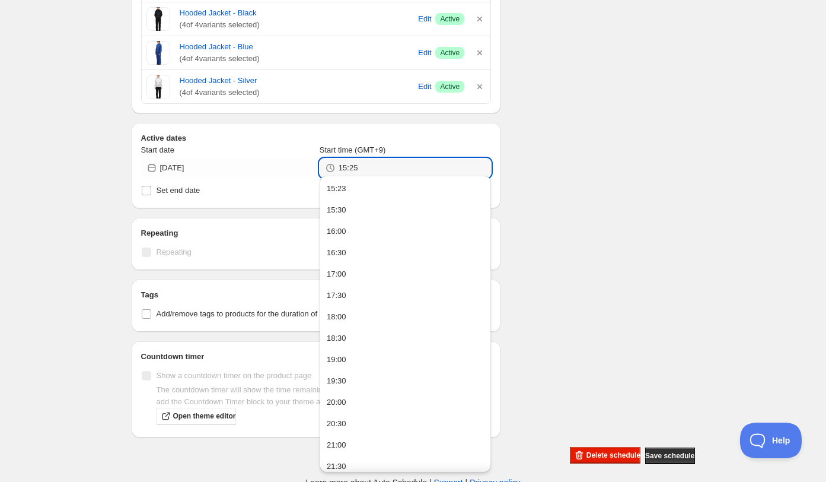
type input "15:25"
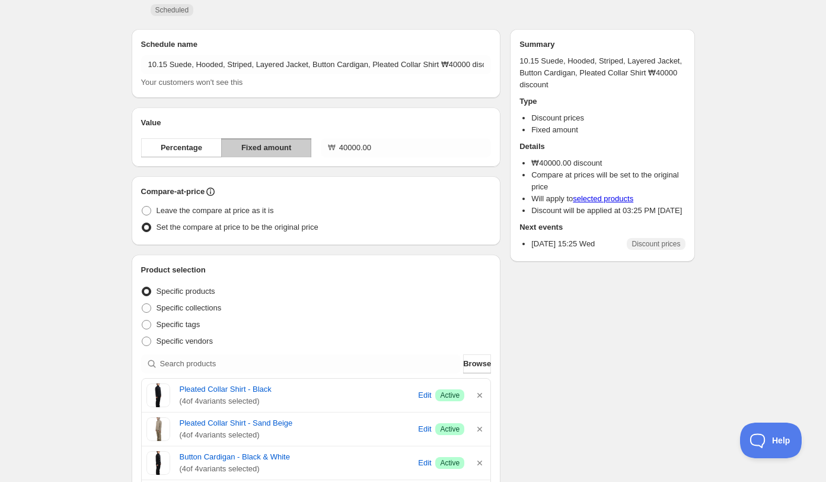
scroll to position [0, 0]
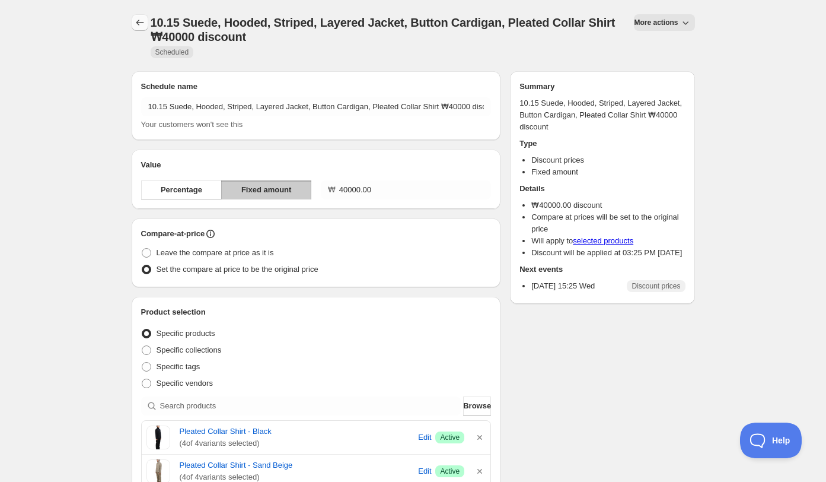
click at [144, 22] on icon "Schedules" at bounding box center [140, 23] width 12 height 12
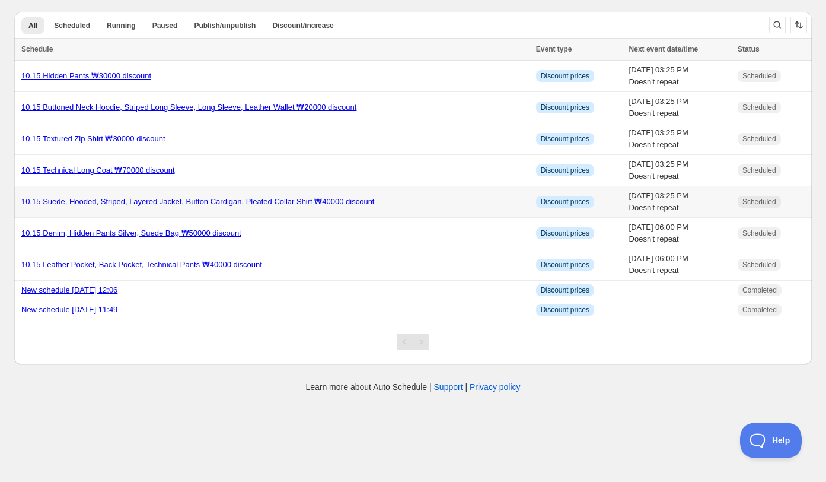
click at [308, 213] on td "10.15 Suede, Hooded, Striped, Layered Jacket, Button Cardigan, Pleated Collar S…" at bounding box center [273, 201] width 518 height 31
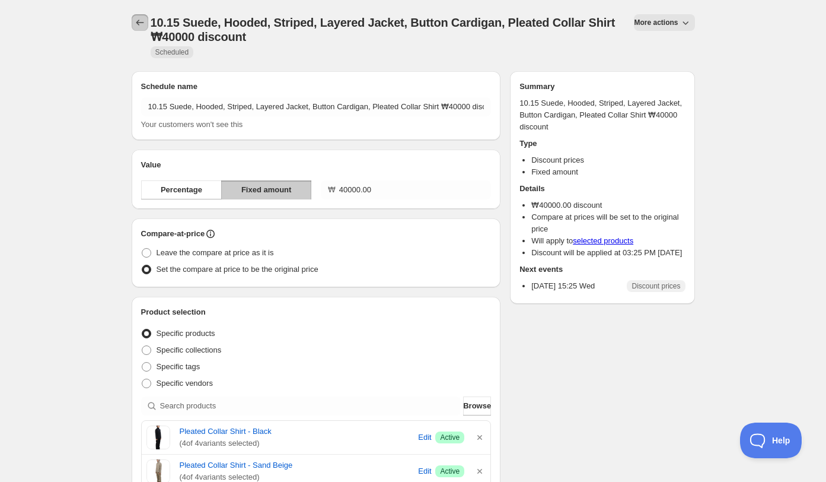
click at [142, 21] on icon "Schedules" at bounding box center [140, 23] width 12 height 12
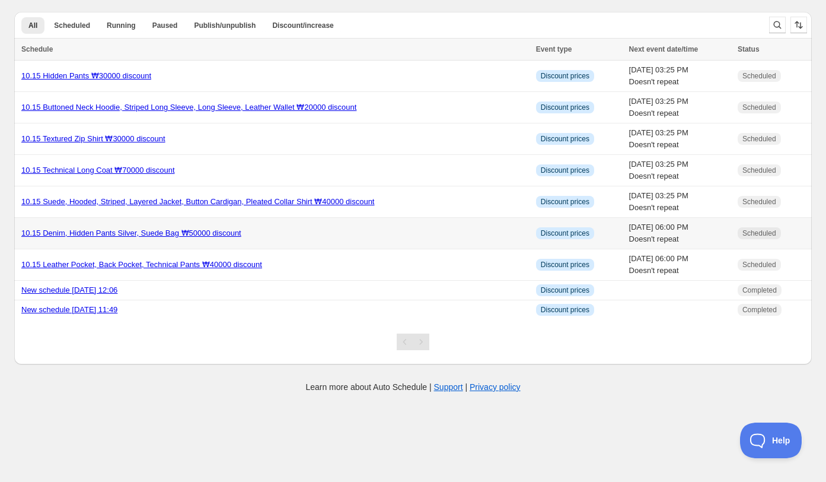
click at [320, 243] on td "10.15 Denim, Hidden Pants Silver, Suede Bag ₩50000 discount" at bounding box center [273, 233] width 518 height 31
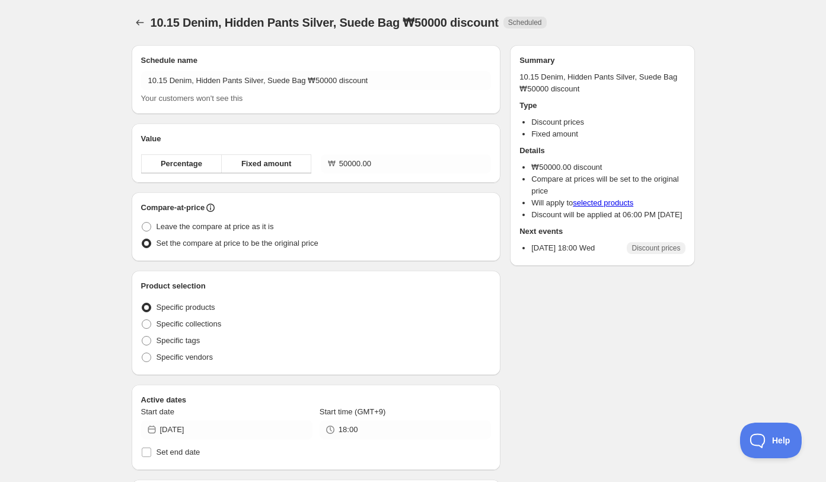
radio input "true"
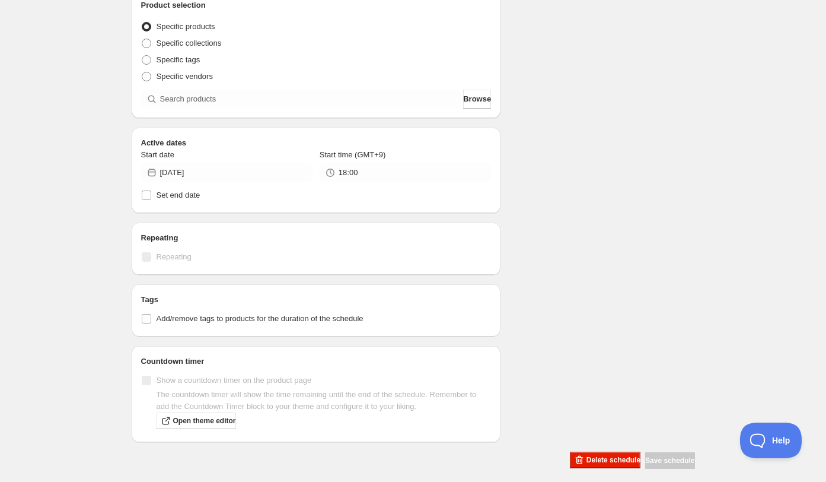
scroll to position [290, 0]
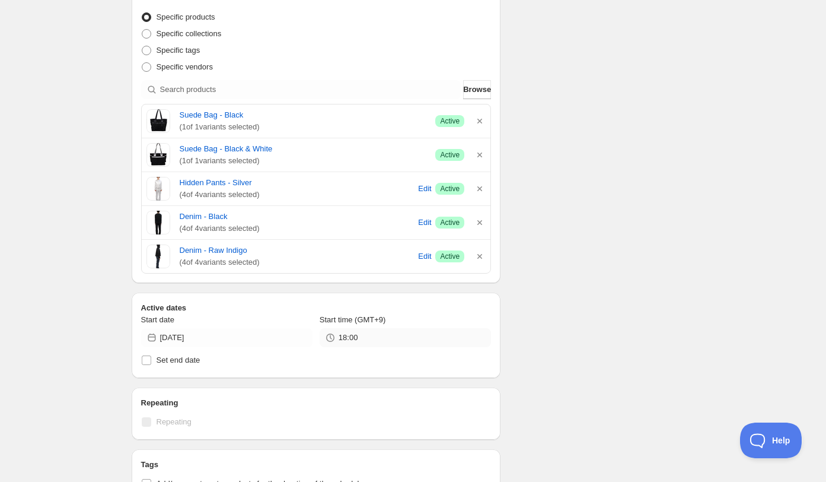
click at [359, 157] on span "( 1 of 1 variants selected)" at bounding box center [303, 161] width 247 height 12
click at [374, 334] on input "18:00" at bounding box center [415, 337] width 152 height 19
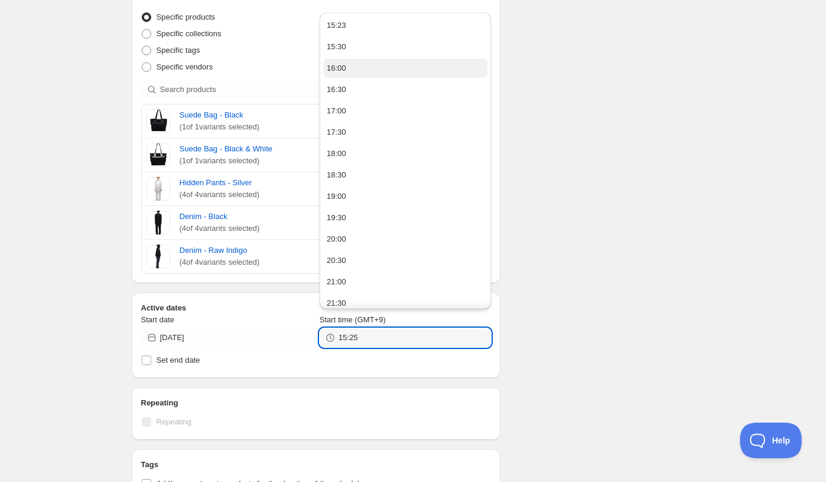
type input "15:25"
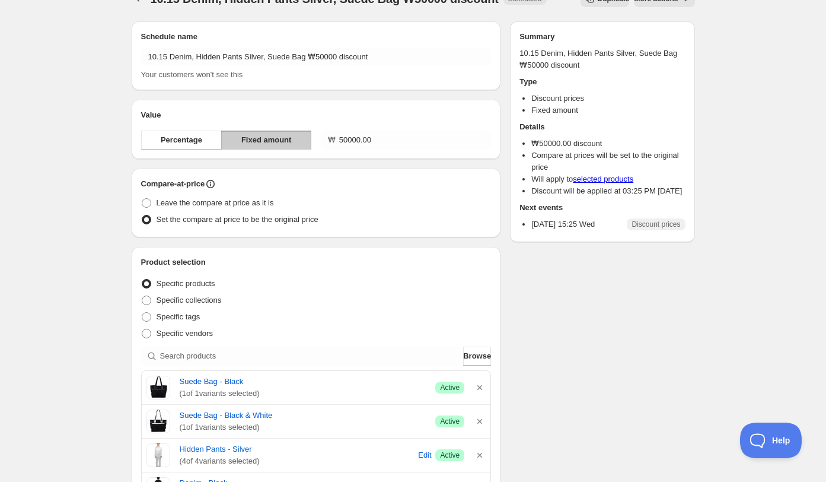
scroll to position [0, 0]
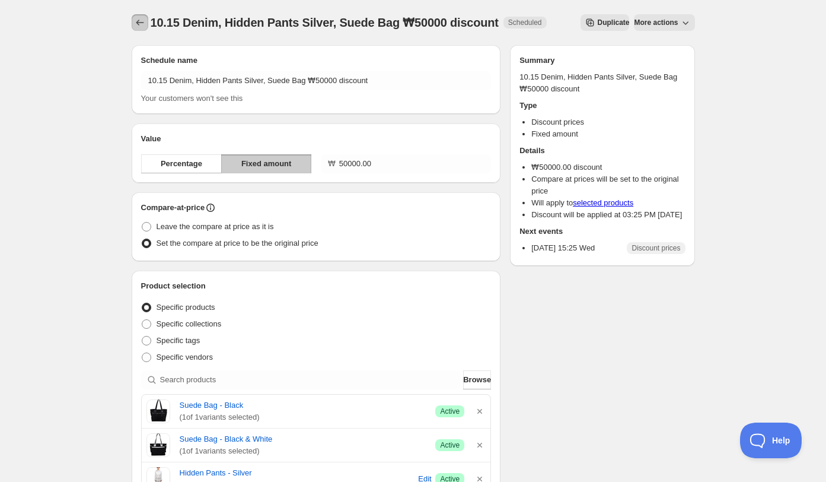
click at [139, 18] on icon "Schedules" at bounding box center [140, 23] width 12 height 12
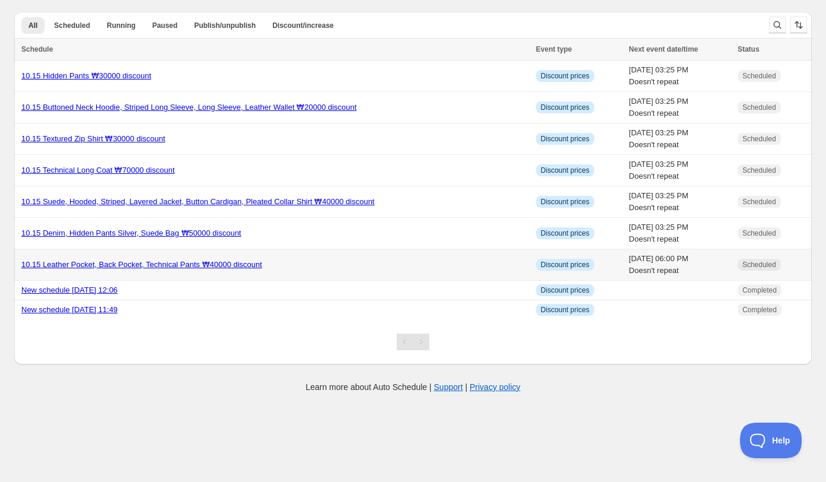
click at [302, 261] on div "10.15 Leather Pocket, Back Pocket, Technical Pants ₩40000 discount" at bounding box center [275, 265] width 508 height 12
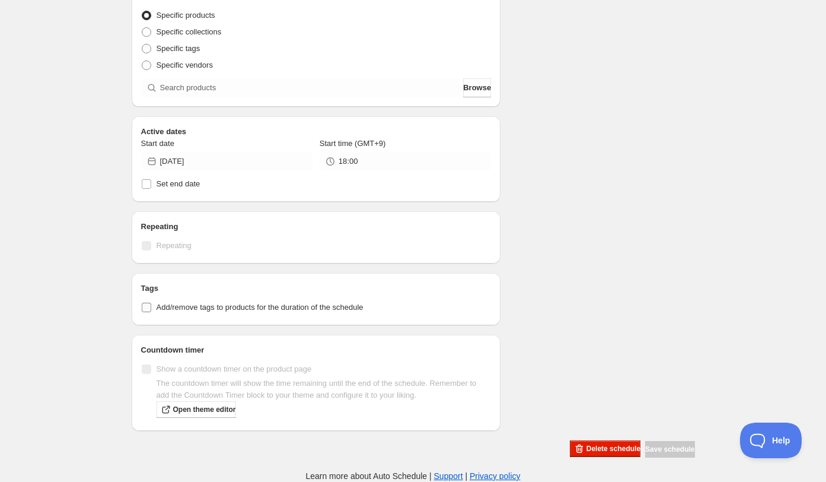
scroll to position [664, 0]
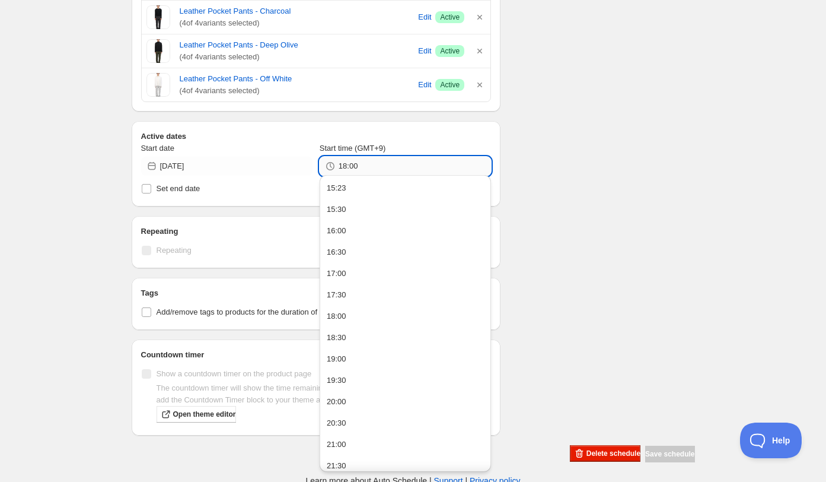
click at [374, 163] on input "18:00" at bounding box center [415, 166] width 152 height 19
type input "15:25"
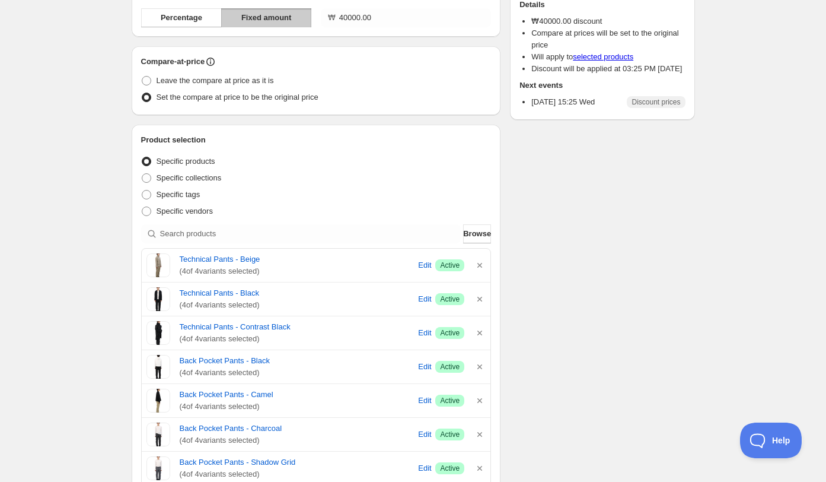
scroll to position [0, 0]
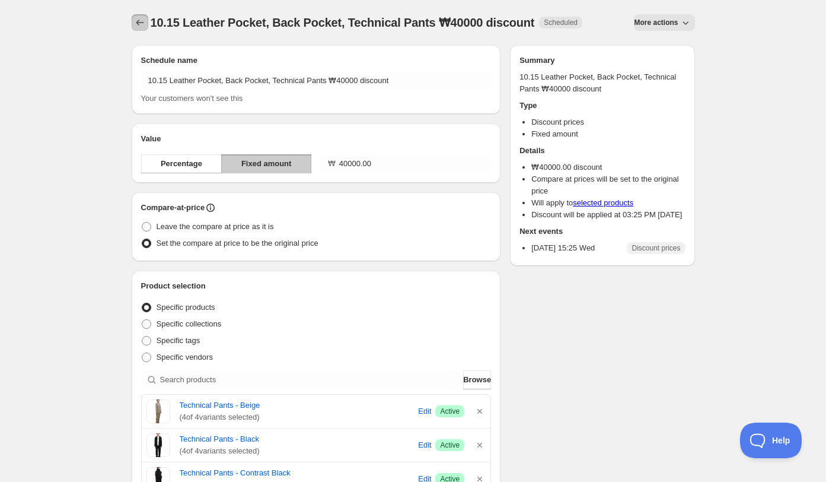
click at [142, 25] on icon "Schedules" at bounding box center [140, 23] width 12 height 12
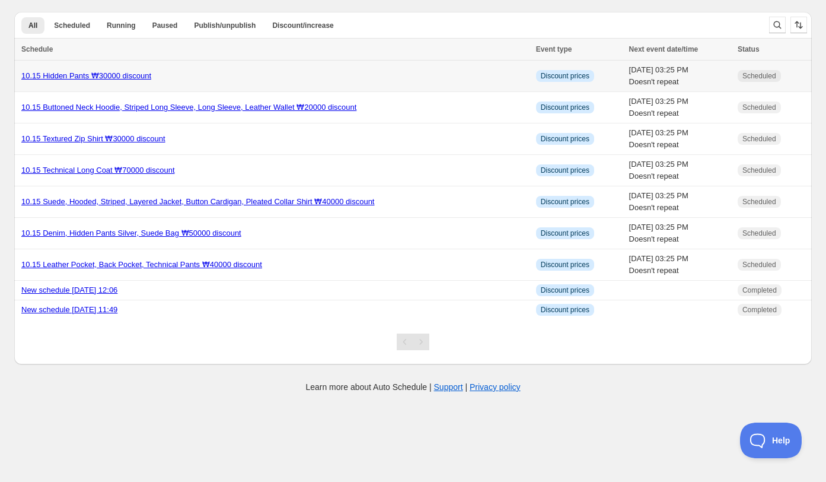
click at [367, 74] on div "10.15 Hidden Pants ₩30000 discount" at bounding box center [275, 76] width 508 height 12
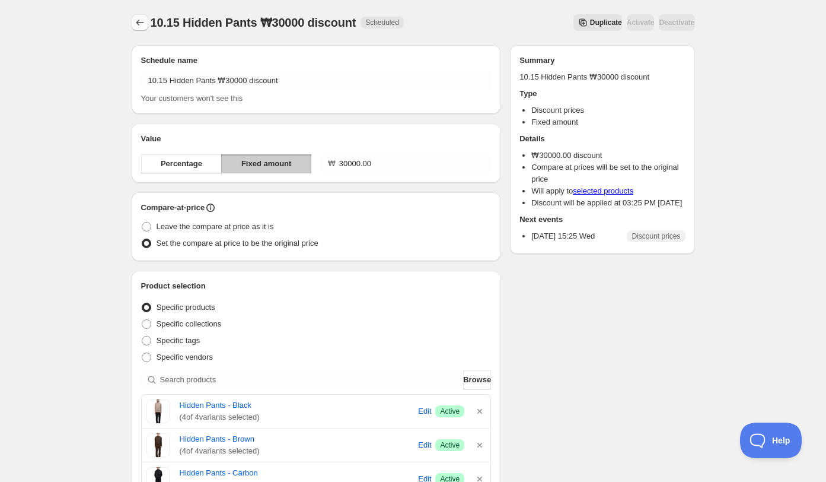
click at [136, 21] on icon "Schedules" at bounding box center [140, 23] width 12 height 12
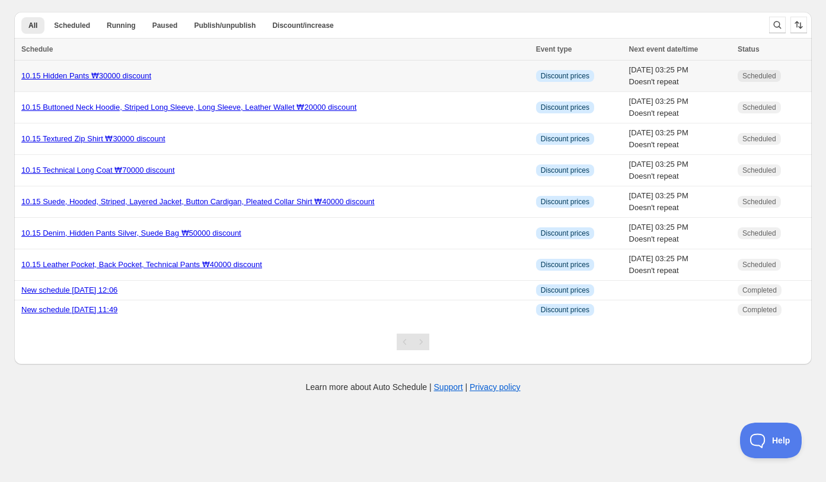
click at [205, 70] on div "10.15 Hidden Pants ₩30000 discount" at bounding box center [275, 76] width 508 height 12
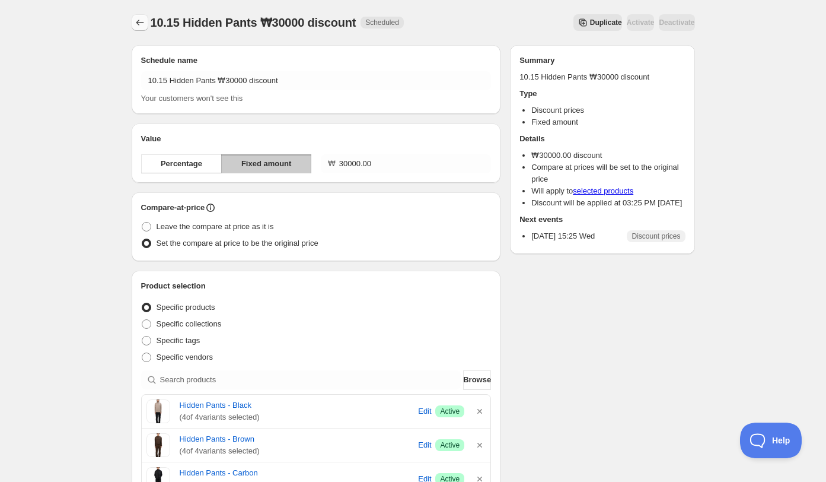
click at [136, 23] on icon "Schedules" at bounding box center [140, 23] width 8 height 6
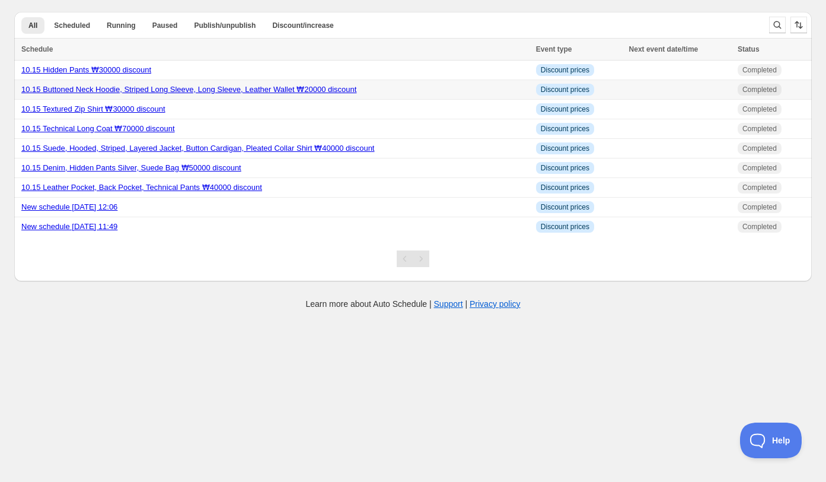
click at [385, 84] on div "10.15 Buttoned Neck Hoodie, Striped Long Sleeve, Long Sleeve, Leather Wallet ₩2…" at bounding box center [275, 90] width 508 height 12
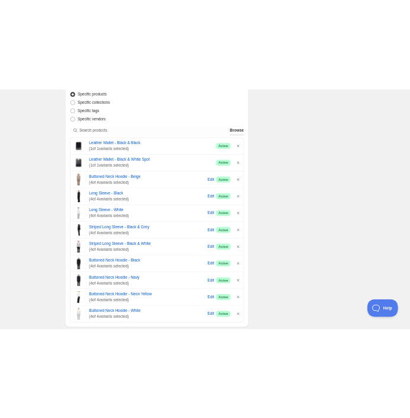
scroll to position [330, 0]
